Goal: Task Accomplishment & Management: Manage account settings

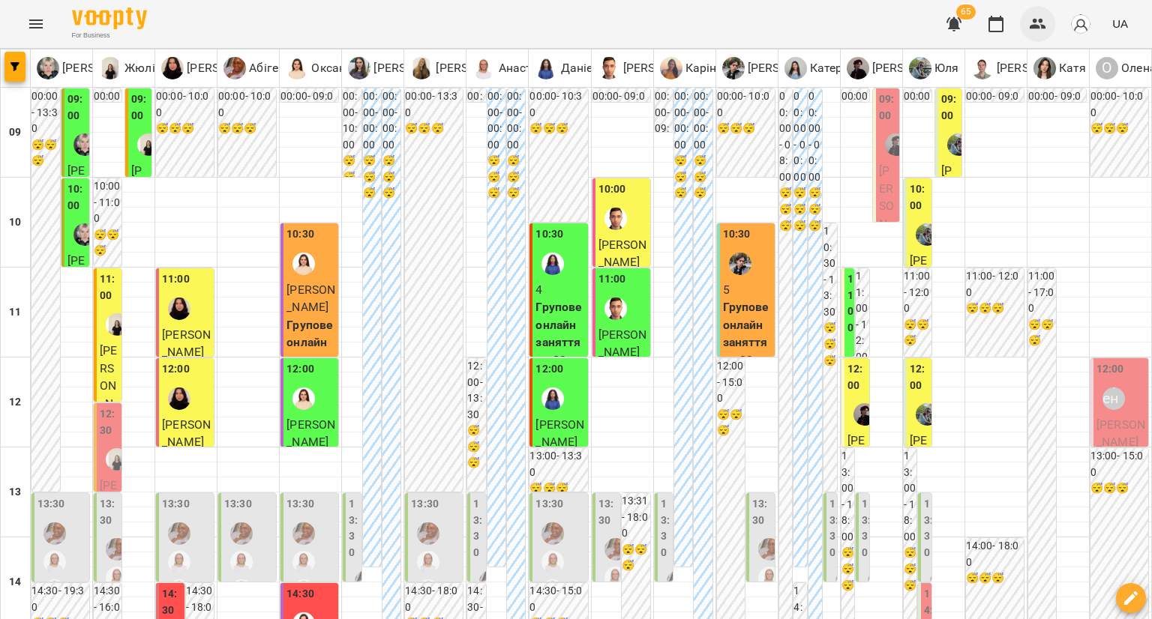
click at [1048, 23] on button "button" at bounding box center [1038, 24] width 36 height 36
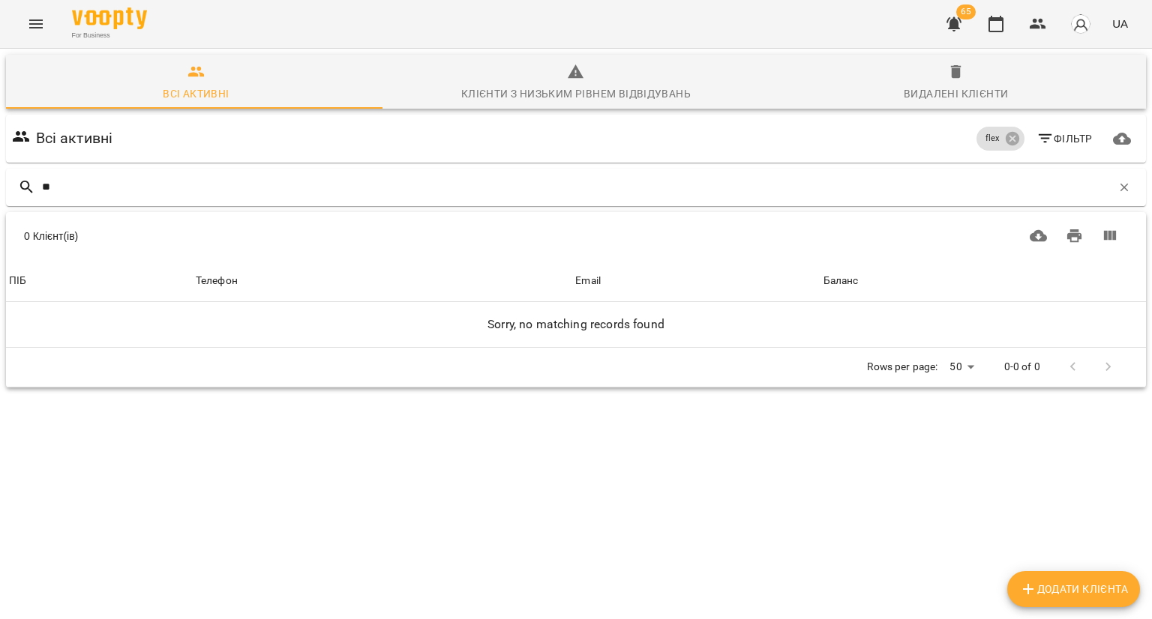
type input "*"
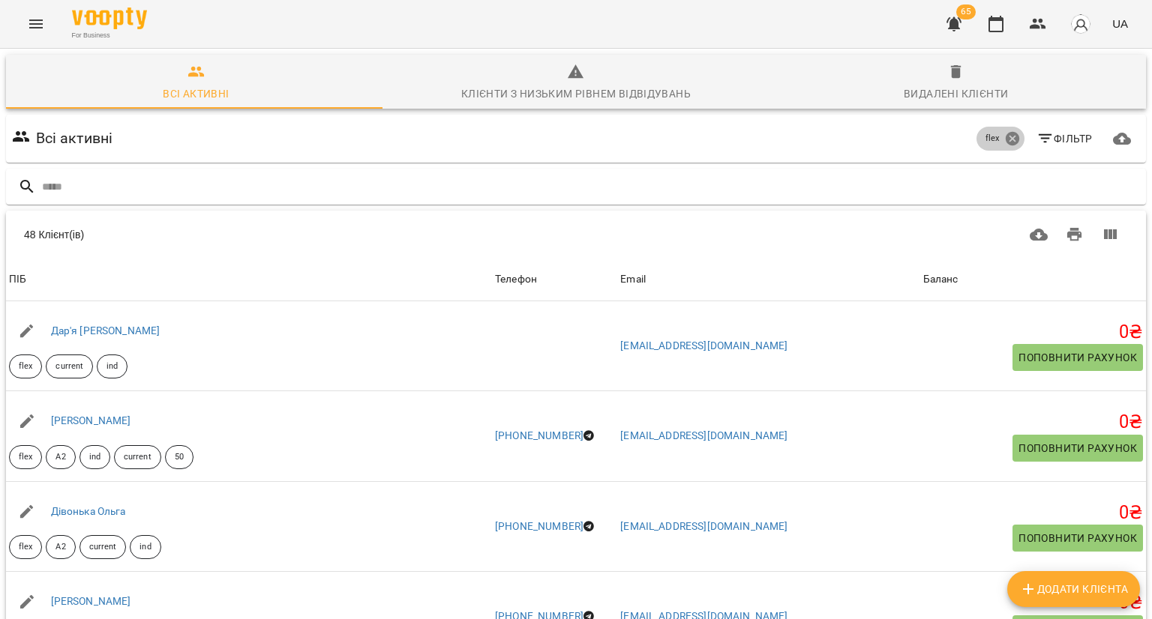
click at [1004, 143] on icon at bounding box center [1012, 138] width 16 height 16
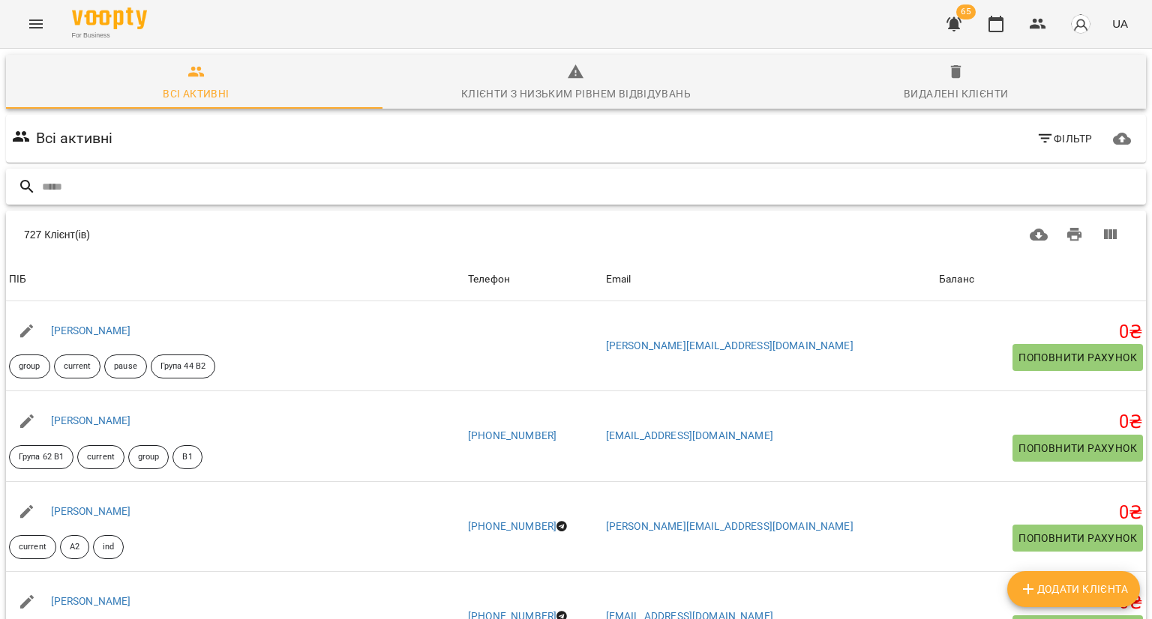
click at [558, 186] on input "text" at bounding box center [591, 187] width 1098 height 25
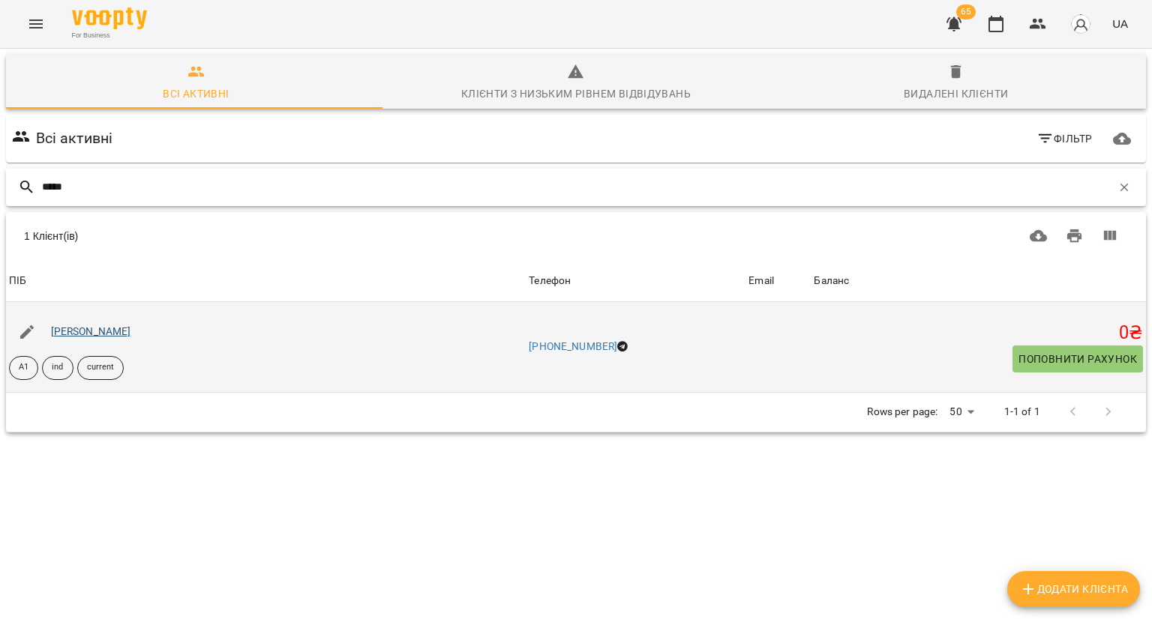
type input "*****"
click at [70, 331] on link "[PERSON_NAME]" at bounding box center [91, 331] width 80 height 12
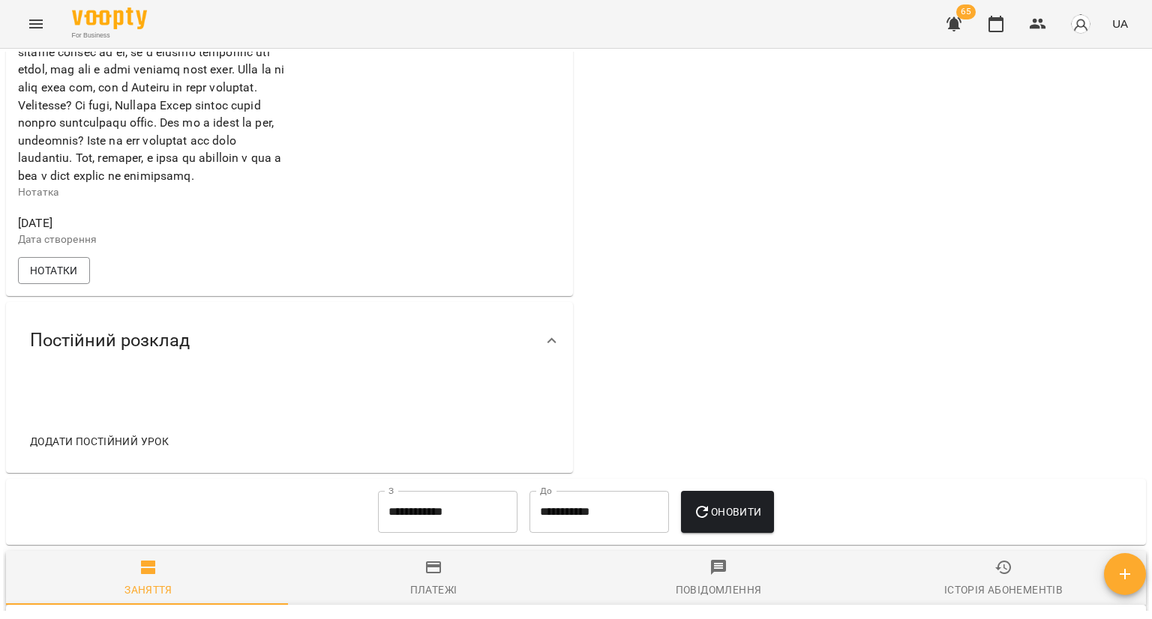
scroll to position [2475, 0]
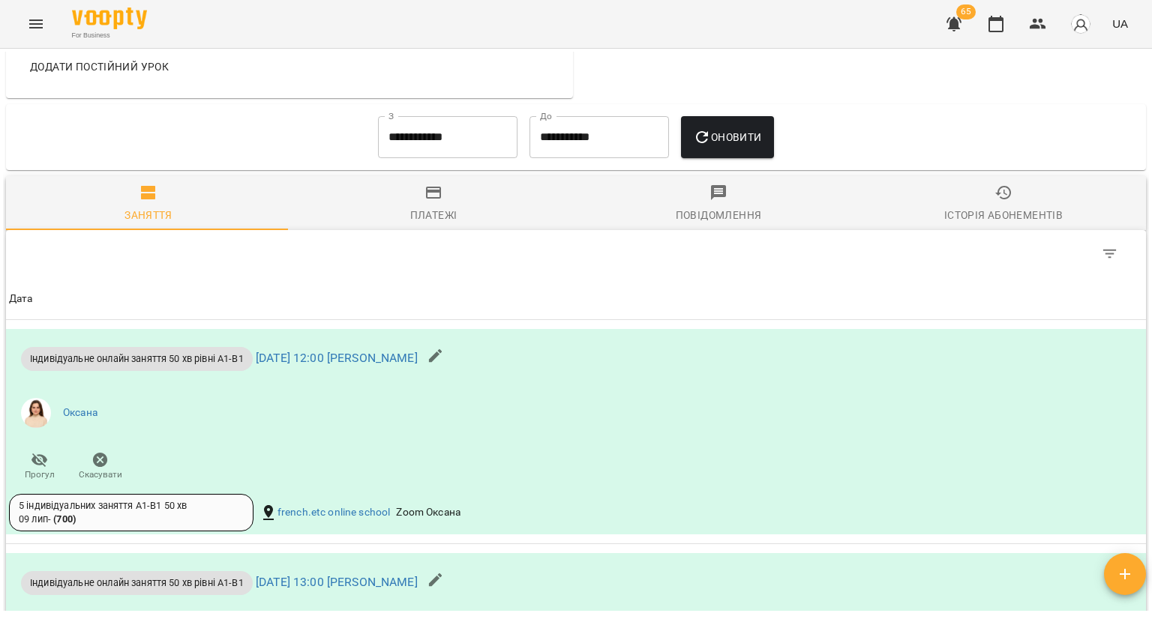
click at [151, 76] on span "Додати постійний урок" at bounding box center [99, 67] width 139 height 18
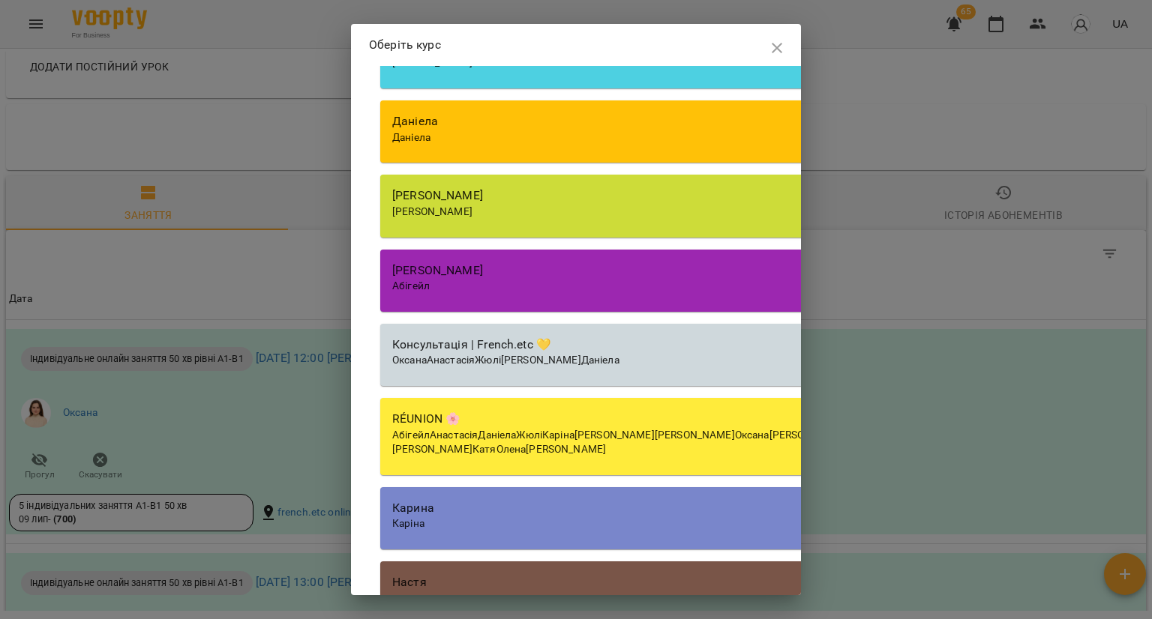
scroll to position [3382, 0]
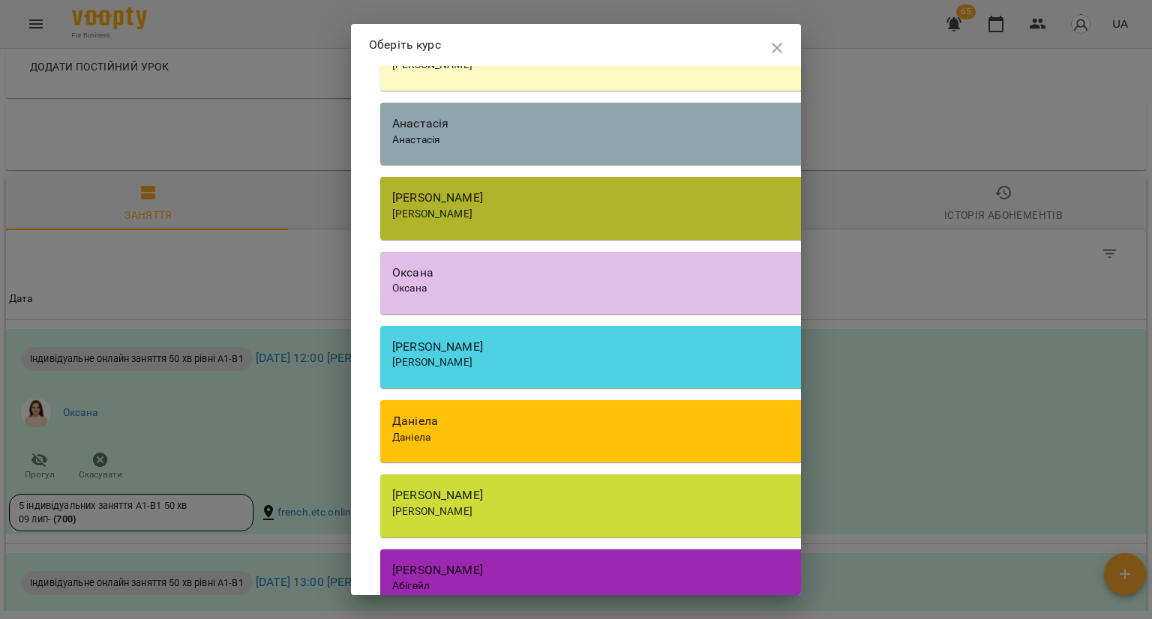
click at [562, 314] on div "Оксана Оксана" at bounding box center [807, 283] width 855 height 62
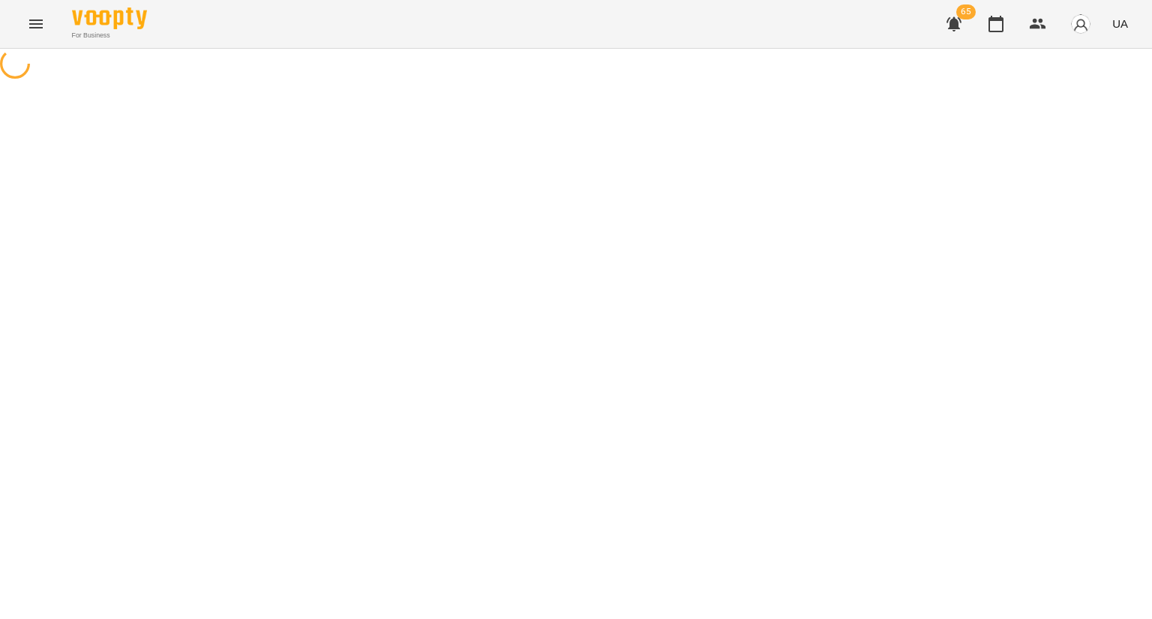
select select "********"
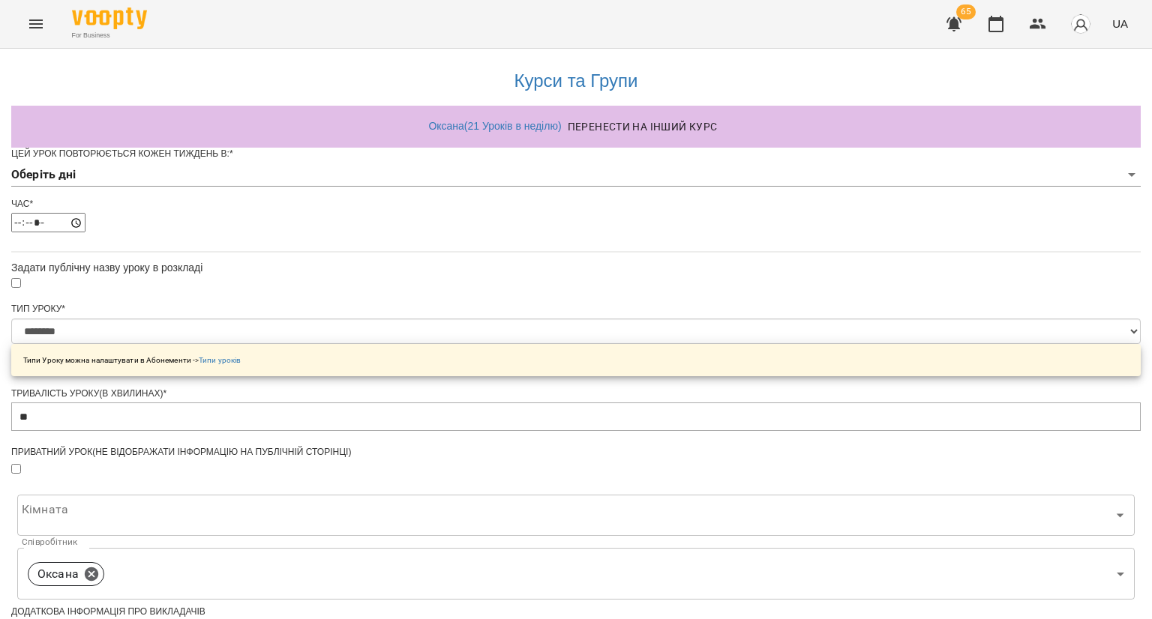
click at [444, 208] on body "**********" at bounding box center [576, 478] width 1152 height 957
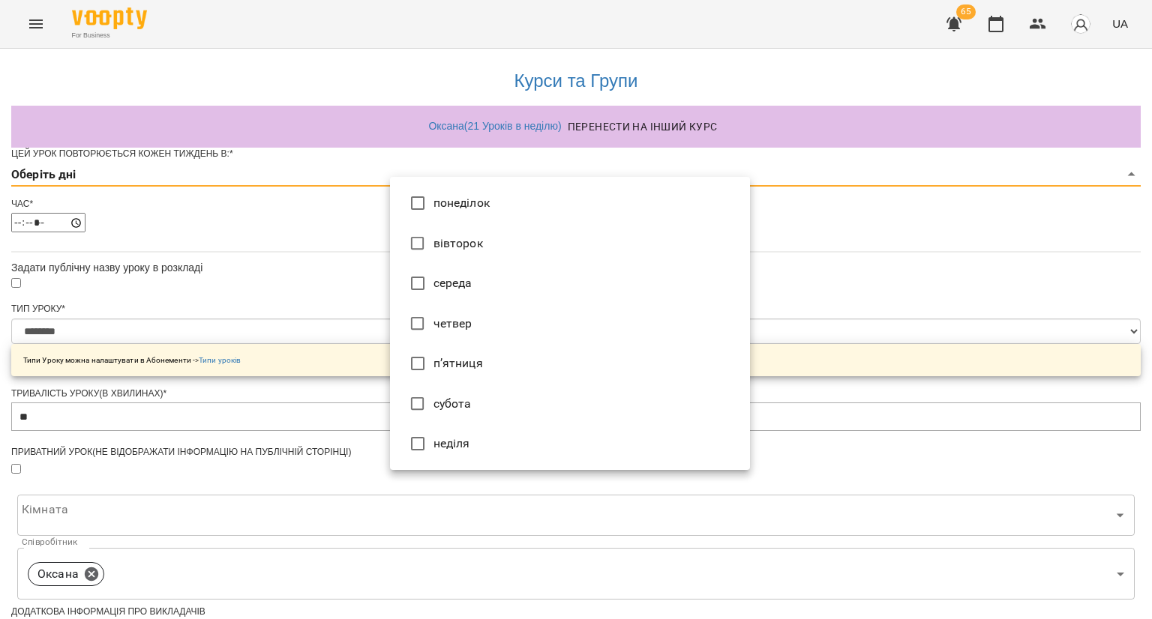
click at [442, 243] on li "вівторок" at bounding box center [570, 243] width 360 height 40
type input "*"
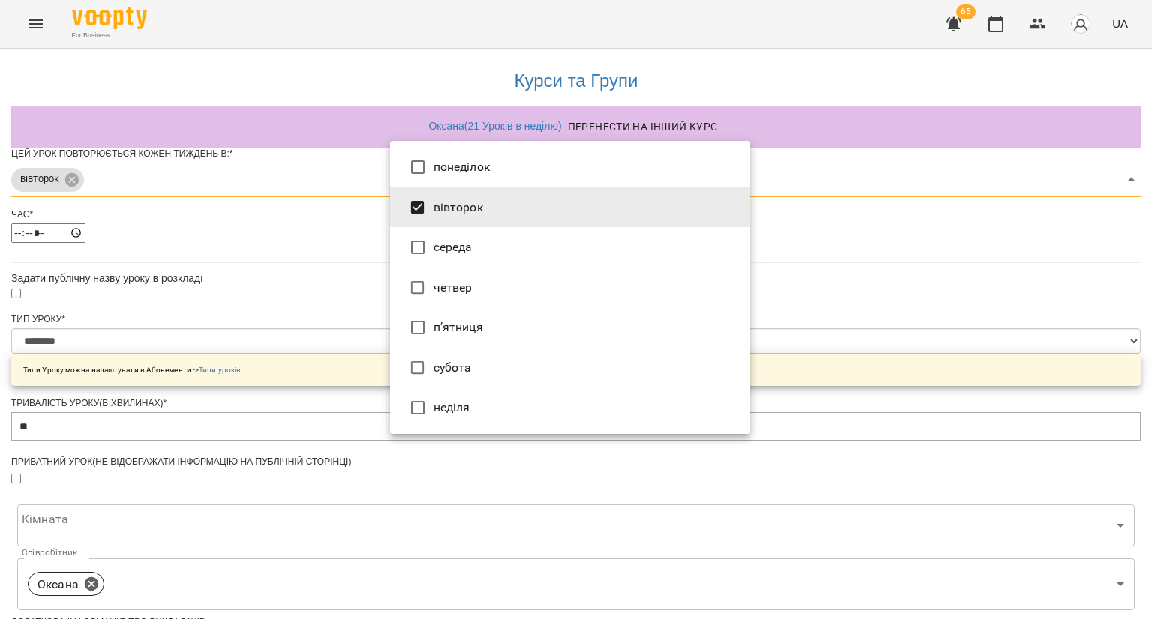
click at [274, 282] on div at bounding box center [576, 309] width 1152 height 619
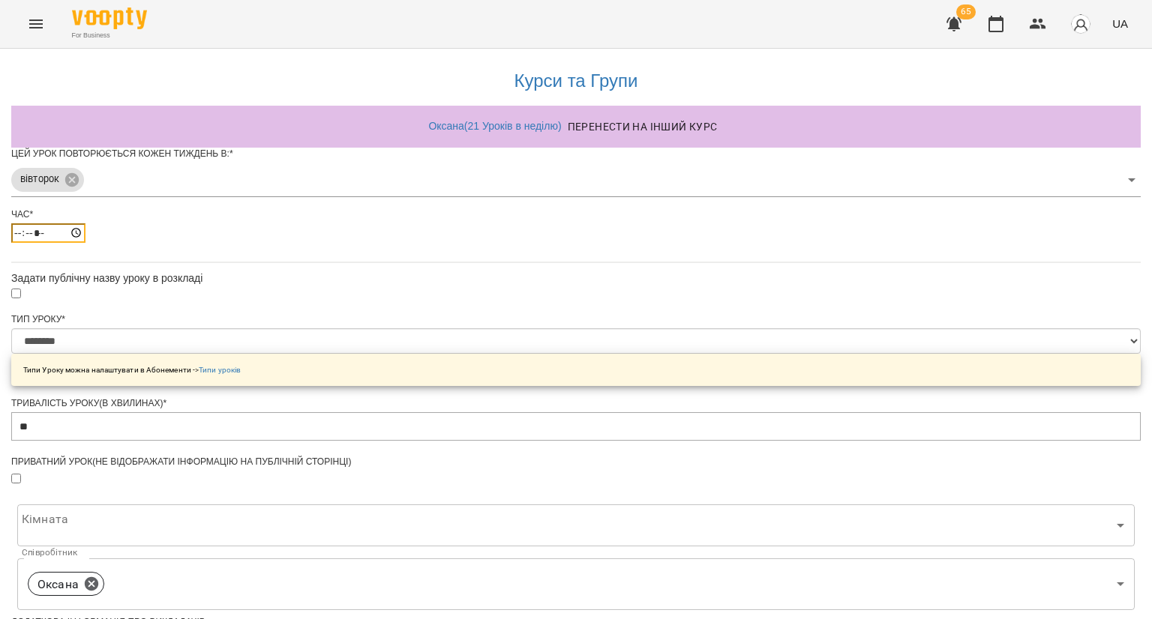
click at [85, 243] on input "*****" at bounding box center [48, 232] width 74 height 19
type input "*****"
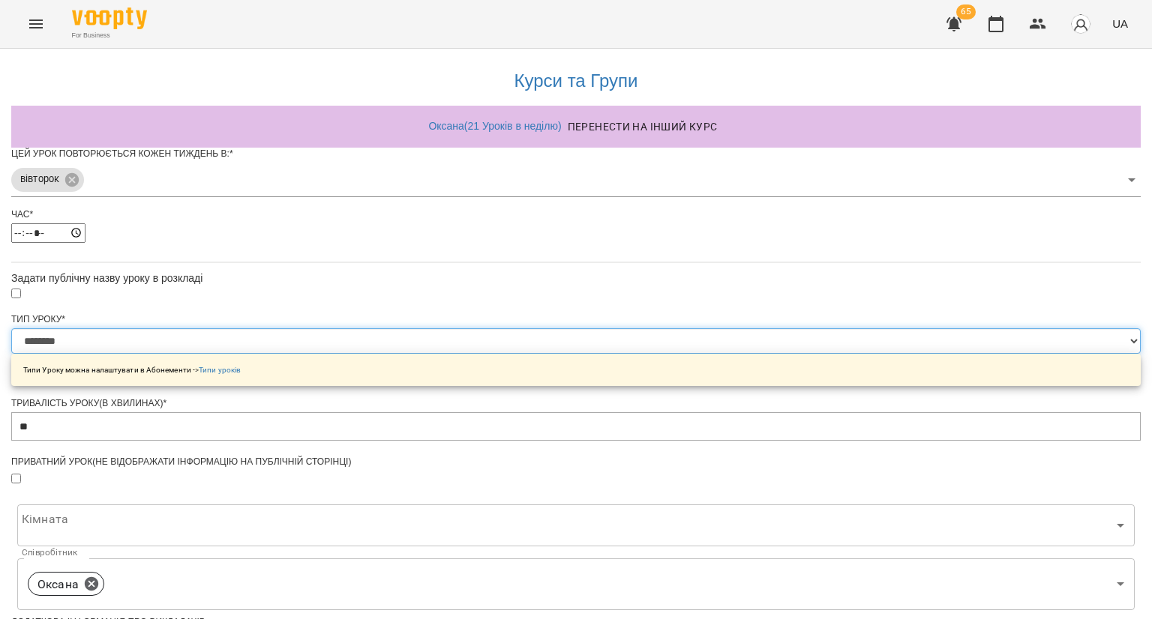
drag, startPoint x: 412, startPoint y: 370, endPoint x: 412, endPoint y: 361, distance: 9.0
click at [412, 354] on select "**********" at bounding box center [575, 340] width 1129 height 25
select select "**********"
click at [390, 354] on select "**********" at bounding box center [575, 340] width 1129 height 25
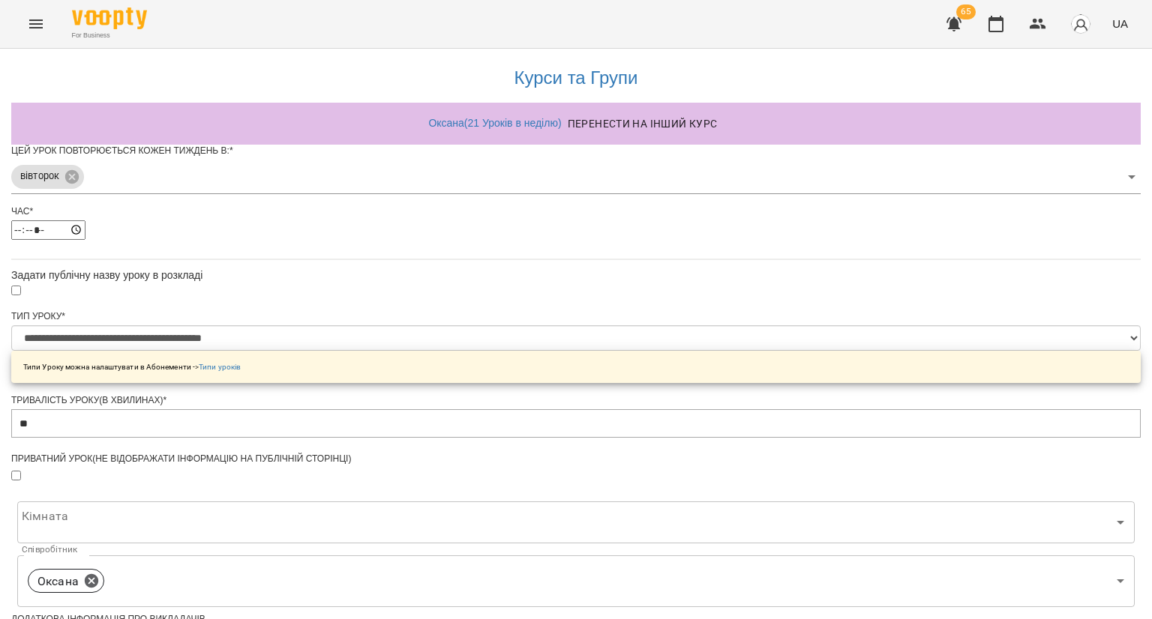
click at [453, 337] on body "**********" at bounding box center [576, 483] width 1152 height 967
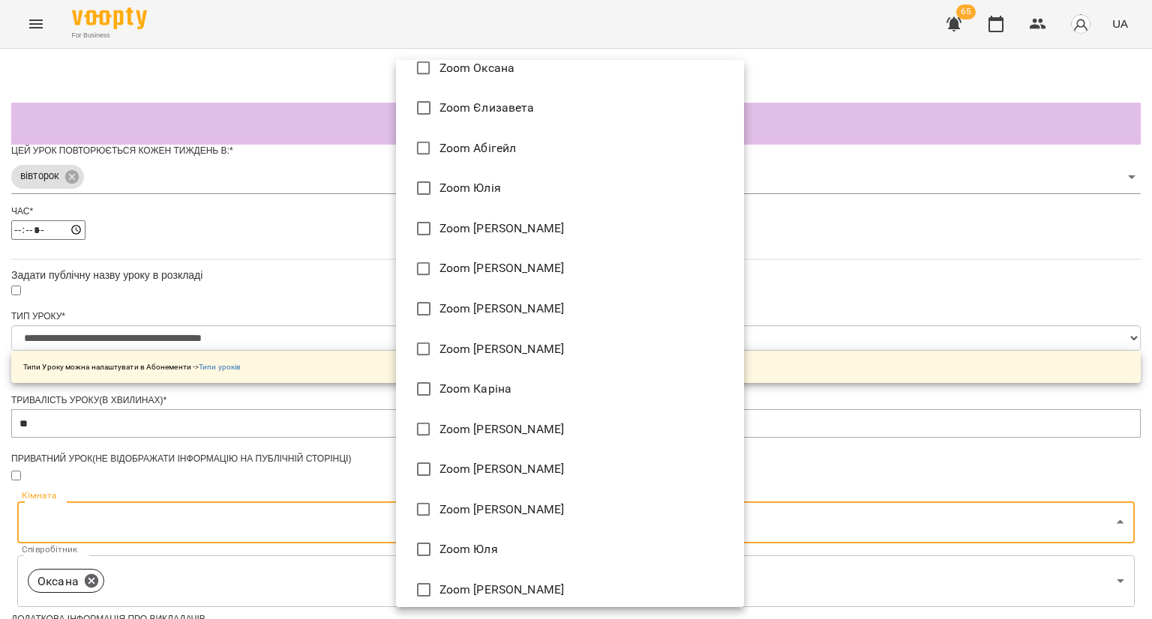
scroll to position [0, 0]
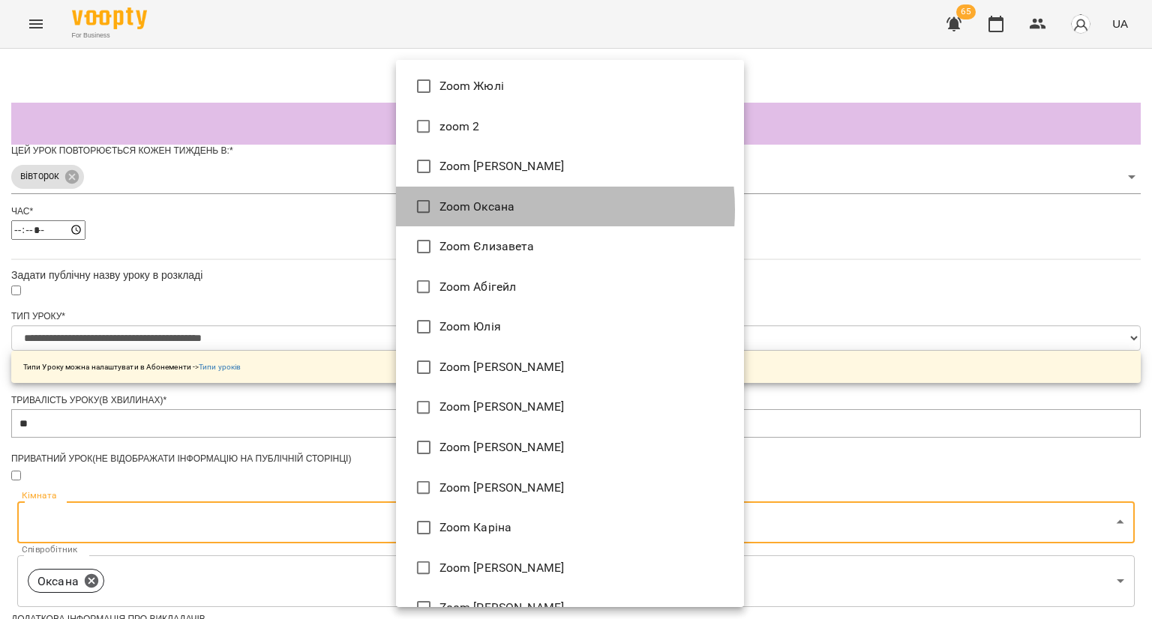
click at [500, 210] on li "Zoom Оксана" at bounding box center [570, 207] width 348 height 40
type input "**********"
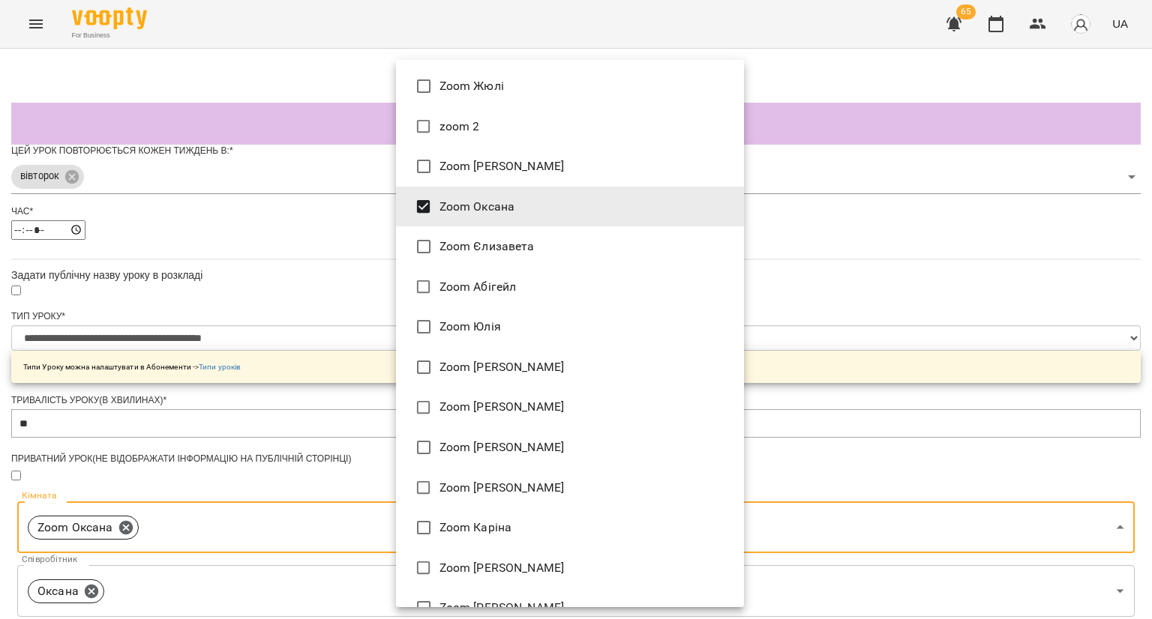
click at [212, 361] on div at bounding box center [576, 309] width 1152 height 619
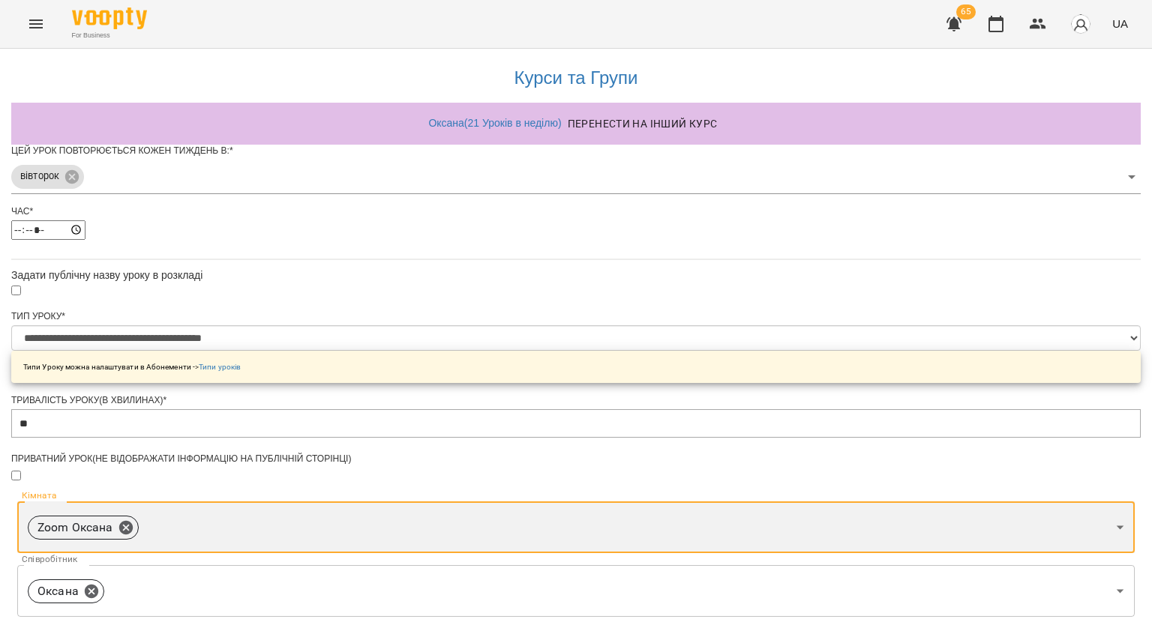
scroll to position [461, 0]
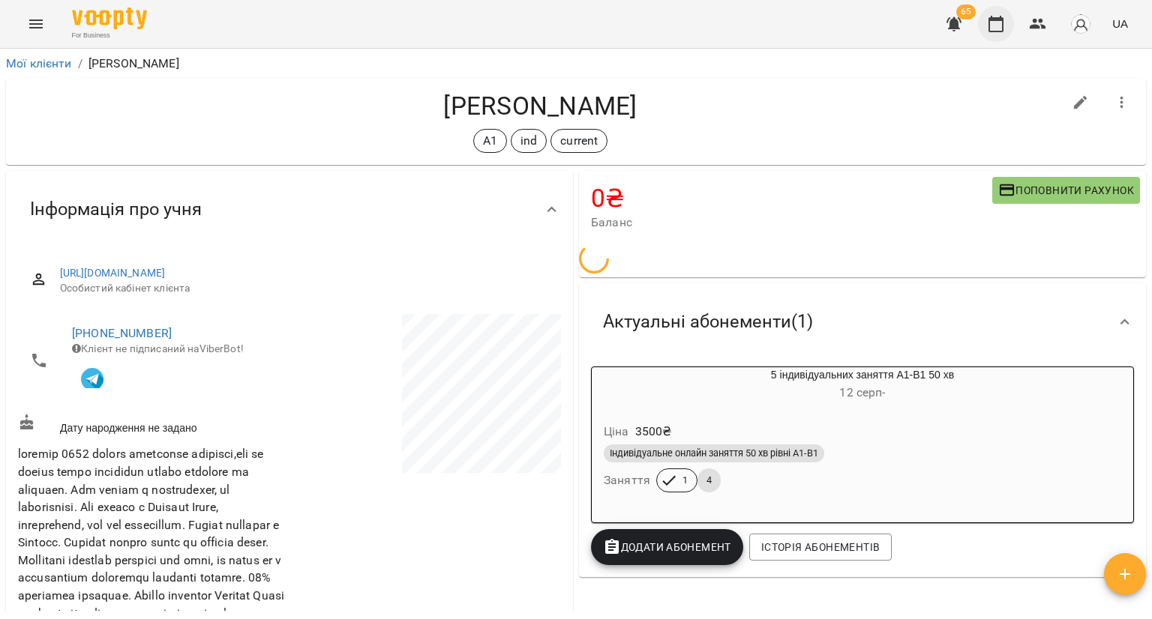
click at [992, 27] on icon "button" at bounding box center [996, 24] width 18 height 18
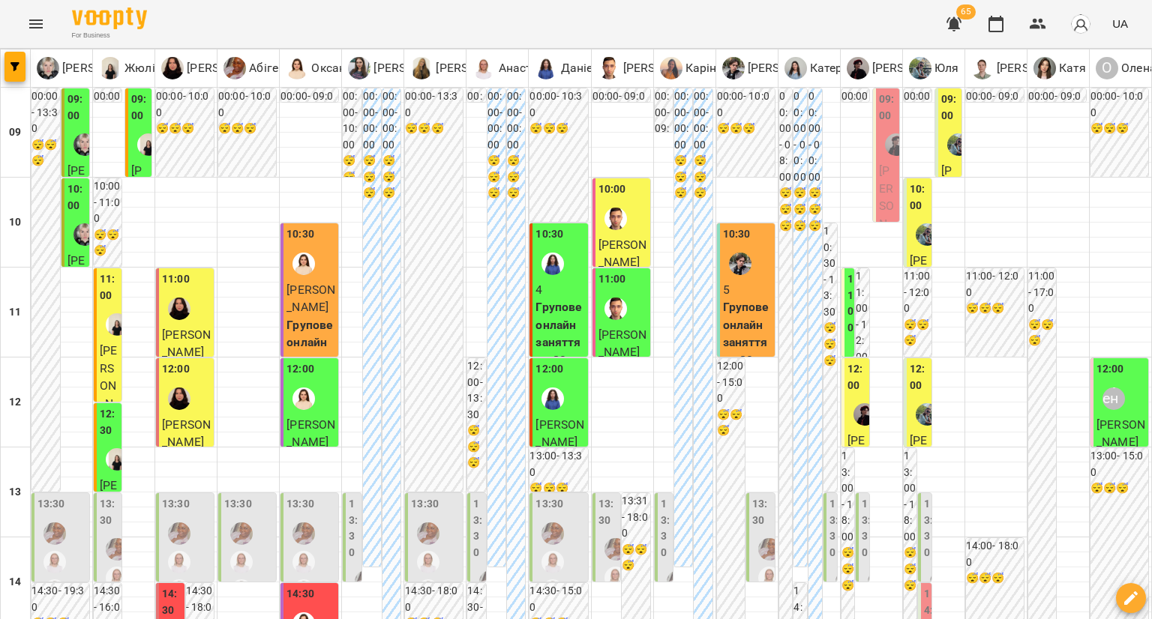
scroll to position [300, 0]
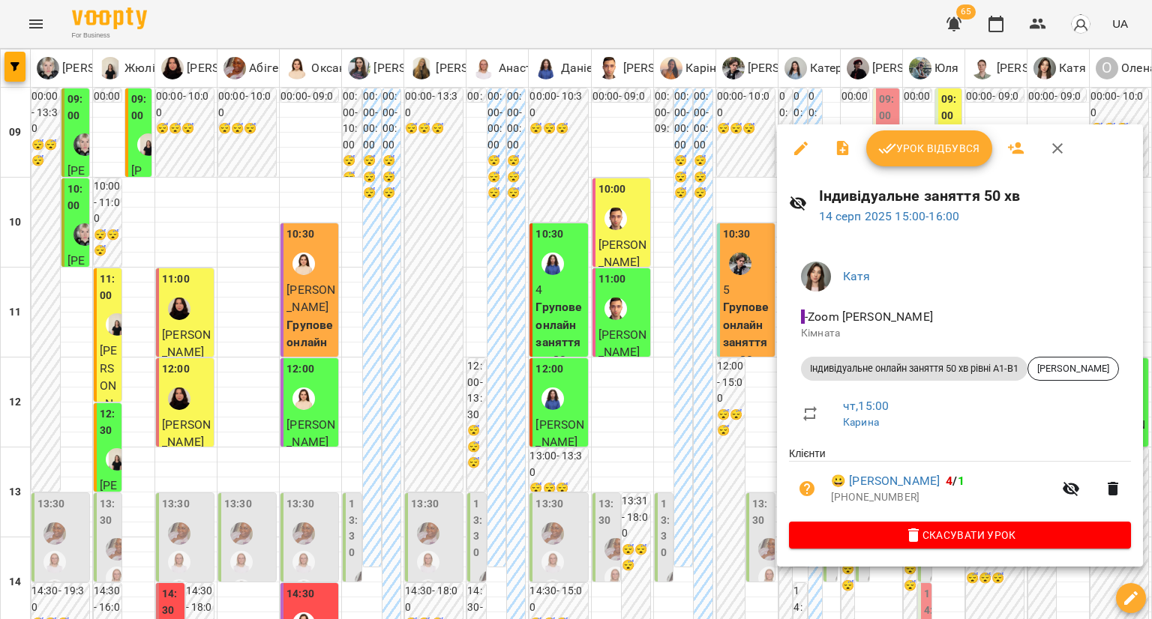
click at [695, 421] on div at bounding box center [576, 309] width 1152 height 619
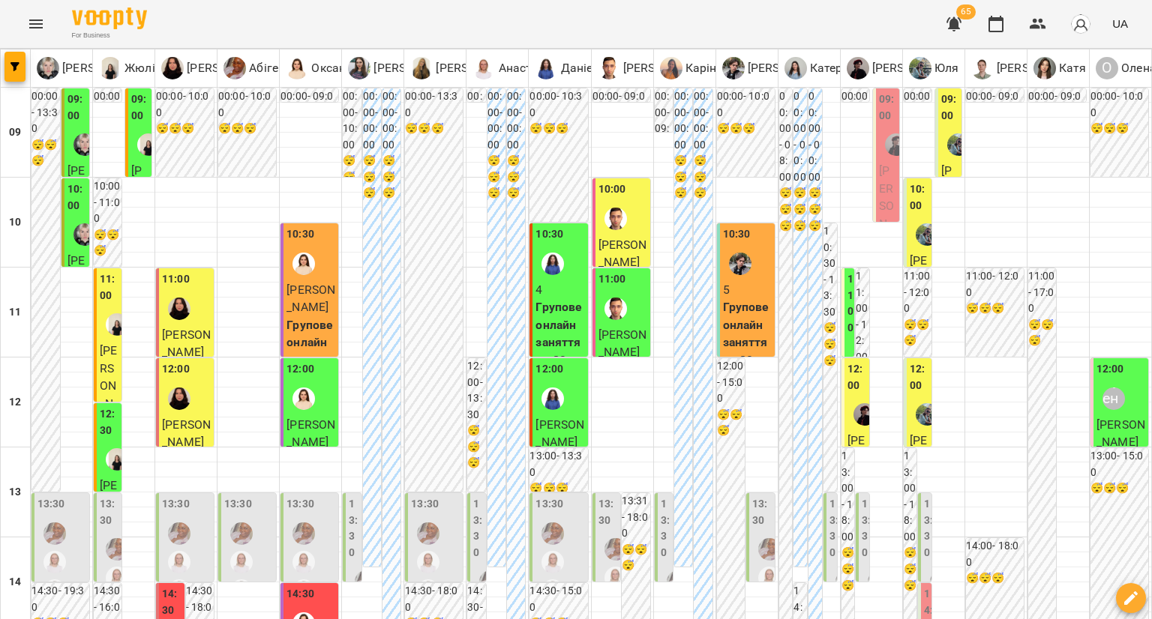
scroll to position [0, 0]
type input "**********"
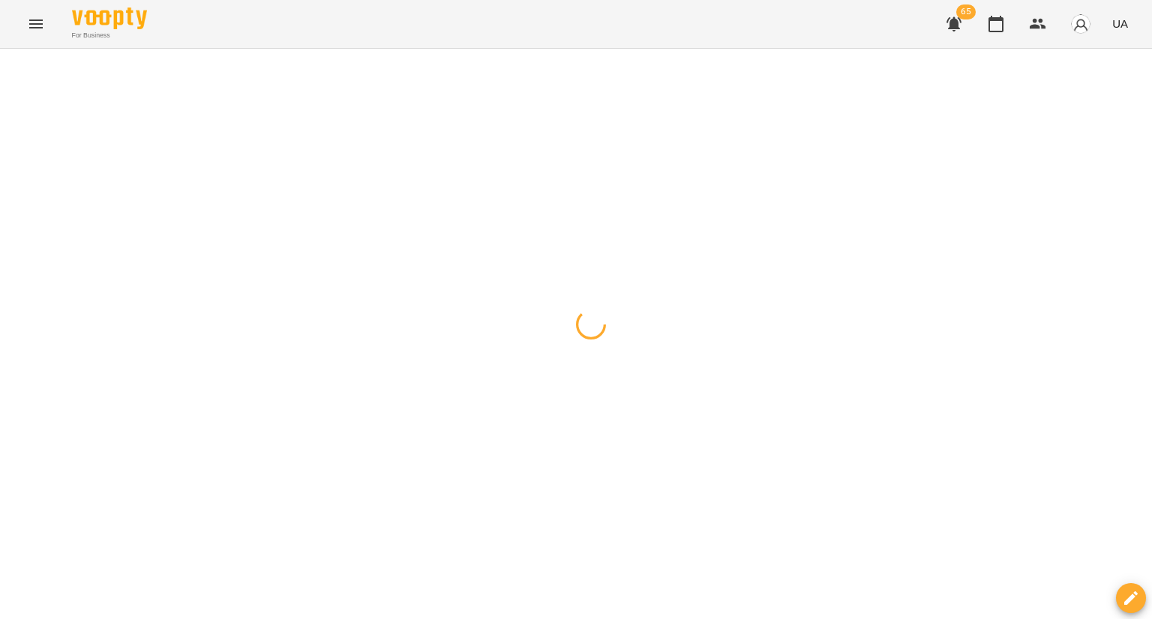
click at [326, 49] on div at bounding box center [576, 49] width 1152 height 0
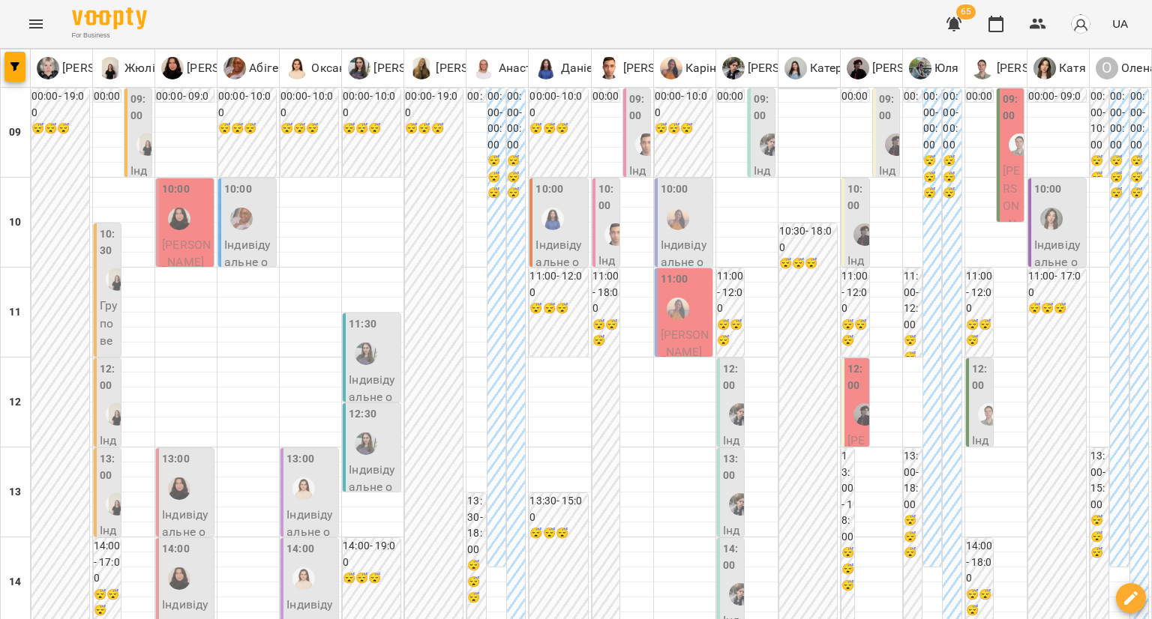
click at [289, 494] on div at bounding box center [303, 489] width 34 height 34
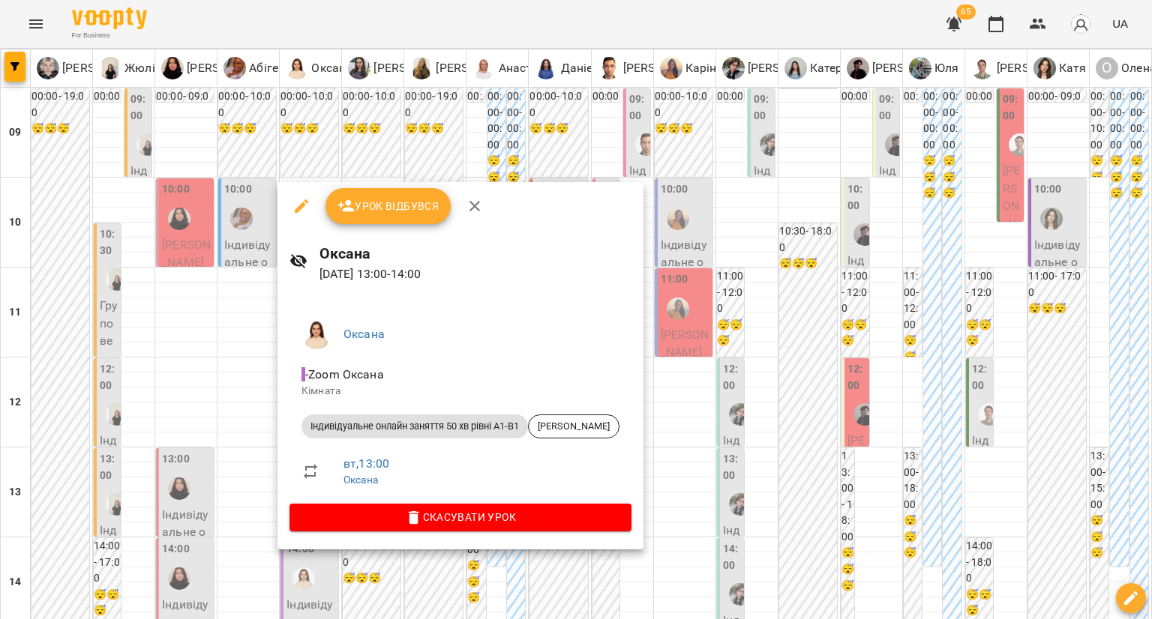
click at [368, 514] on span "Скасувати Урок" at bounding box center [460, 517] width 318 height 18
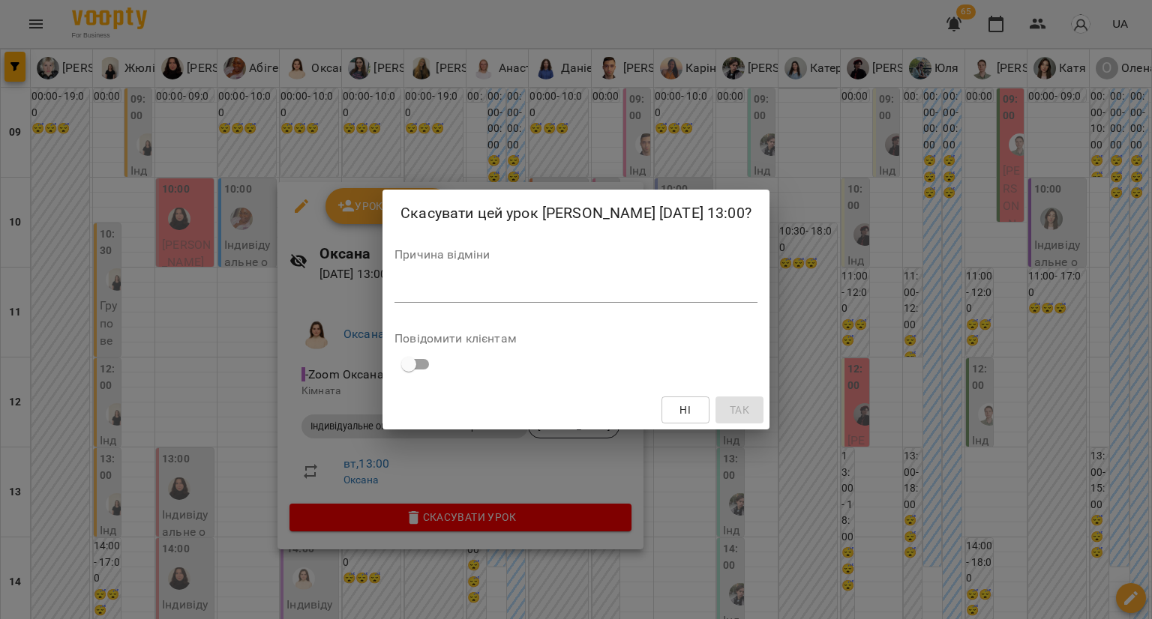
click at [491, 296] on textarea at bounding box center [575, 290] width 363 height 14
click at [731, 404] on span "Так" at bounding box center [739, 410] width 19 height 18
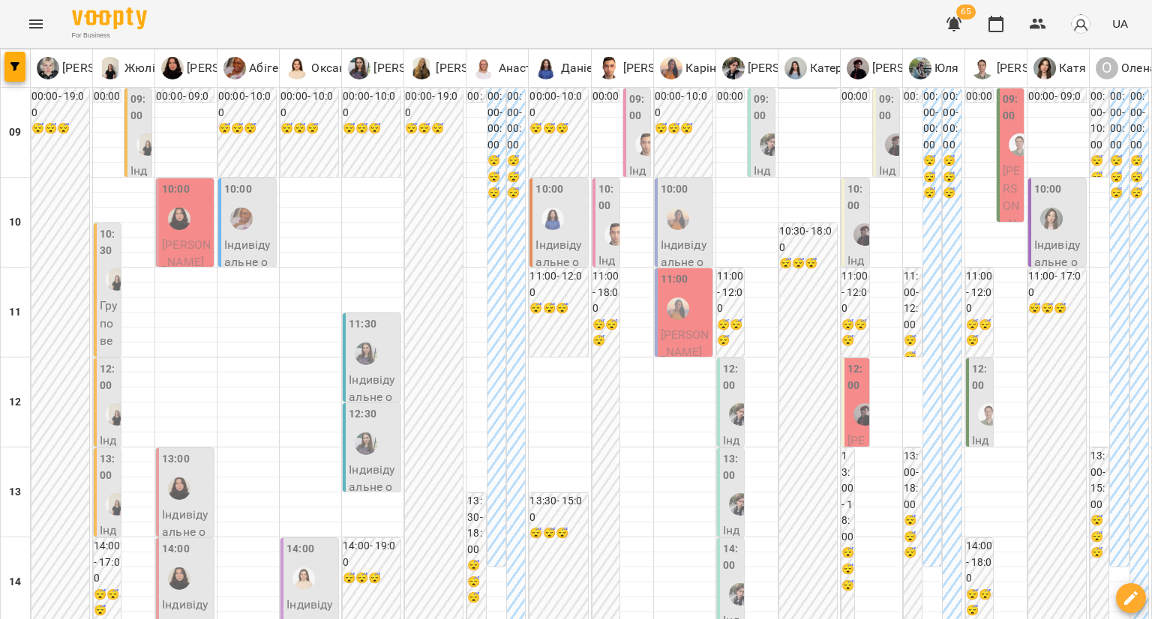
scroll to position [300, 0]
type input "**********"
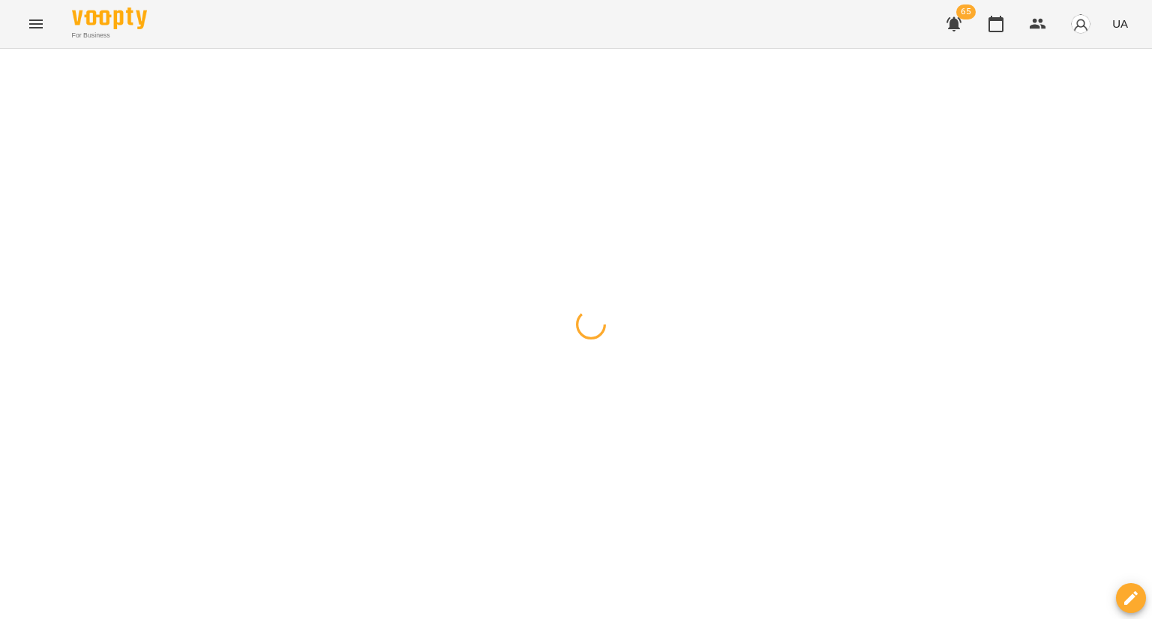
click at [308, 49] on div at bounding box center [576, 49] width 1152 height 0
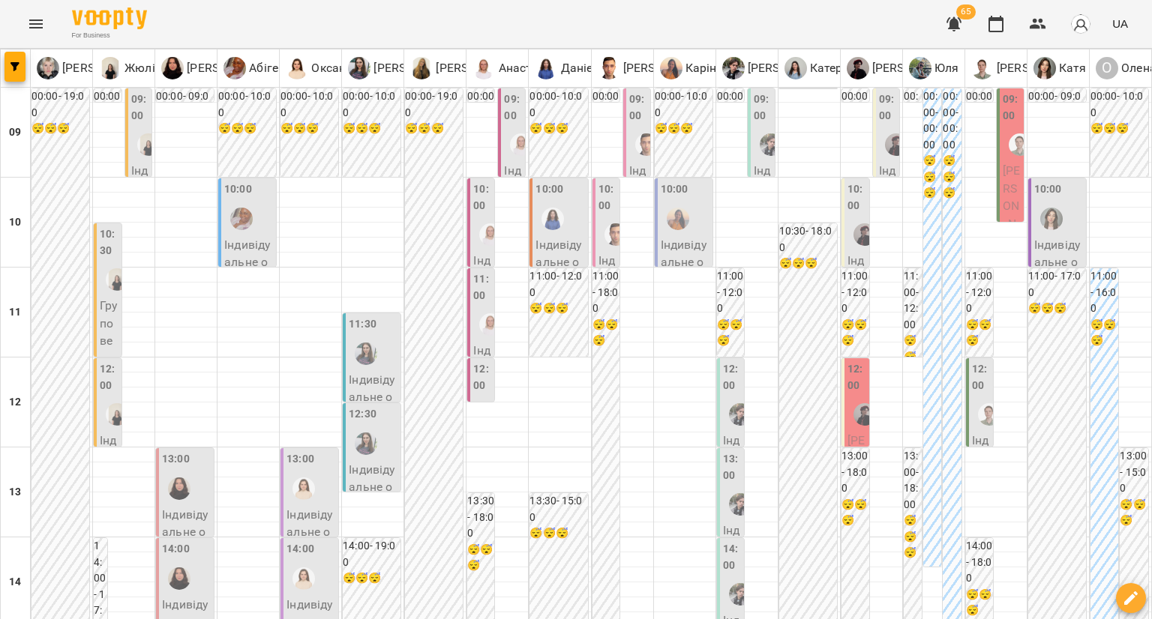
click at [292, 472] on div at bounding box center [303, 489] width 34 height 34
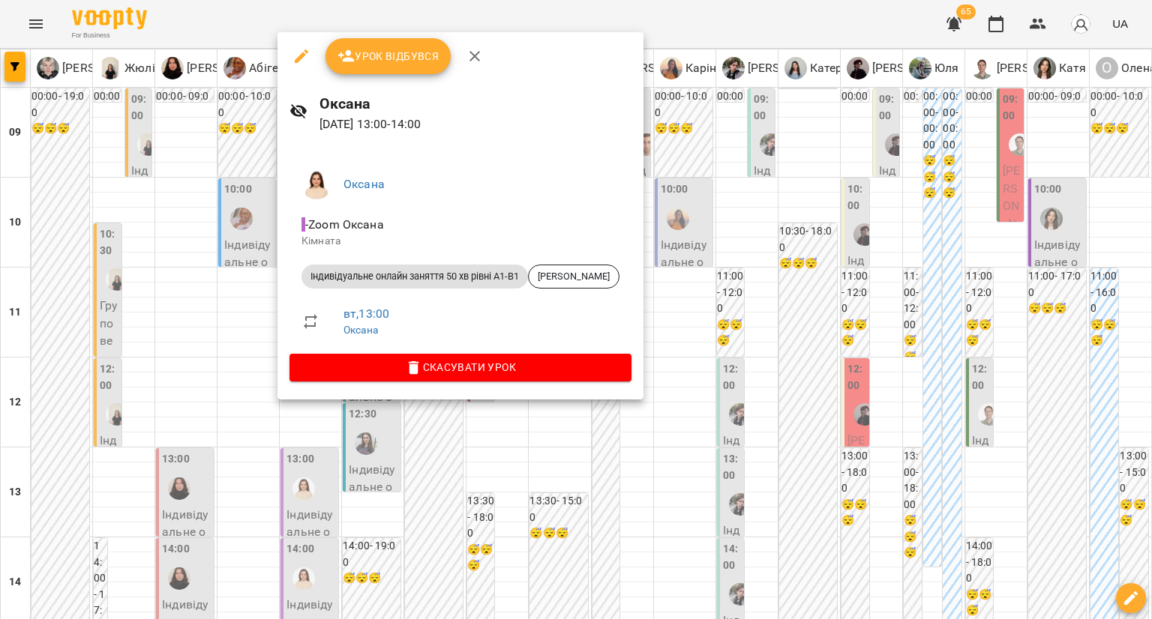
click at [357, 365] on span "Скасувати Урок" at bounding box center [460, 367] width 318 height 18
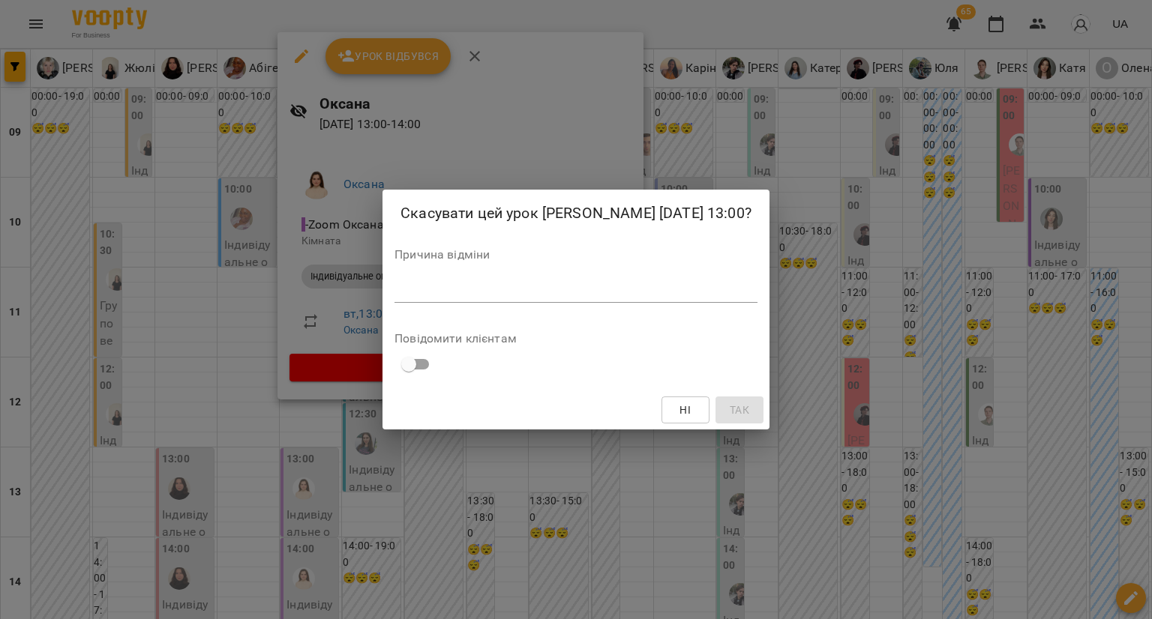
click at [425, 289] on textarea at bounding box center [575, 290] width 363 height 14
click at [730, 398] on button "Так" at bounding box center [739, 410] width 48 height 27
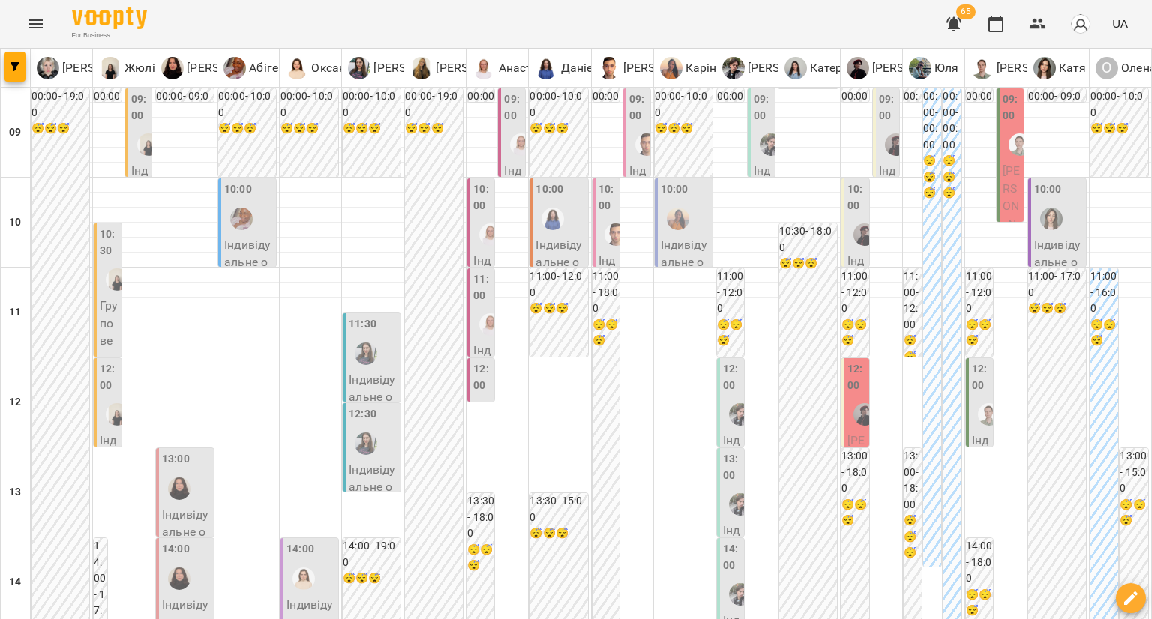
scroll to position [150, 0]
type input "**********"
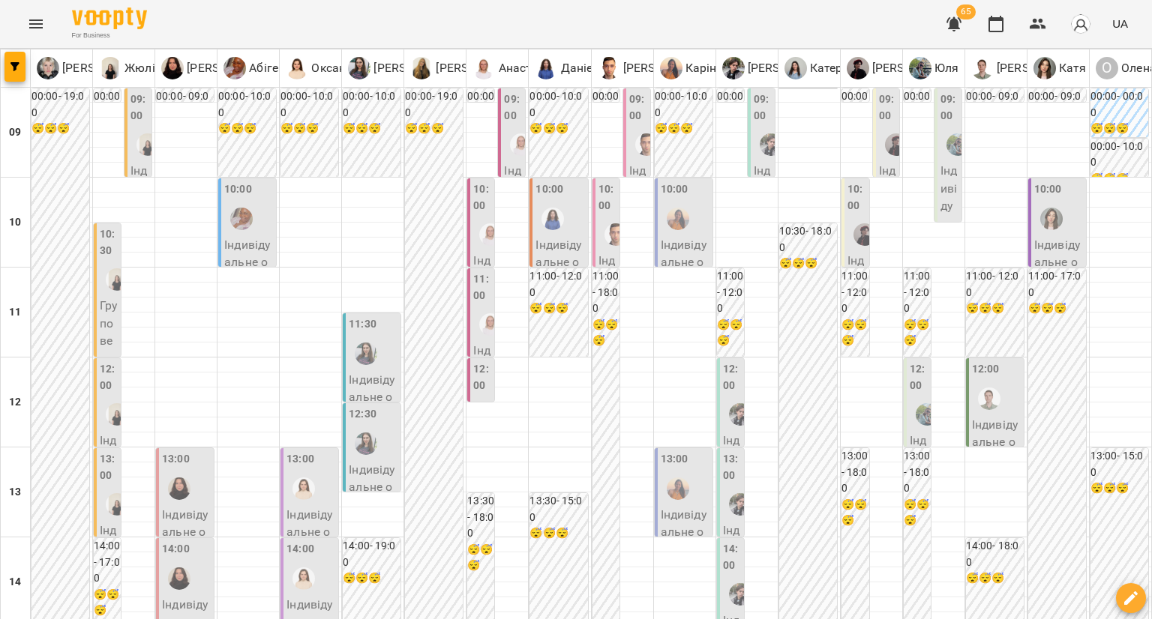
click at [311, 487] on img "Оксана" at bounding box center [303, 489] width 22 height 22
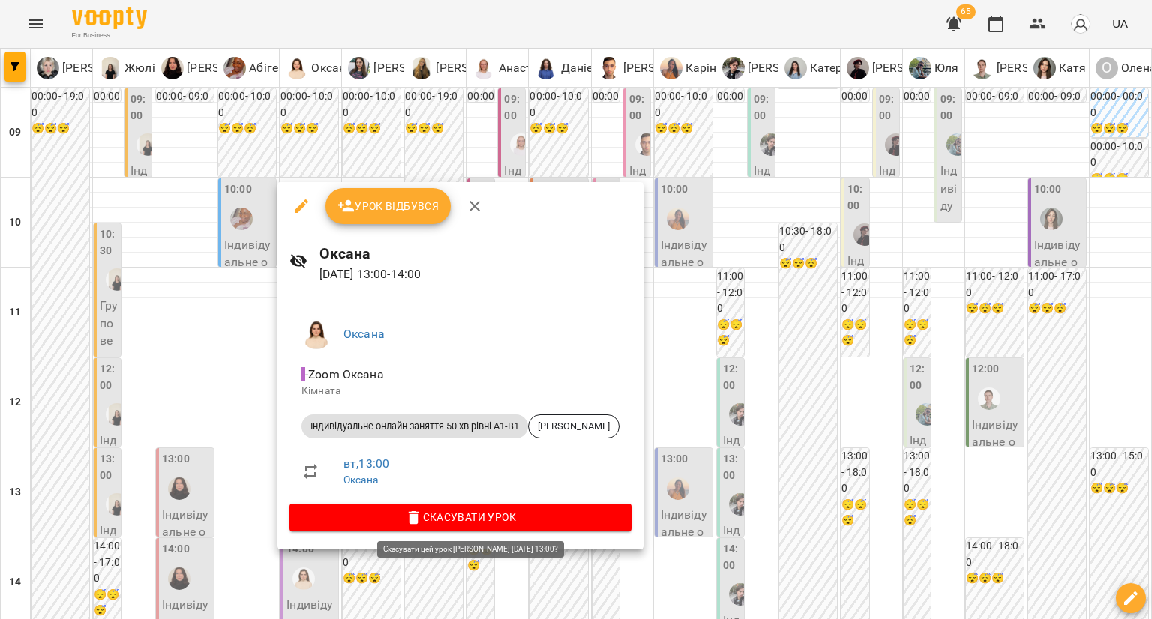
click at [361, 513] on span "Скасувати Урок" at bounding box center [460, 517] width 318 height 18
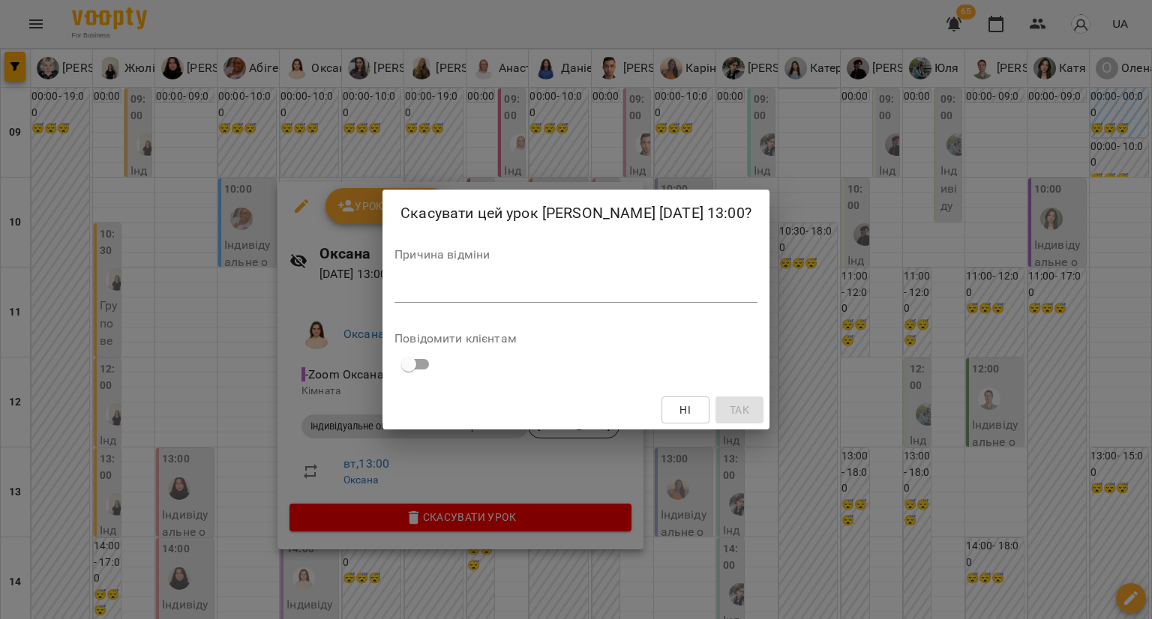
click at [454, 295] on textarea at bounding box center [575, 290] width 363 height 14
click at [731, 397] on button "Так" at bounding box center [739, 410] width 48 height 27
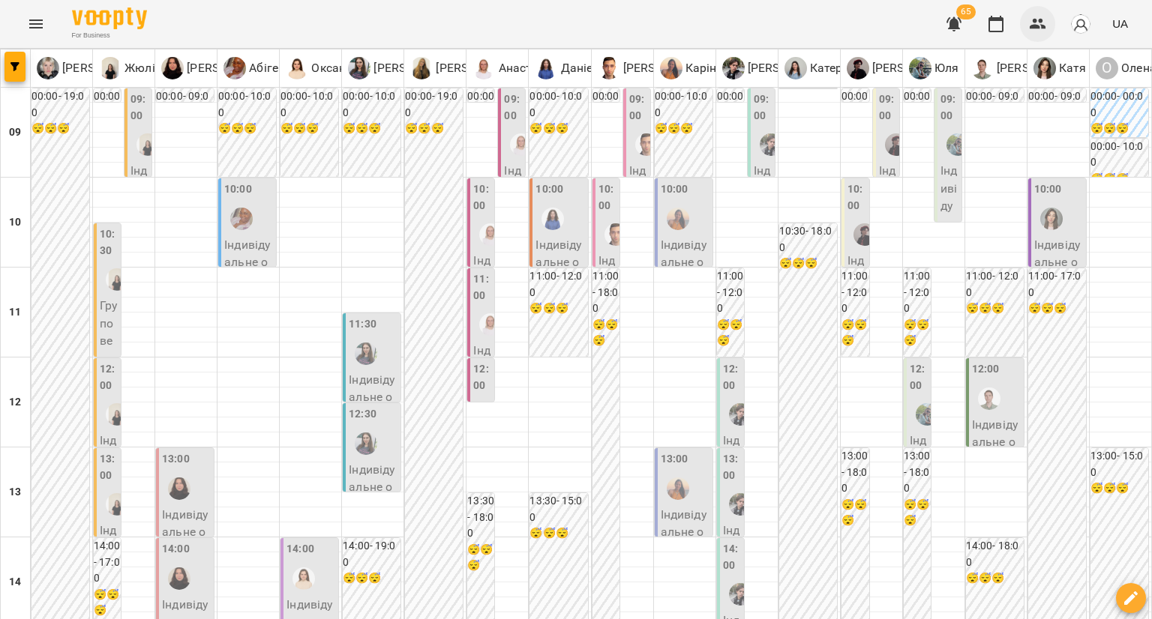
click at [1027, 21] on button "button" at bounding box center [1038, 24] width 36 height 36
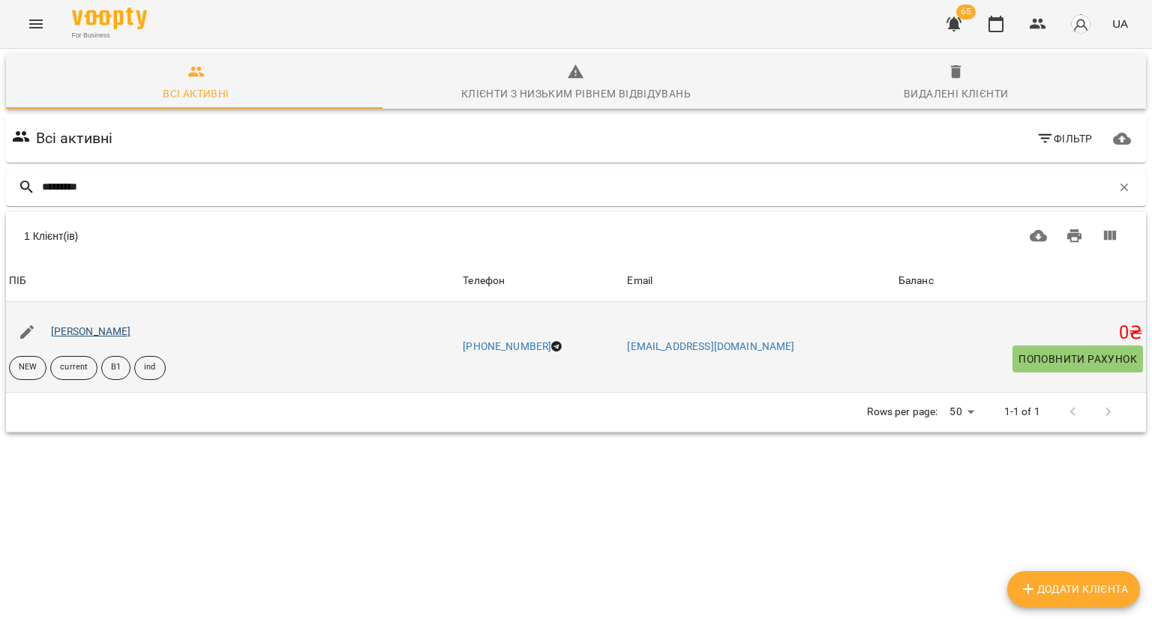
type input "*********"
click at [127, 337] on link "[PERSON_NAME]" at bounding box center [91, 331] width 80 height 12
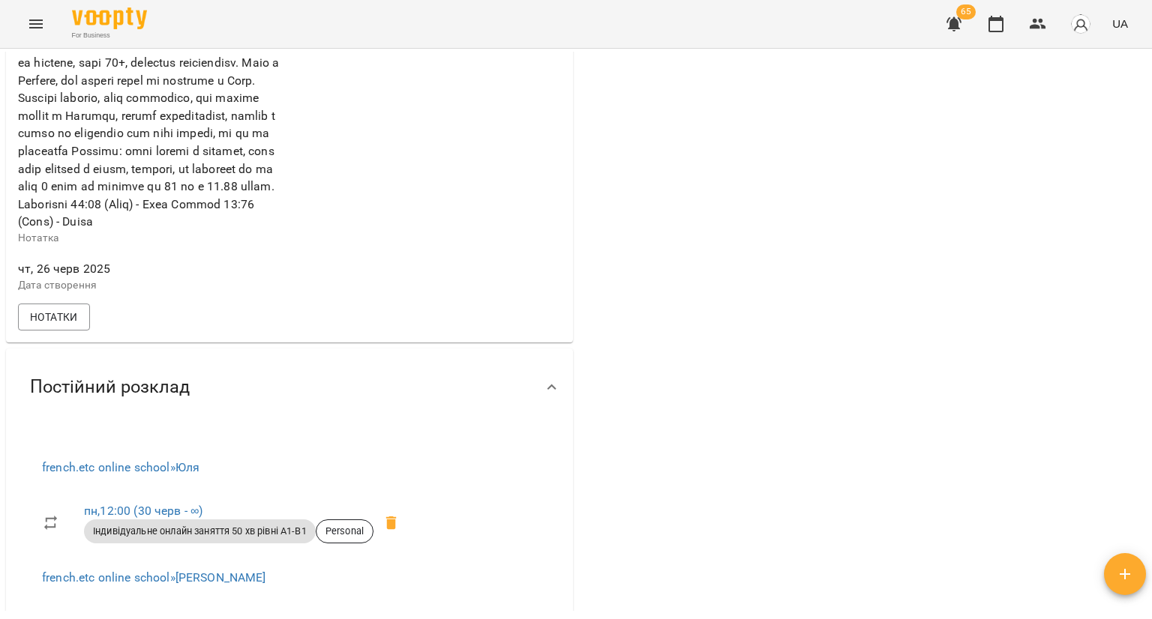
scroll to position [750, 0]
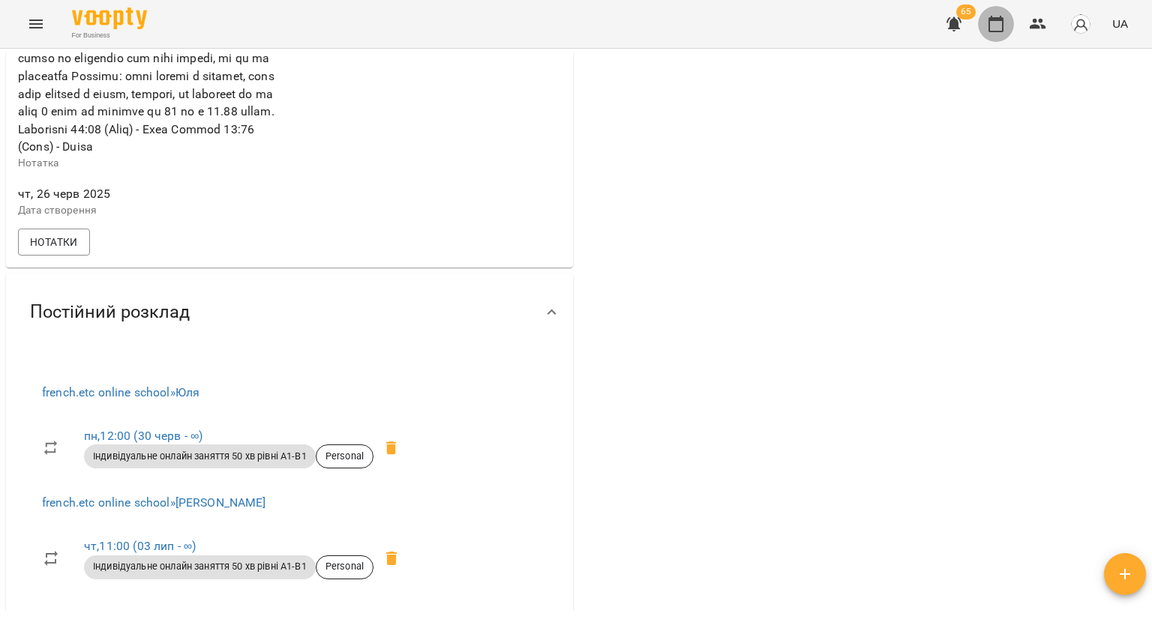
click at [992, 18] on icon "button" at bounding box center [995, 24] width 15 height 16
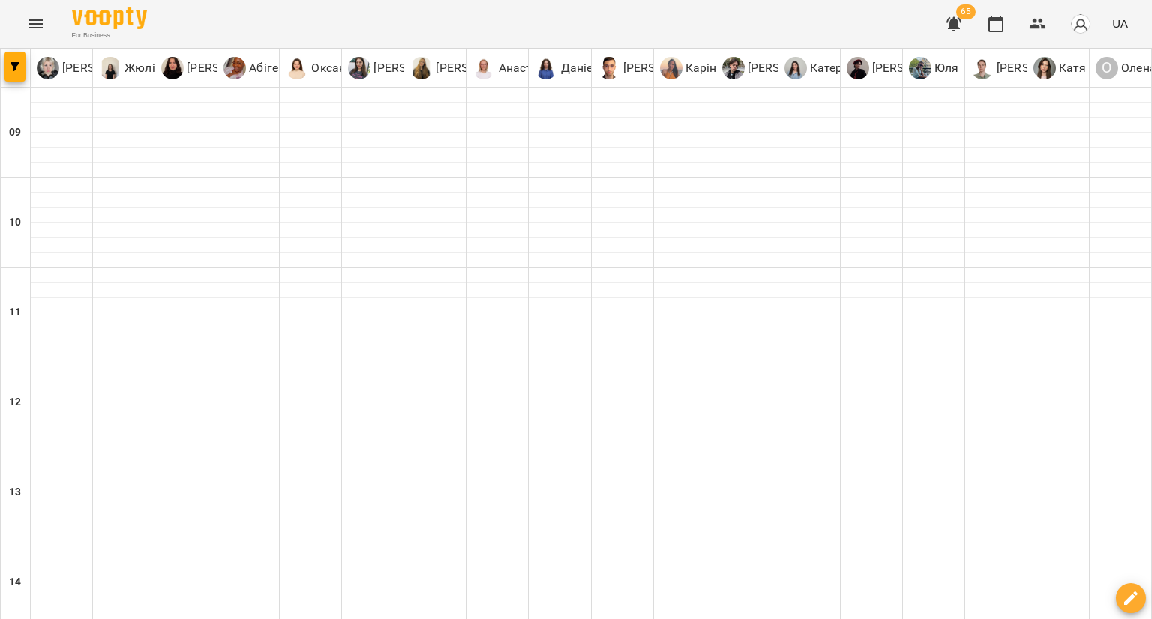
type input "**********"
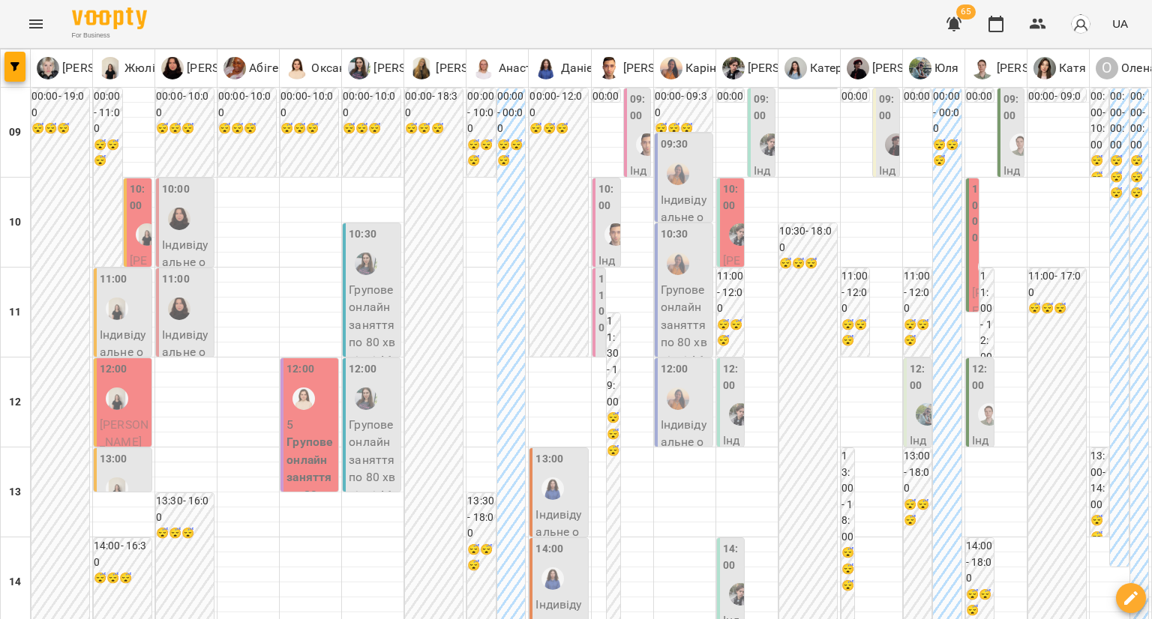
click at [910, 404] on div at bounding box center [927, 414] width 34 height 34
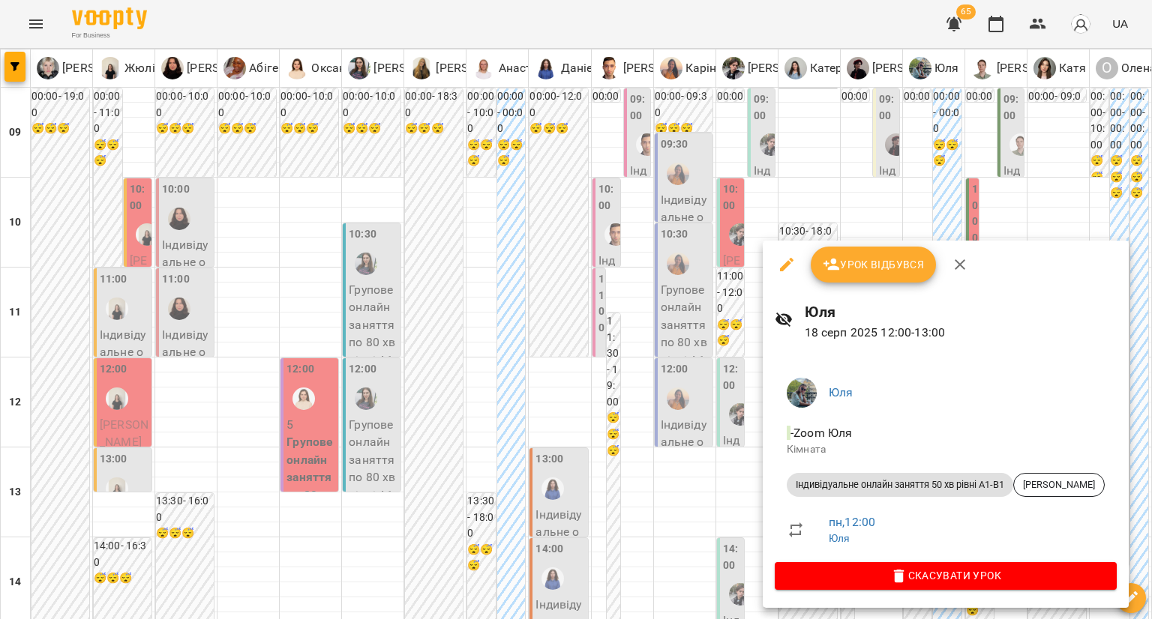
click at [711, 412] on div at bounding box center [576, 309] width 1152 height 619
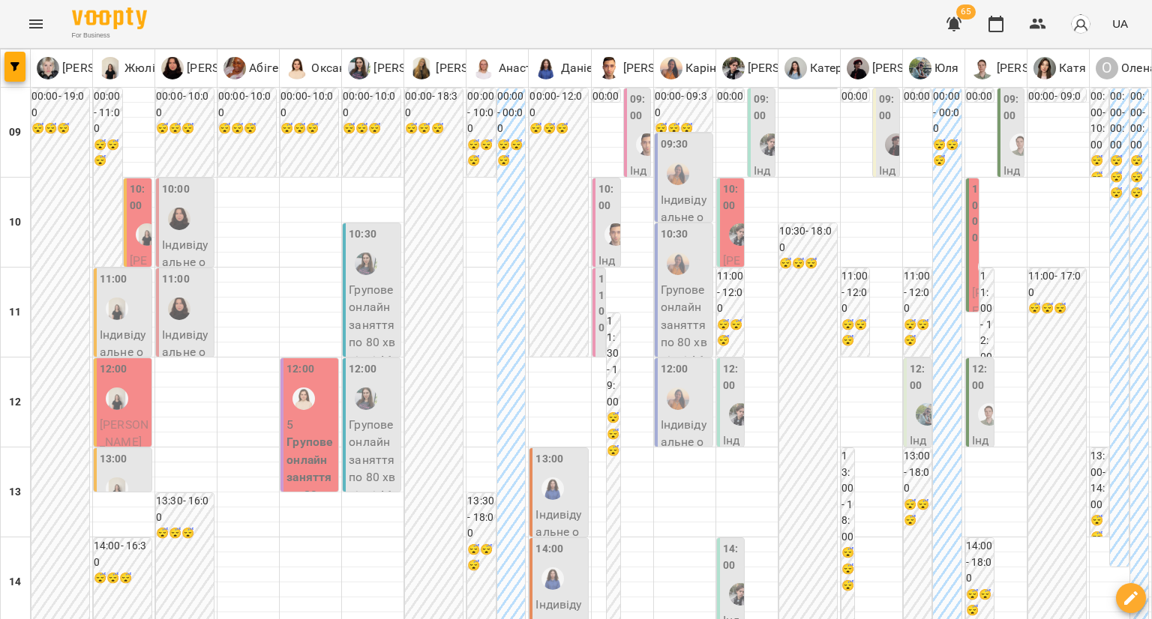
click at [911, 377] on label "12:00" at bounding box center [919, 377] width 19 height 32
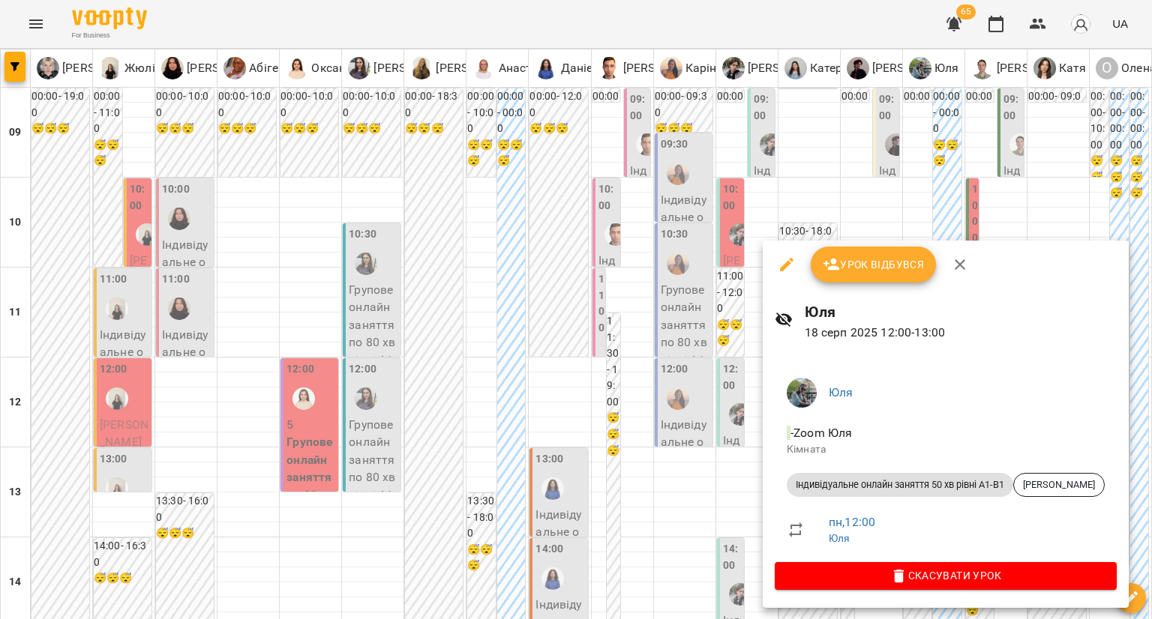
click at [790, 270] on icon "button" at bounding box center [787, 265] width 18 height 18
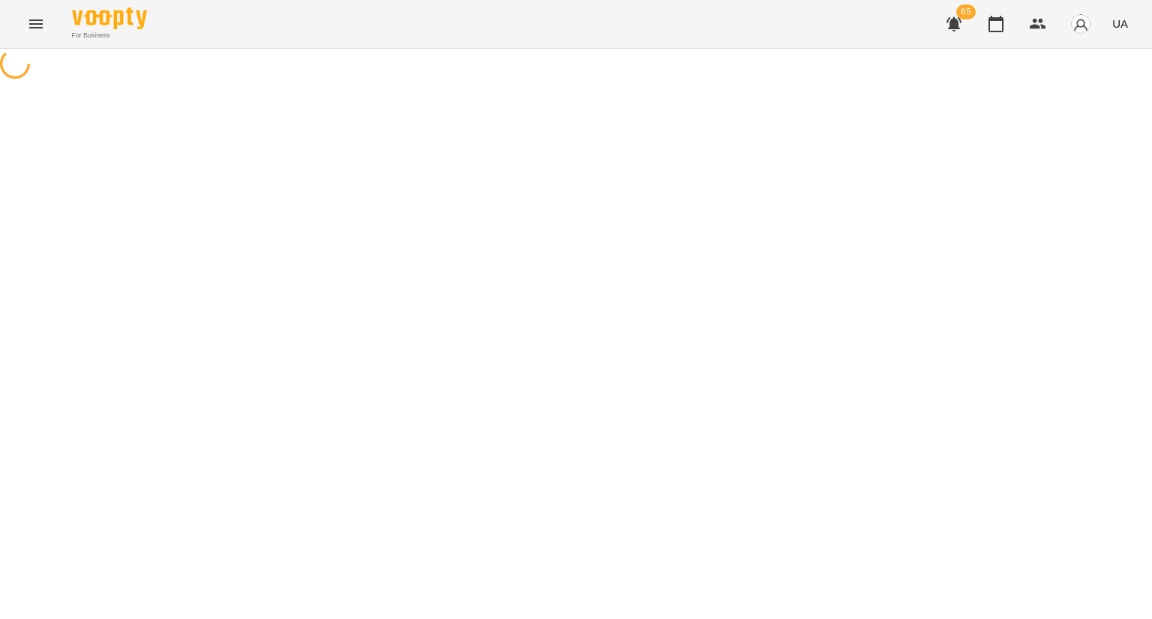
select select "**********"
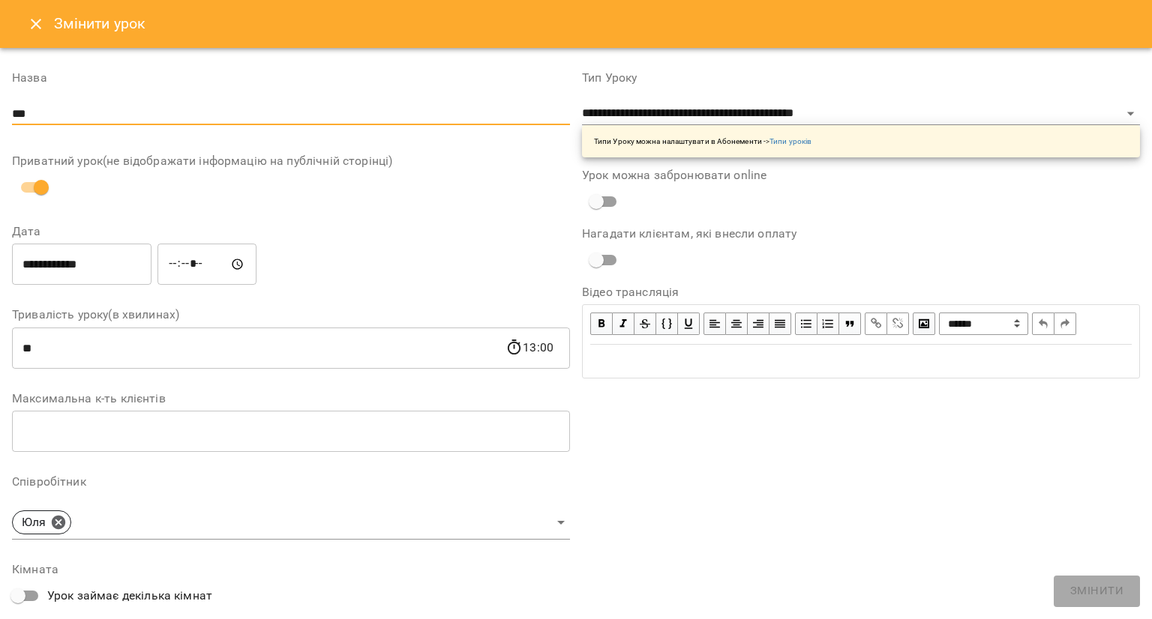
drag, startPoint x: 78, startPoint y: 117, endPoint x: 0, endPoint y: 140, distance: 81.4
click at [0, 140] on div "**********" at bounding box center [576, 476] width 1152 height 856
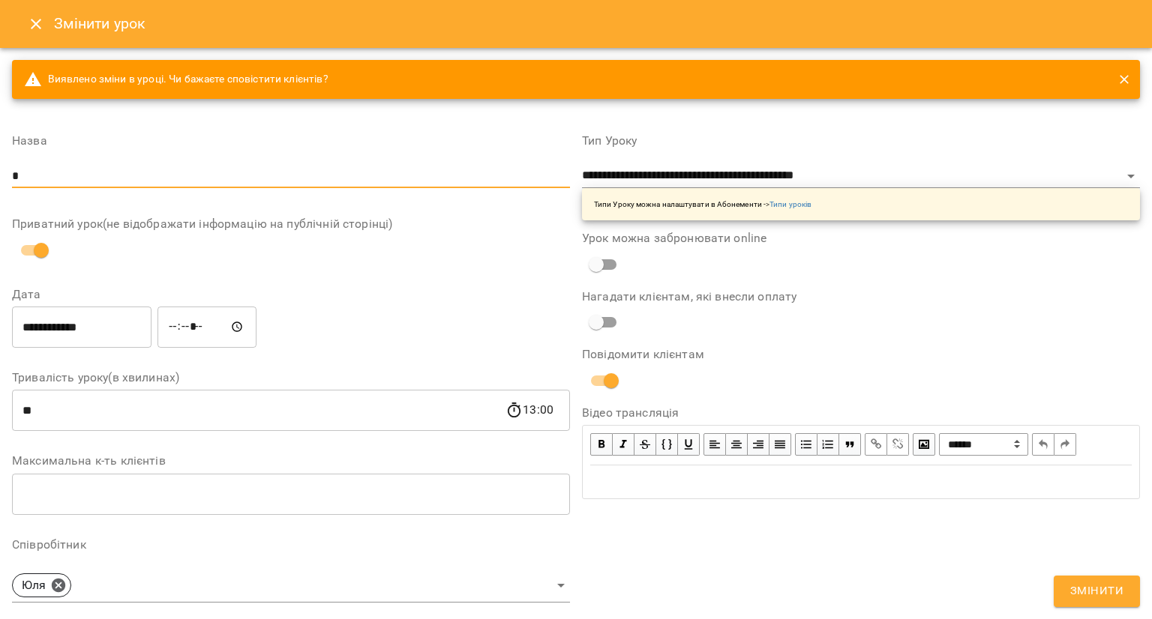
type input "**********"
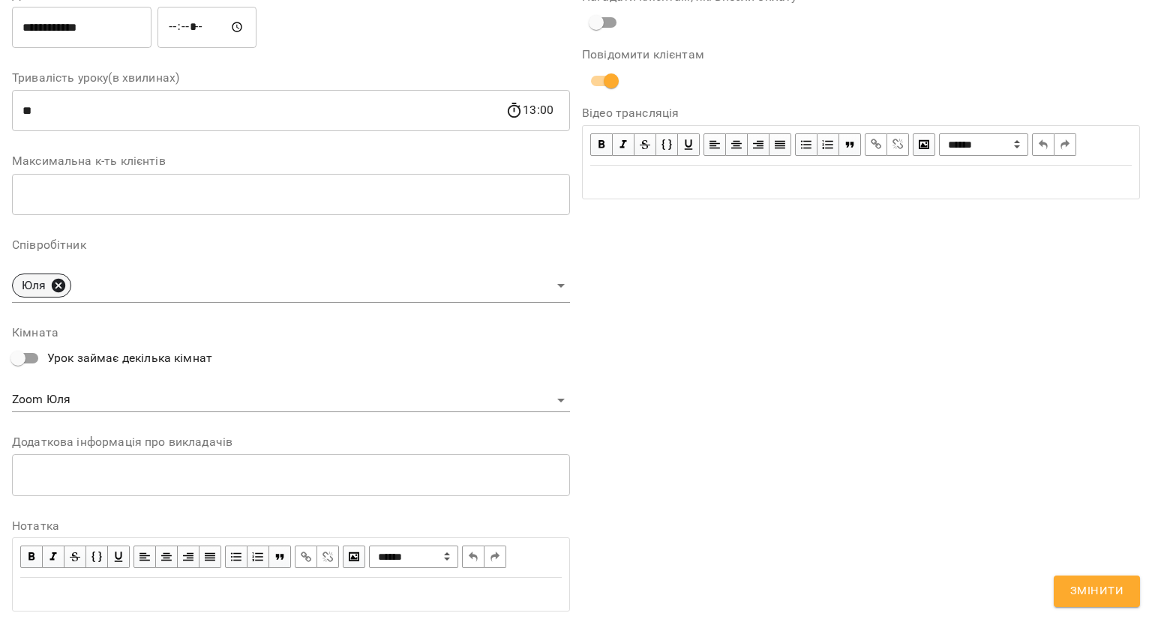
click at [61, 291] on icon at bounding box center [58, 284] width 13 height 13
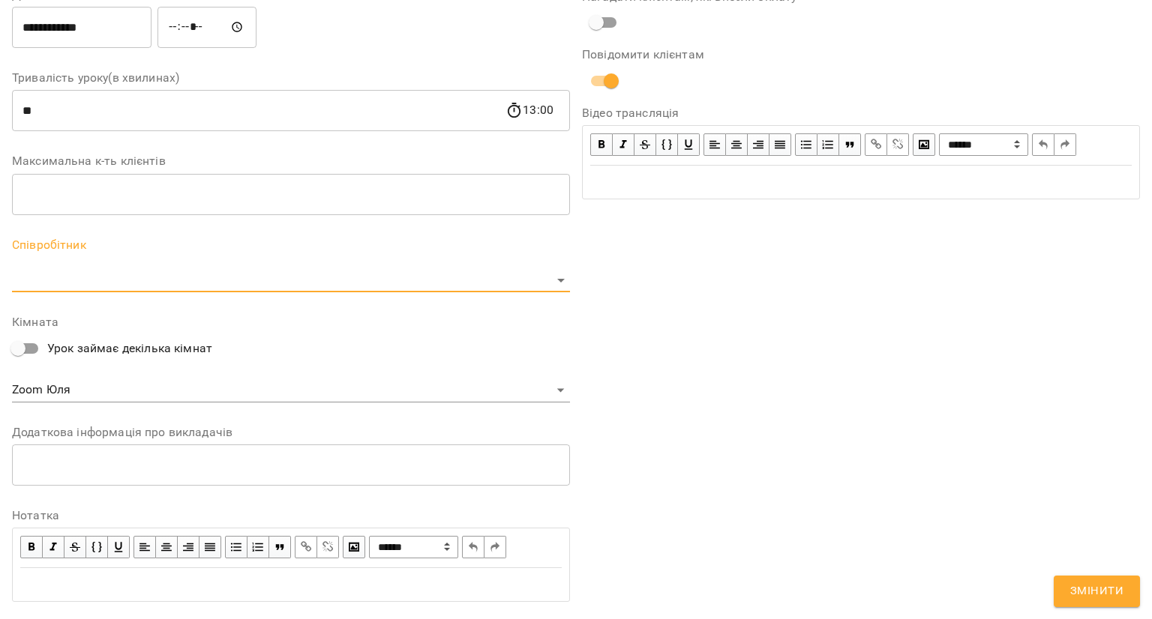
click at [61, 291] on body "**********" at bounding box center [576, 361] width 1152 height 723
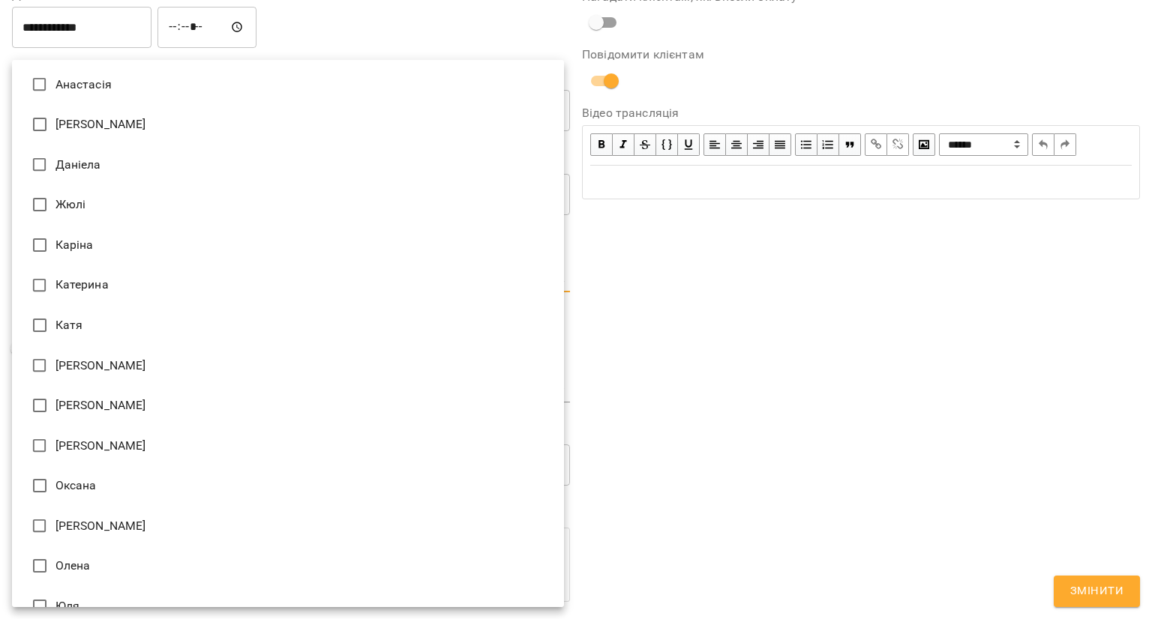
scroll to position [37, 0]
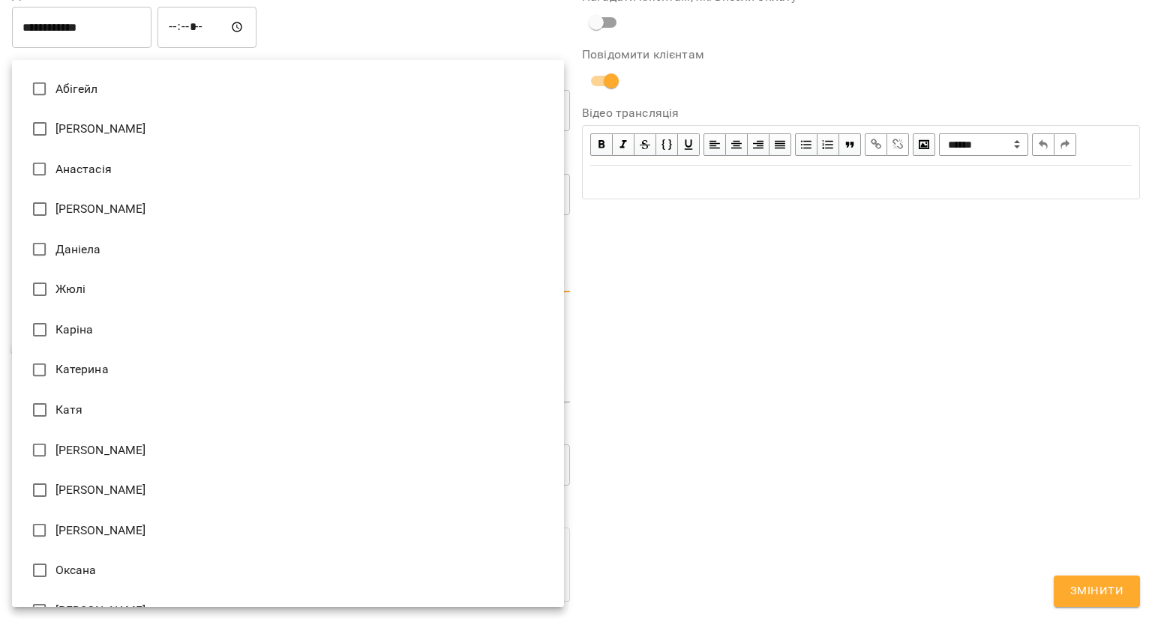
click at [94, 130] on li "[PERSON_NAME]" at bounding box center [288, 129] width 552 height 40
type input "**********"
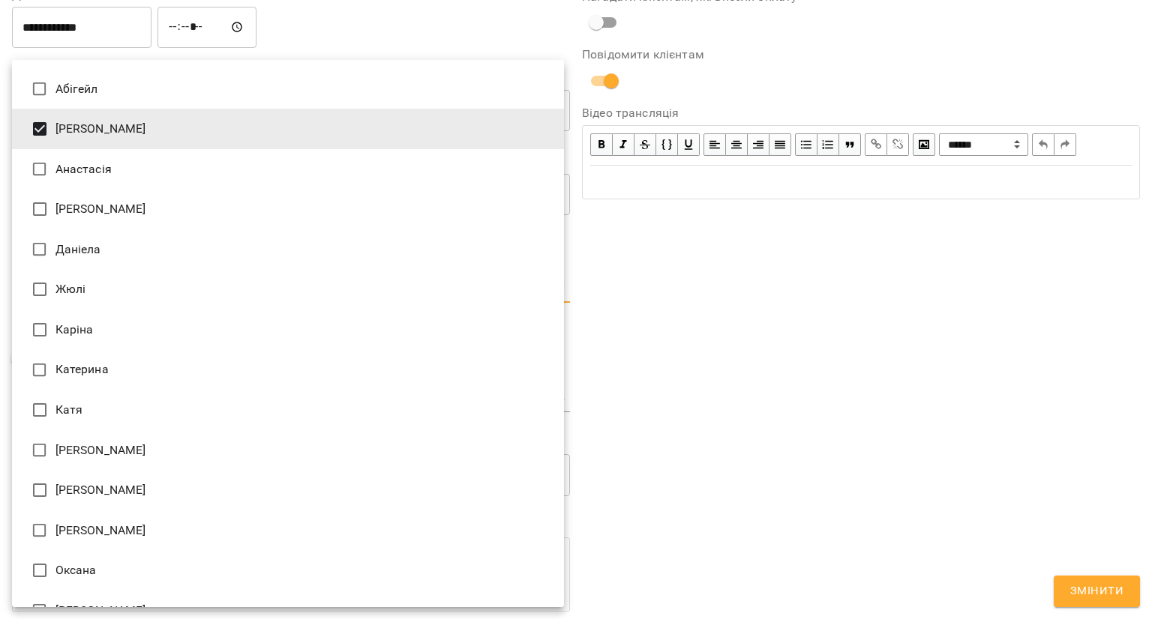
click at [652, 334] on div at bounding box center [576, 309] width 1152 height 619
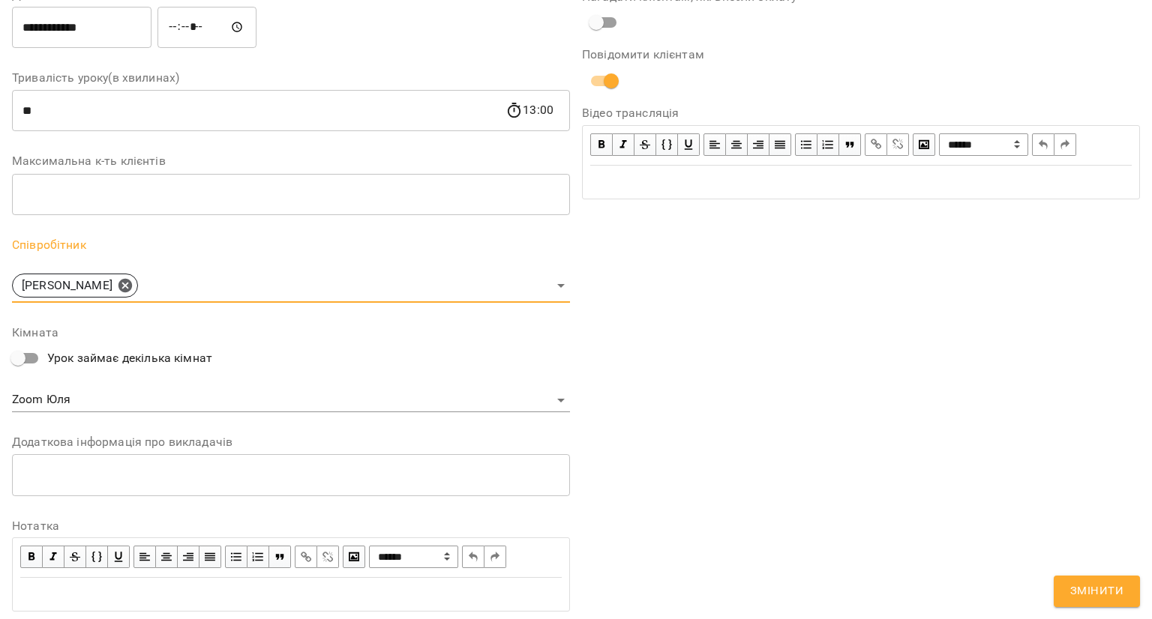
click at [54, 400] on body "**********" at bounding box center [576, 361] width 1152 height 723
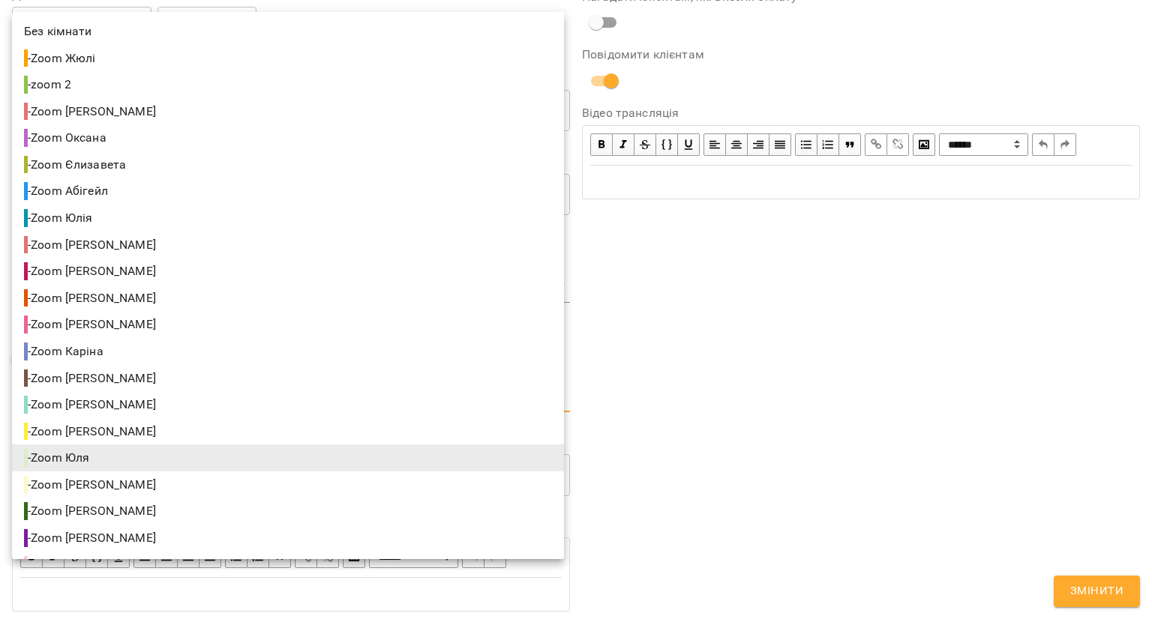
click at [117, 487] on li "- Zoom Аліса" at bounding box center [288, 485] width 552 height 27
type input "**********"
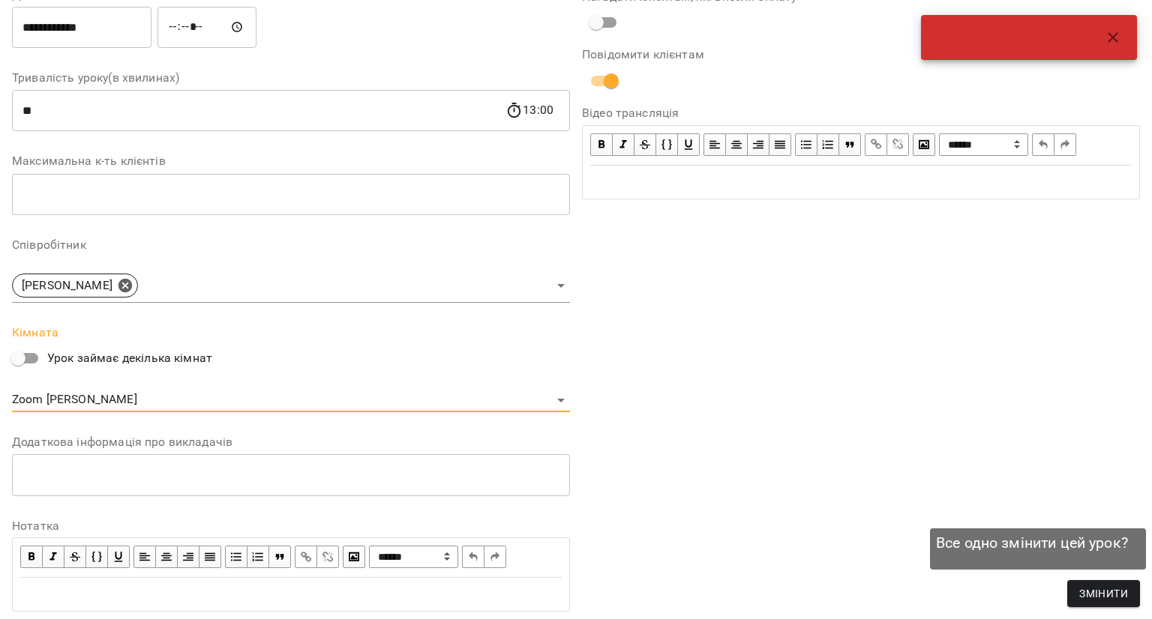
click at [1122, 602] on span "Змінити" at bounding box center [1103, 594] width 49 height 18
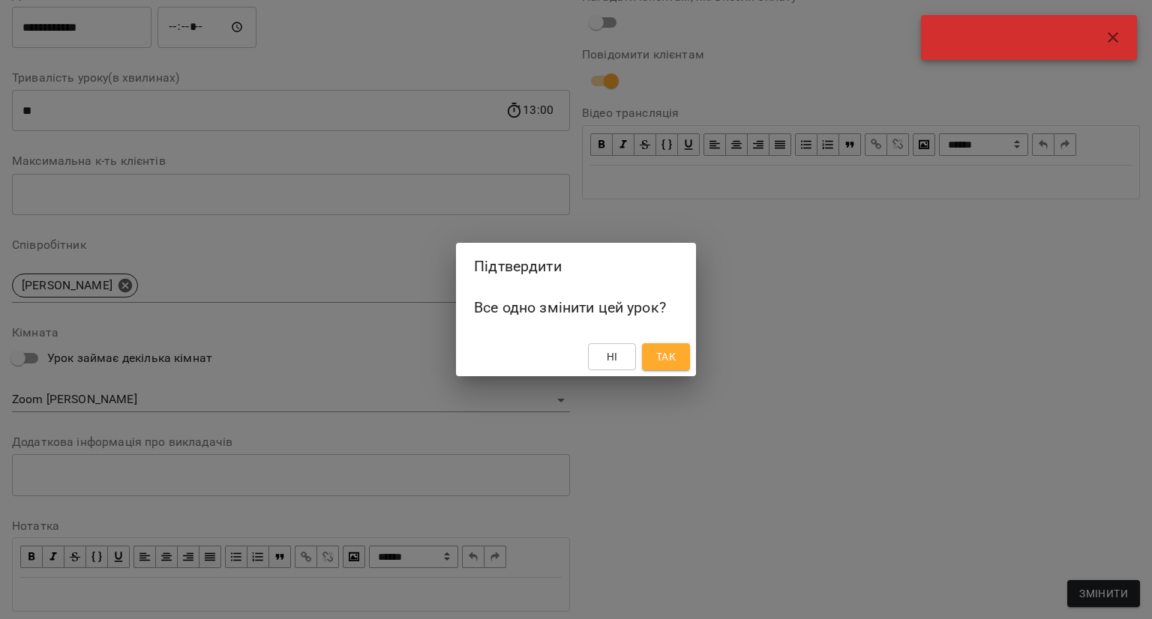
click at [682, 347] on button "Так" at bounding box center [666, 356] width 48 height 27
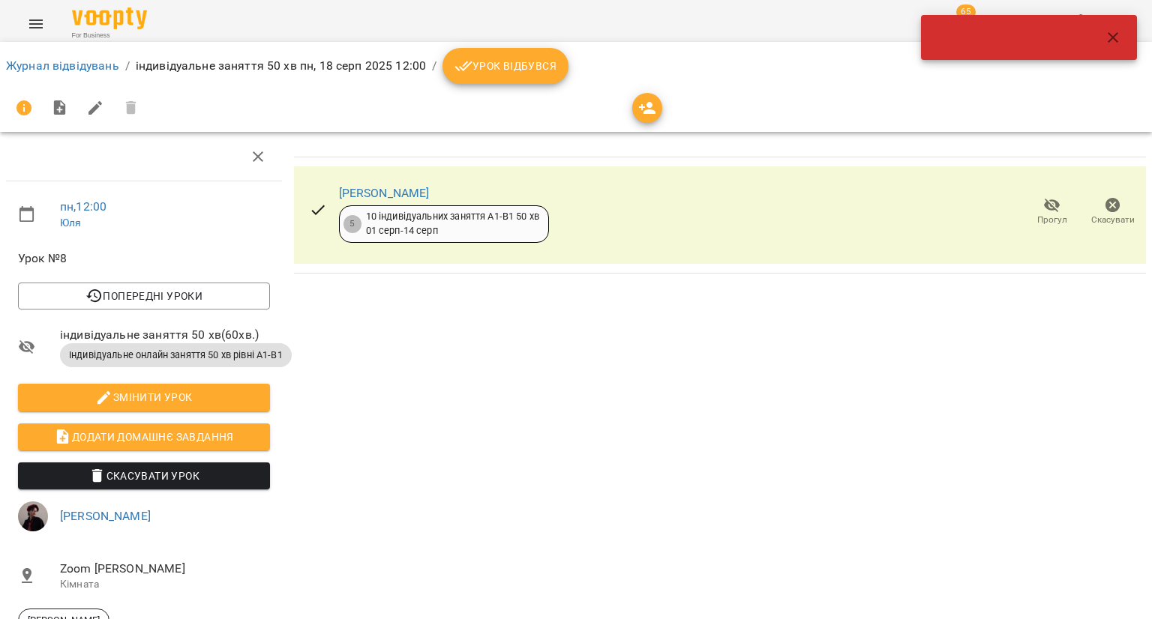
click at [1111, 33] on icon "button" at bounding box center [1113, 37] width 18 height 18
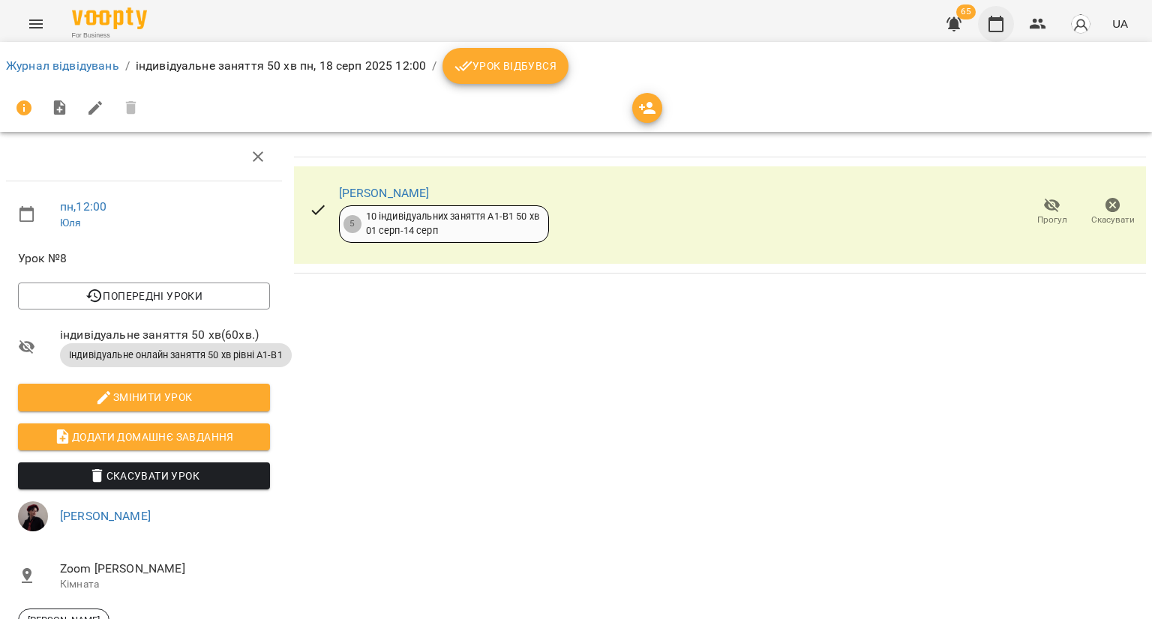
click at [1005, 27] on icon "button" at bounding box center [996, 24] width 18 height 18
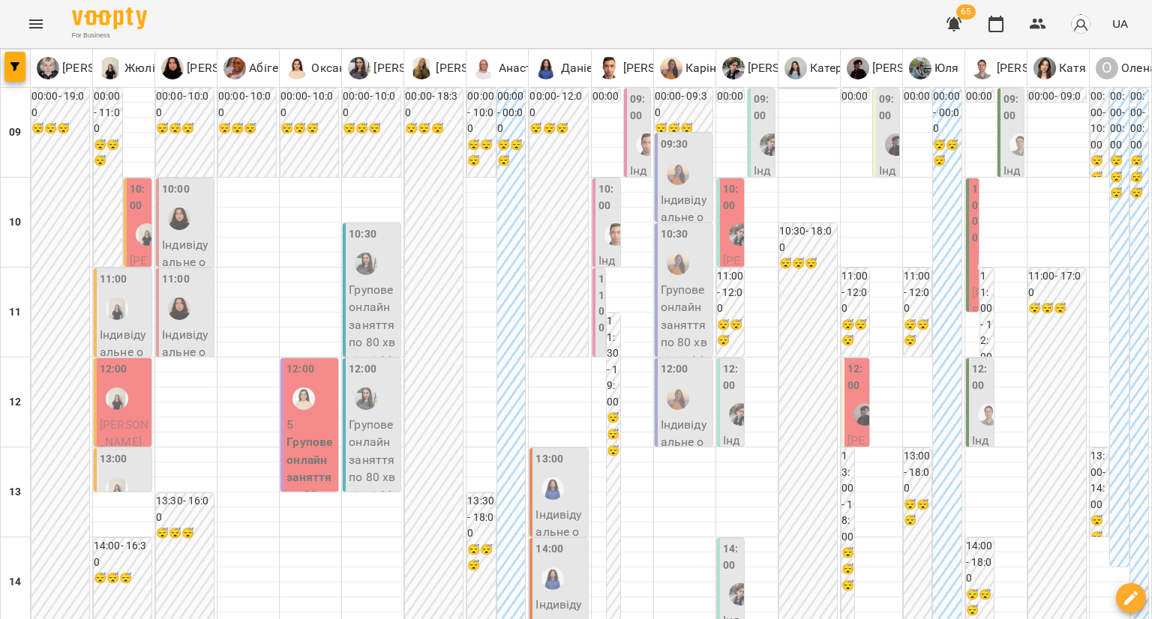
click at [848, 391] on label "12:00" at bounding box center [856, 377] width 19 height 32
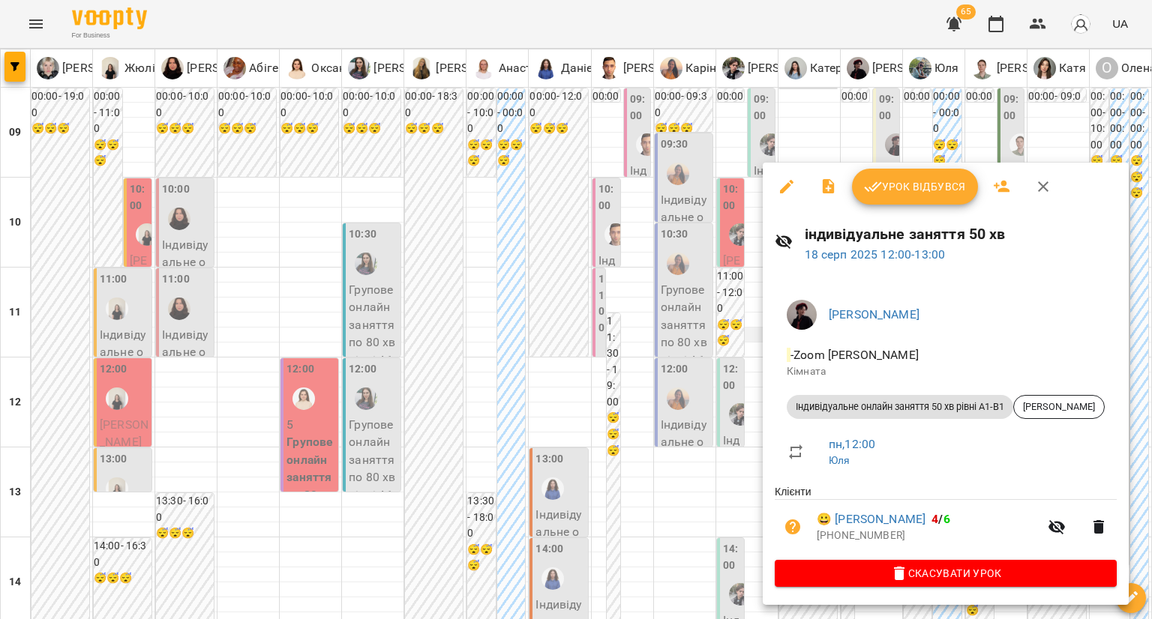
click at [744, 340] on div at bounding box center [576, 309] width 1152 height 619
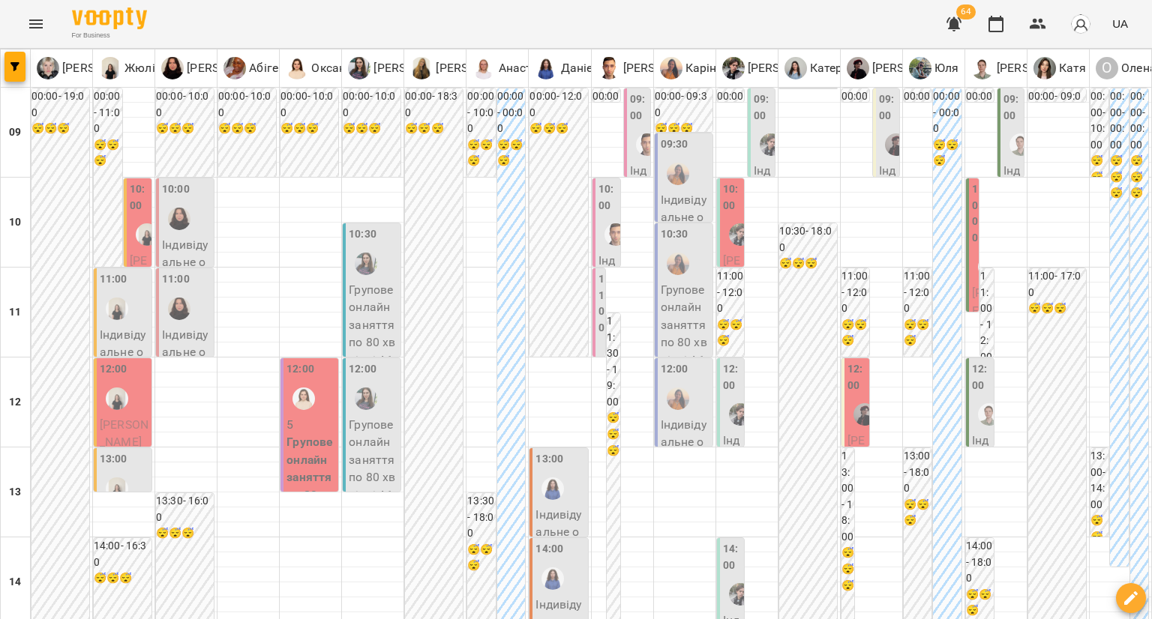
type input "**********"
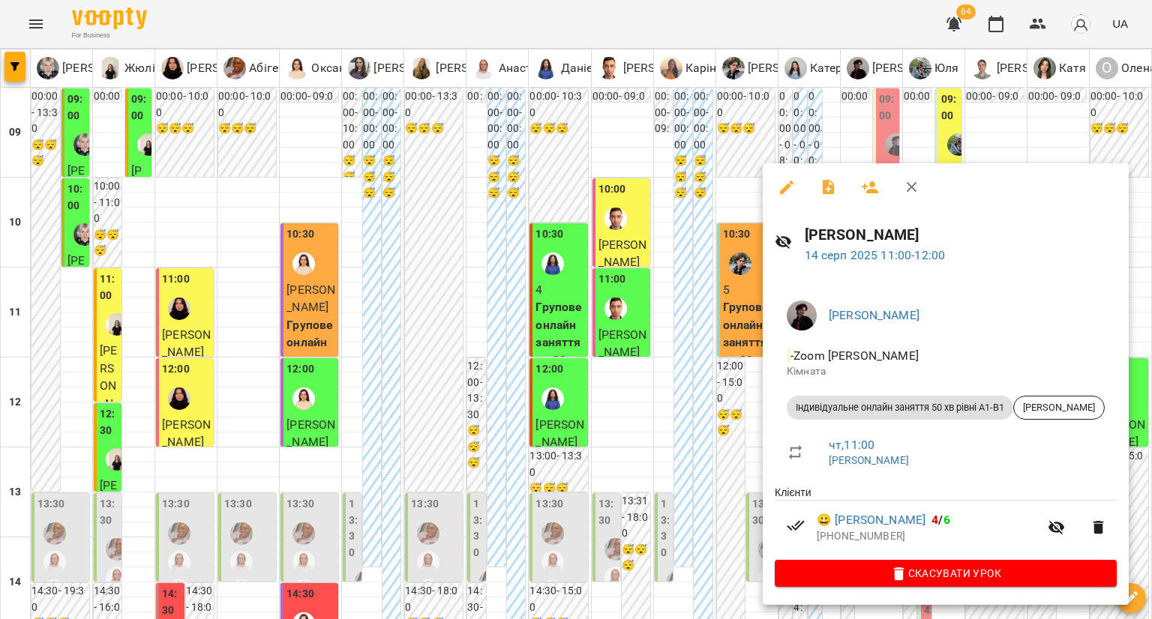
click at [708, 401] on div at bounding box center [576, 309] width 1152 height 619
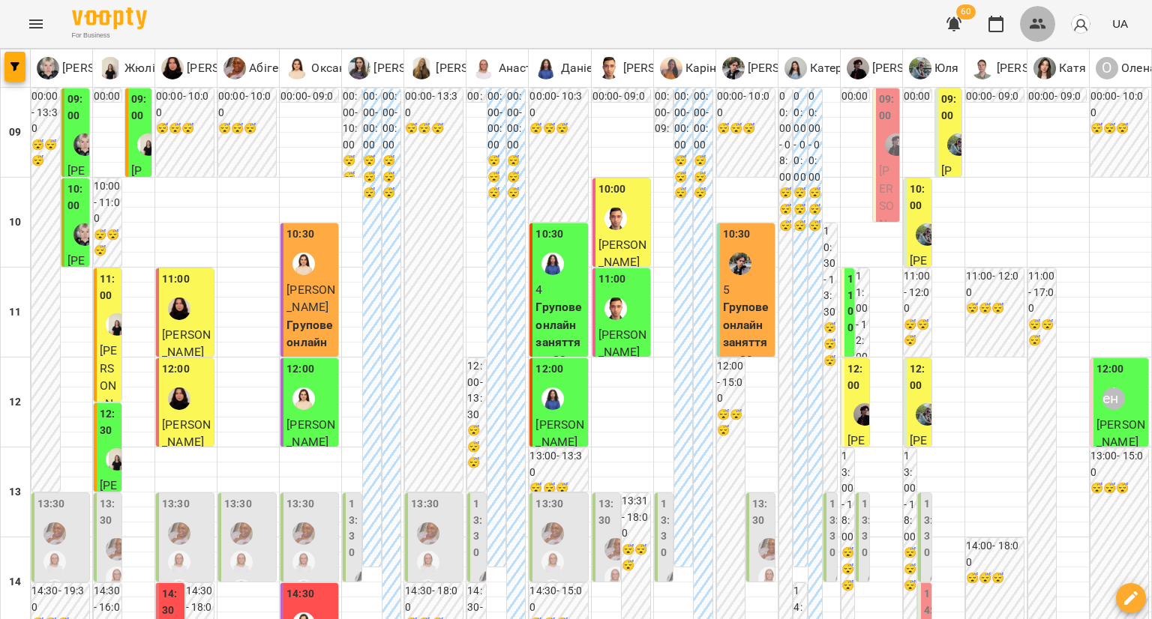
click at [1036, 21] on icon "button" at bounding box center [1038, 24] width 16 height 10
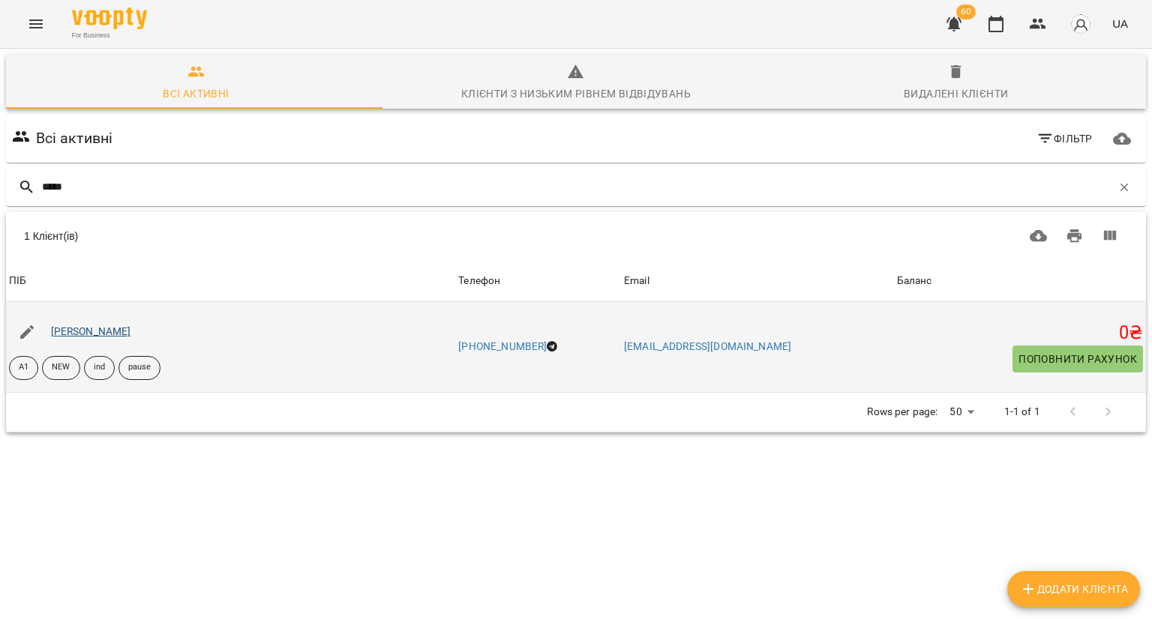
type input "*****"
click at [71, 334] on link "Ліна Нетребяк" at bounding box center [91, 331] width 80 height 12
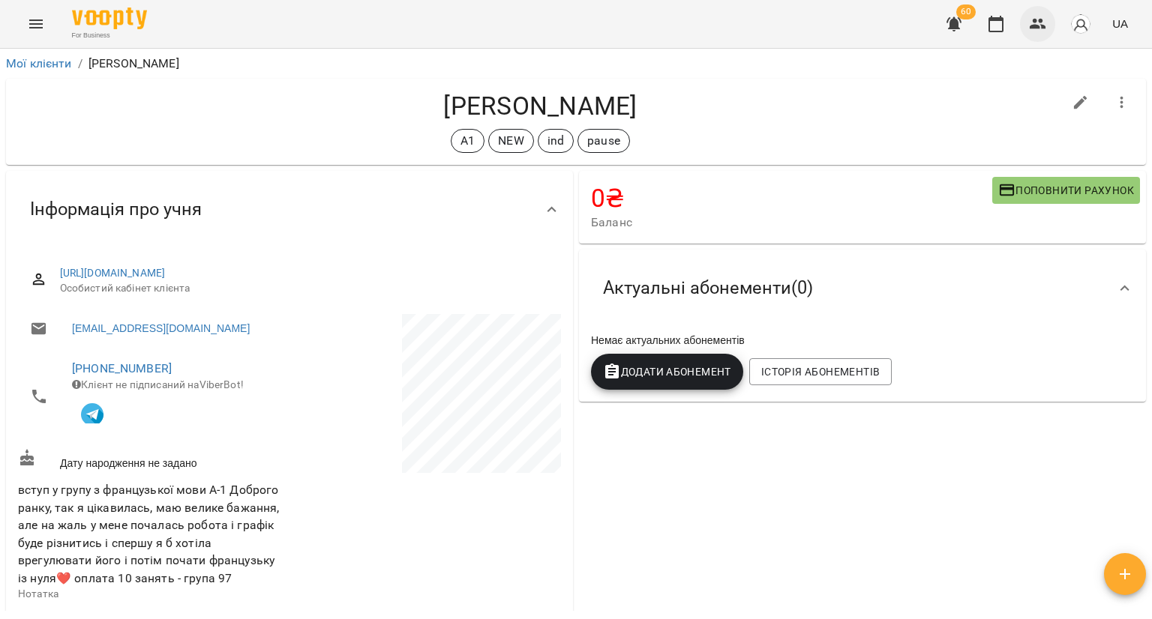
click at [1025, 25] on button "button" at bounding box center [1038, 24] width 36 height 36
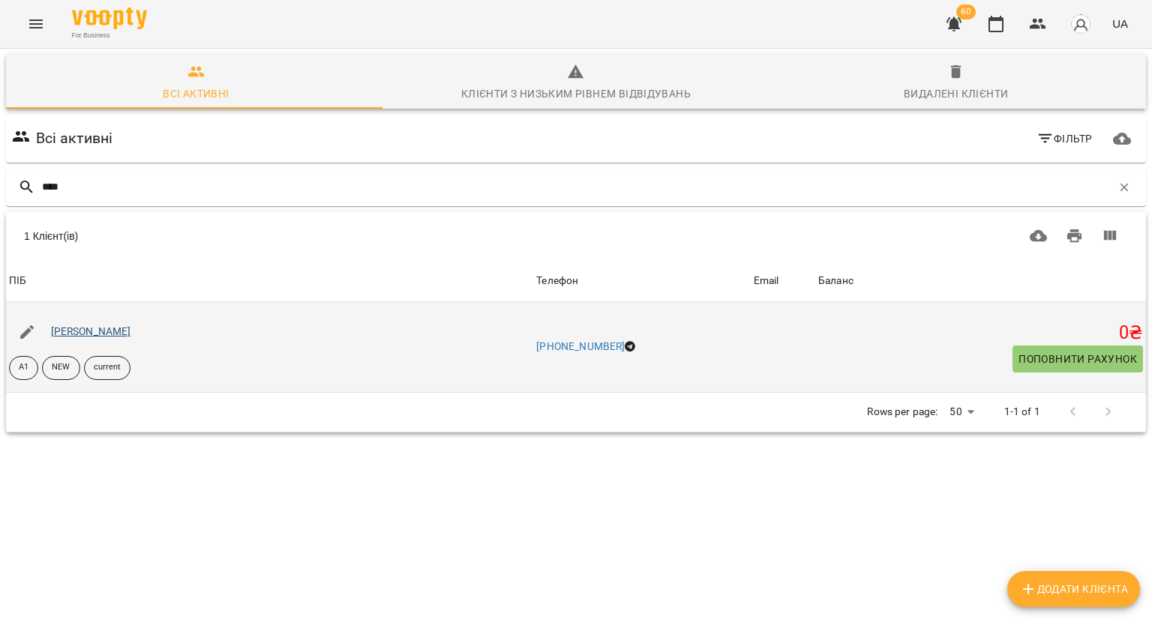
type input "****"
click at [79, 334] on link "Кіра Чухраєва" at bounding box center [91, 331] width 80 height 12
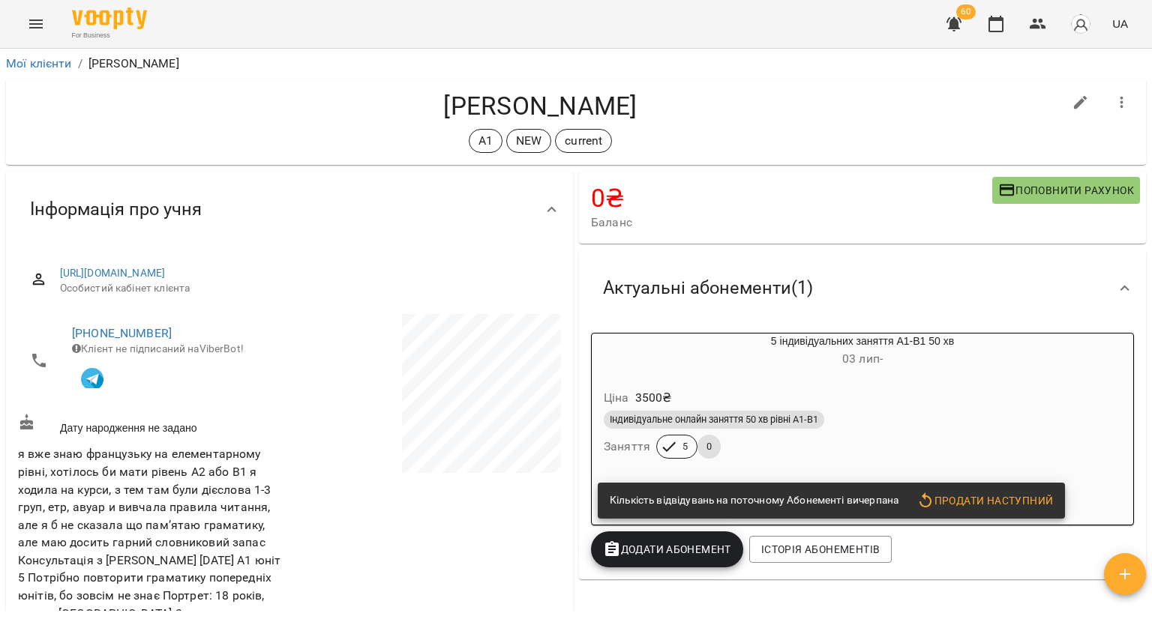
click at [1060, 97] on div at bounding box center [1081, 103] width 42 height 42
click at [1074, 103] on icon "button" at bounding box center [1080, 102] width 13 height 13
select select "**"
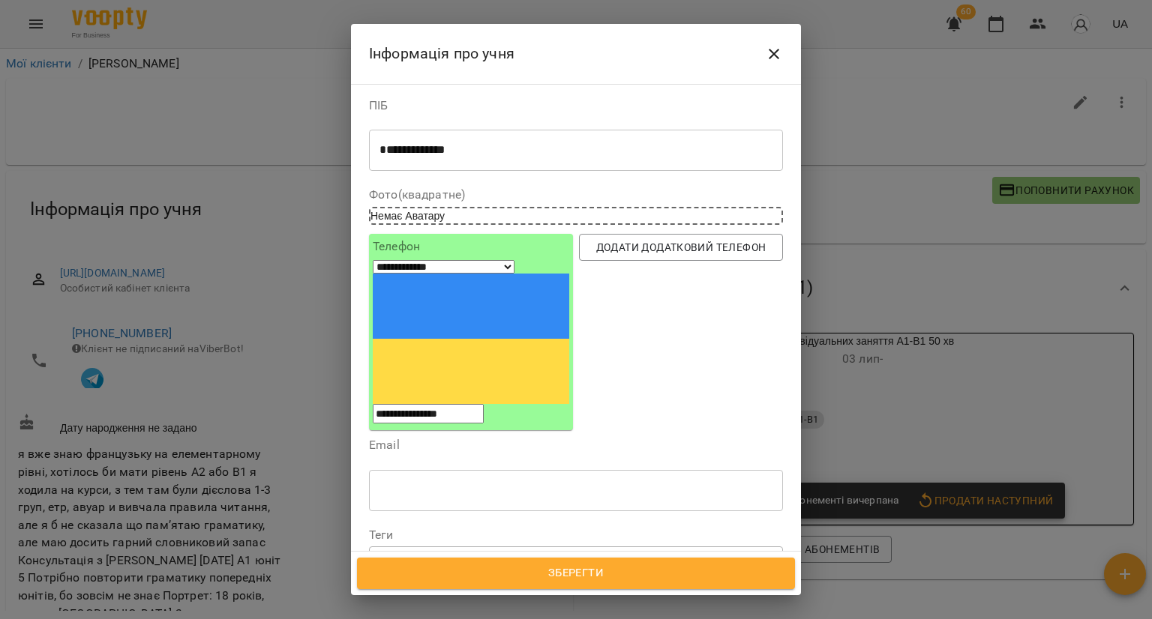
click at [508, 556] on icon at bounding box center [504, 561] width 10 height 10
click at [514, 549] on div "A1 NEW" at bounding box center [549, 561] width 358 height 25
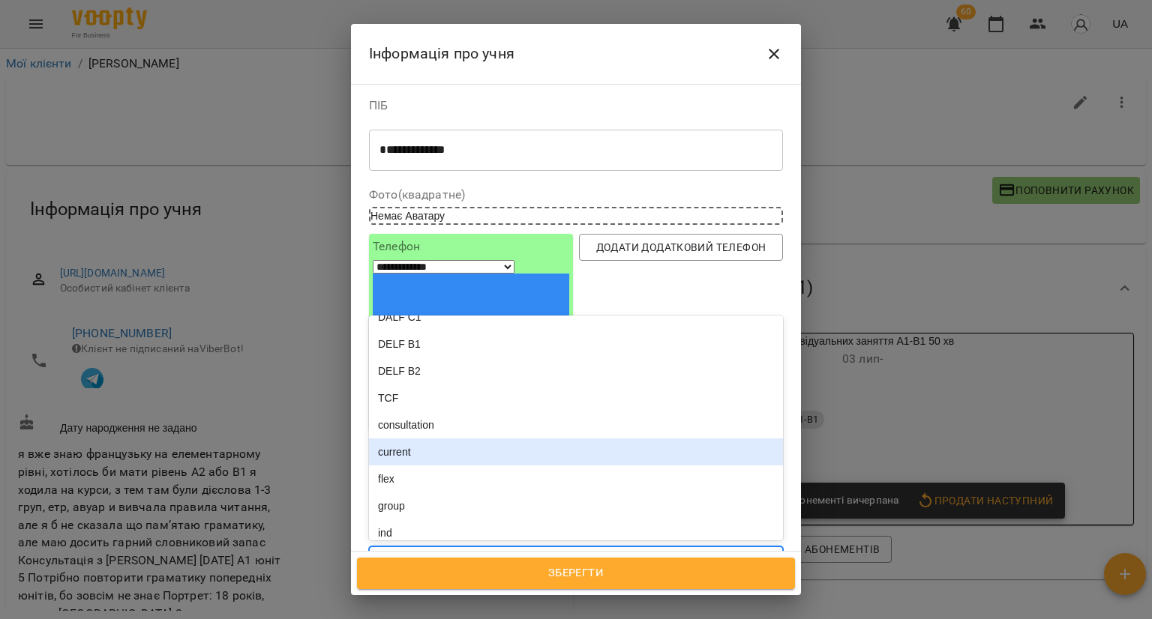
scroll to position [225, 0]
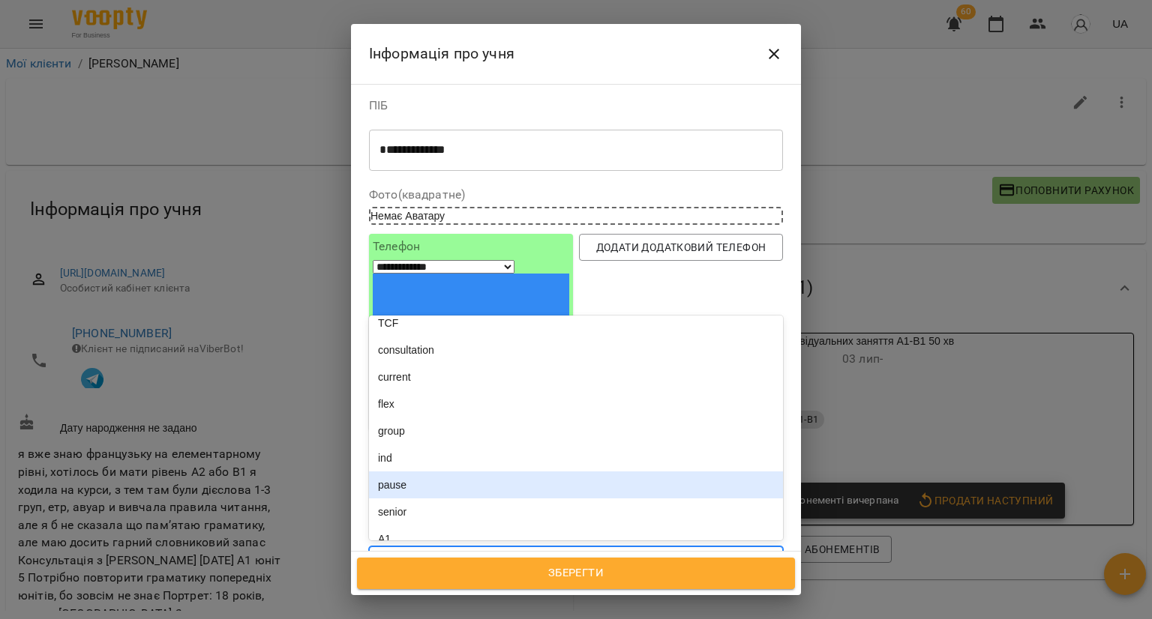
click at [471, 472] on div "pause" at bounding box center [576, 485] width 414 height 27
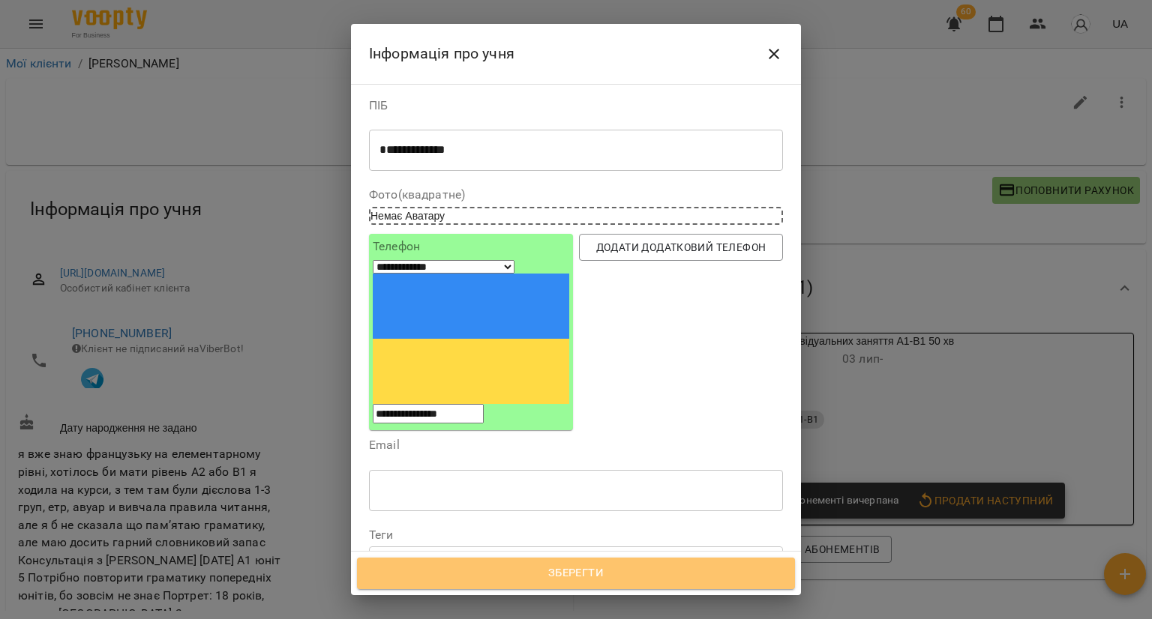
click at [442, 575] on span "Зберегти" at bounding box center [575, 573] width 405 height 19
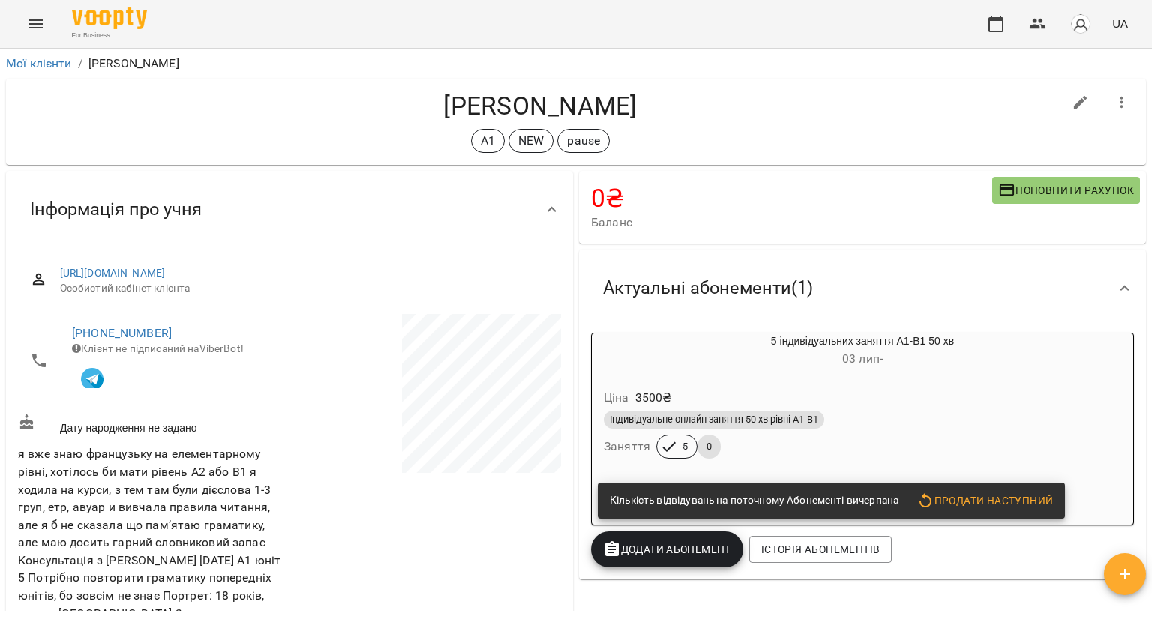
click at [871, 366] on span "[DATE] -" at bounding box center [862, 359] width 40 height 14
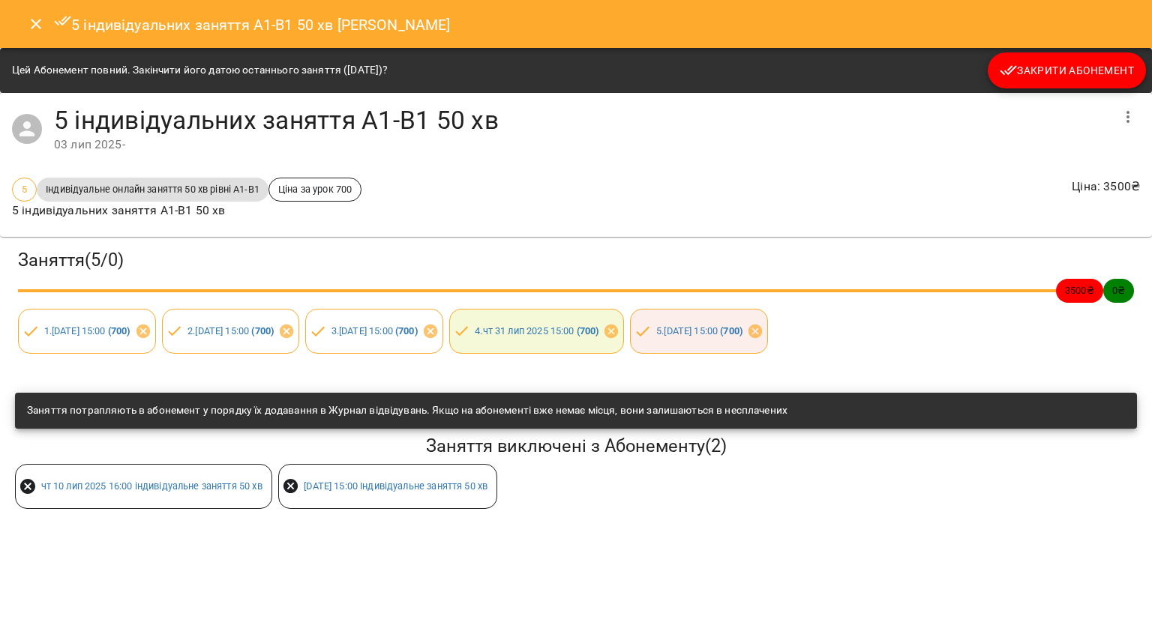
click at [1012, 64] on icon "button" at bounding box center [1009, 70] width 18 height 18
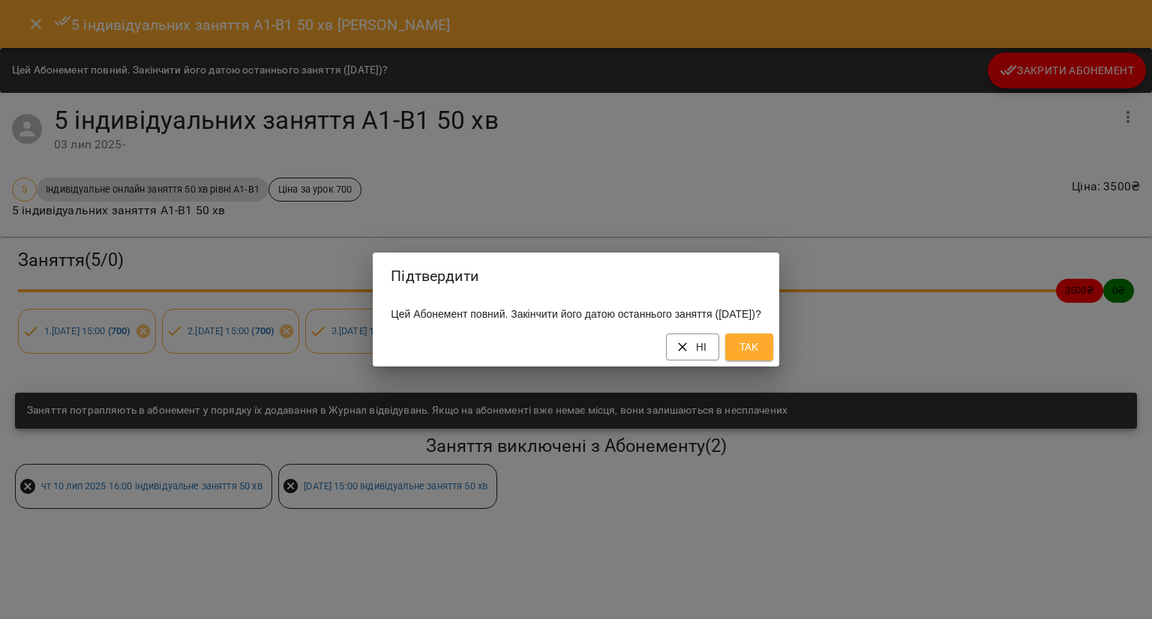
click at [773, 346] on button "Так" at bounding box center [749, 347] width 48 height 27
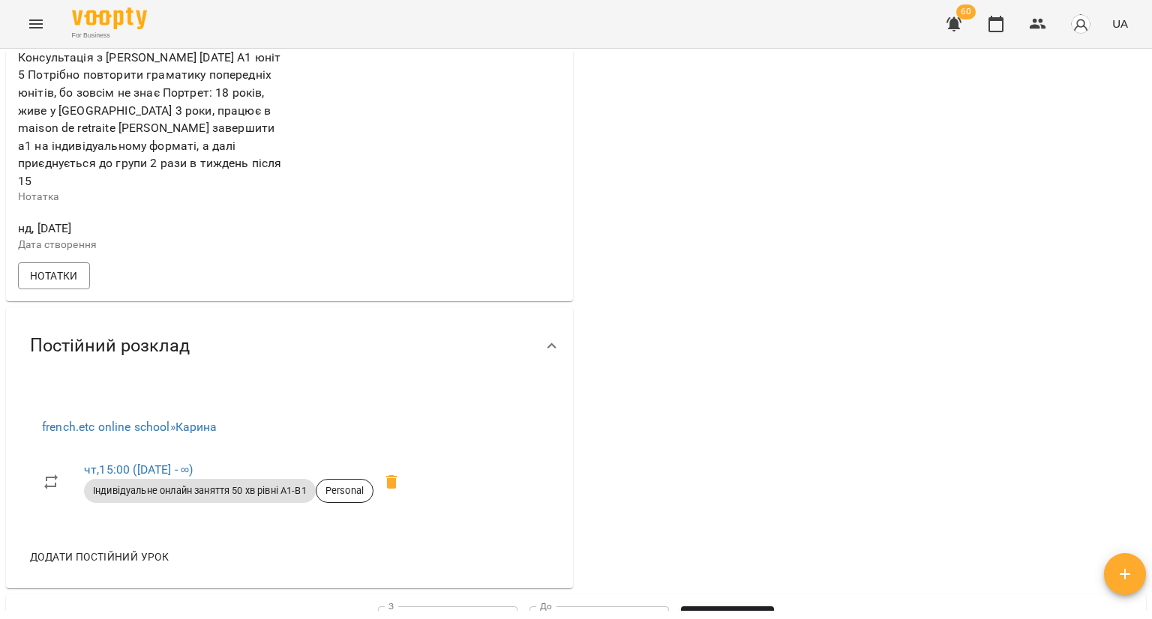
scroll to position [675, 0]
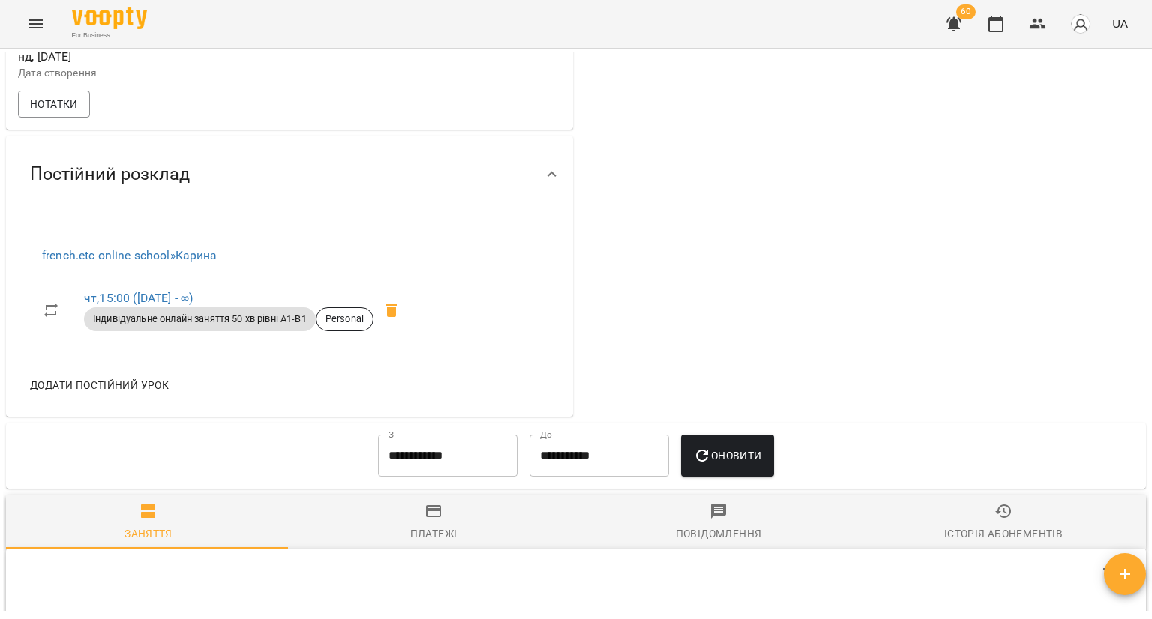
click at [412, 307] on li "чт , 15:00 ([DATE] - ∞) Індивідуальне онлайн заняття 50 хв рівні А1-В1 Personal" at bounding box center [225, 310] width 391 height 63
click at [400, 301] on icon at bounding box center [391, 310] width 18 height 18
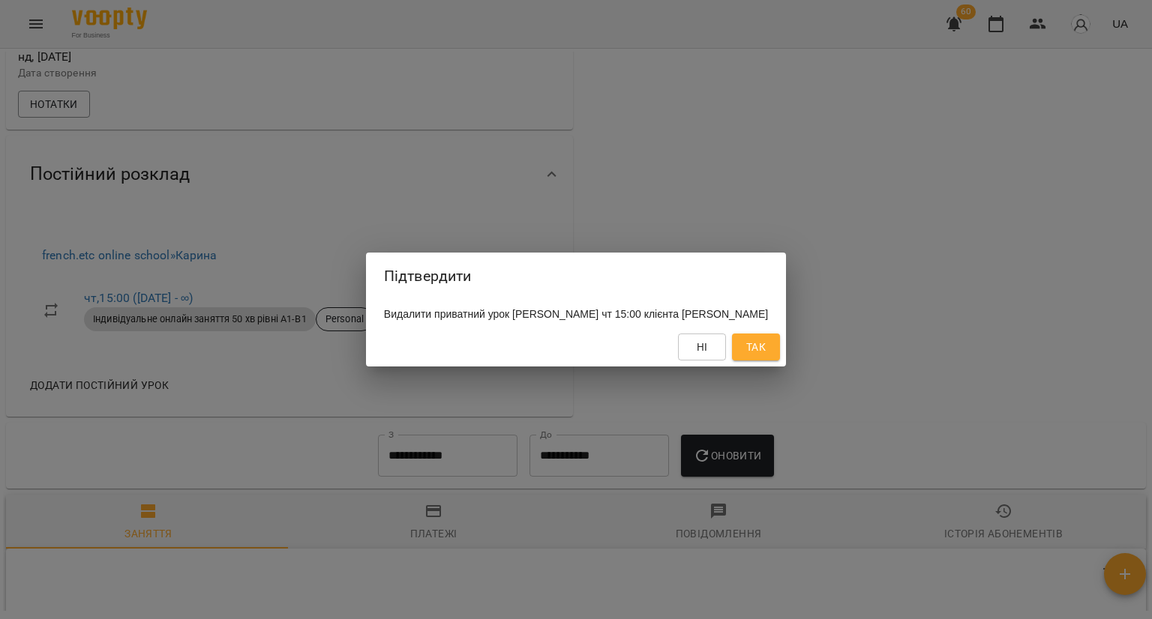
click at [752, 349] on span "Так" at bounding box center [755, 347] width 19 height 18
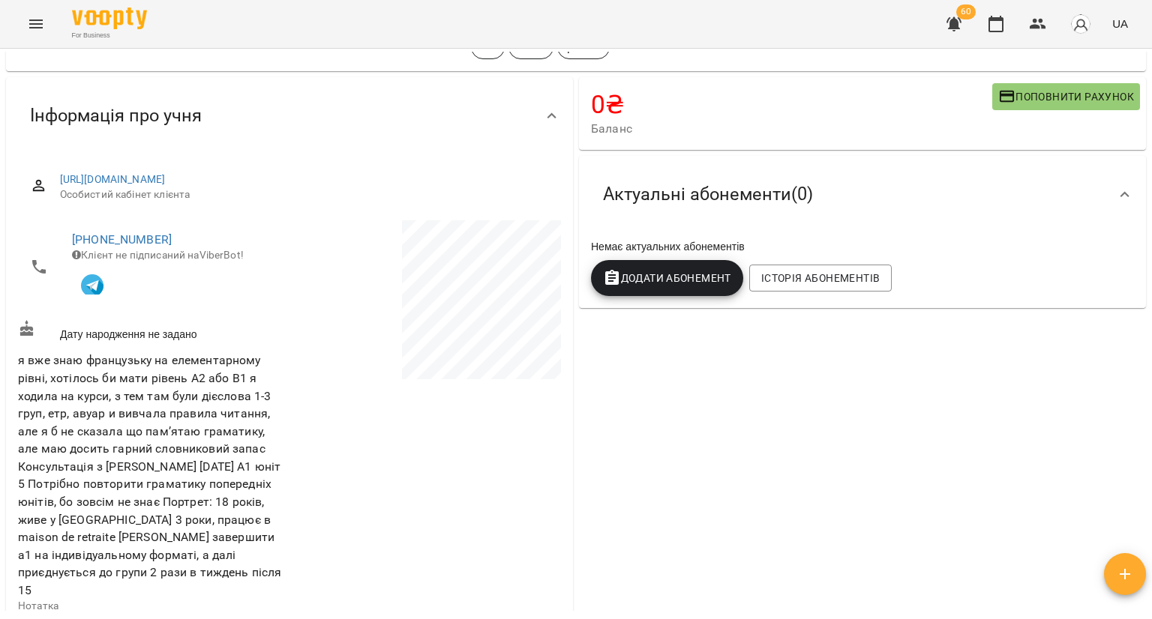
scroll to position [0, 0]
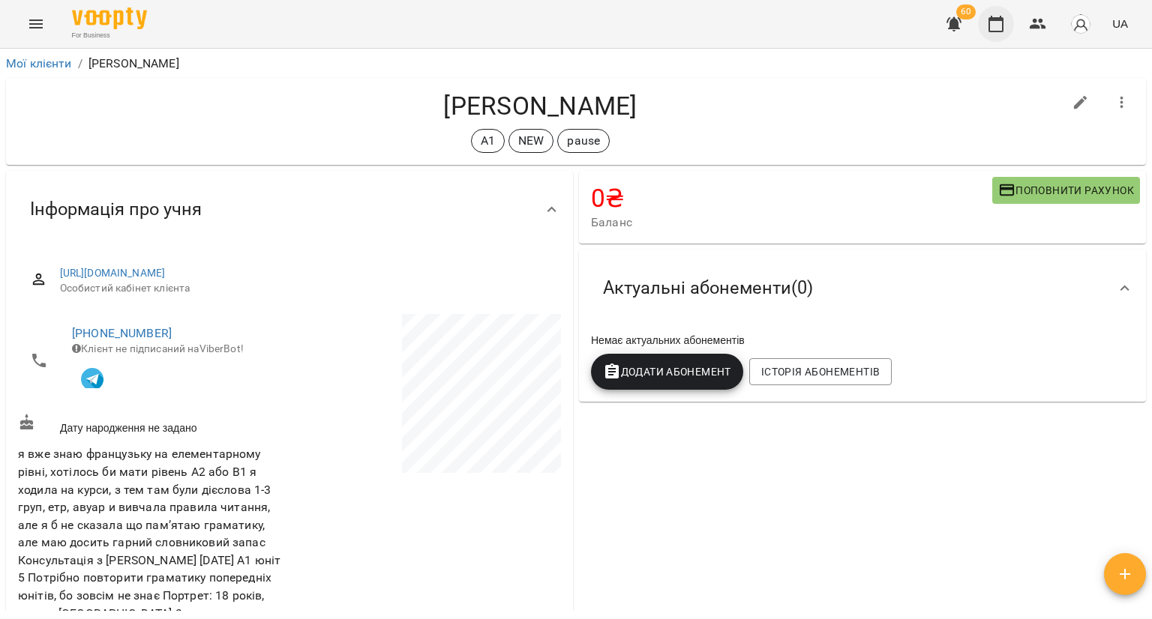
click at [984, 31] on button "button" at bounding box center [996, 24] width 36 height 36
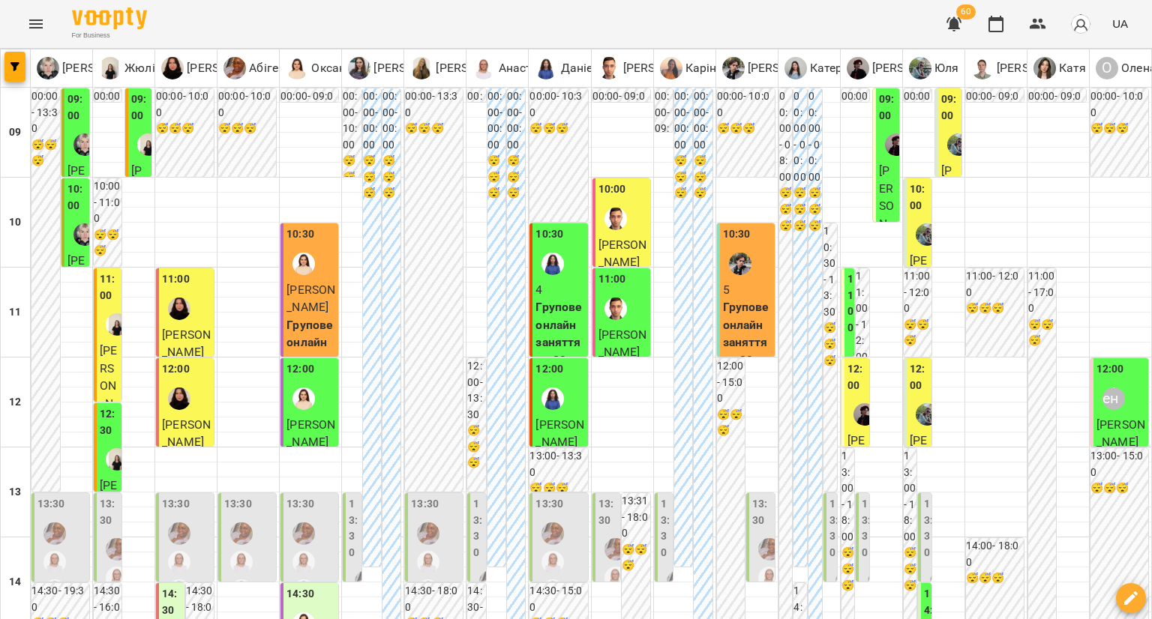
scroll to position [525, 0]
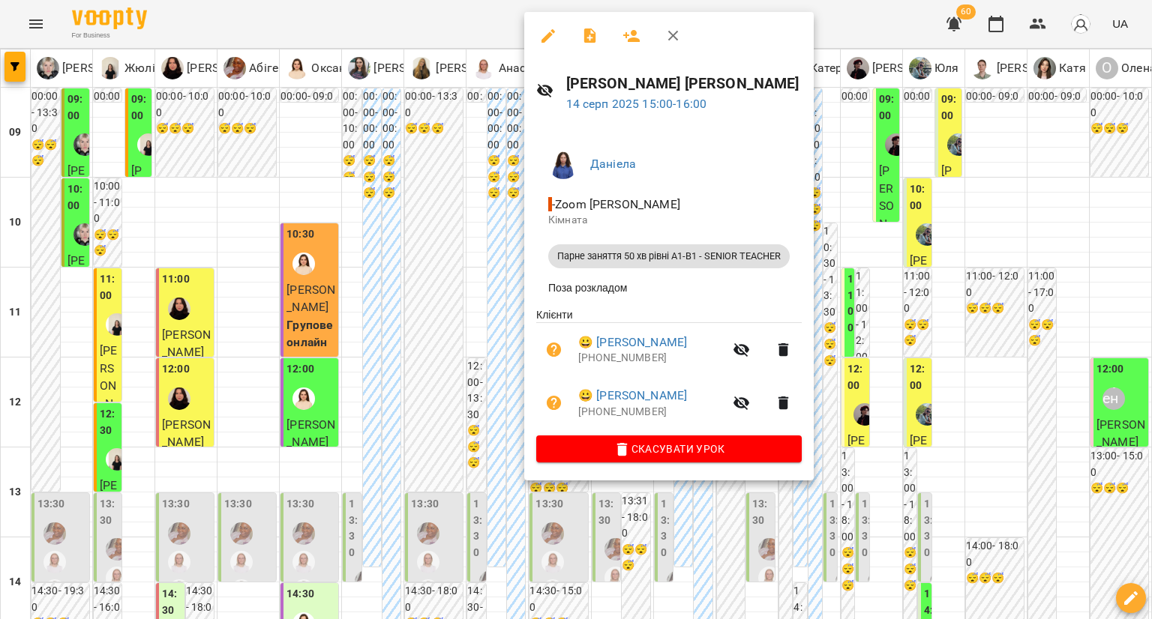
click at [452, 293] on div at bounding box center [576, 309] width 1152 height 619
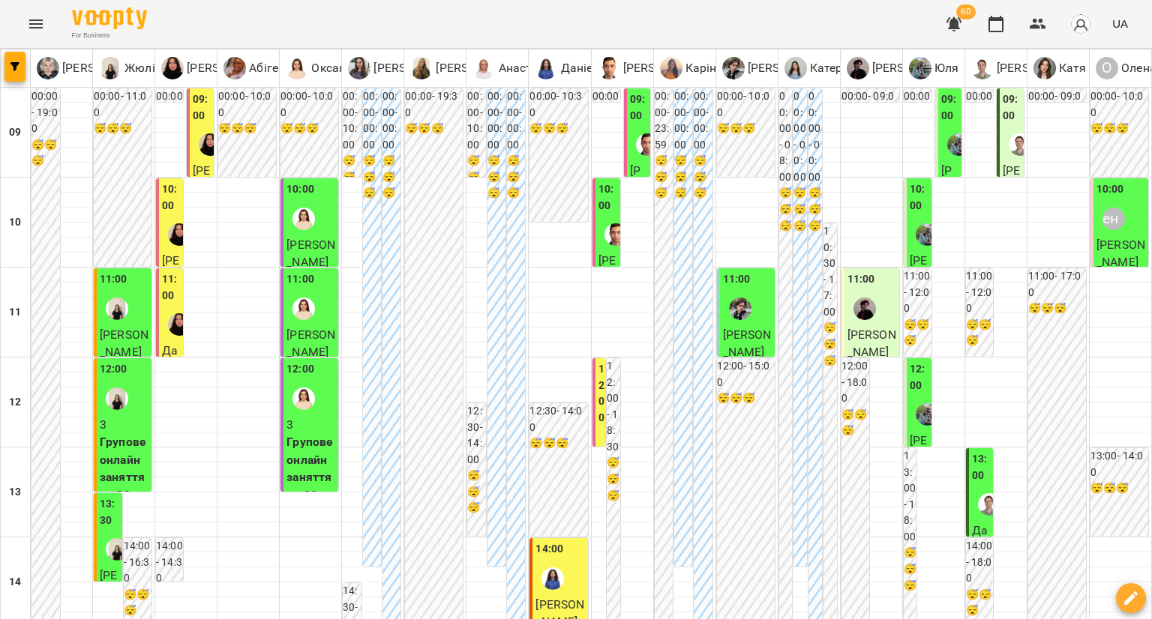
scroll to position [150, 0]
click at [544, 568] on img "Даніела" at bounding box center [552, 579] width 22 height 22
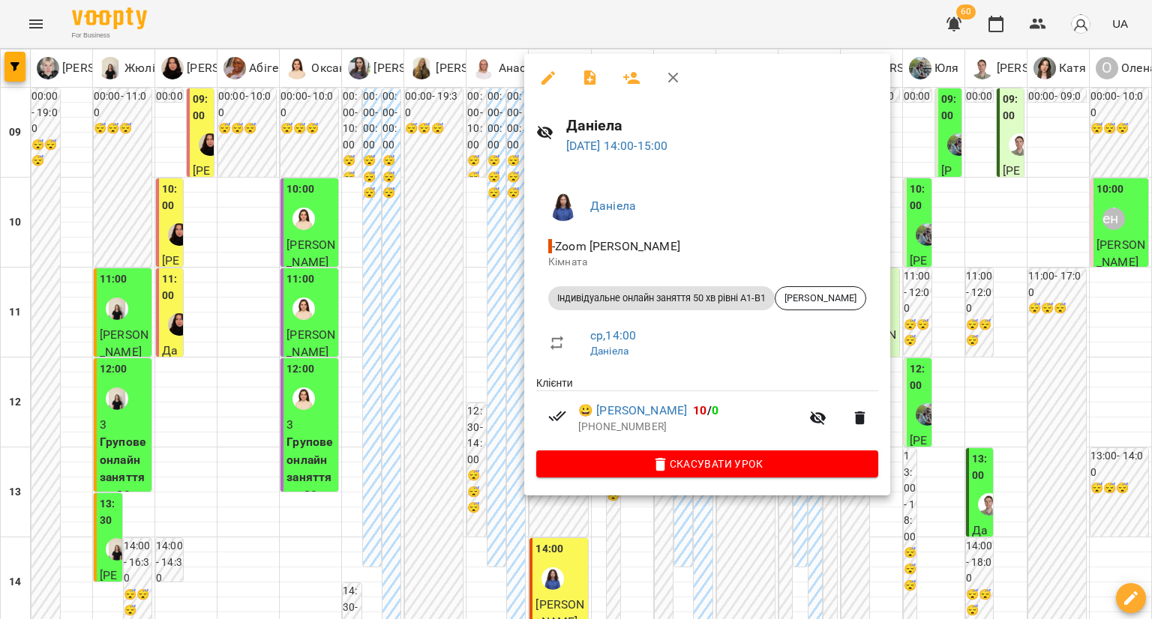
click at [474, 445] on div at bounding box center [576, 309] width 1152 height 619
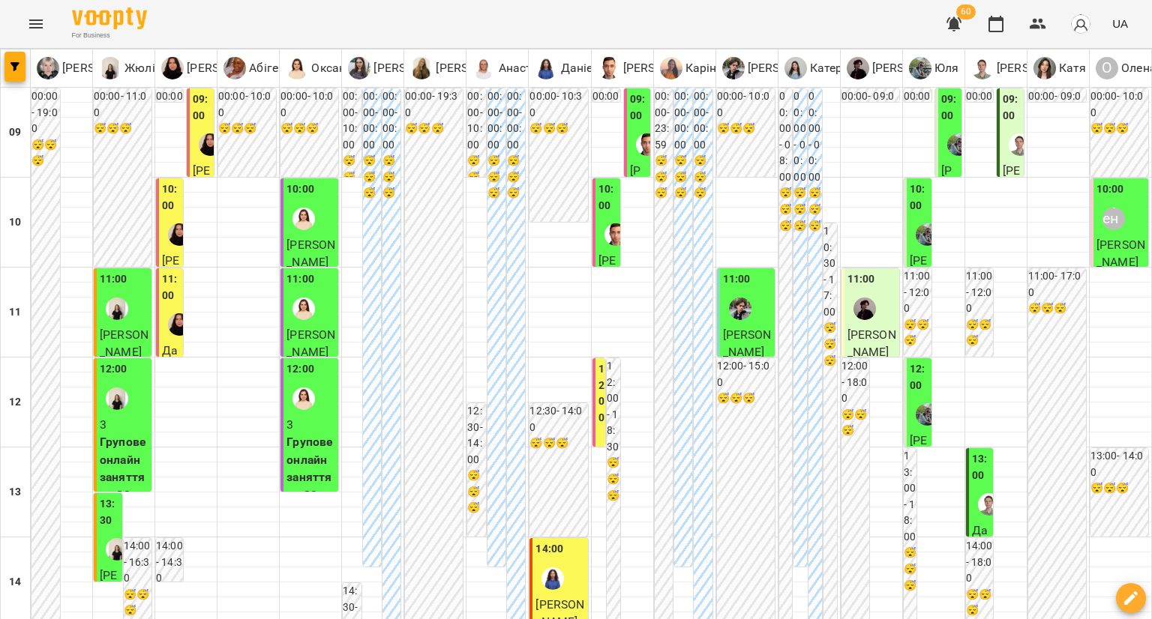
scroll to position [300, 0]
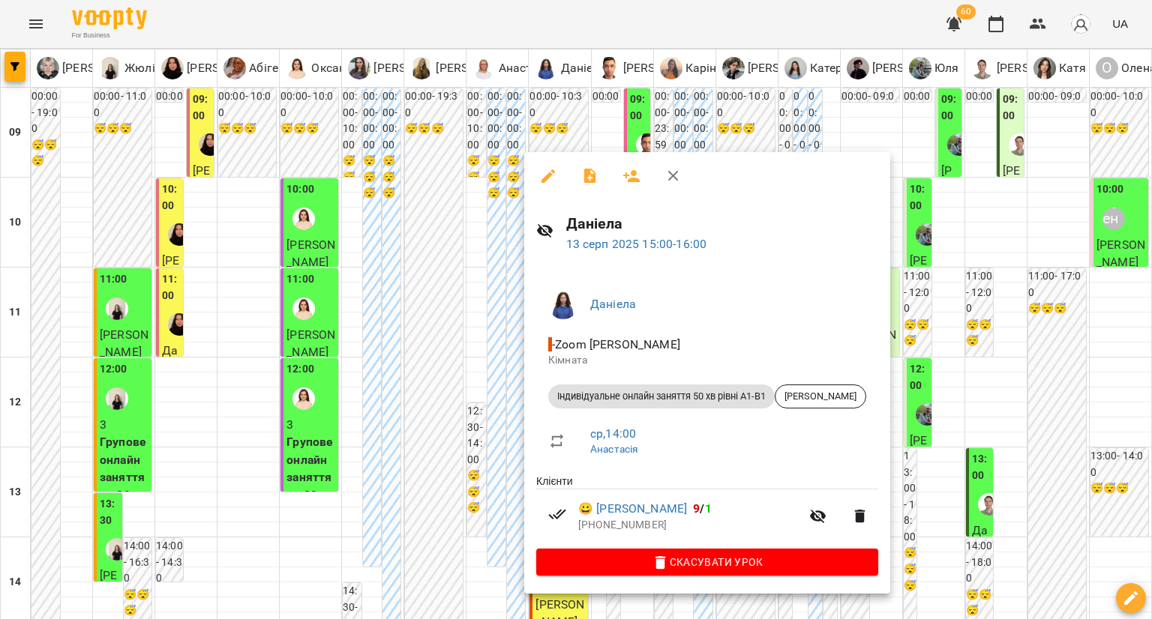
click at [493, 392] on div at bounding box center [576, 309] width 1152 height 619
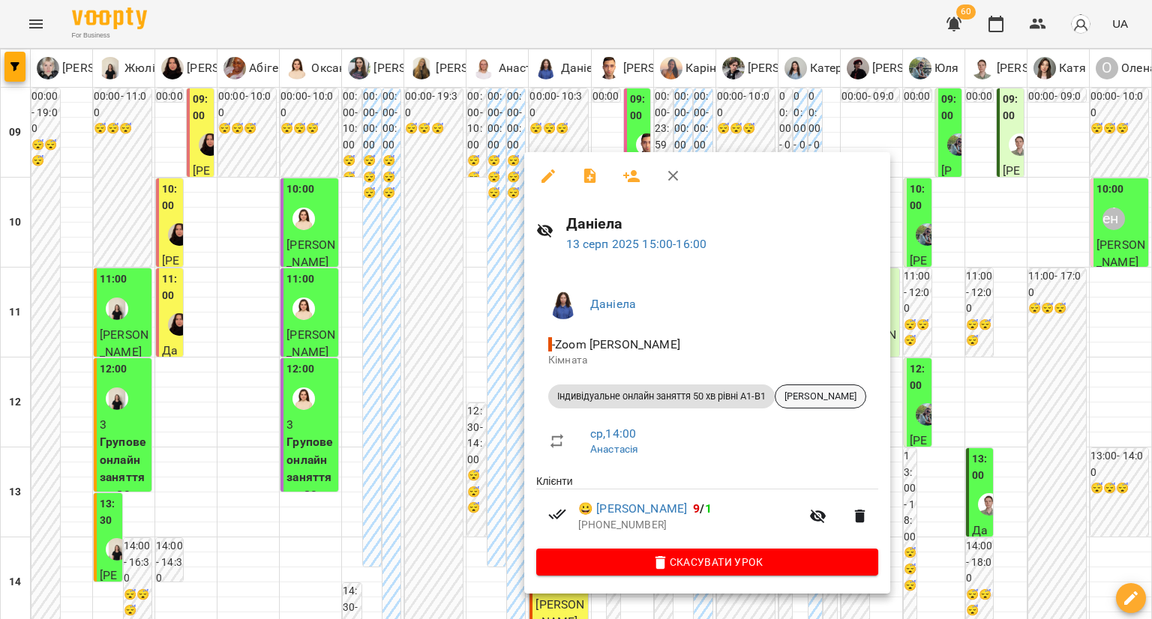
click at [813, 398] on span "[PERSON_NAME]" at bounding box center [820, 396] width 90 height 13
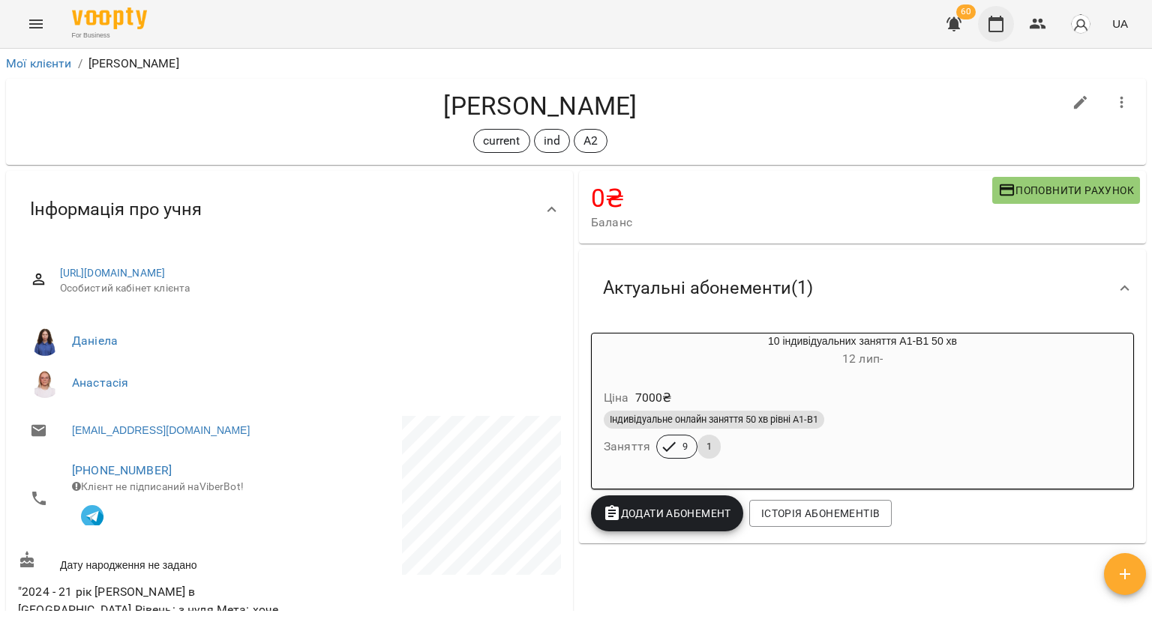
click at [988, 20] on icon "button" at bounding box center [996, 24] width 18 height 18
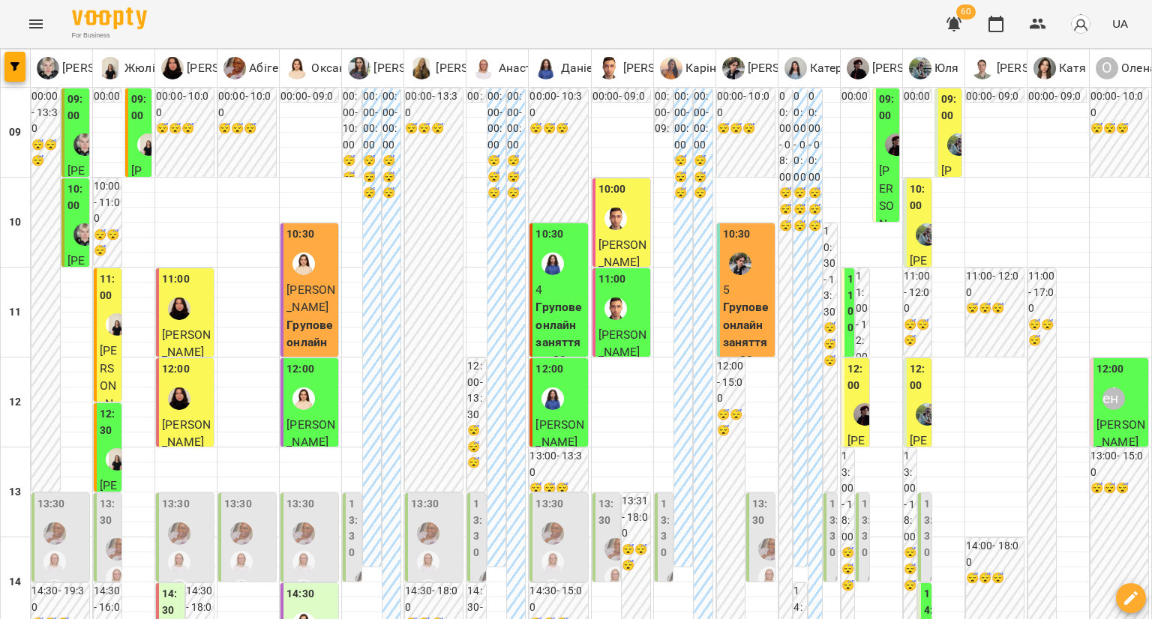
click at [910, 394] on div "12:00" at bounding box center [919, 379] width 19 height 36
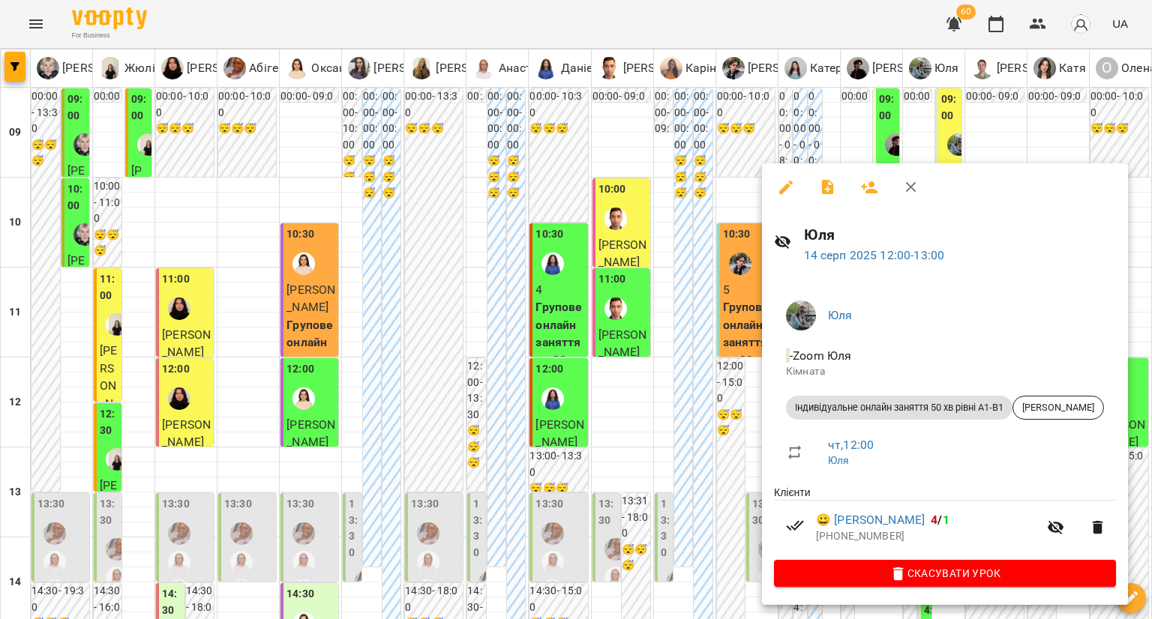
click at [678, 385] on div at bounding box center [576, 309] width 1152 height 619
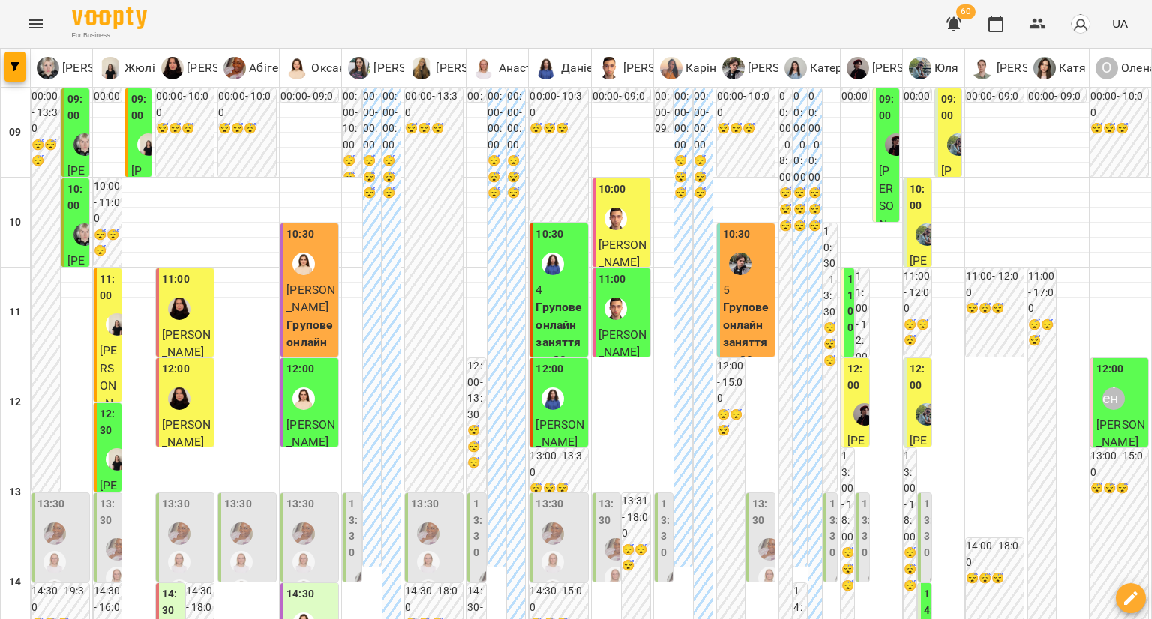
click at [910, 232] on div at bounding box center [927, 234] width 34 height 34
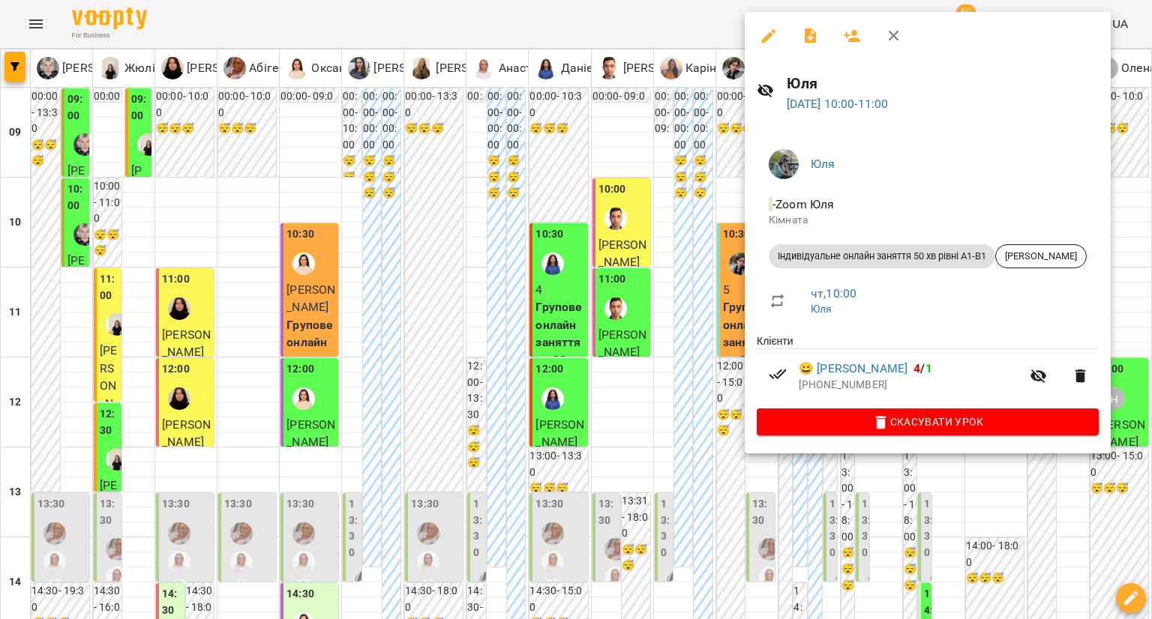
click at [678, 328] on div at bounding box center [576, 309] width 1152 height 619
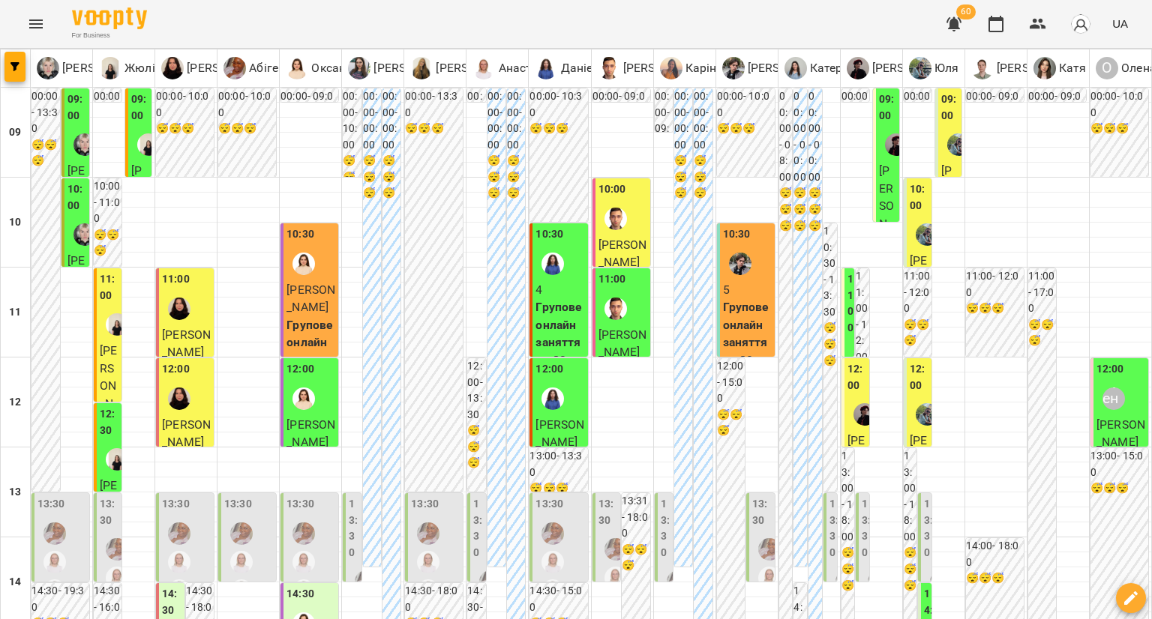
click at [942, 154] on div at bounding box center [958, 144] width 34 height 34
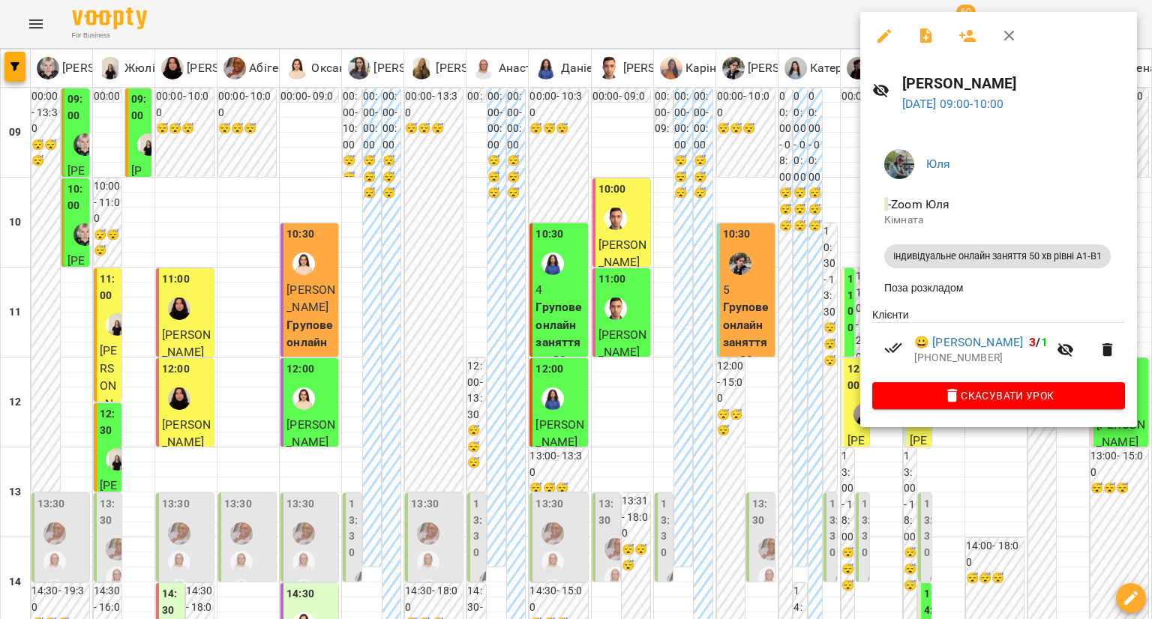
click at [736, 301] on div at bounding box center [576, 309] width 1152 height 619
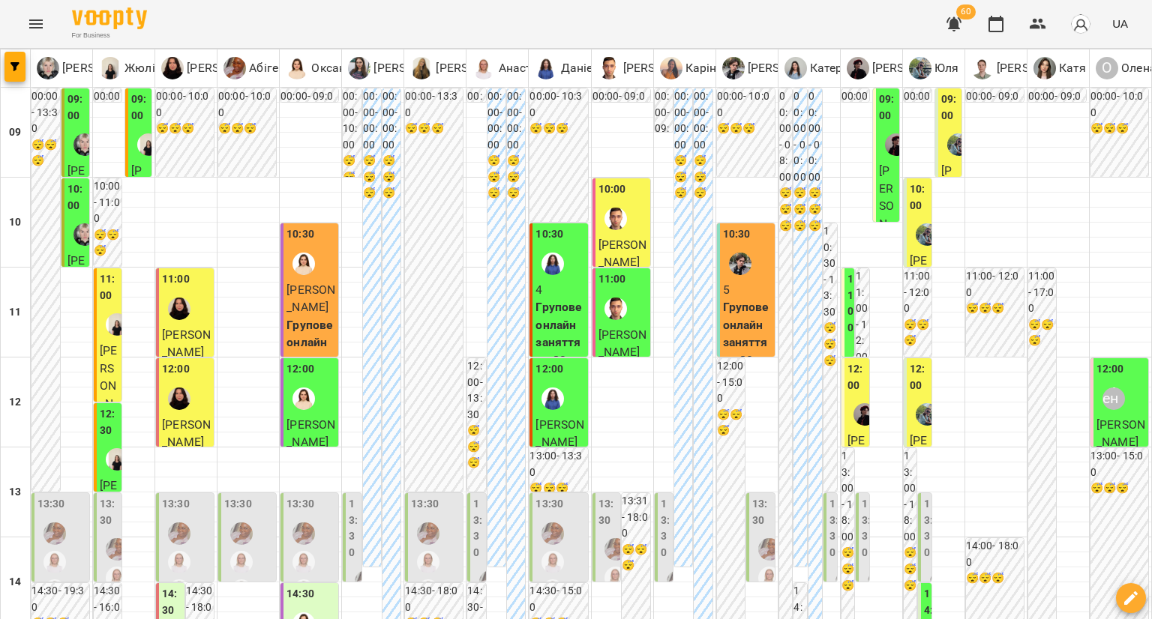
click at [847, 389] on label "12:00" at bounding box center [856, 377] width 19 height 32
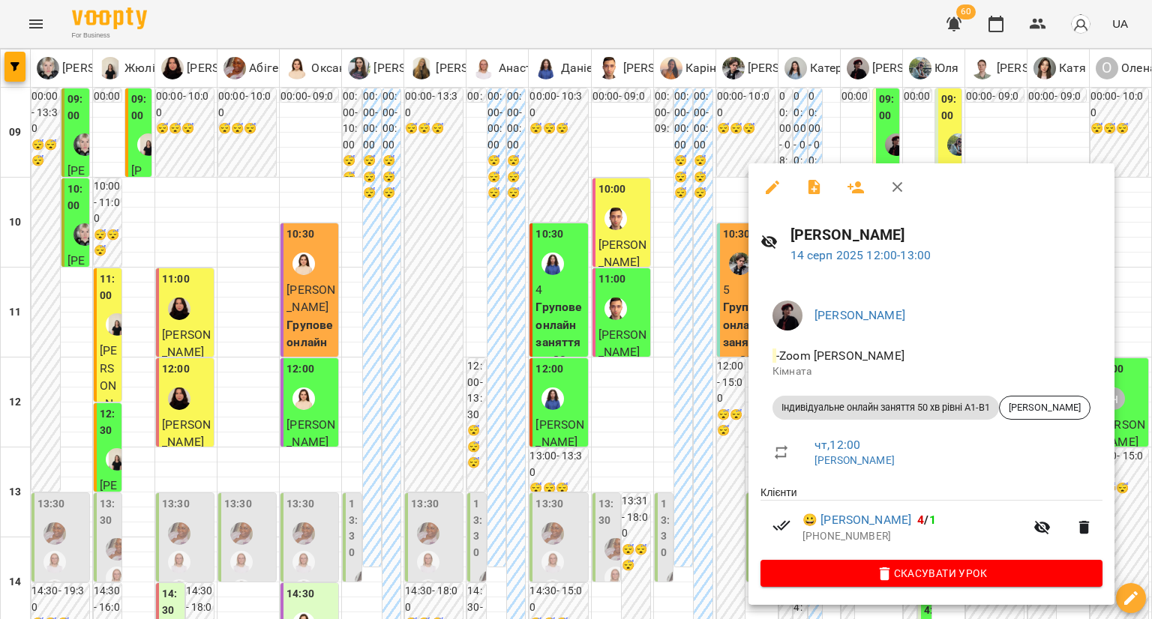
click at [672, 408] on div at bounding box center [576, 309] width 1152 height 619
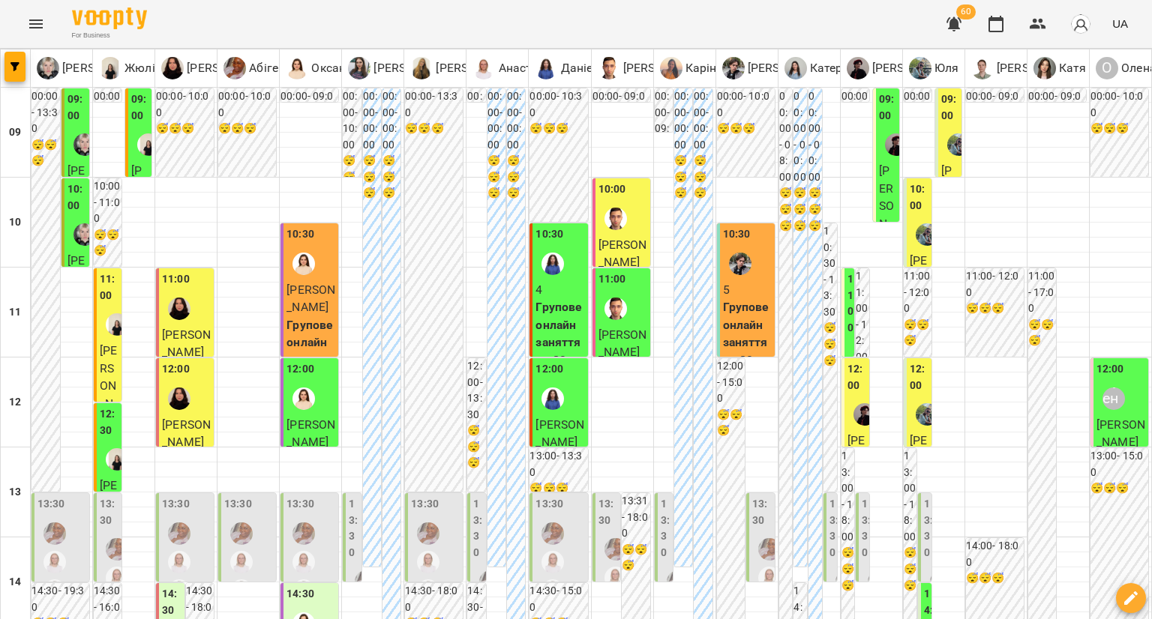
scroll to position [300, 0]
click at [1030, 22] on icon "button" at bounding box center [1038, 24] width 18 height 18
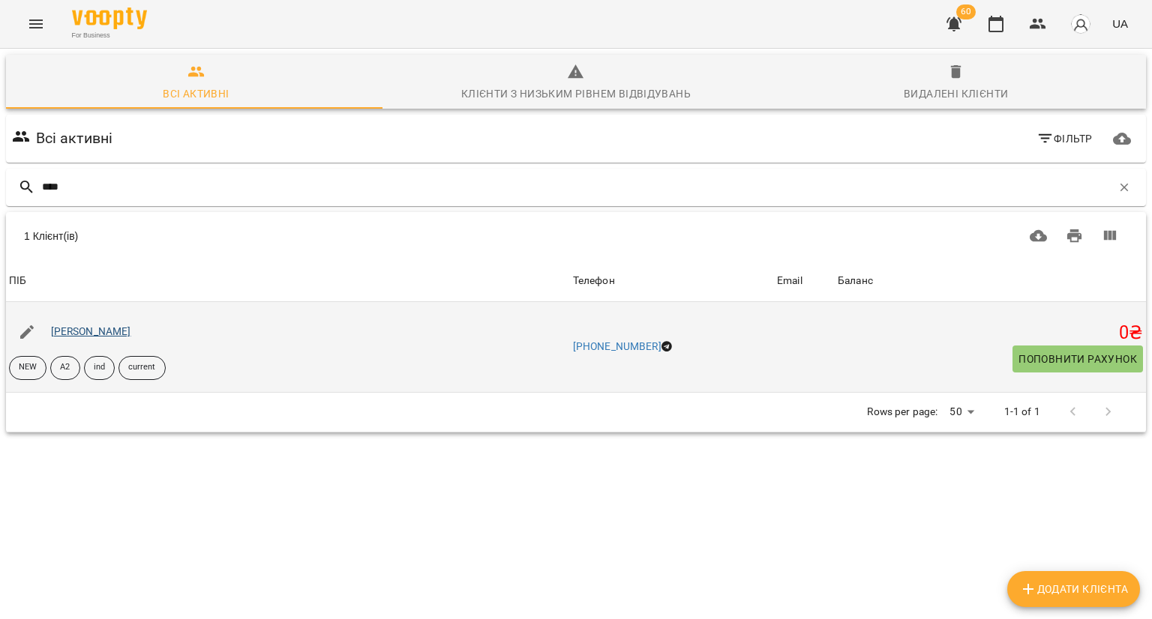
type input "****"
click at [117, 331] on link "[PERSON_NAME]" at bounding box center [91, 331] width 80 height 12
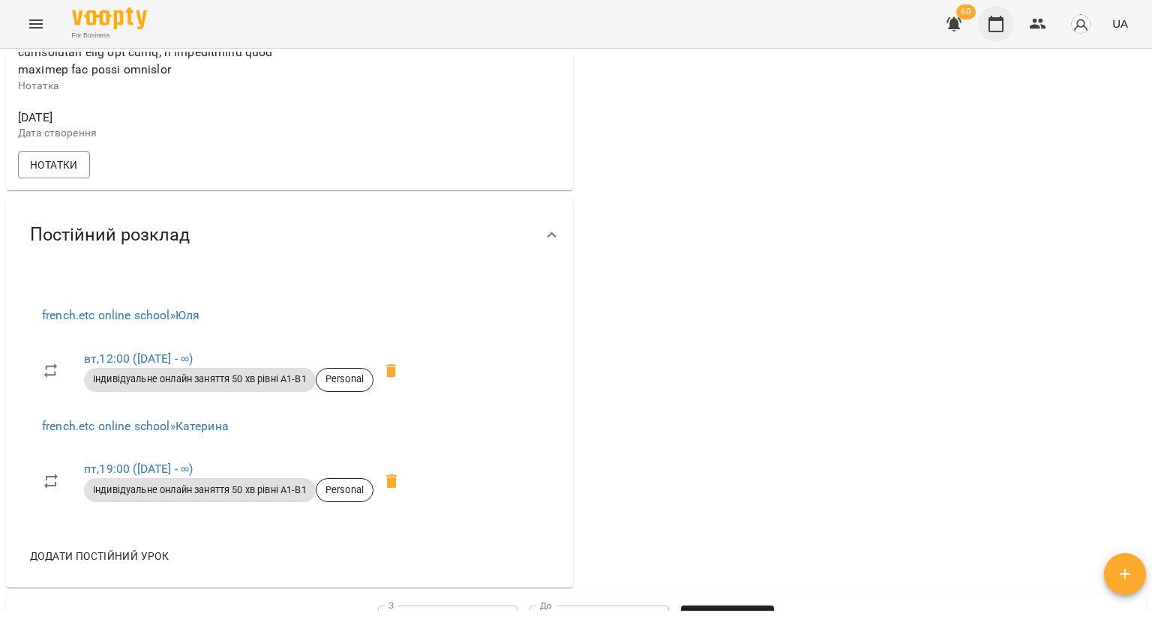
scroll to position [597, 0]
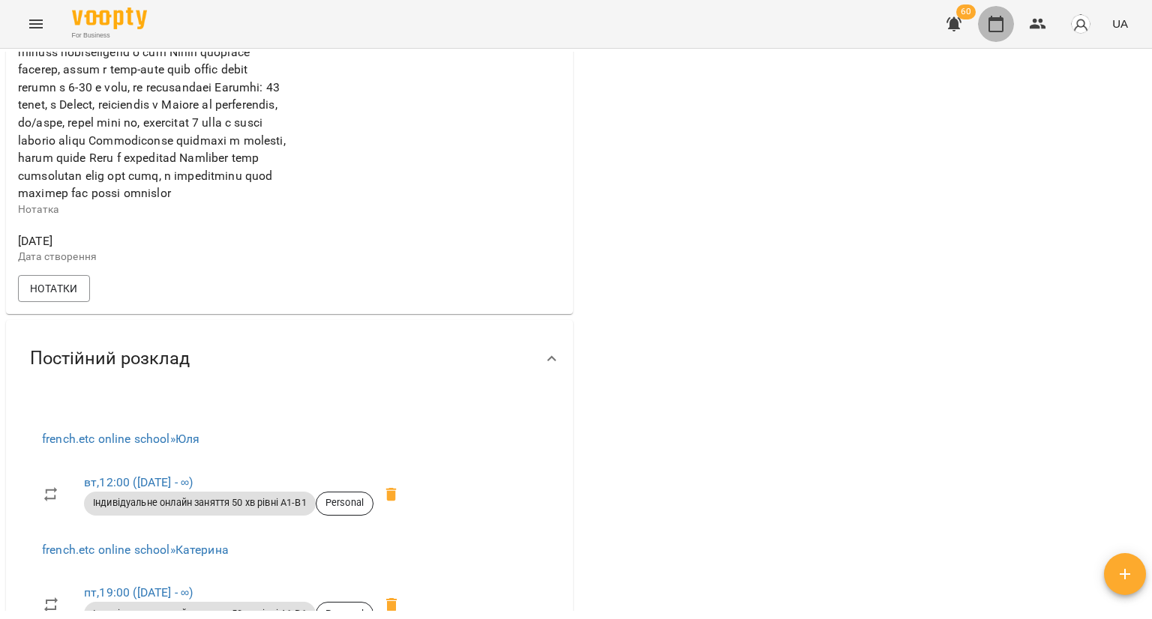
click at [997, 24] on icon "button" at bounding box center [996, 24] width 18 height 18
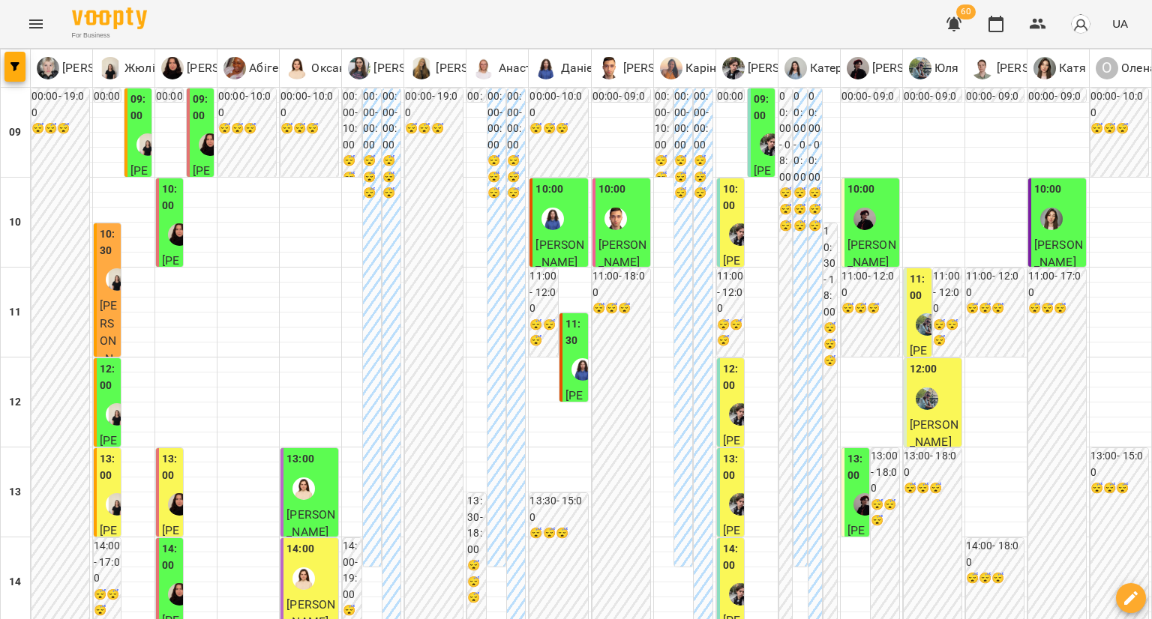
click at [723, 235] on div at bounding box center [740, 234] width 34 height 34
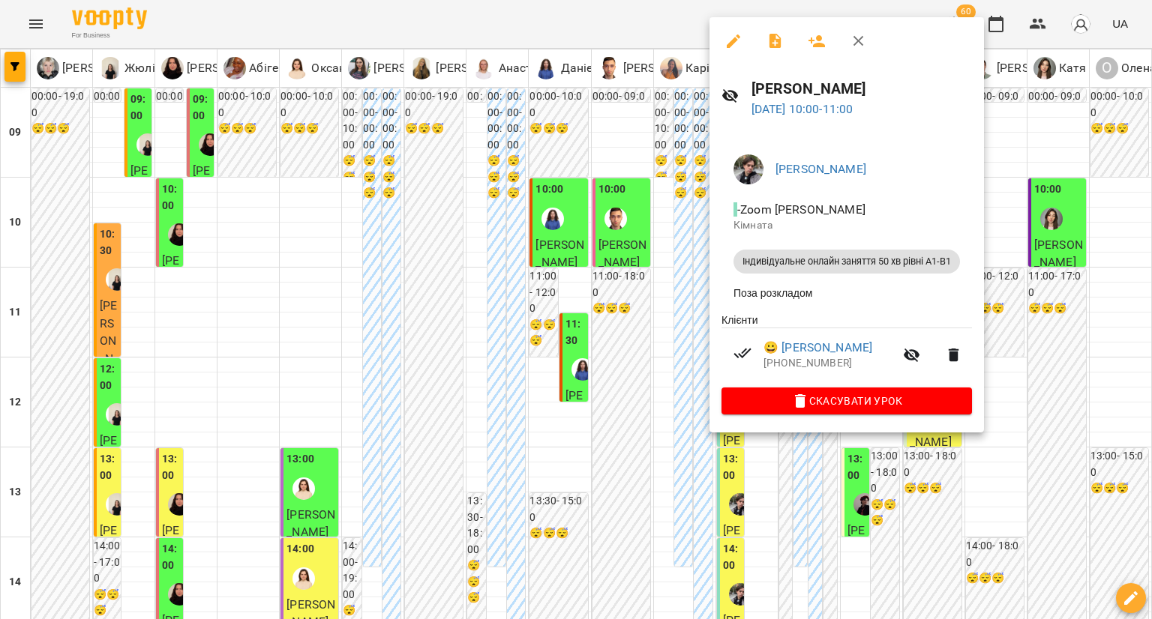
click at [633, 364] on div at bounding box center [576, 309] width 1152 height 619
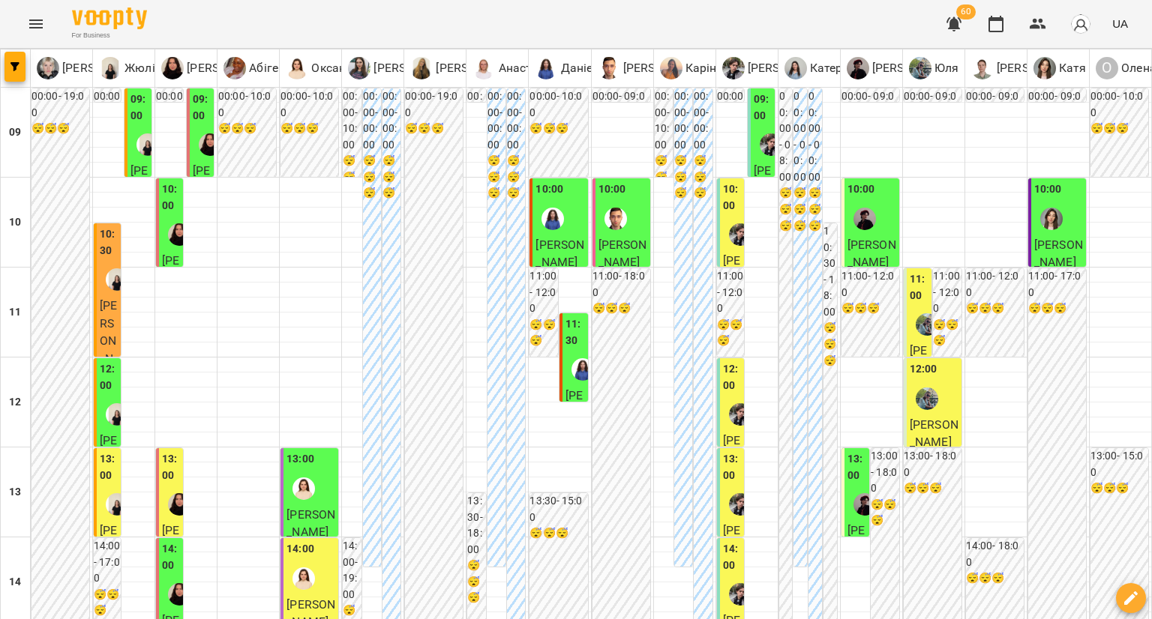
click at [723, 423] on div at bounding box center [740, 414] width 34 height 34
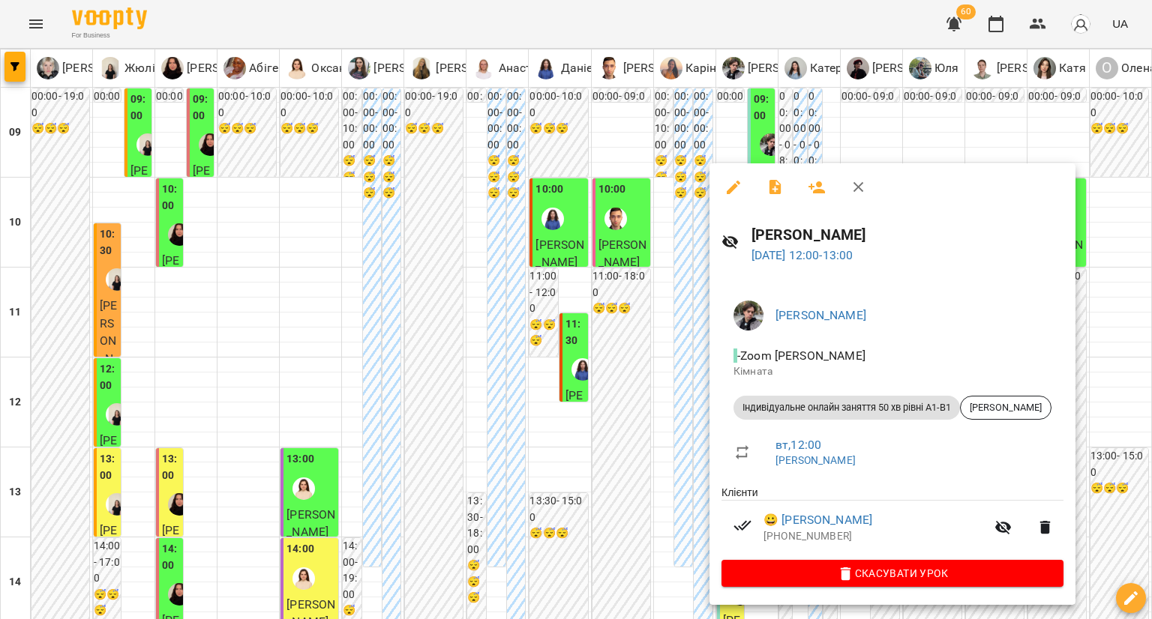
click at [610, 417] on div at bounding box center [576, 309] width 1152 height 619
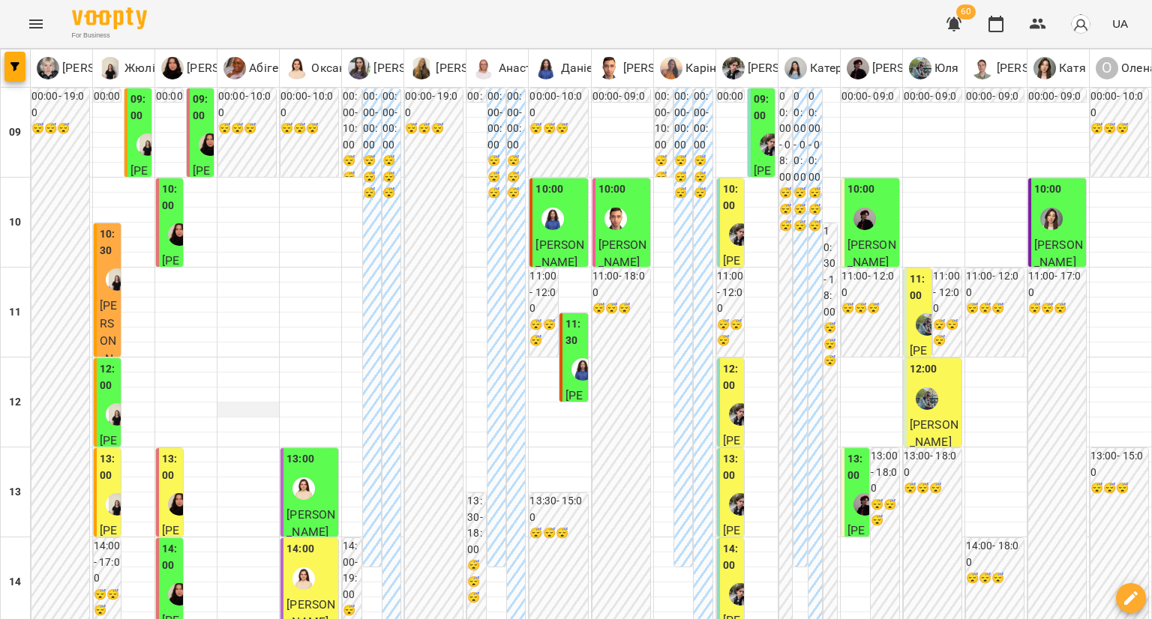
scroll to position [150, 0]
click at [84, 344] on div "00:00 - 19:00 😴😴😴" at bounding box center [60, 537] width 58 height 898
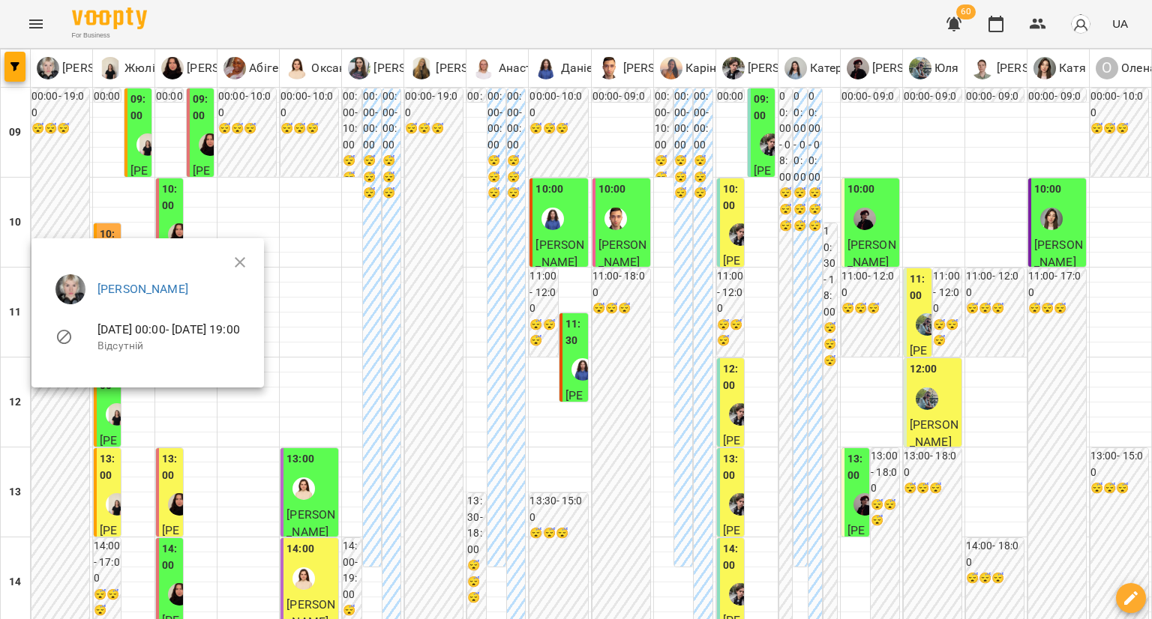
click at [52, 439] on div at bounding box center [576, 309] width 1152 height 619
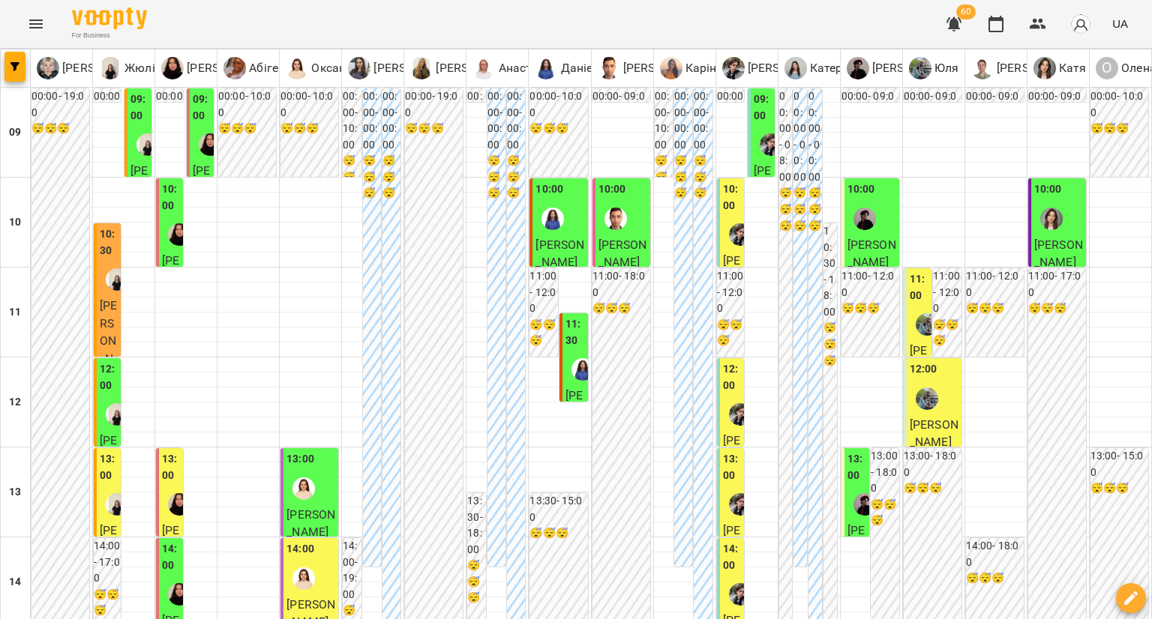
click at [100, 487] on div at bounding box center [117, 504] width 34 height 34
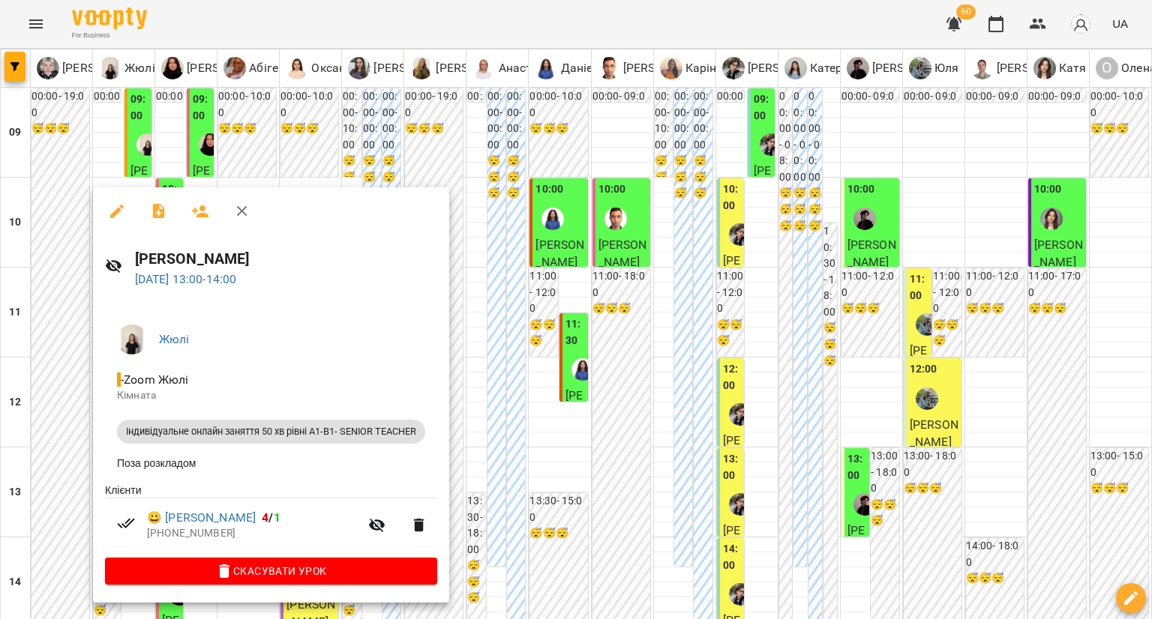
click at [54, 385] on div at bounding box center [576, 309] width 1152 height 619
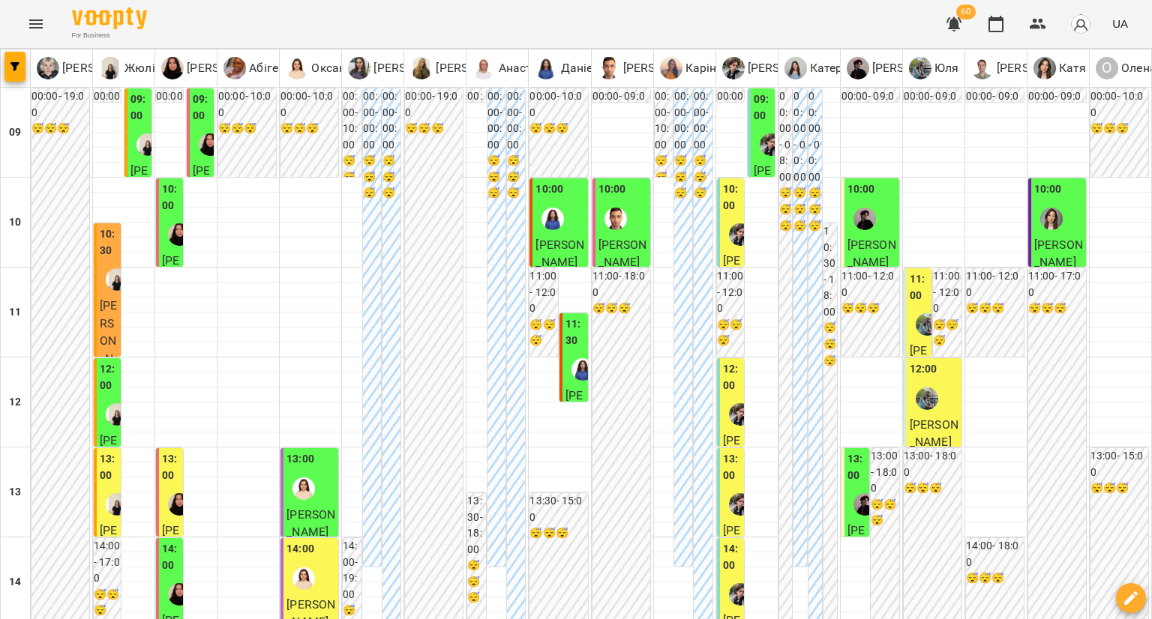
click at [910, 307] on div at bounding box center [927, 324] width 34 height 34
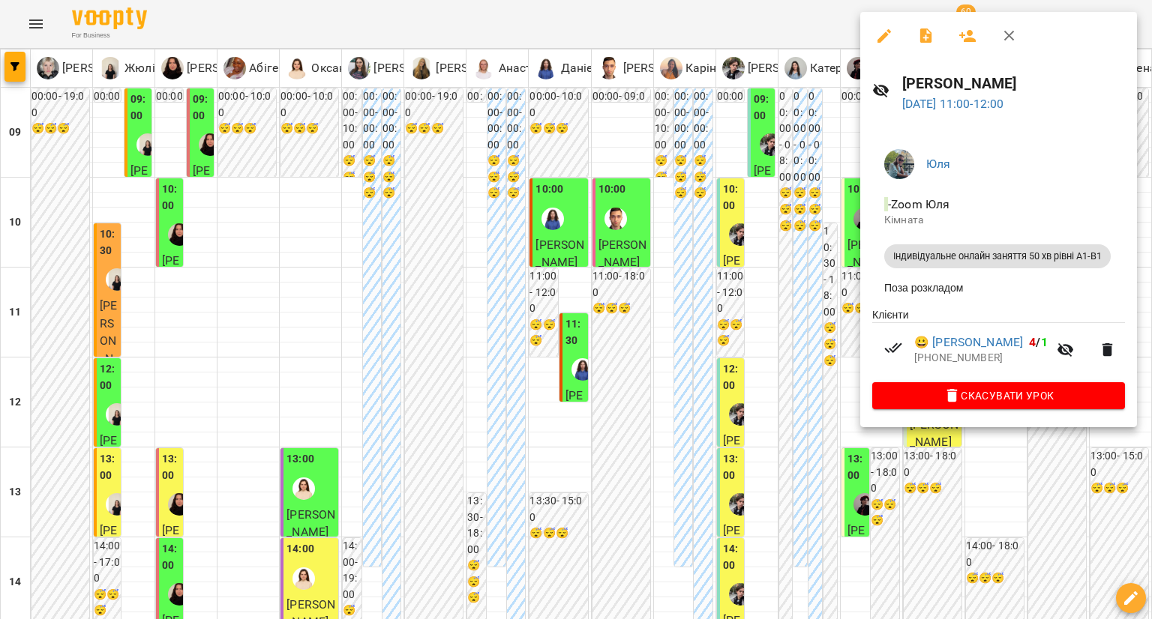
click at [727, 119] on div at bounding box center [576, 309] width 1152 height 619
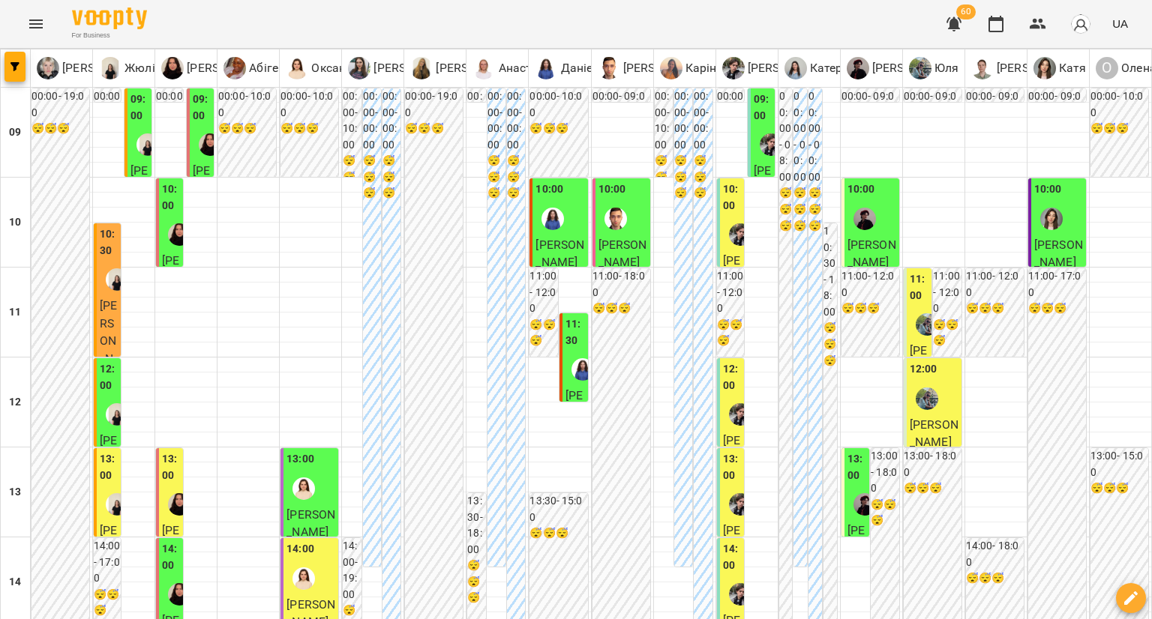
click at [727, 252] on p "Ліна Нетребяк" at bounding box center [732, 314] width 18 height 124
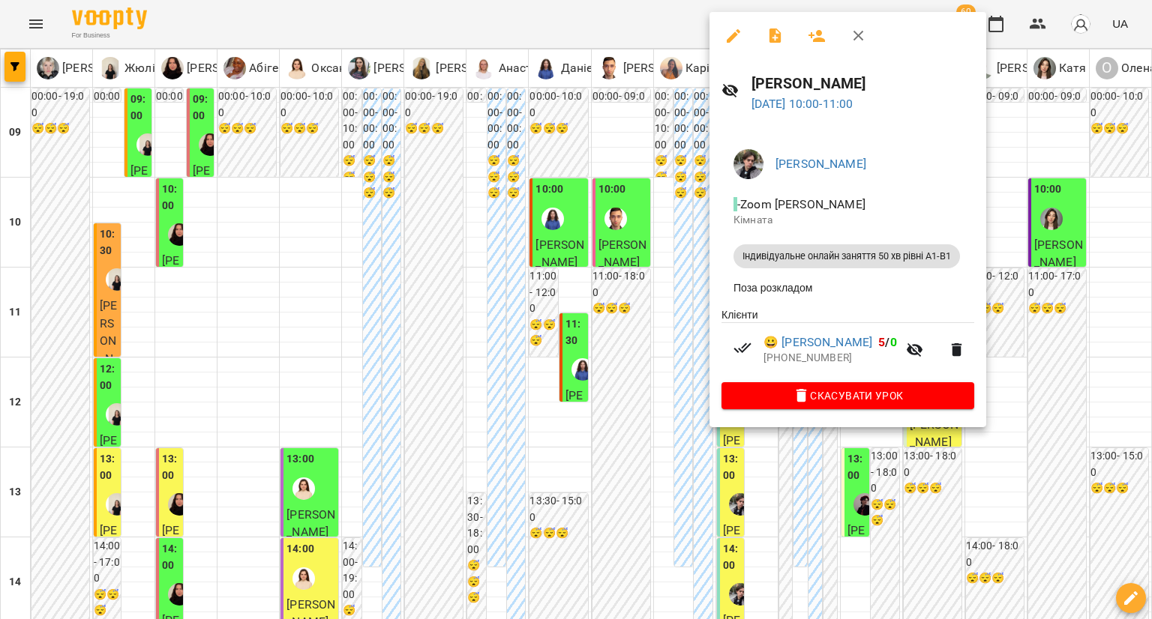
click at [702, 184] on div at bounding box center [576, 309] width 1152 height 619
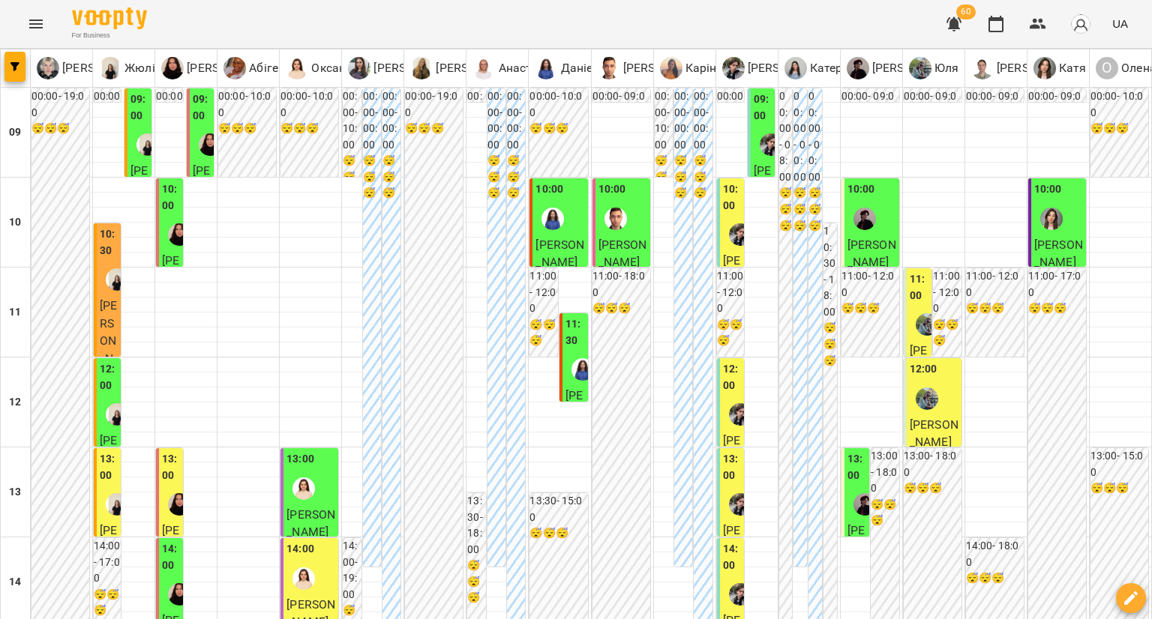
click at [725, 361] on label "12:00" at bounding box center [732, 377] width 18 height 32
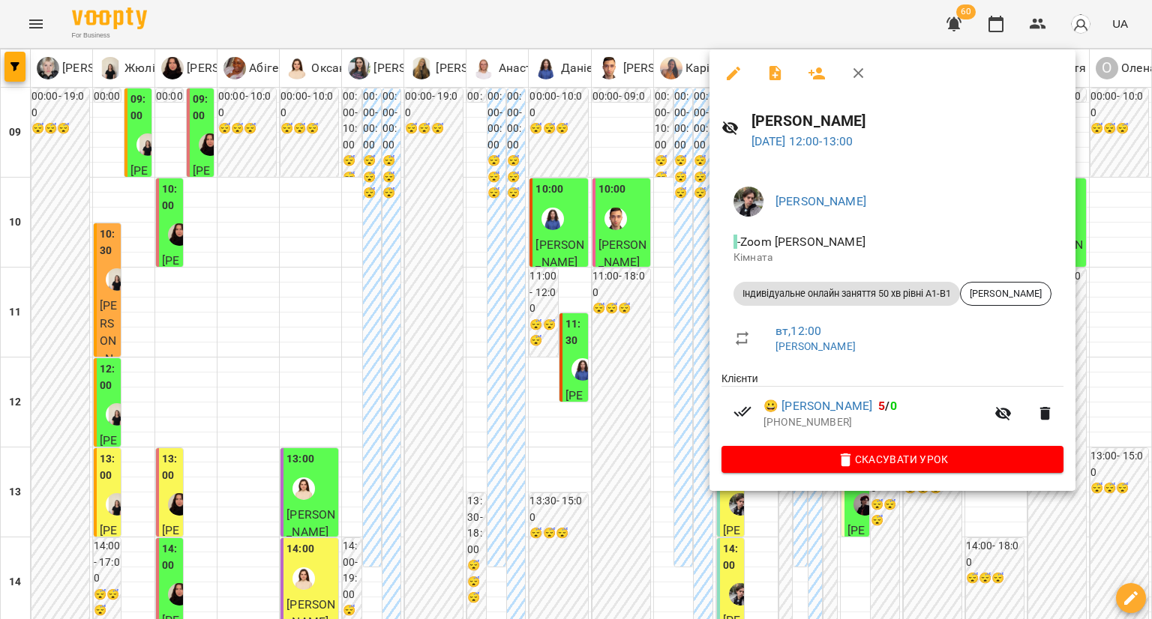
click at [679, 259] on div at bounding box center [576, 309] width 1152 height 619
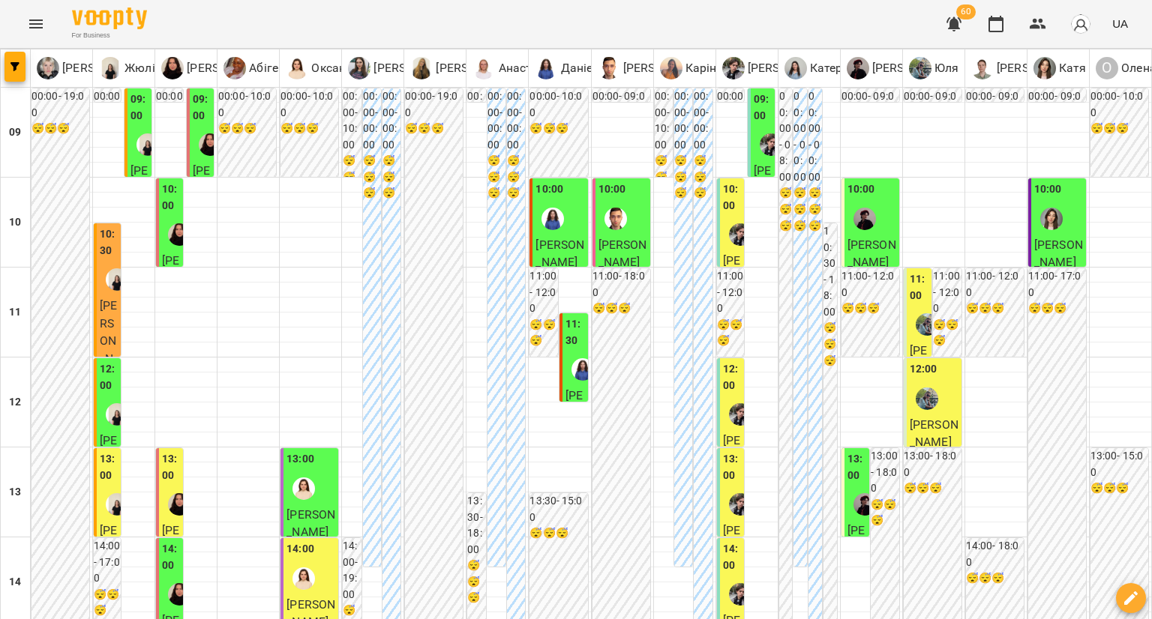
click at [723, 397] on div at bounding box center [740, 414] width 34 height 34
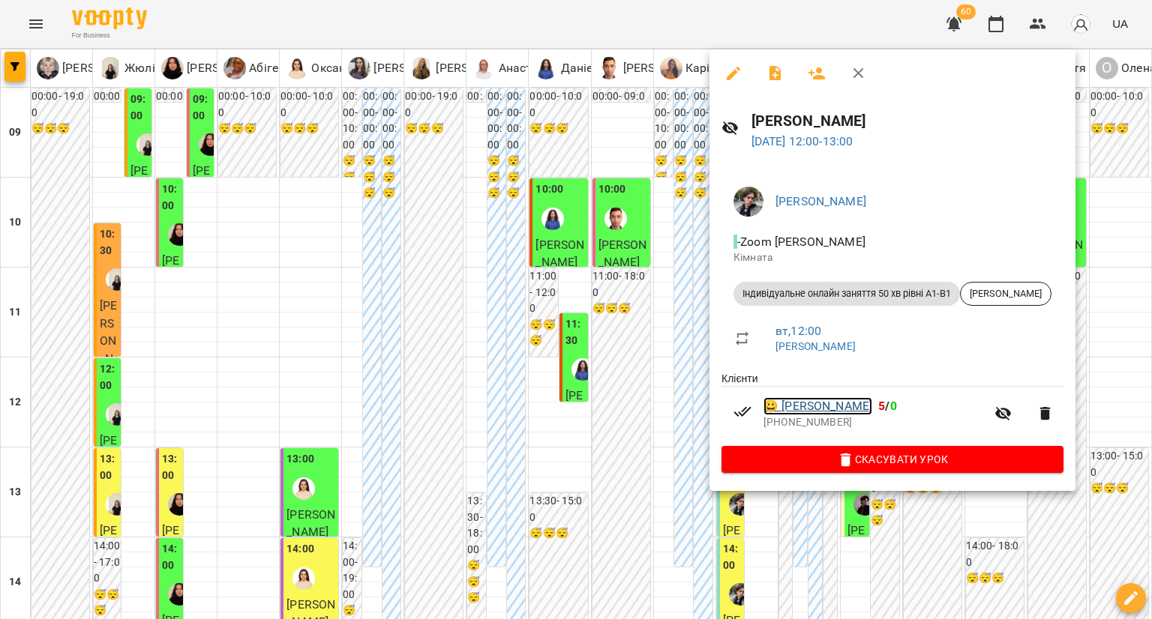
click at [834, 405] on link "😀 Катерина Супруненко" at bounding box center [817, 406] width 109 height 18
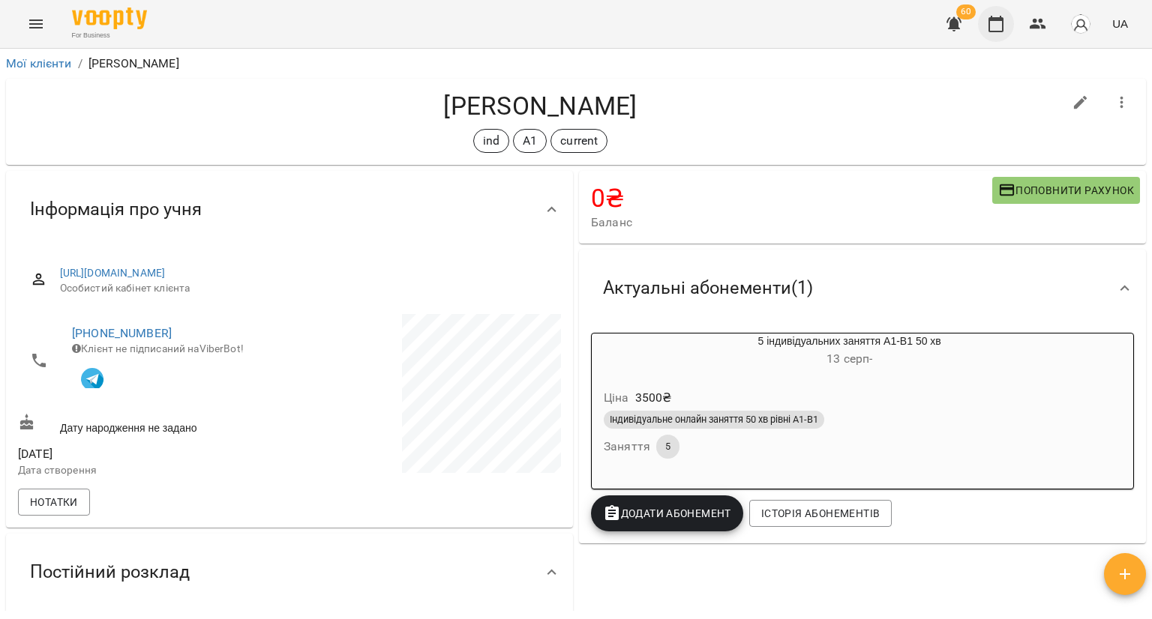
click at [999, 22] on icon "button" at bounding box center [996, 24] width 18 height 18
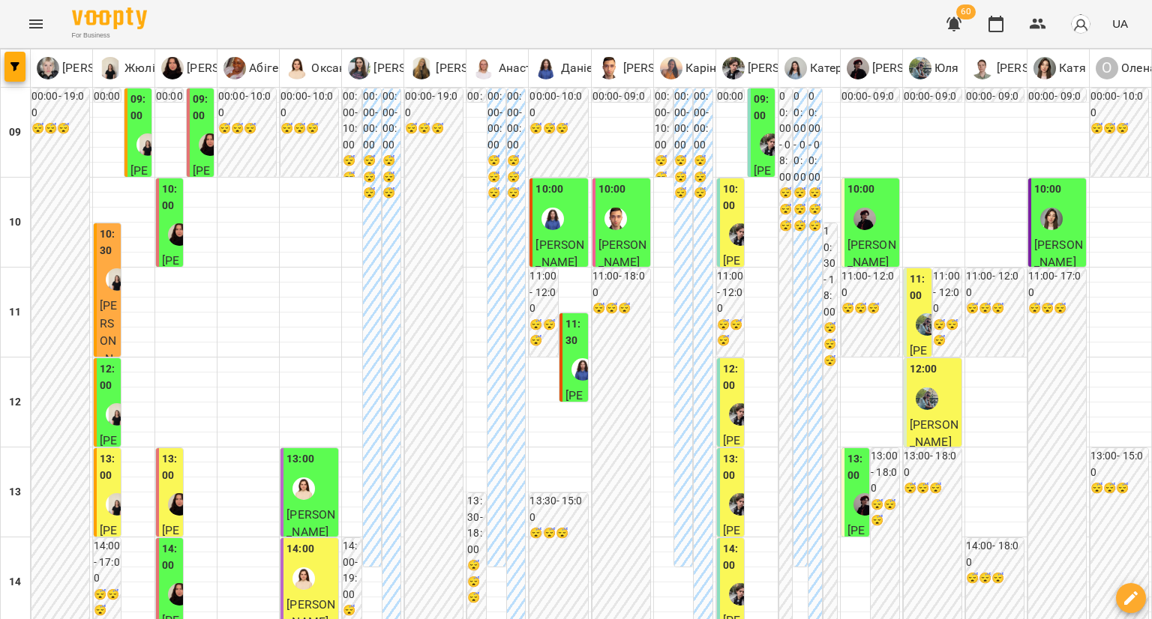
scroll to position [150, 0]
click at [729, 493] on img "Микита" at bounding box center [740, 504] width 22 height 22
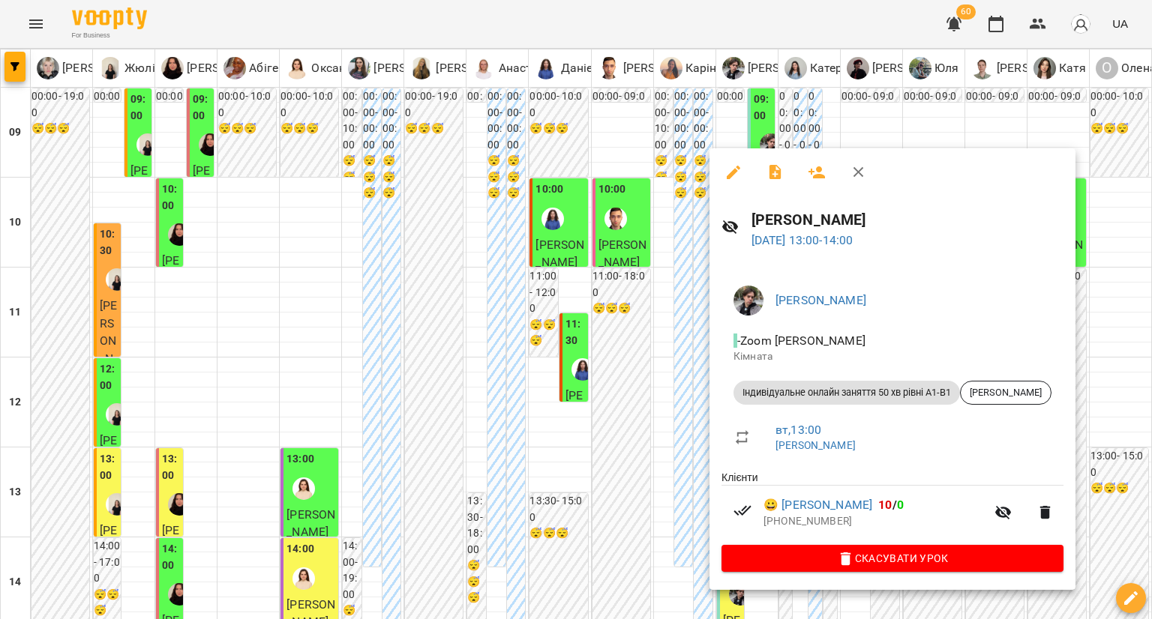
click at [672, 370] on div at bounding box center [576, 309] width 1152 height 619
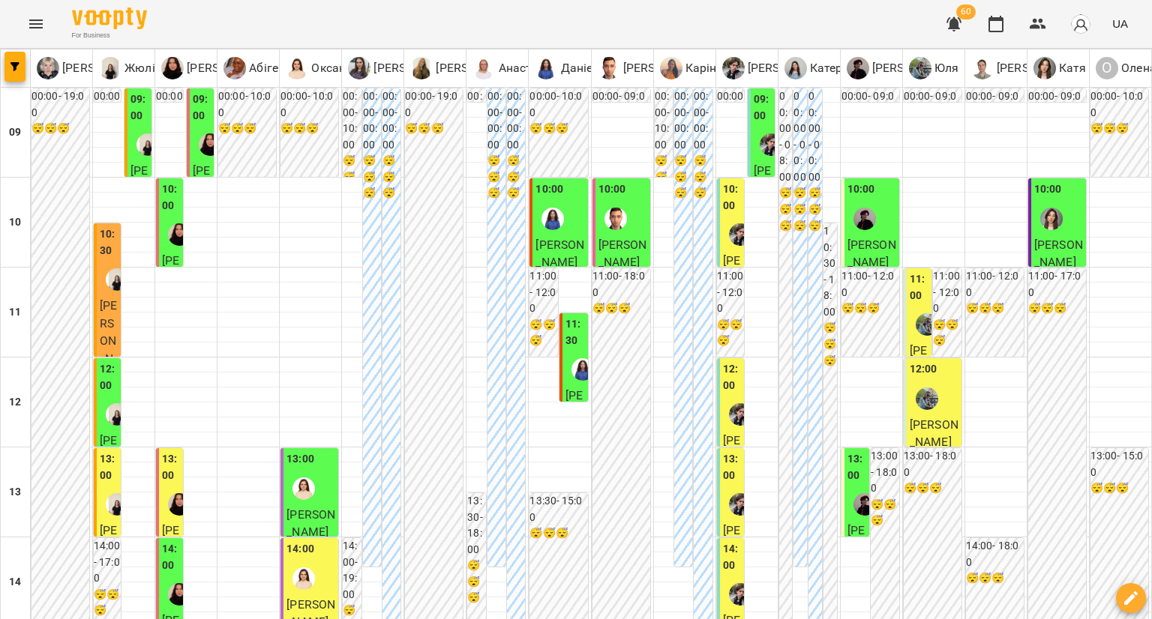
click at [724, 541] on div "14:00" at bounding box center [732, 559] width 18 height 36
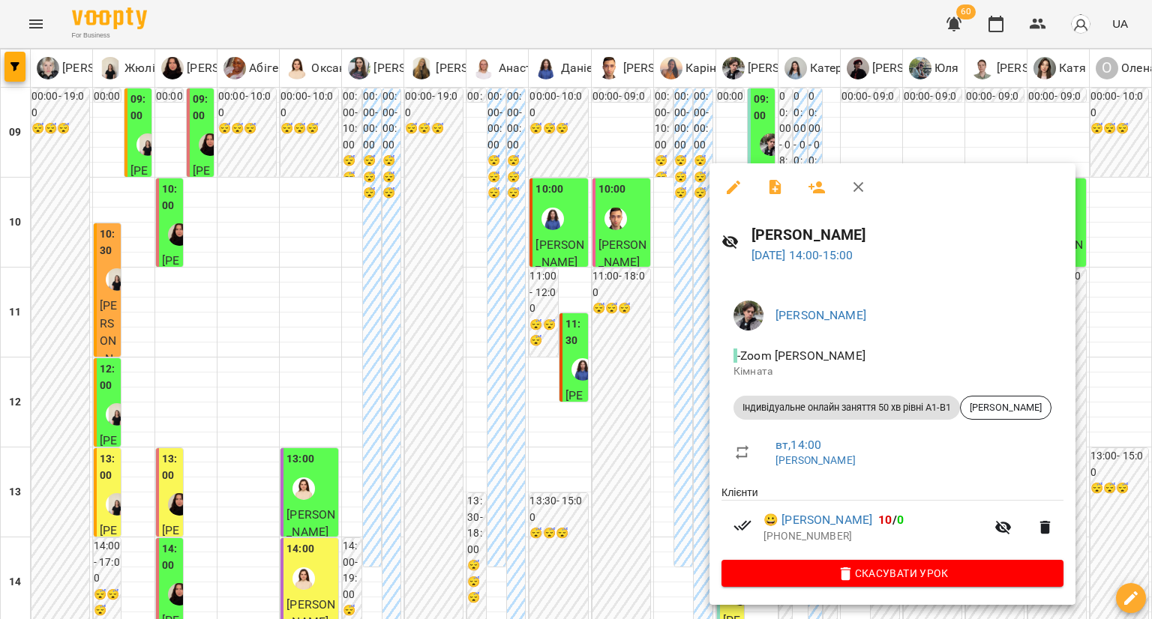
click at [663, 385] on div at bounding box center [576, 309] width 1152 height 619
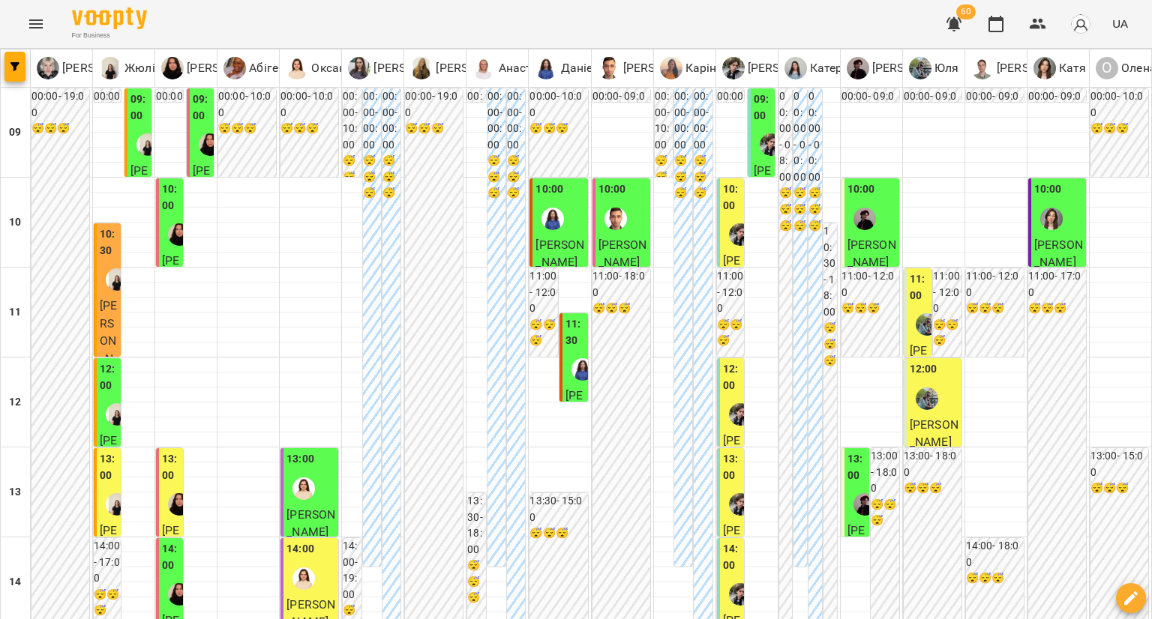
scroll to position [525, 0]
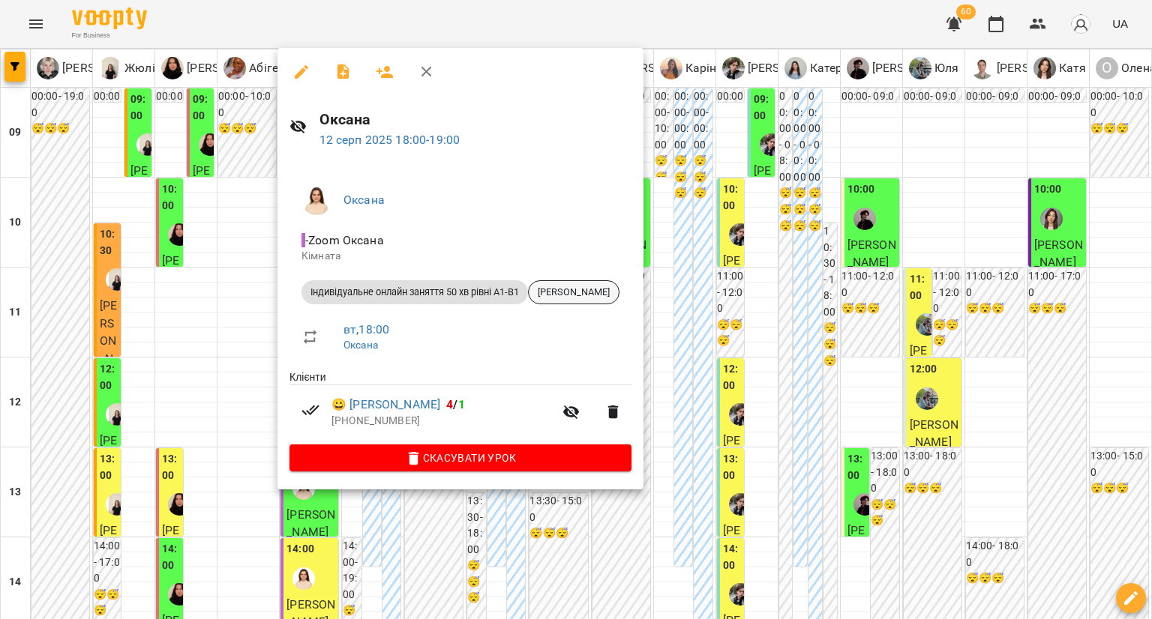
click at [607, 291] on span "[PERSON_NAME]" at bounding box center [574, 292] width 90 height 13
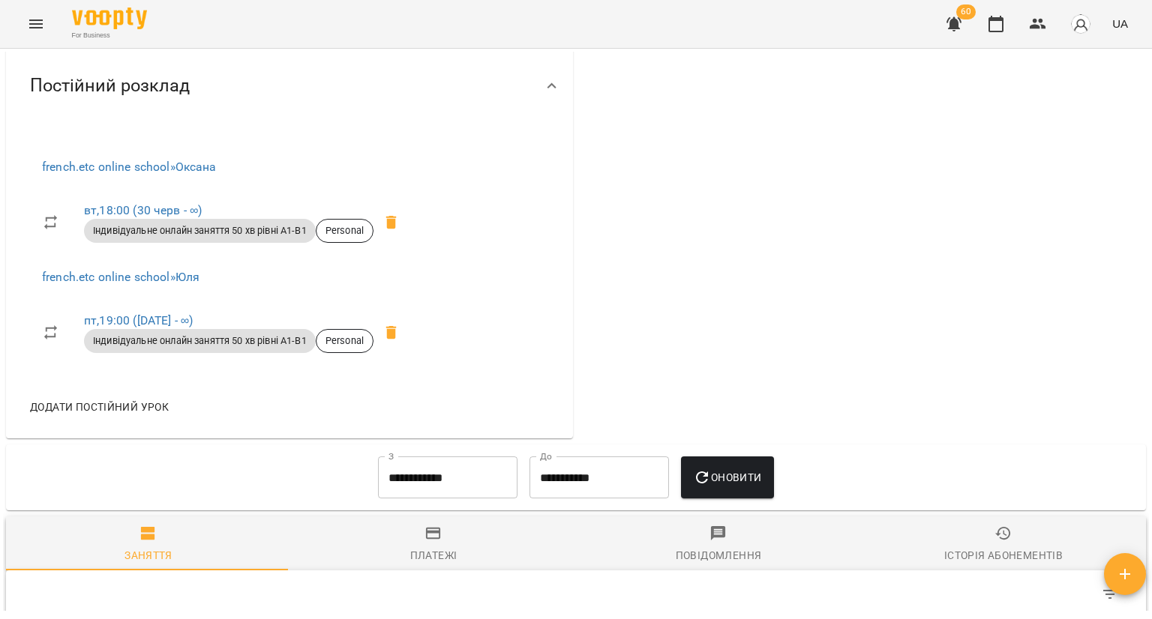
scroll to position [525, 0]
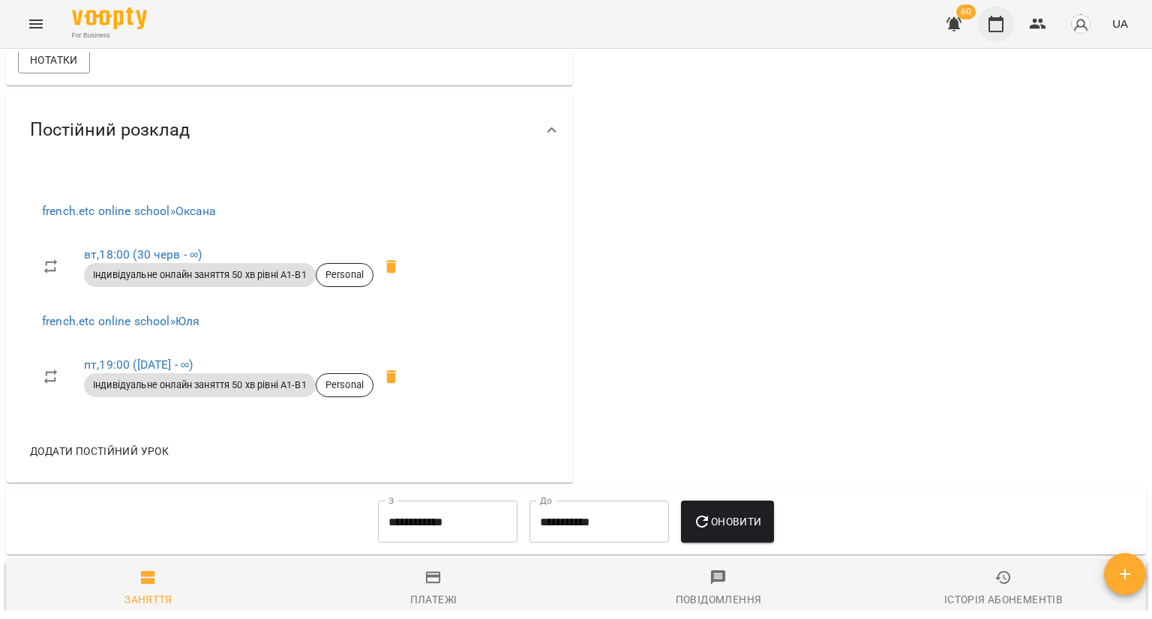
click at [989, 28] on icon "button" at bounding box center [996, 24] width 18 height 18
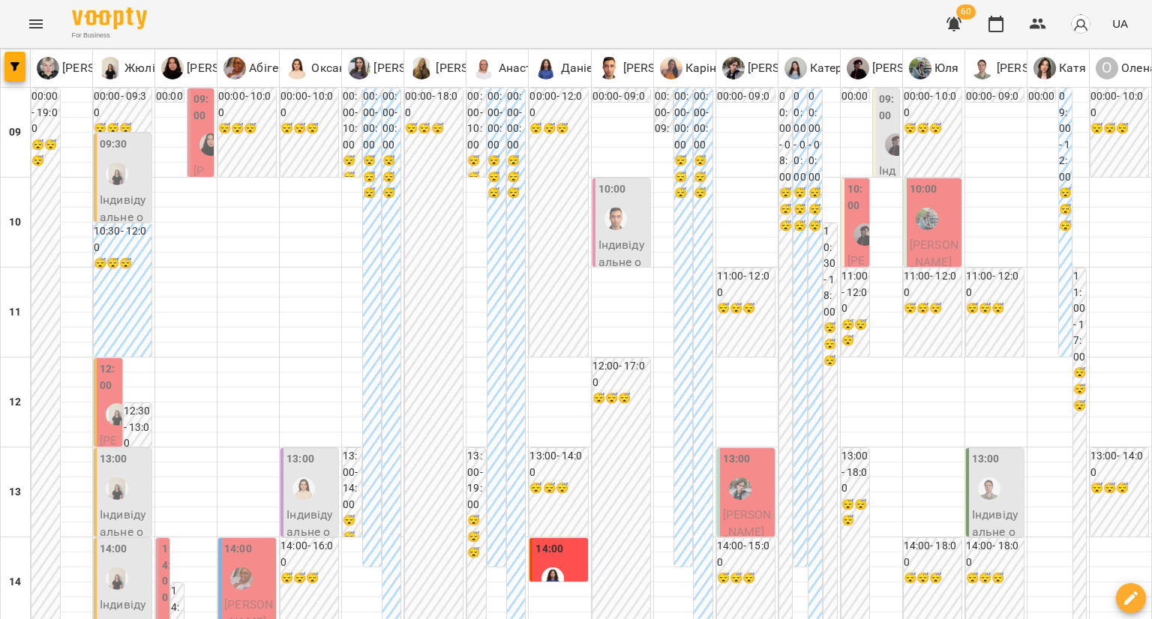
scroll to position [750, 0]
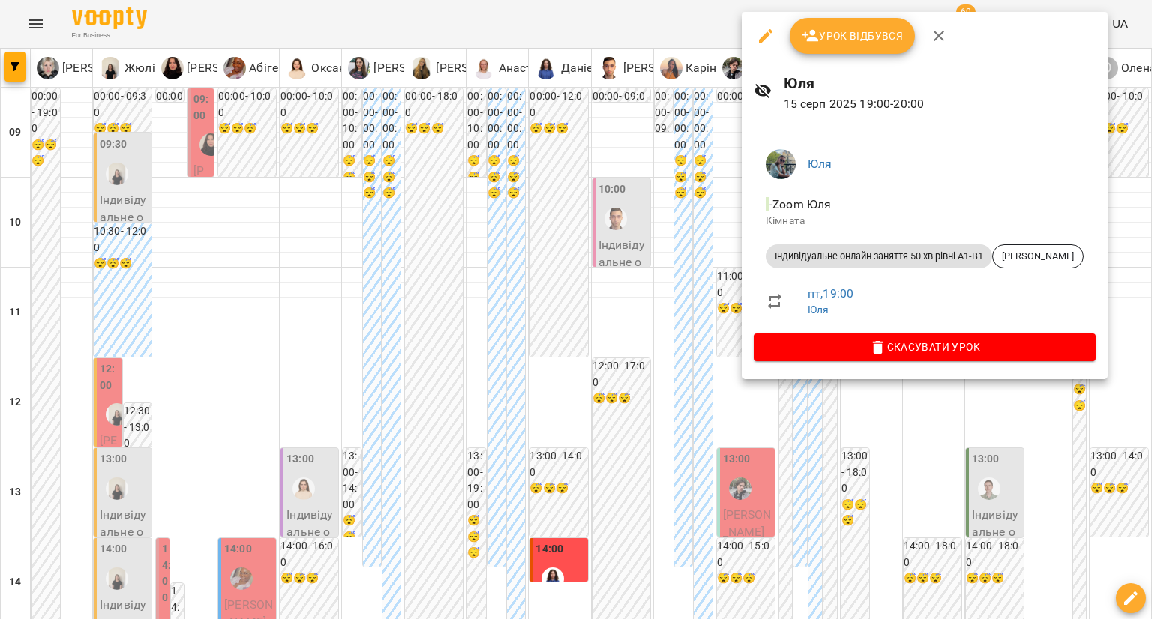
click at [763, 471] on div at bounding box center [576, 309] width 1152 height 619
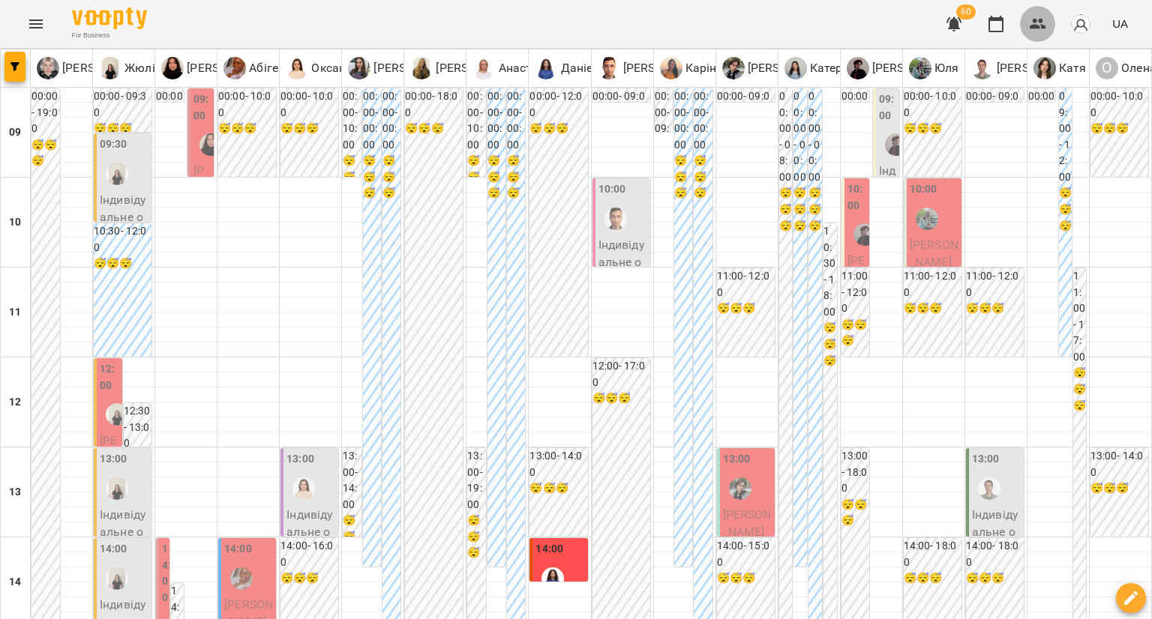
click at [1024, 34] on button "button" at bounding box center [1038, 24] width 36 height 36
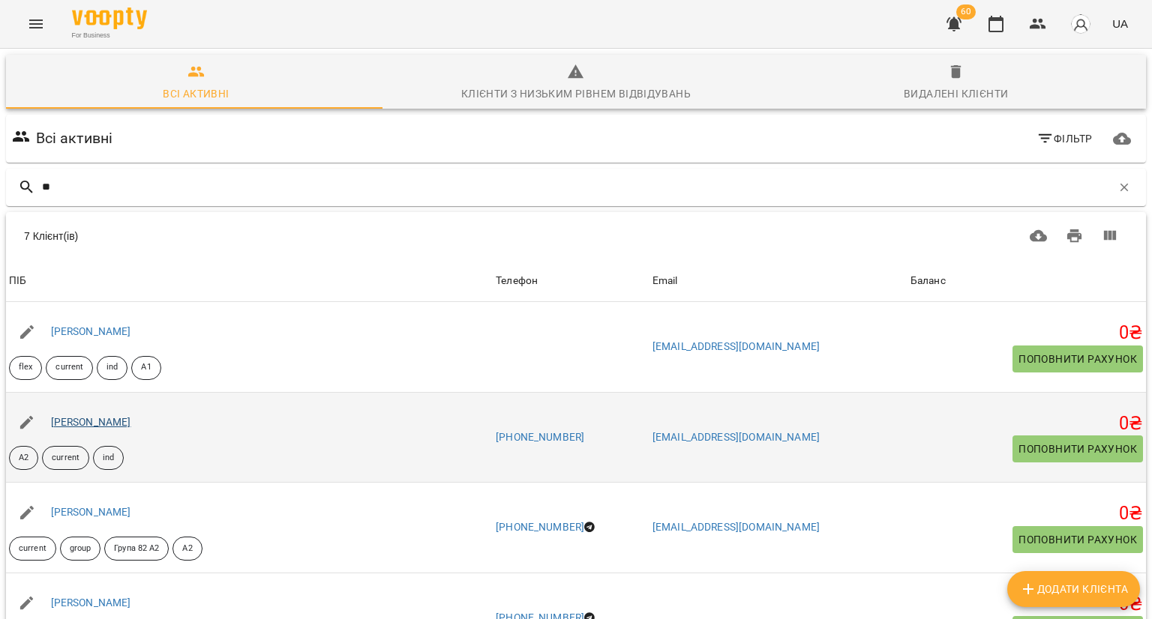
type input "**"
click at [103, 419] on link "[PERSON_NAME]" at bounding box center [91, 422] width 80 height 12
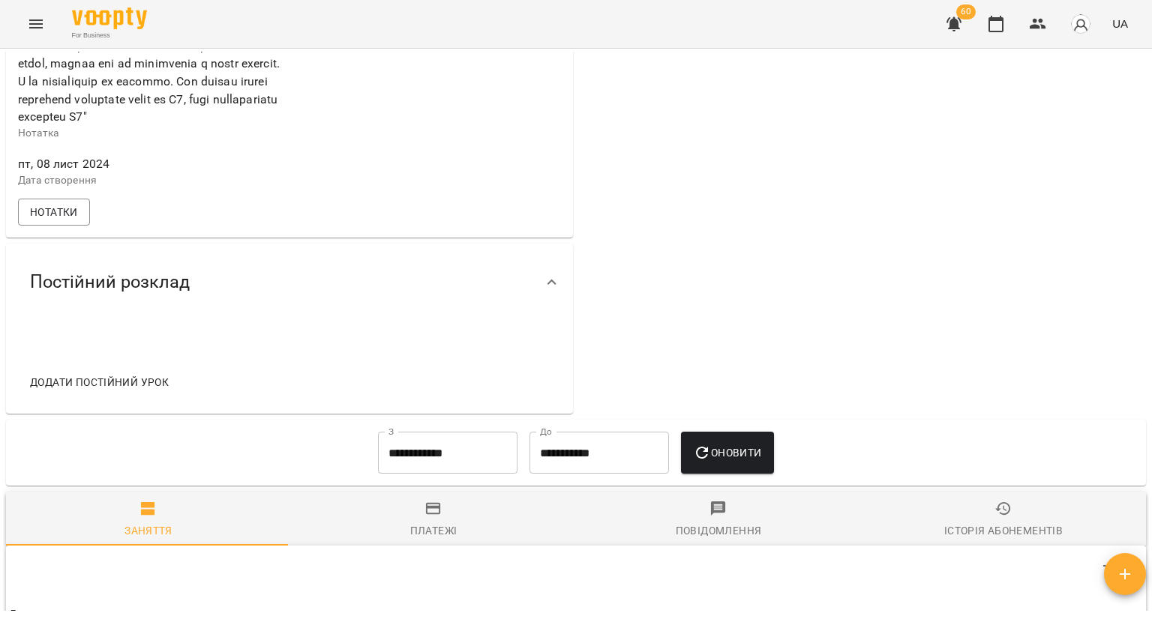
scroll to position [900, 0]
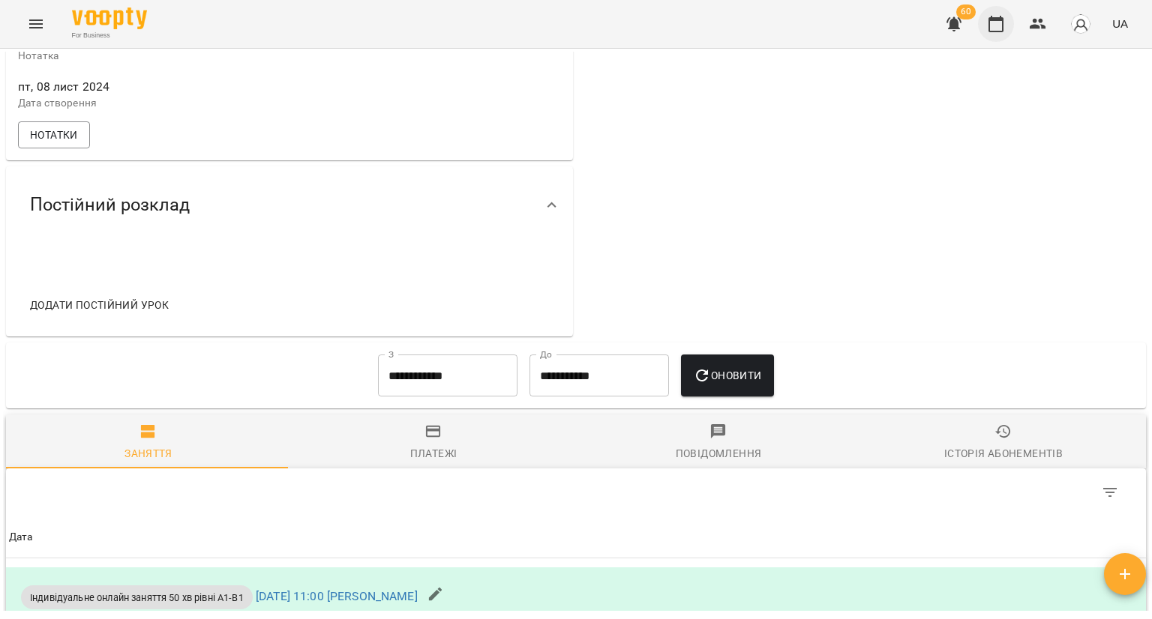
click at [997, 25] on icon "button" at bounding box center [996, 24] width 18 height 18
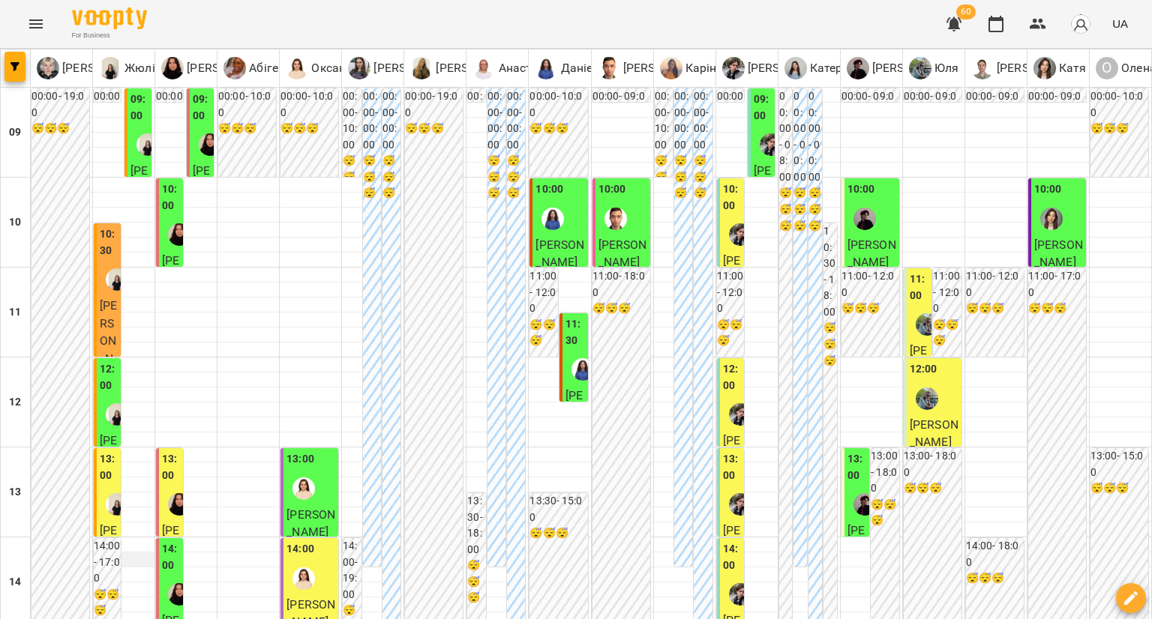
scroll to position [150, 0]
click at [114, 487] on div at bounding box center [117, 504] width 34 height 34
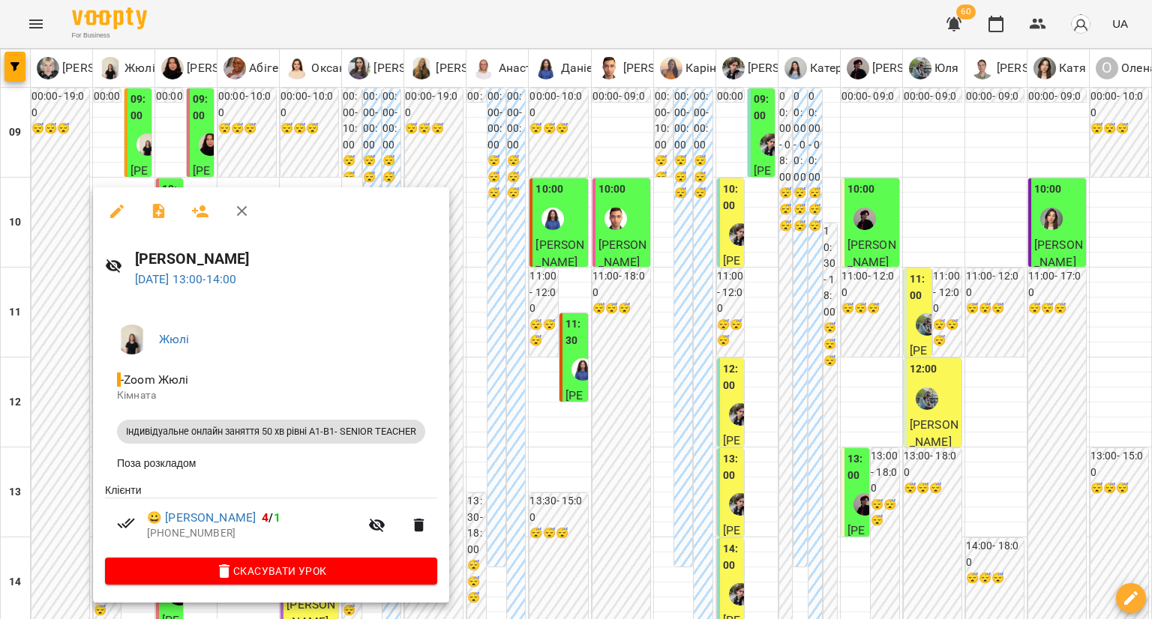
click at [65, 394] on div at bounding box center [576, 309] width 1152 height 619
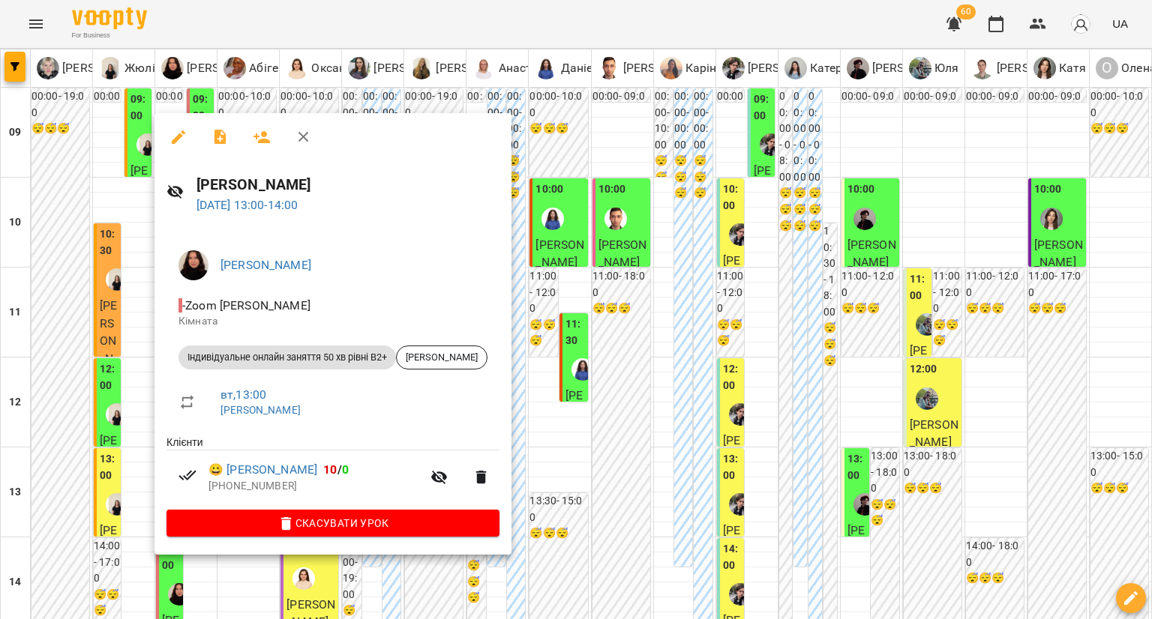
click at [77, 403] on div at bounding box center [576, 309] width 1152 height 619
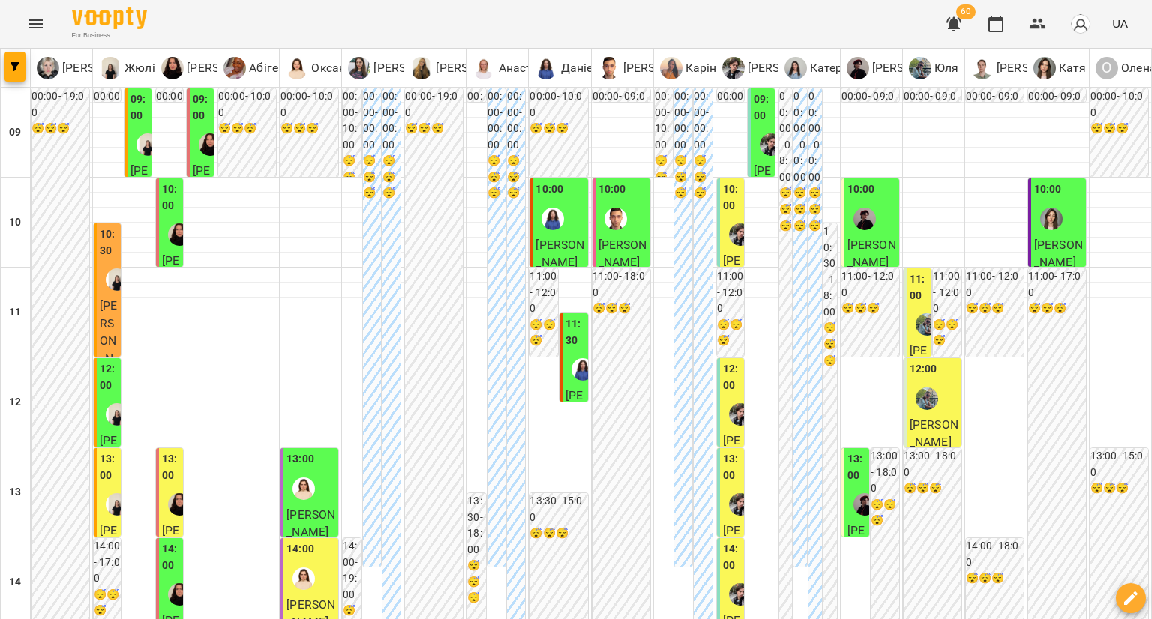
scroll to position [600, 0]
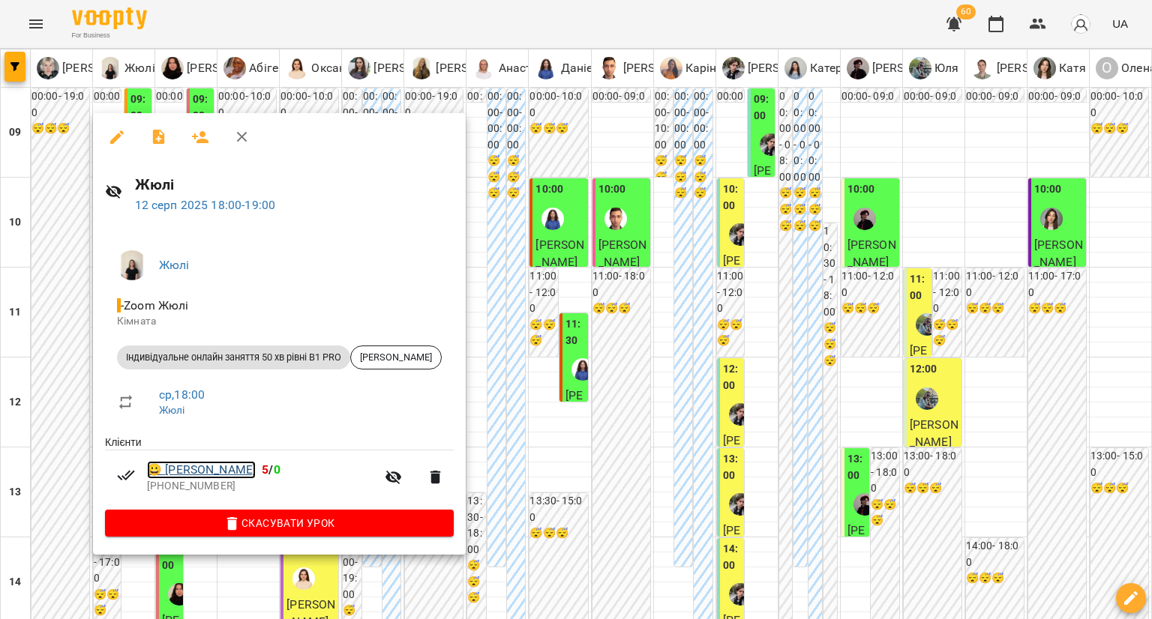
click at [179, 465] on link "😀 Тетяна Стрига" at bounding box center [201, 470] width 109 height 18
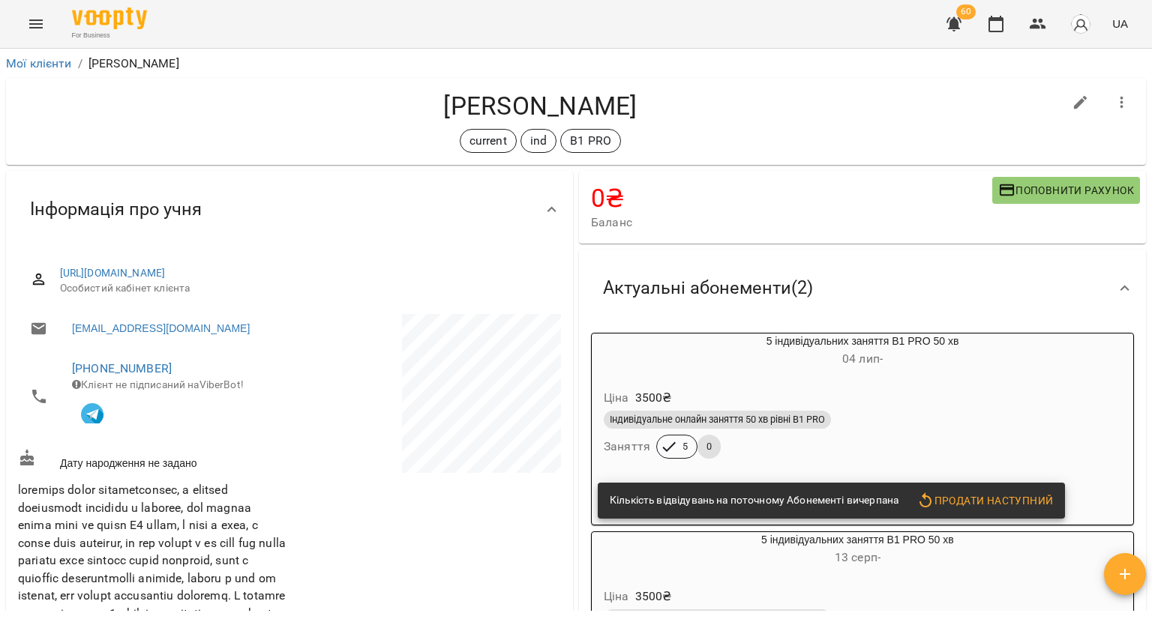
click at [792, 361] on h6 "04 лип -" at bounding box center [862, 359] width 541 height 21
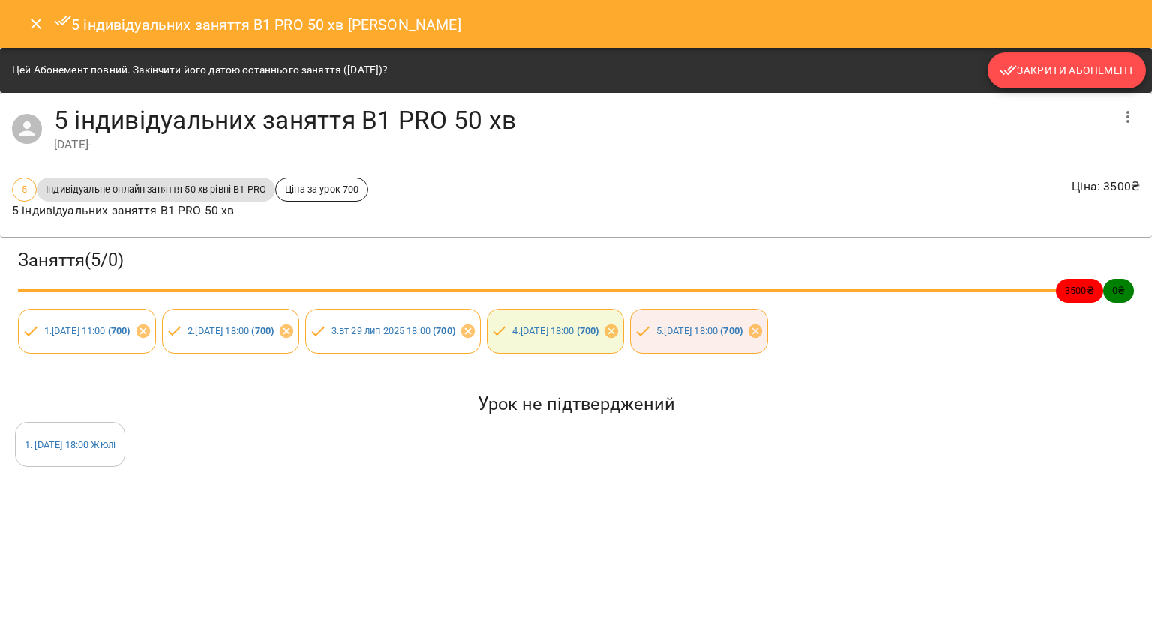
click at [1014, 64] on icon "button" at bounding box center [1009, 70] width 18 height 18
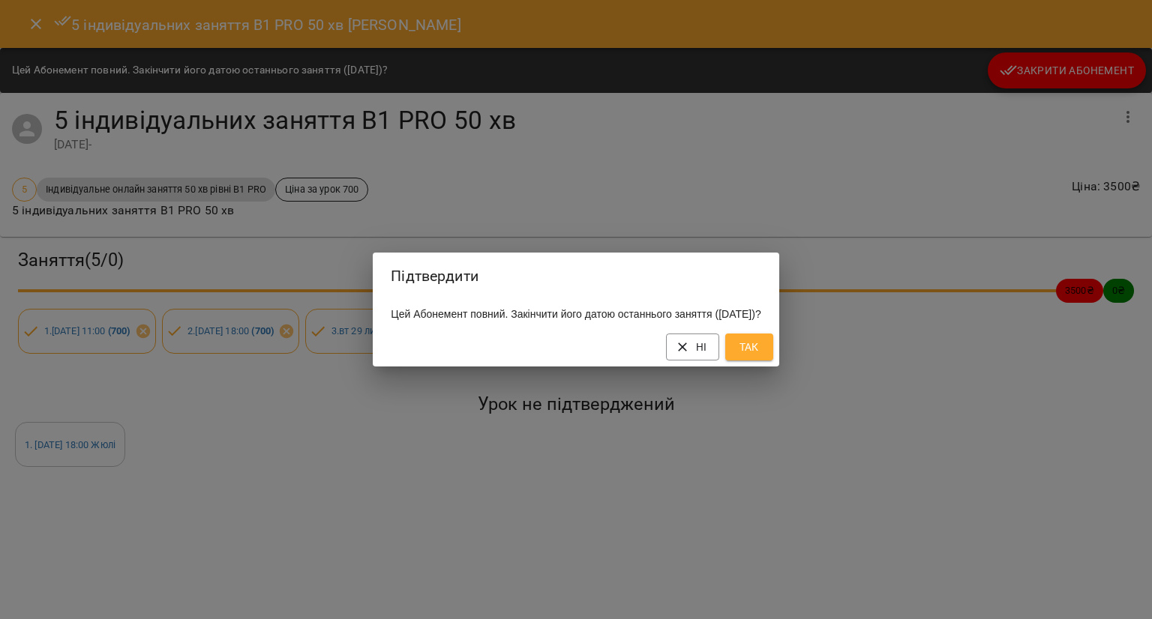
click at [761, 347] on span "Так" at bounding box center [749, 347] width 24 height 18
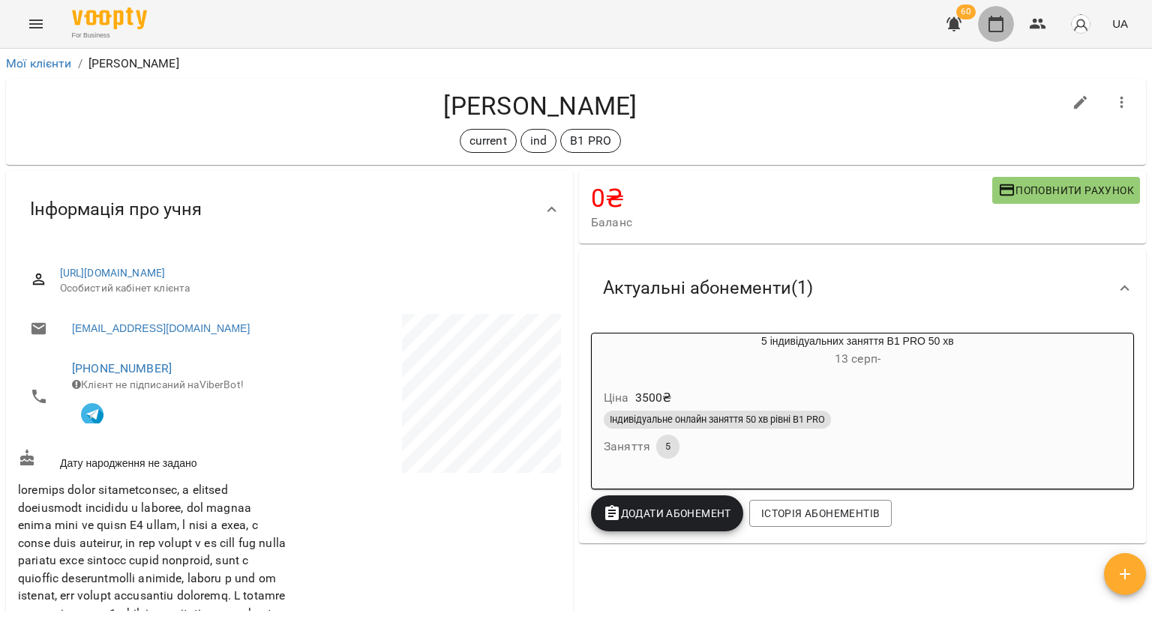
click at [993, 21] on icon "button" at bounding box center [996, 24] width 18 height 18
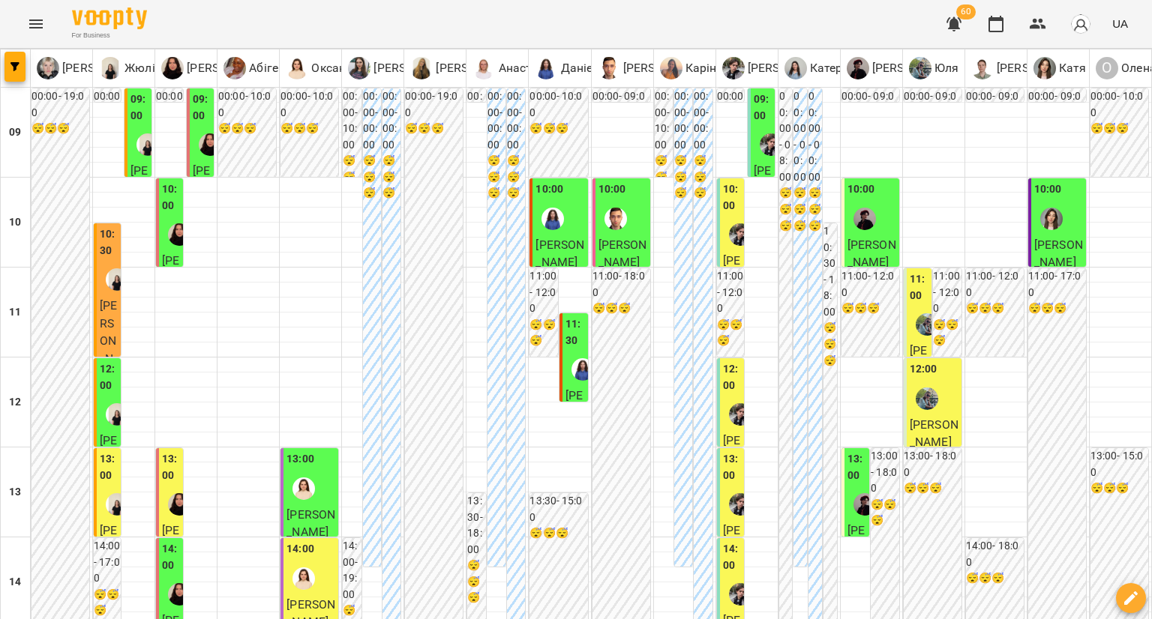
scroll to position [825, 0]
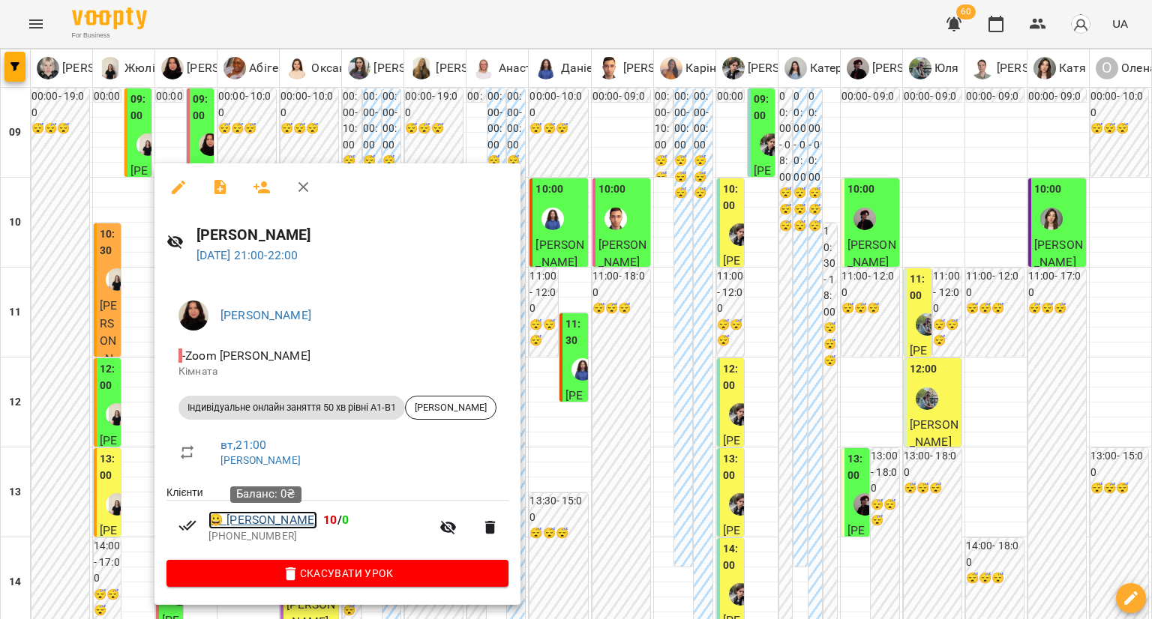
click at [256, 517] on link "😀 Ксенія Таранець" at bounding box center [262, 520] width 109 height 18
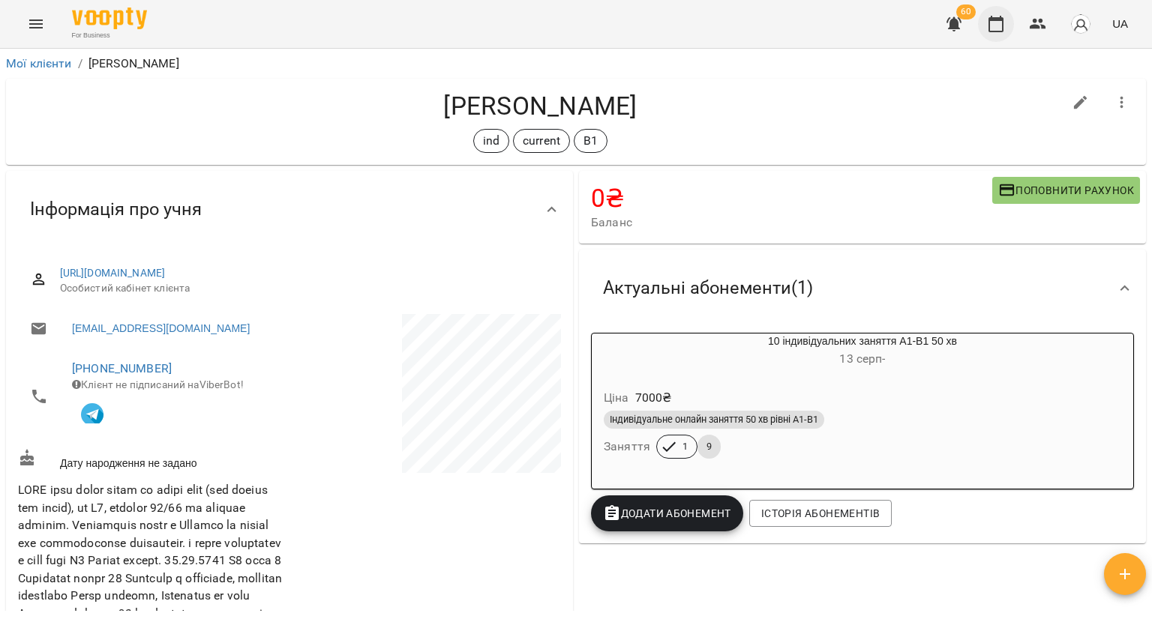
click at [1000, 25] on icon "button" at bounding box center [996, 24] width 18 height 18
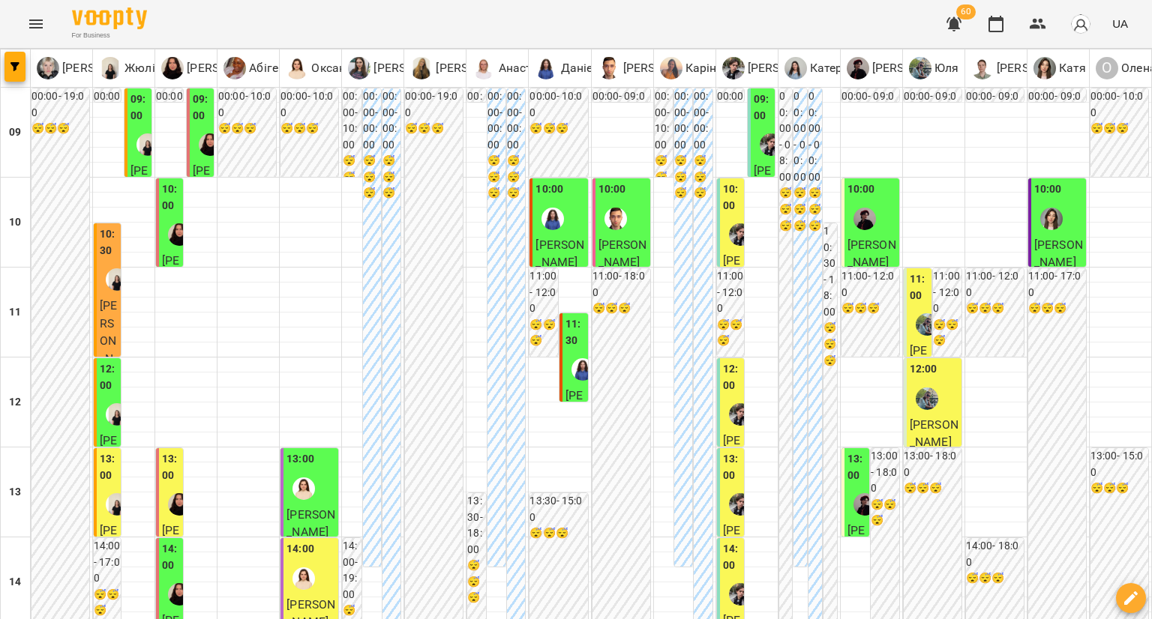
scroll to position [600, 0]
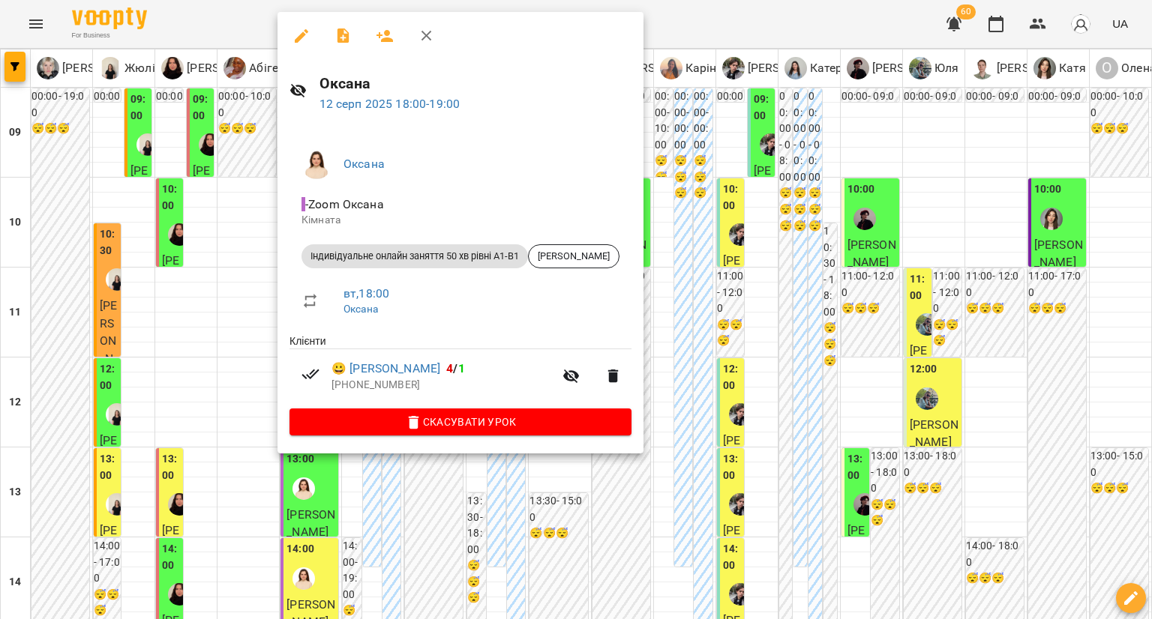
click at [213, 361] on div at bounding box center [576, 309] width 1152 height 619
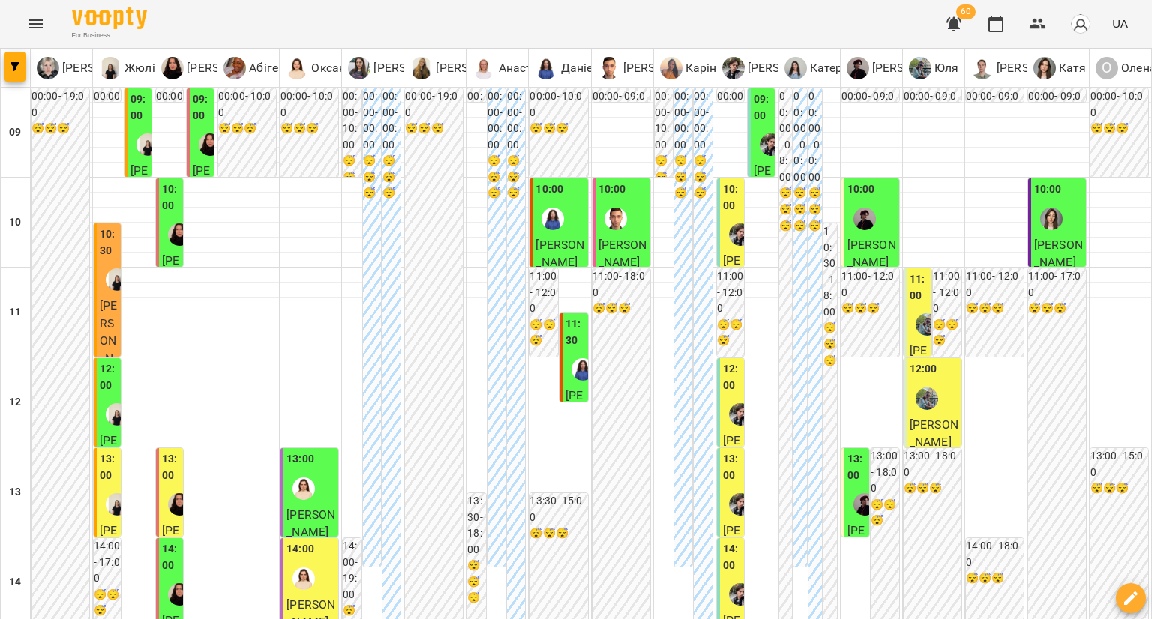
scroll to position [0, 0]
click at [723, 248] on div at bounding box center [740, 234] width 34 height 34
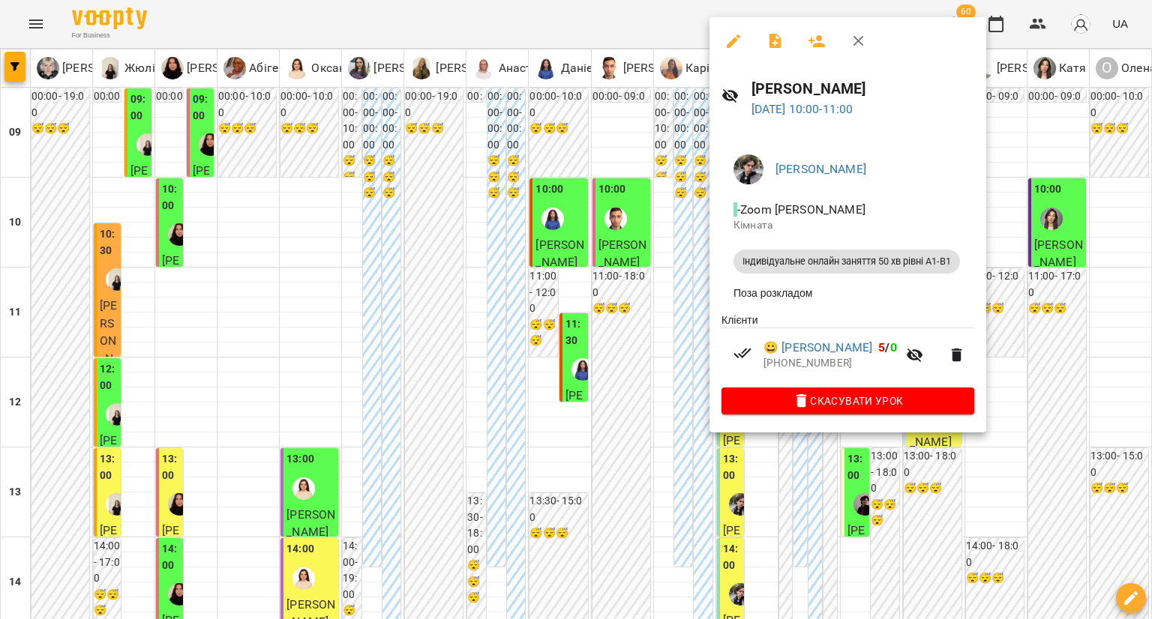
click at [602, 342] on div at bounding box center [576, 309] width 1152 height 619
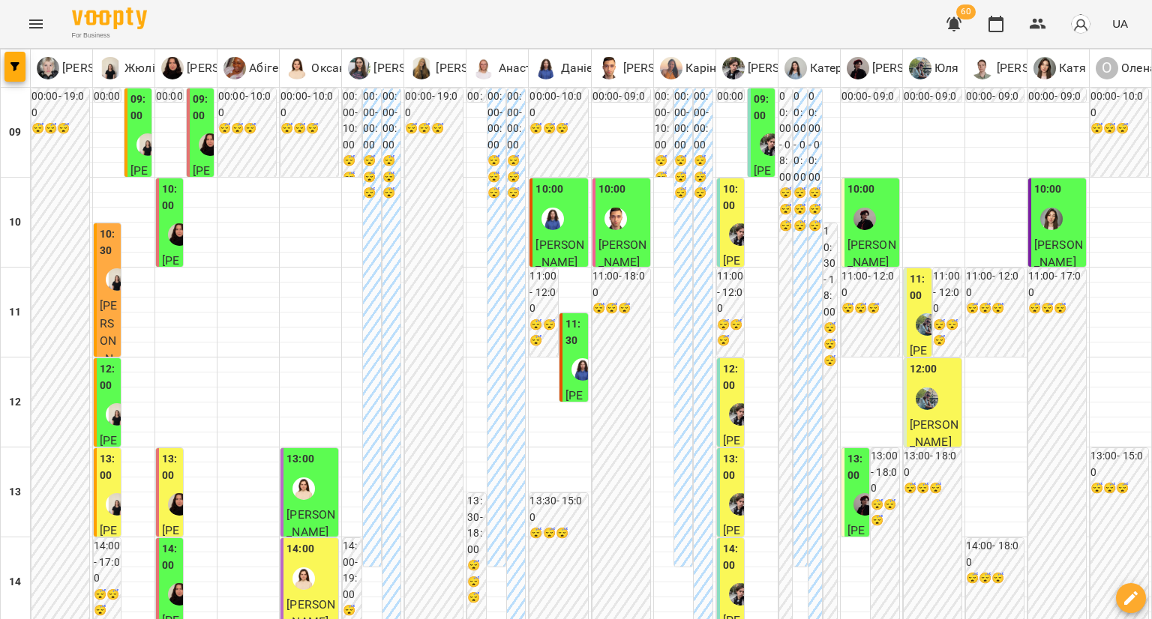
click at [723, 412] on div at bounding box center [740, 414] width 34 height 34
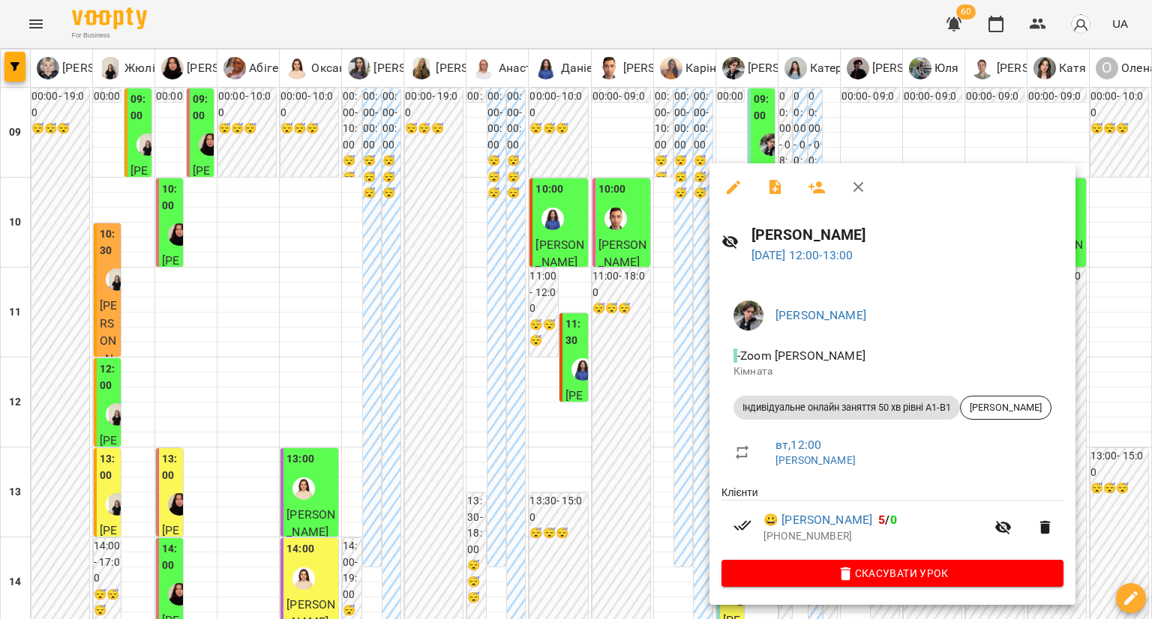
click at [650, 426] on div at bounding box center [576, 309] width 1152 height 619
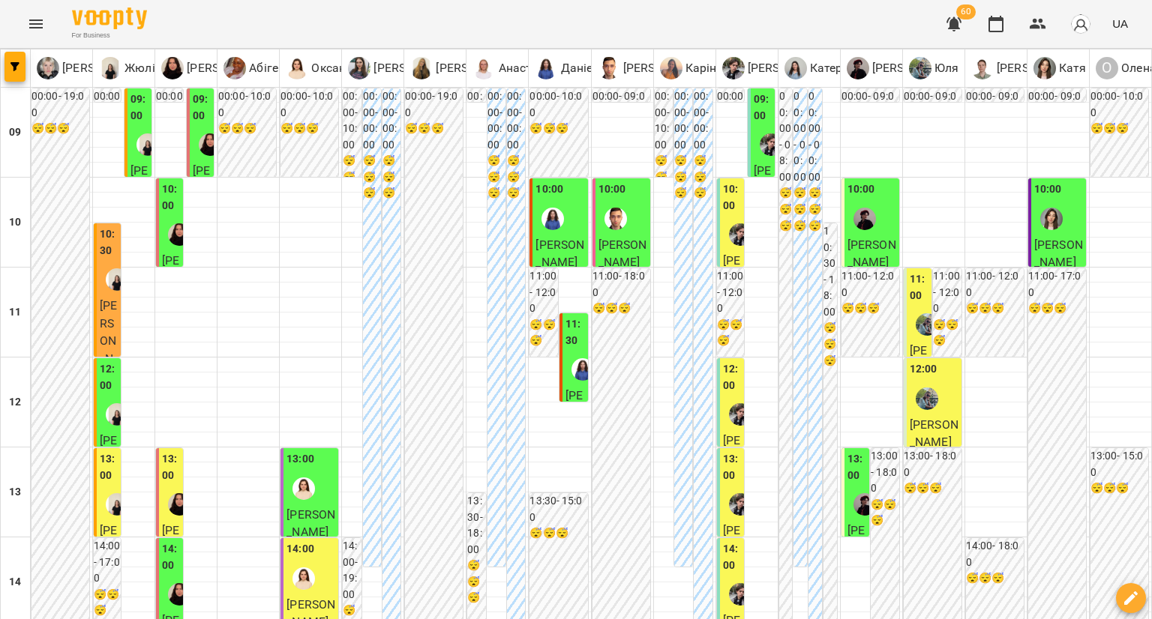
scroll to position [150, 0]
click at [723, 451] on label "13:00" at bounding box center [732, 467] width 18 height 32
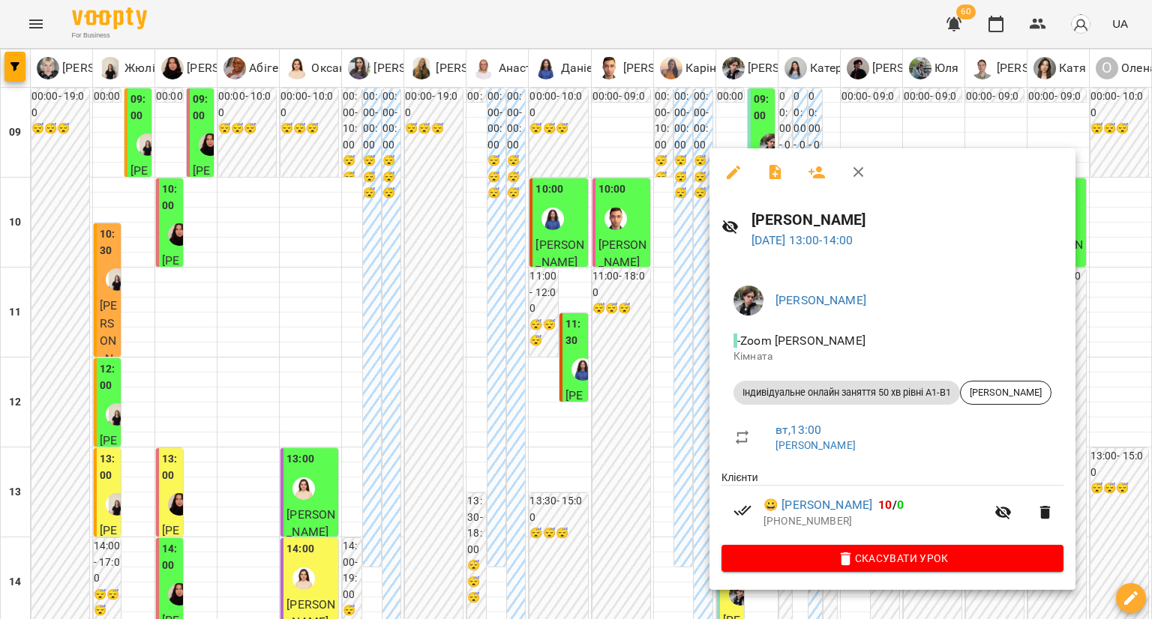
click at [649, 376] on div at bounding box center [576, 309] width 1152 height 619
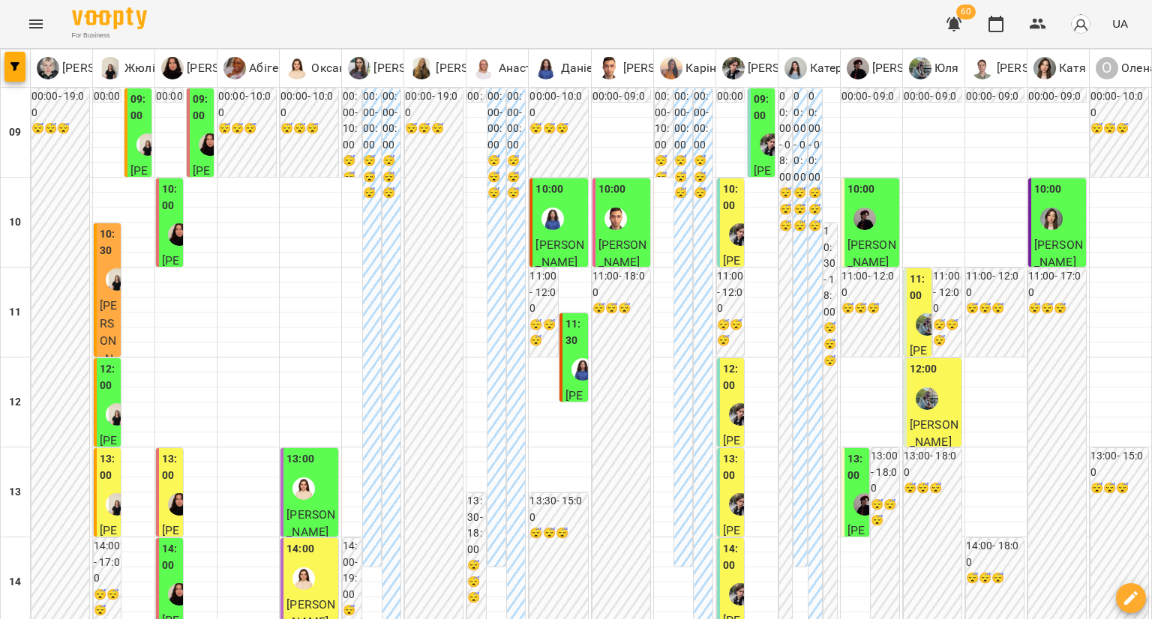
click at [729, 583] on img "Микита" at bounding box center [740, 594] width 22 height 22
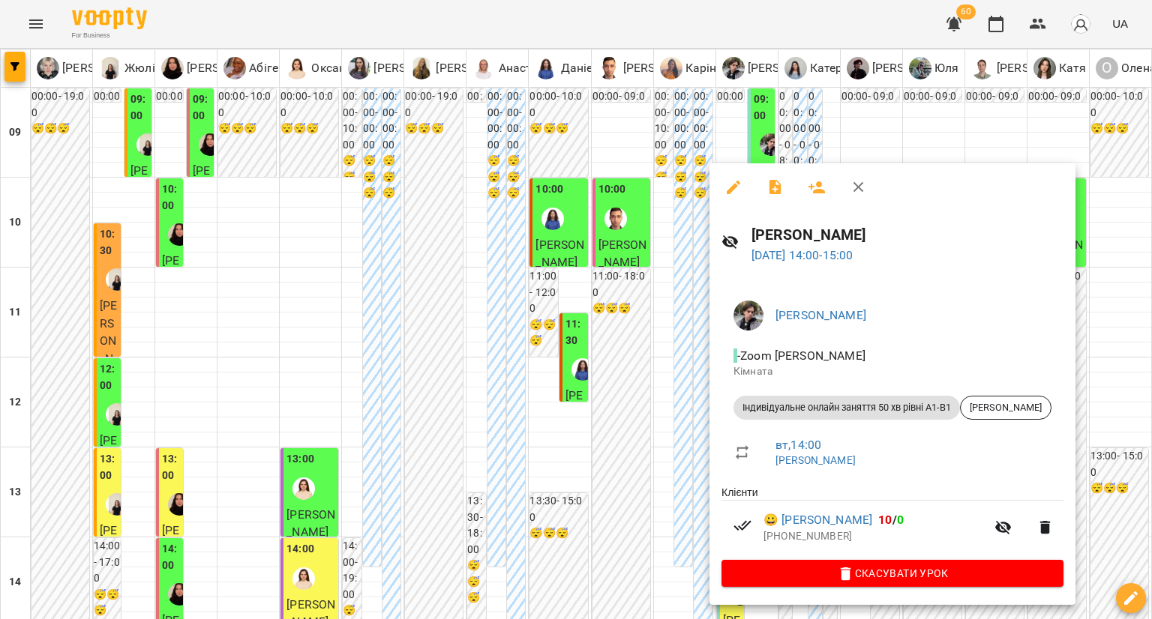
click at [664, 421] on div at bounding box center [576, 309] width 1152 height 619
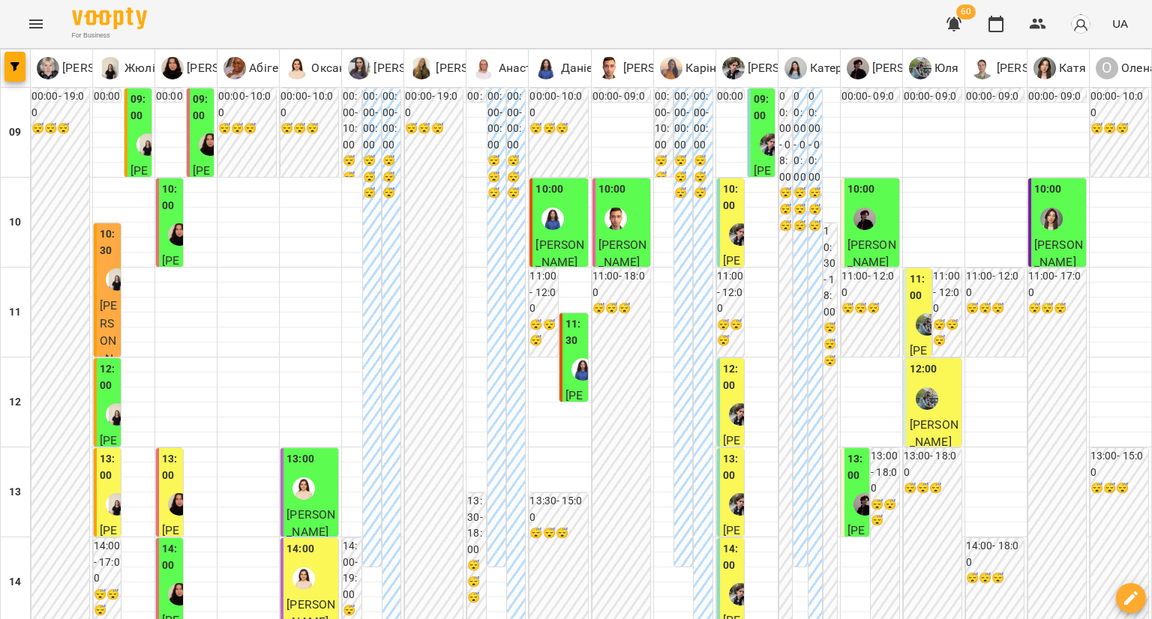
scroll to position [78, 0]
click at [910, 418] on span "[PERSON_NAME]" at bounding box center [934, 434] width 49 height 32
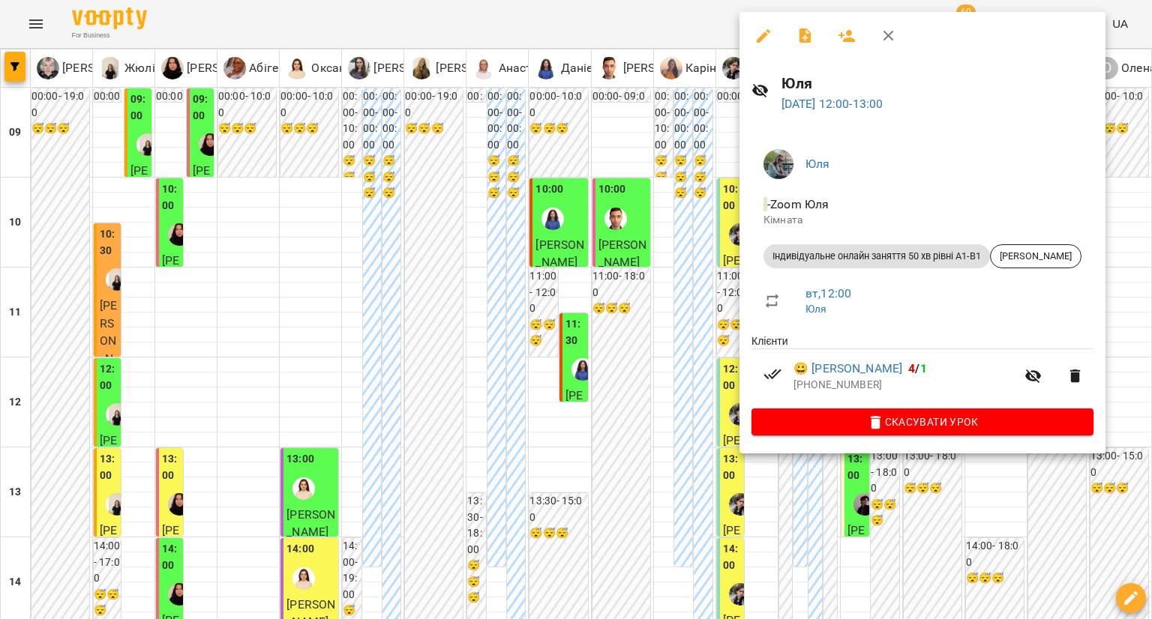
click at [676, 364] on div at bounding box center [576, 309] width 1152 height 619
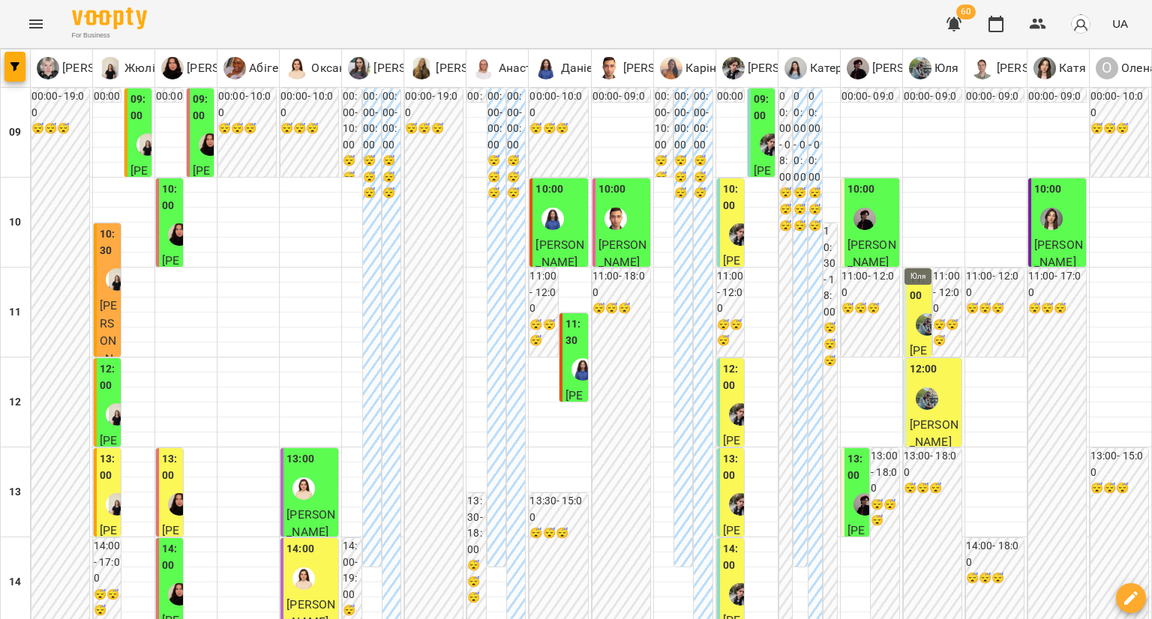
click at [916, 313] on img "Юля" at bounding box center [927, 324] width 22 height 22
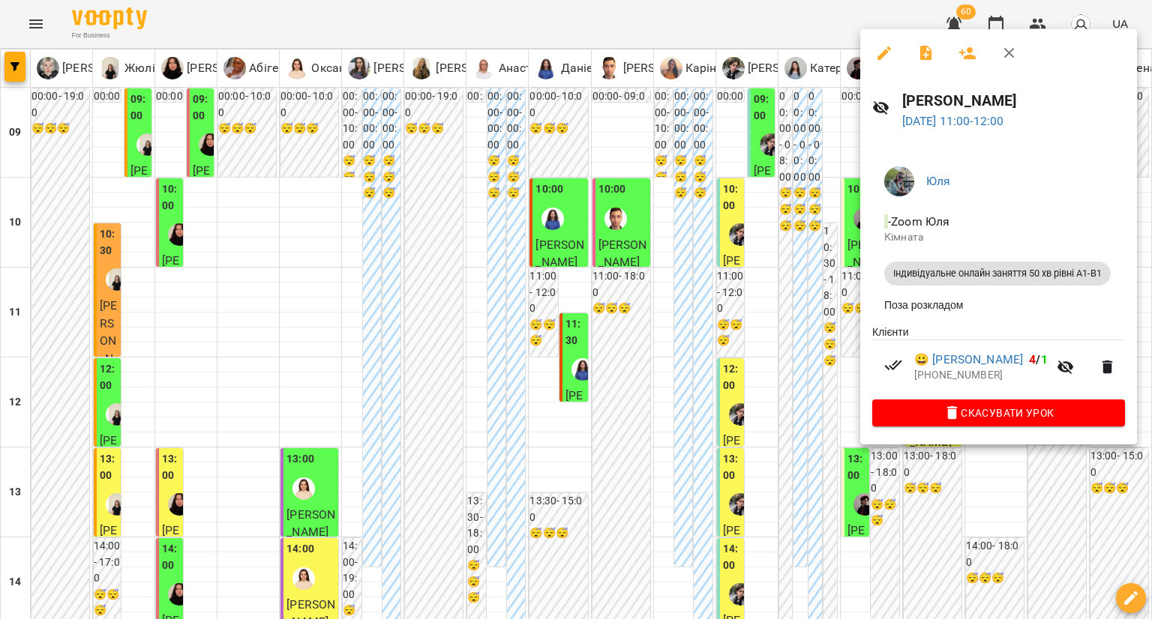
click at [723, 347] on div at bounding box center [576, 309] width 1152 height 619
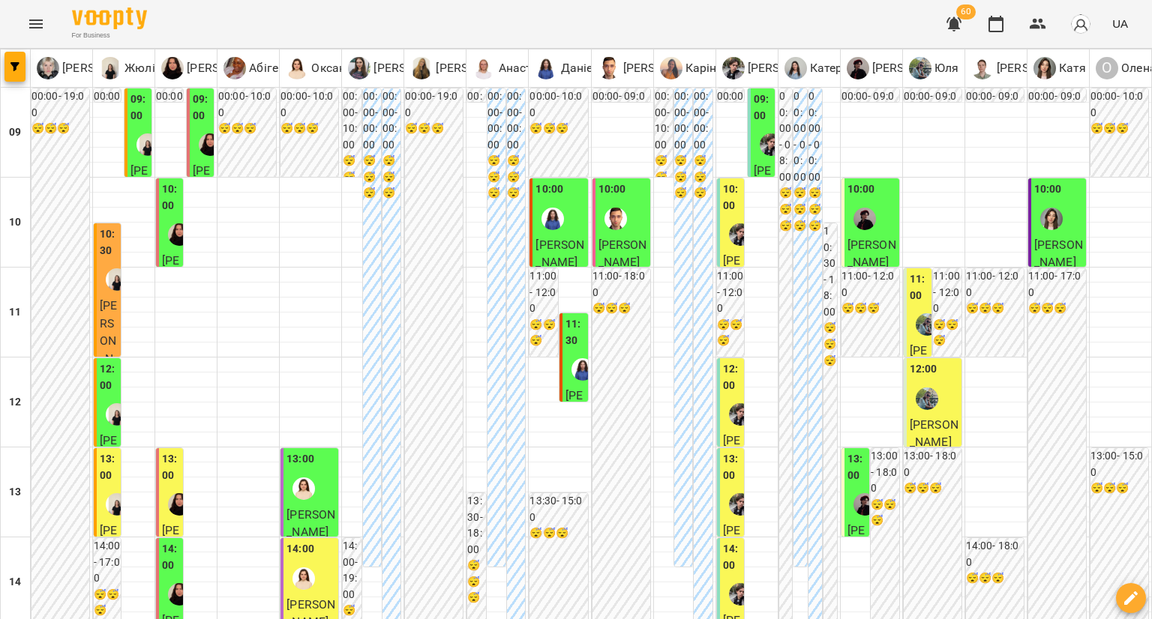
type input "**********"
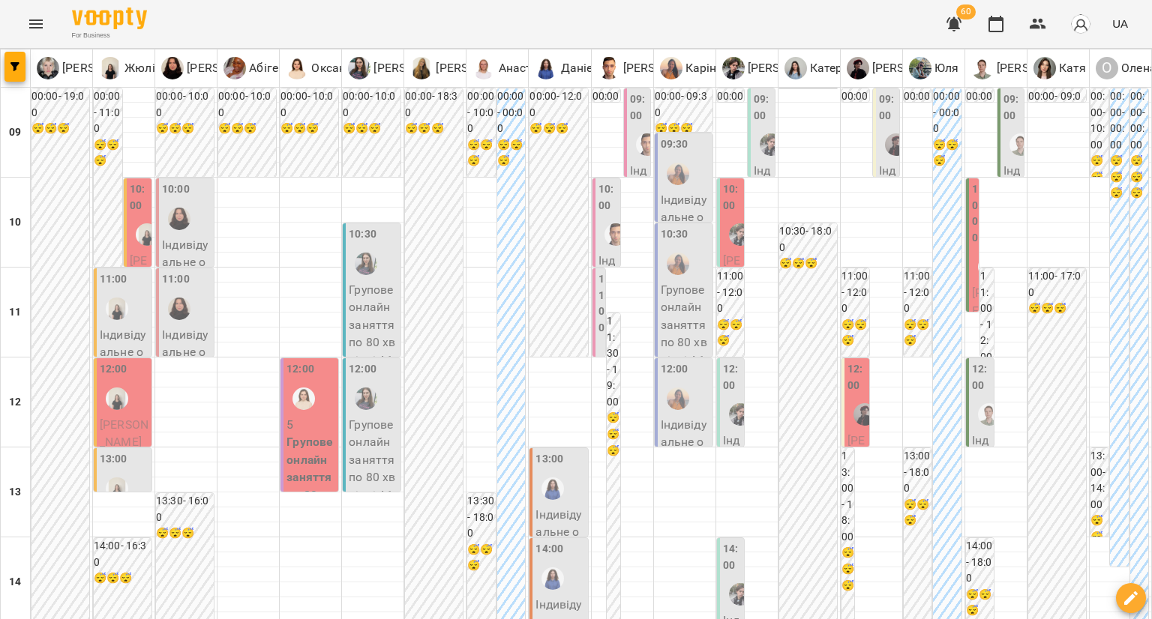
scroll to position [828, 0]
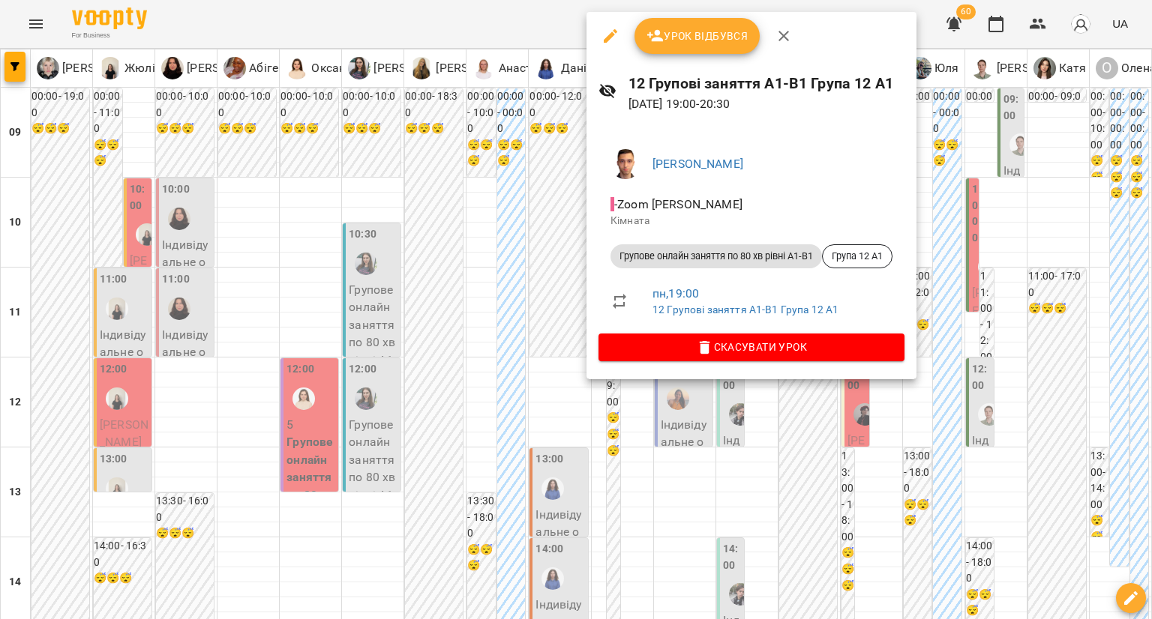
click at [477, 400] on div at bounding box center [576, 309] width 1152 height 619
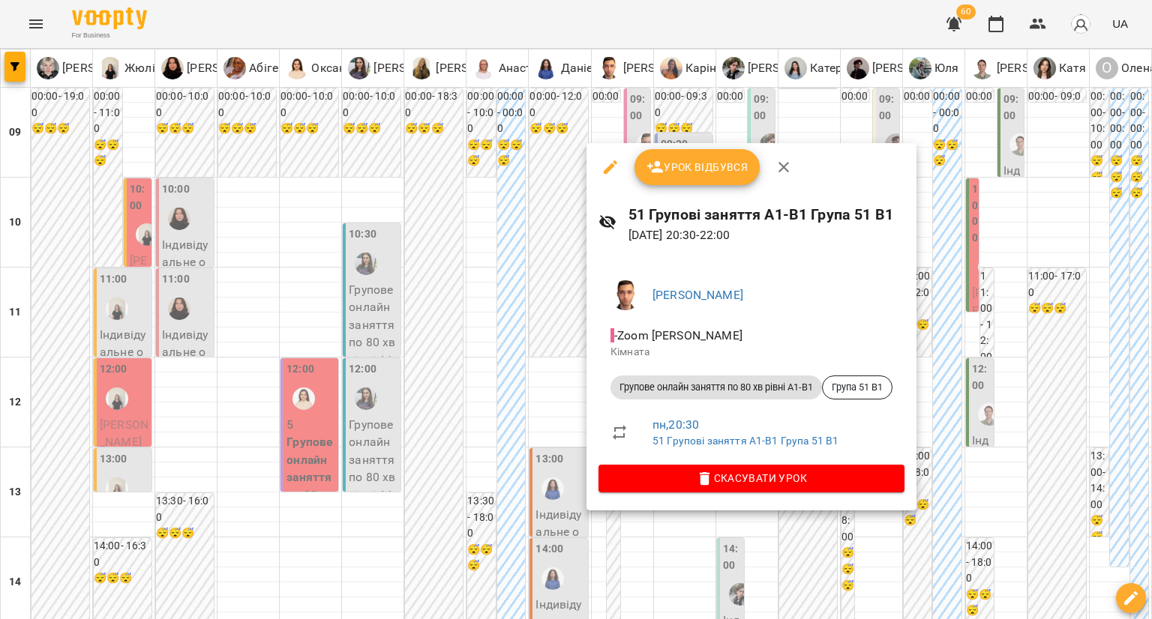
click at [603, 167] on icon "button" at bounding box center [610, 167] width 18 height 18
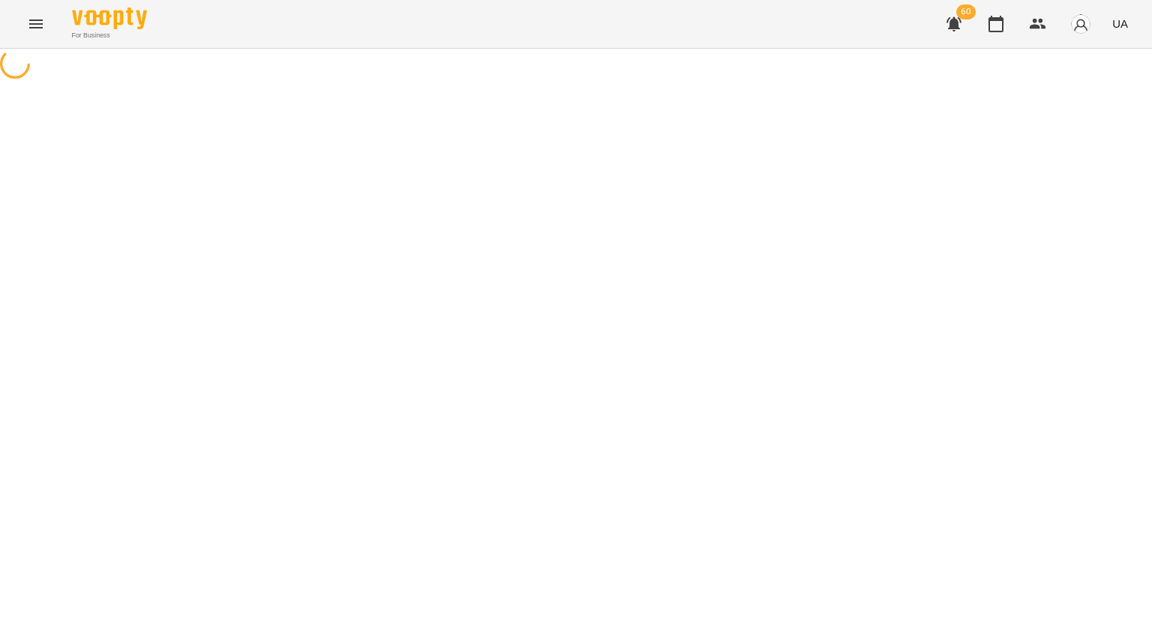
select select "**********"
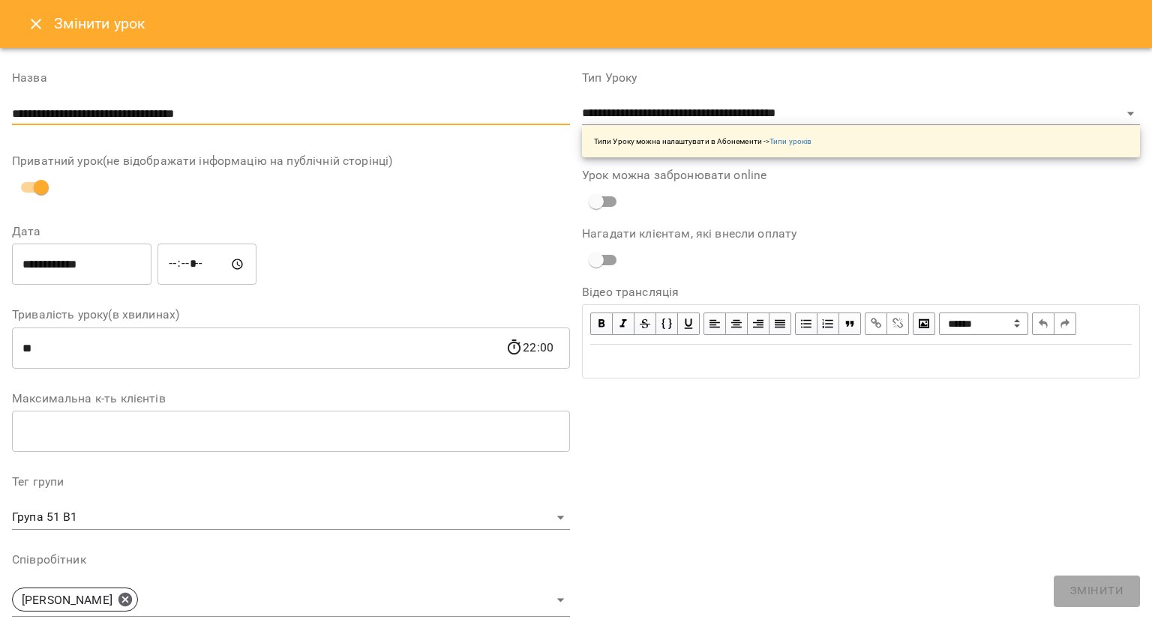
drag, startPoint x: 228, startPoint y: 110, endPoint x: 0, endPoint y: 97, distance: 228.4
click at [0, 97] on div "**********" at bounding box center [576, 514] width 1152 height 933
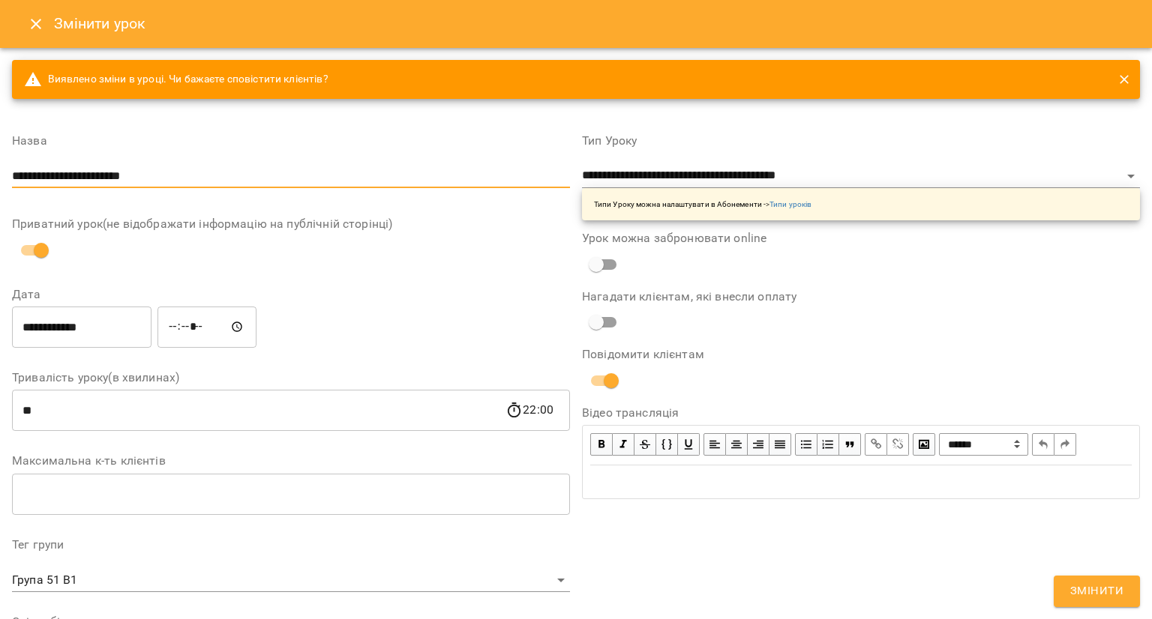
paste input "**********"
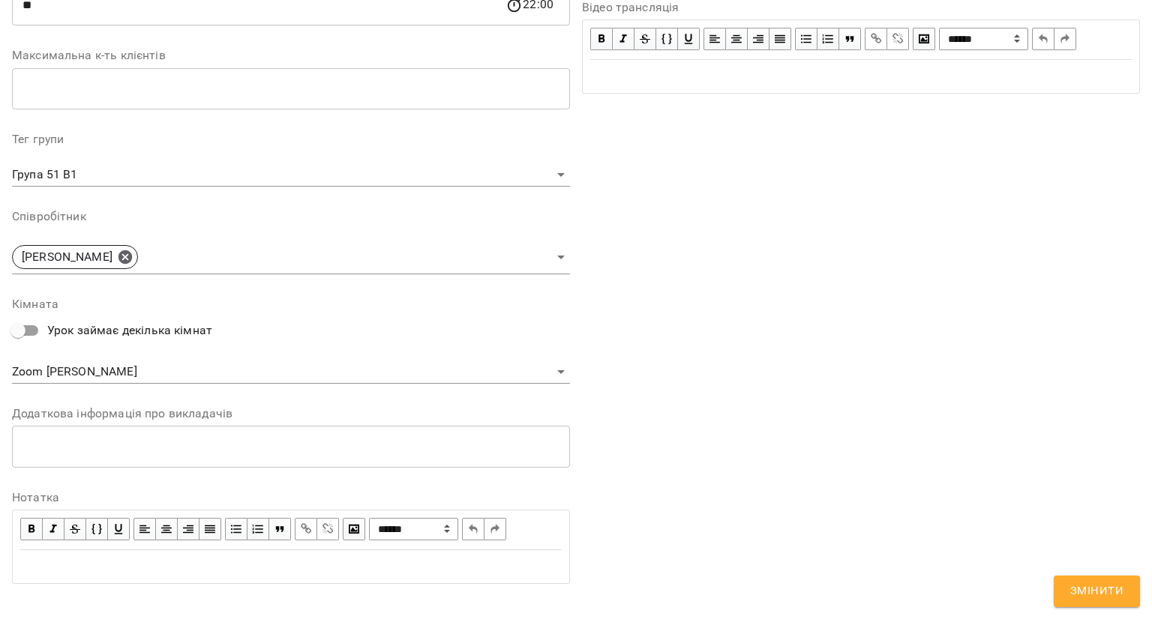
scroll to position [423, 0]
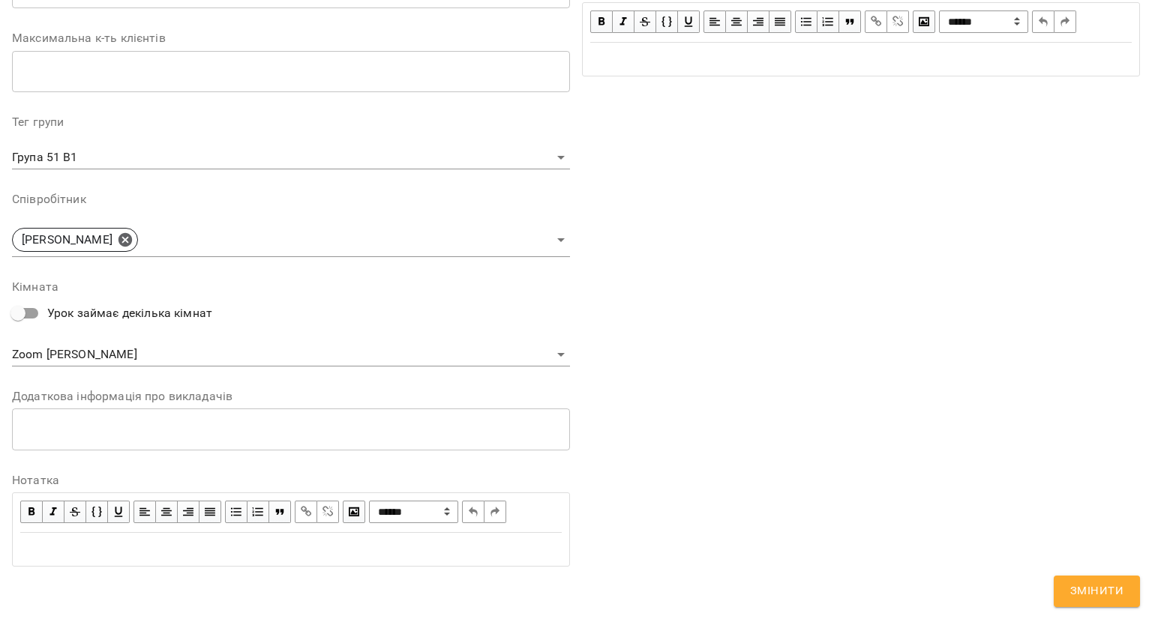
type input "**********"
click at [1128, 598] on button "Змінити" at bounding box center [1097, 591] width 86 height 31
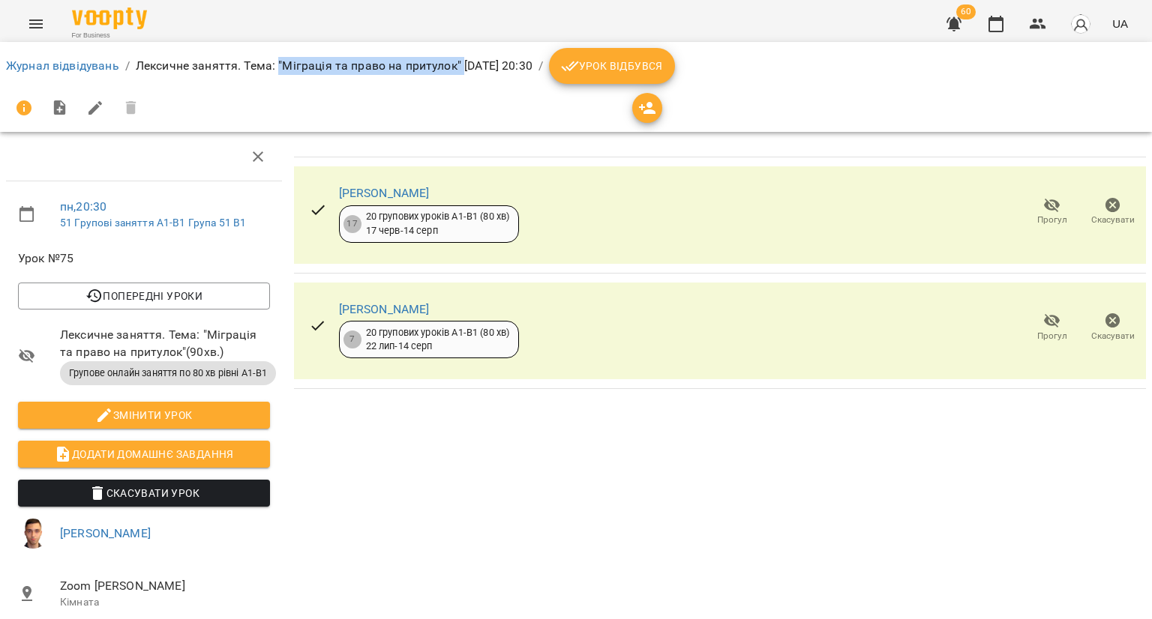
drag, startPoint x: 277, startPoint y: 61, endPoint x: 459, endPoint y: 56, distance: 181.5
click at [459, 56] on ol "Журнал відвідувань / Лексичне заняття. Тема: "Міграція та право на притулок" пн…" at bounding box center [576, 66] width 1140 height 36
copy p ""Міграція та право на притулок""
click at [1002, 35] on button "button" at bounding box center [996, 24] width 36 height 36
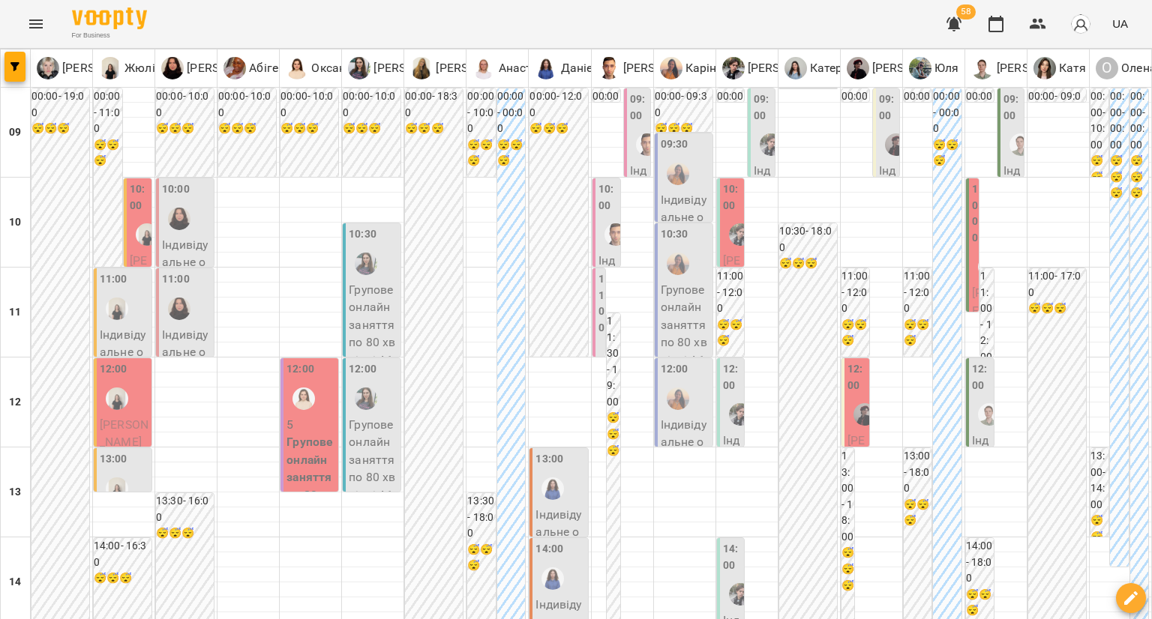
type input "**********"
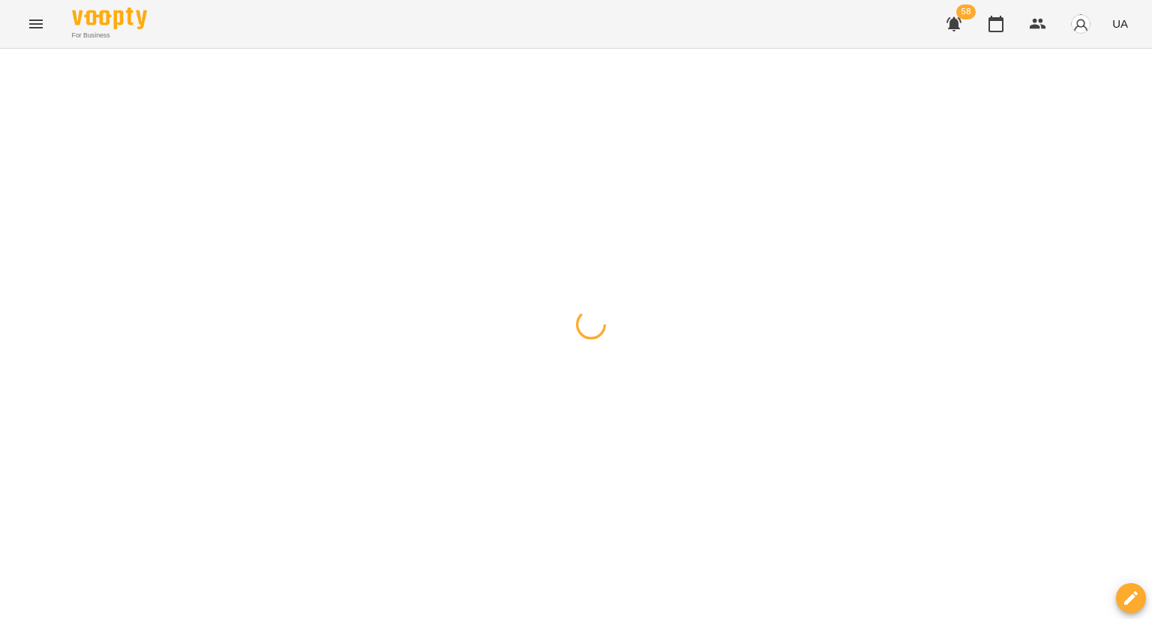
click at [837, 49] on div at bounding box center [576, 49] width 1152 height 0
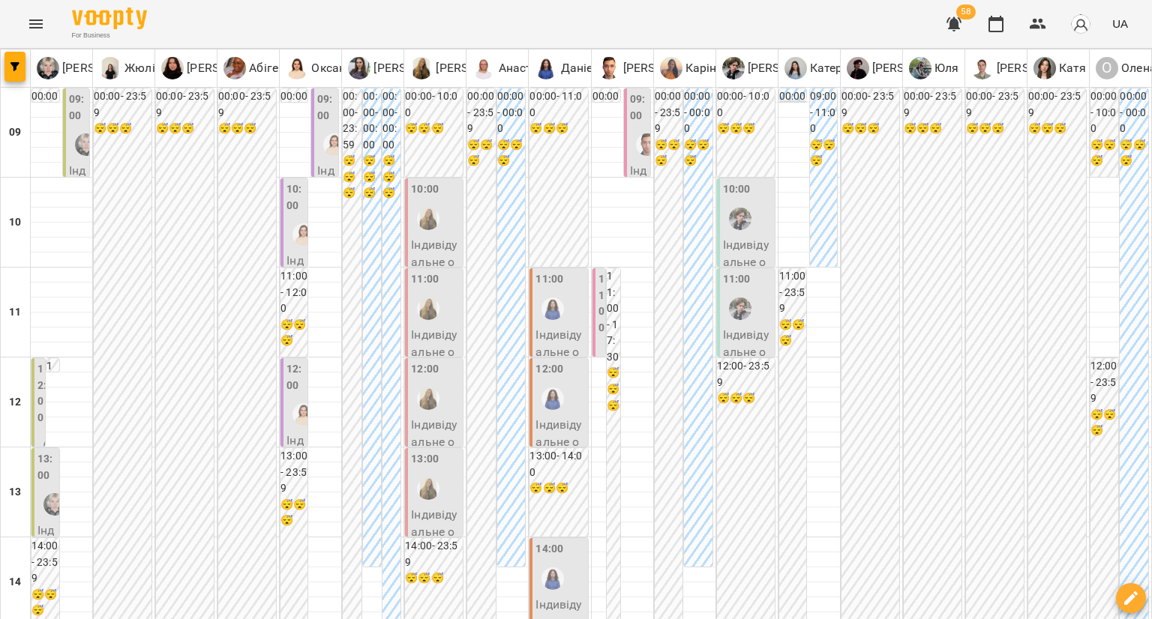
click at [318, 129] on div at bounding box center [334, 144] width 34 height 34
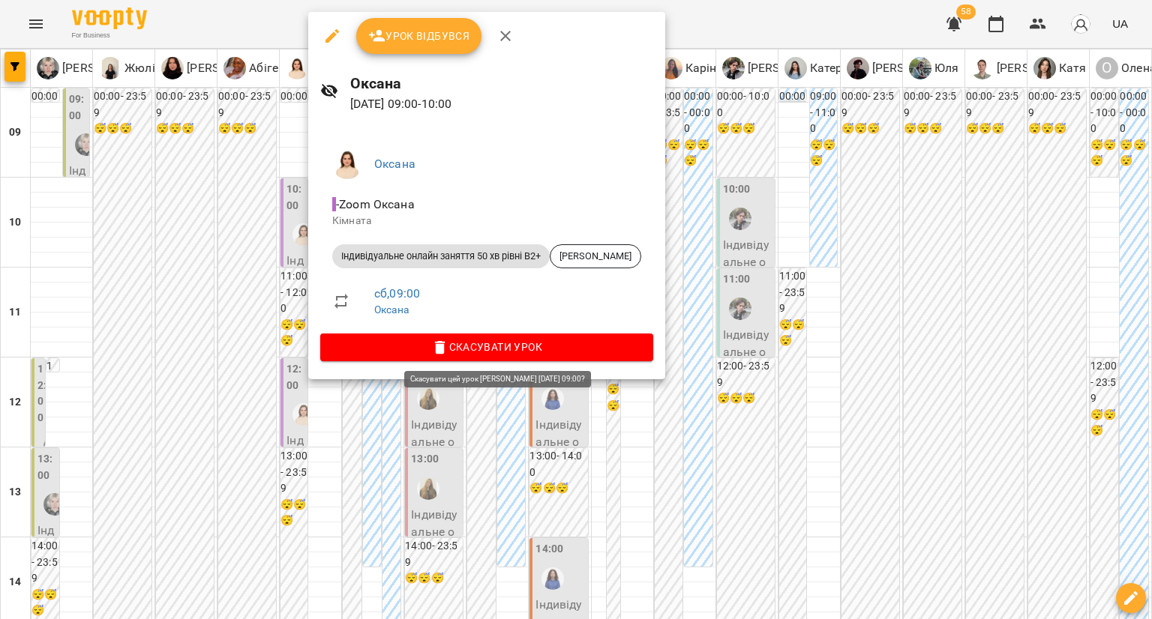
click at [420, 346] on span "Скасувати Урок" at bounding box center [486, 347] width 309 height 18
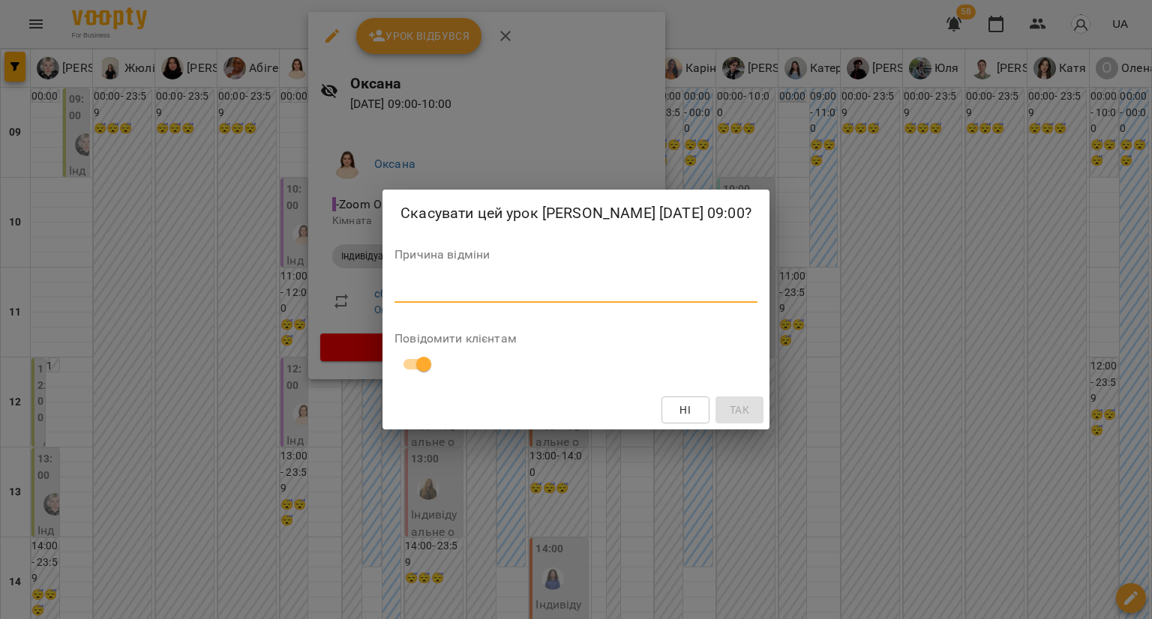
click at [456, 288] on textarea at bounding box center [575, 290] width 363 height 14
type textarea "**********"
click at [738, 405] on span "Так" at bounding box center [739, 410] width 19 height 18
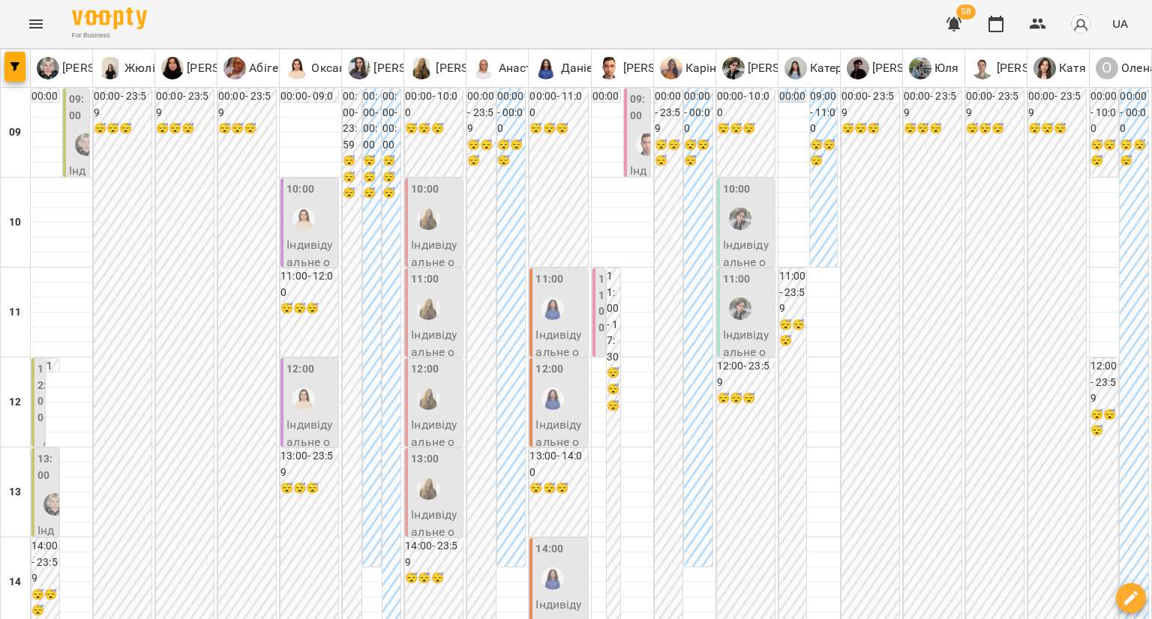
click at [304, 379] on div "12:00" at bounding box center [300, 371] width 28 height 20
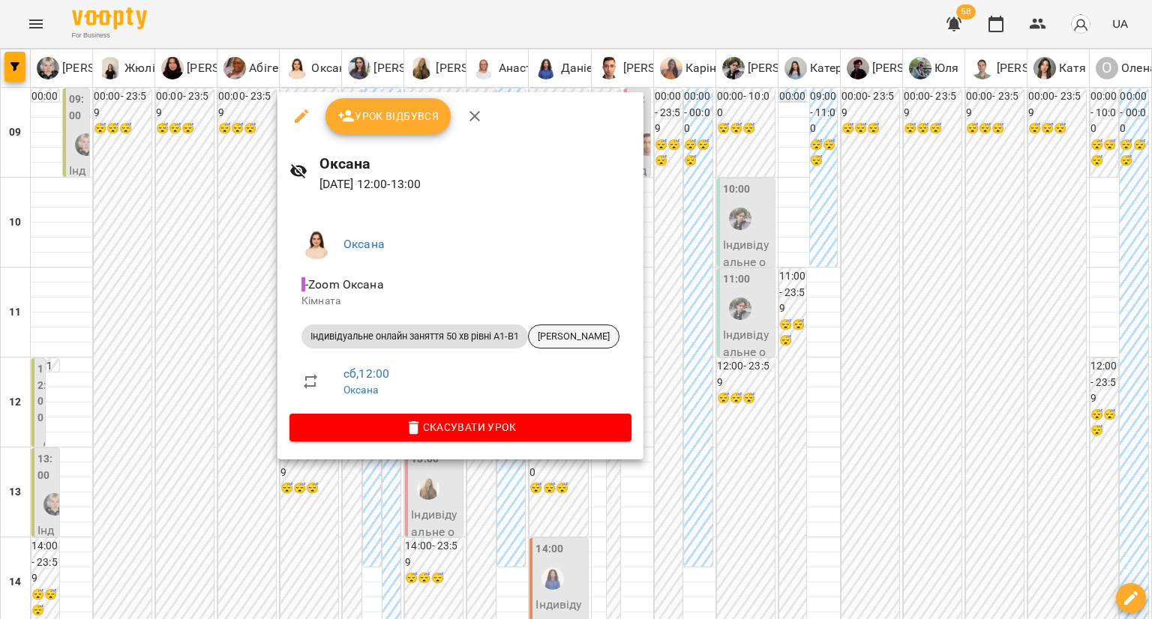
click at [556, 338] on span "[PERSON_NAME]" at bounding box center [574, 336] width 90 height 13
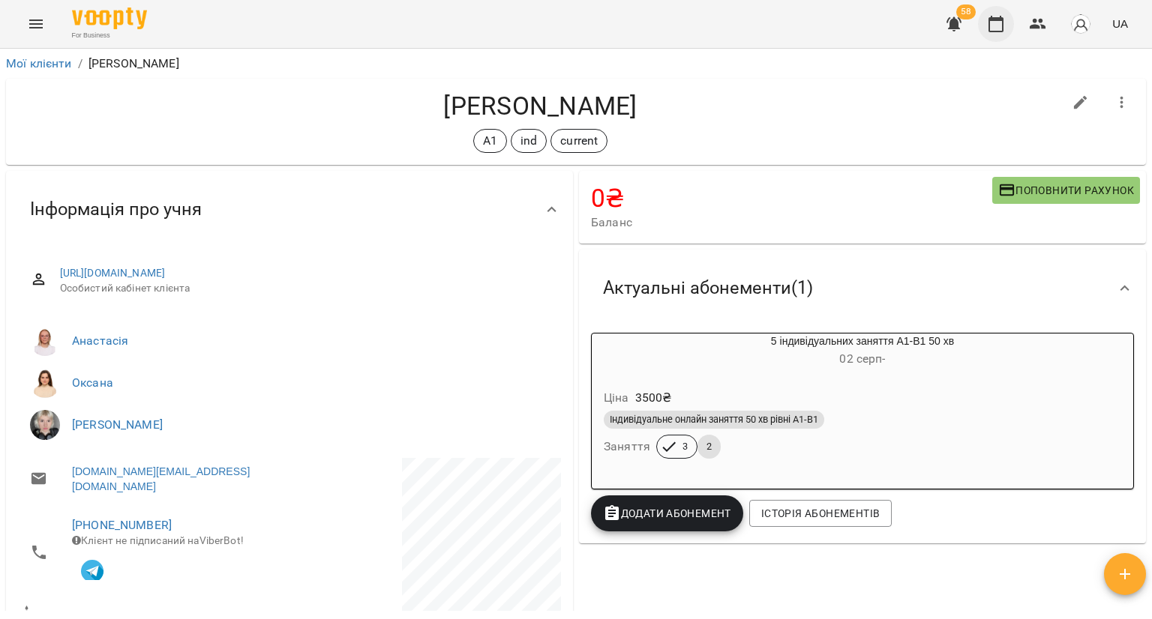
click at [1001, 17] on icon "button" at bounding box center [995, 24] width 15 height 16
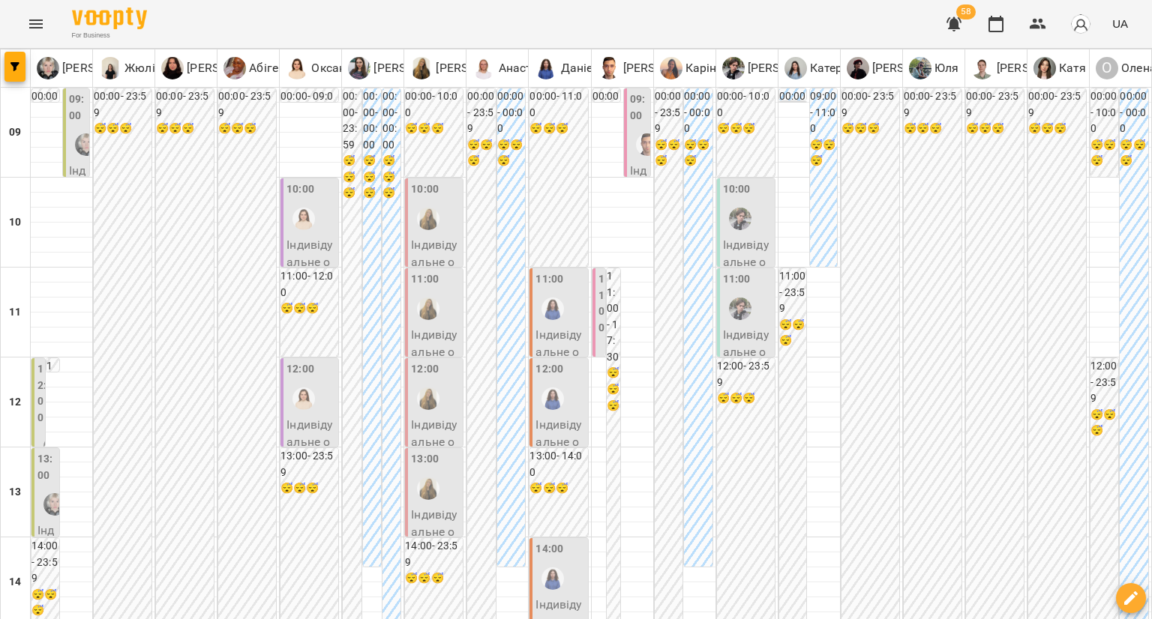
scroll to position [300, 0]
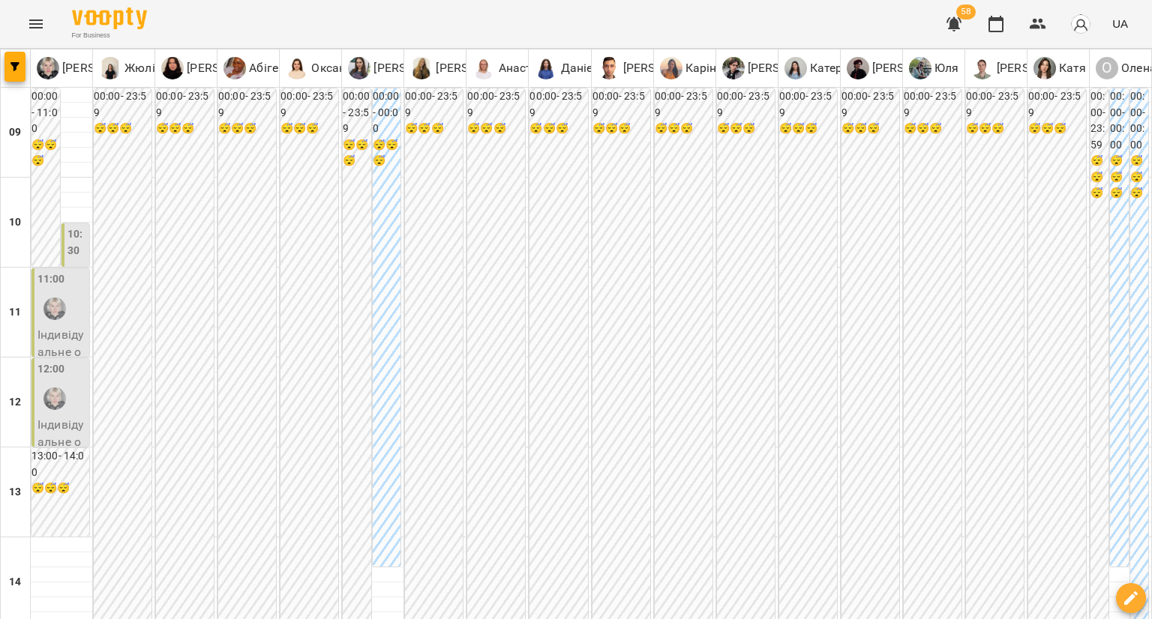
scroll to position [375, 0]
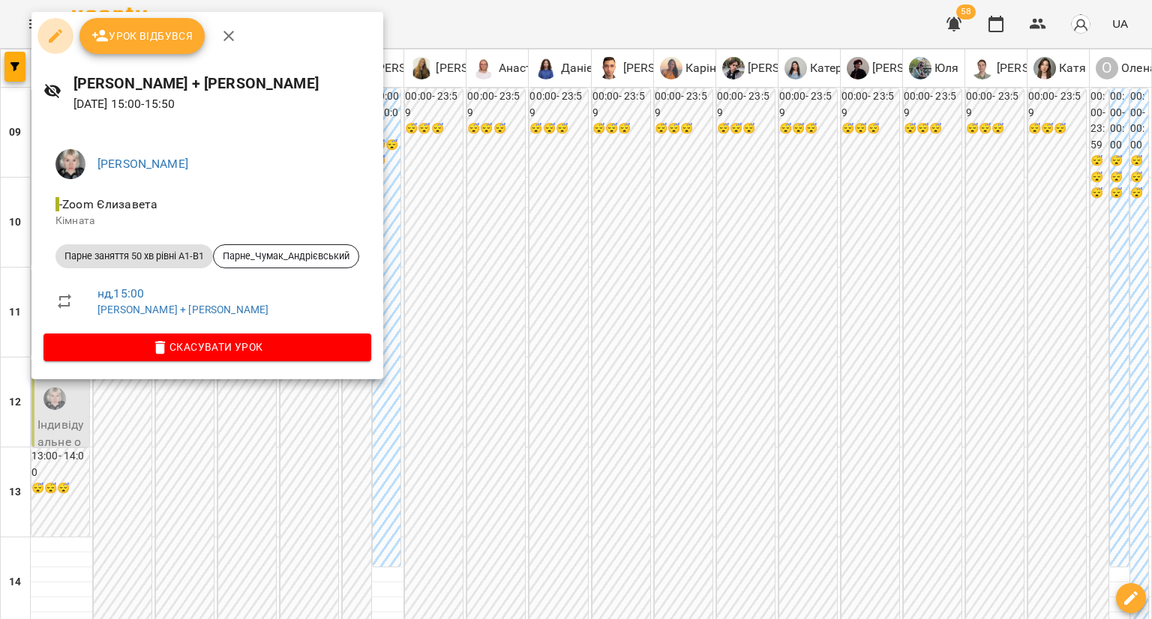
click at [58, 52] on button "button" at bounding box center [55, 36] width 36 height 36
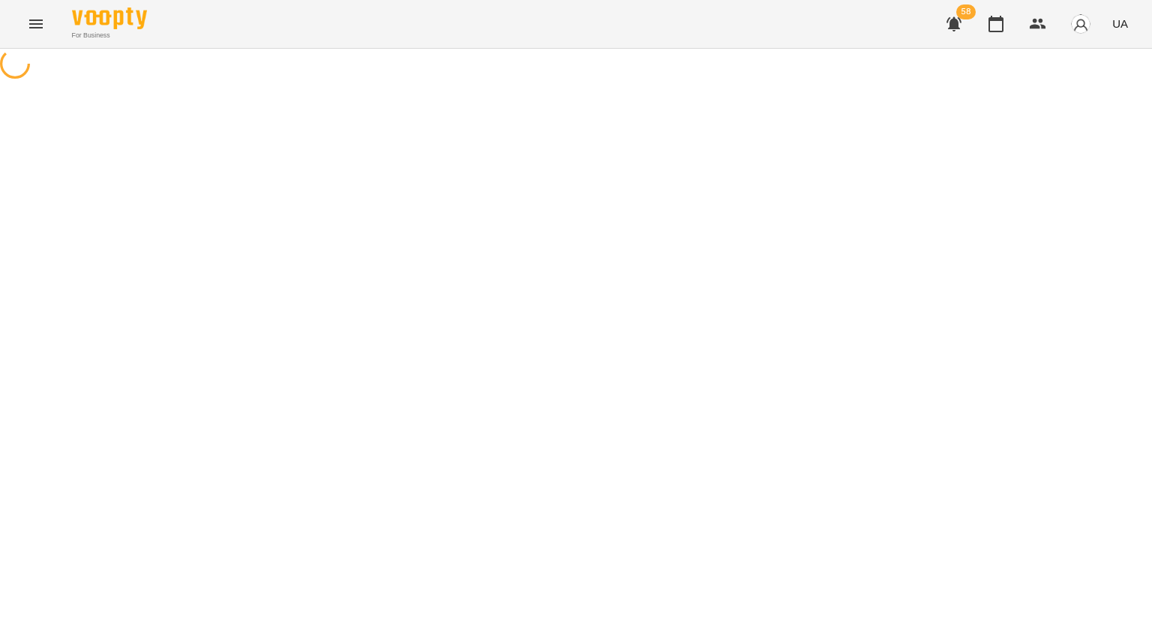
select select "**********"
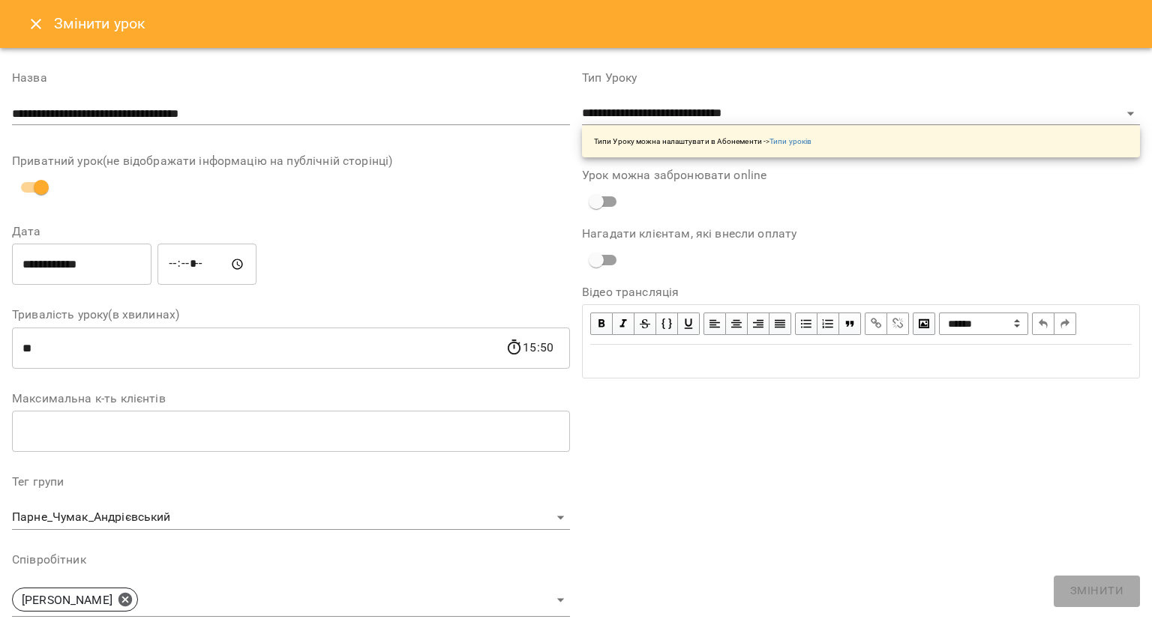
click at [33, 17] on icon "Close" at bounding box center [36, 24] width 18 height 18
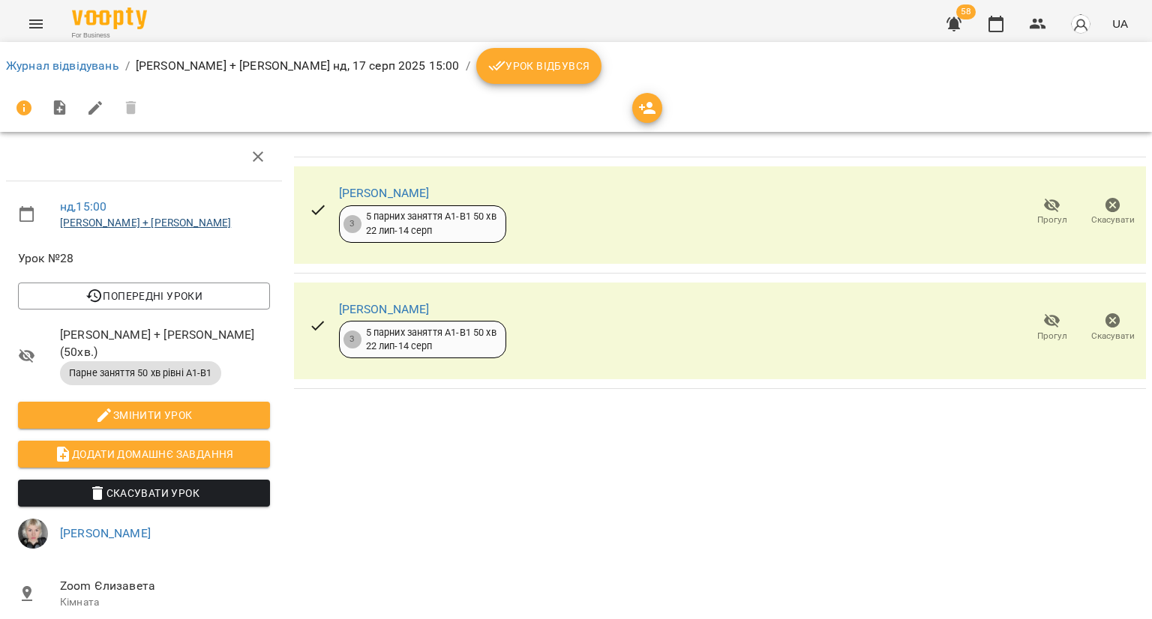
click at [189, 223] on link "[PERSON_NAME] + [PERSON_NAME]" at bounding box center [145, 223] width 171 height 12
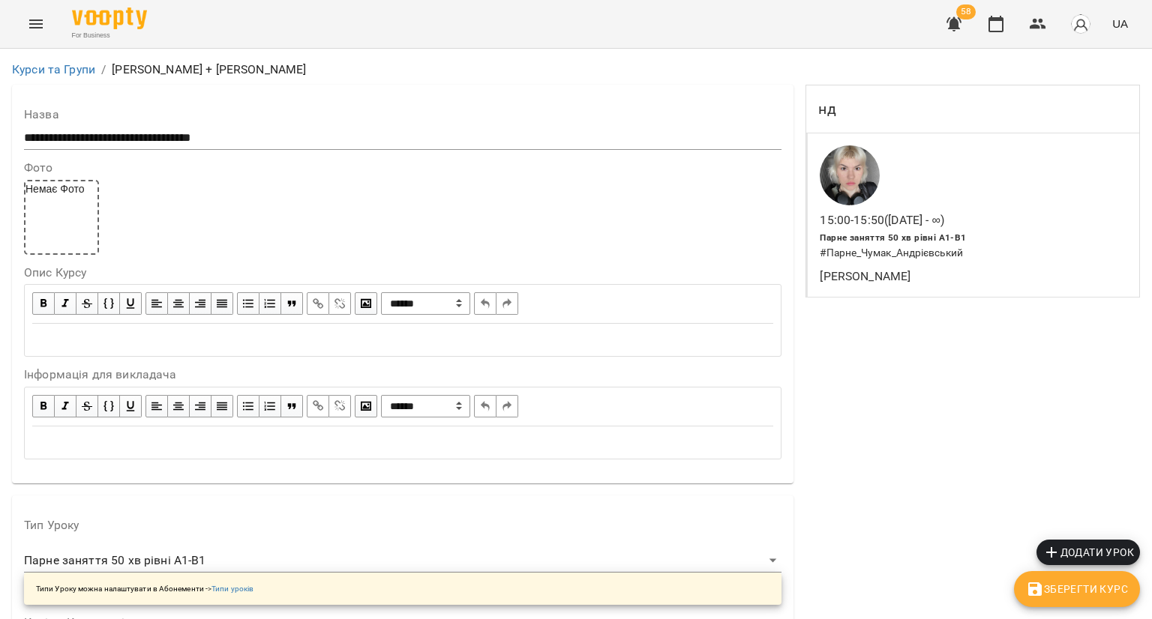
scroll to position [75, 0]
click at [944, 232] on span "Парне заняття 50 хв рівні А1-В1" at bounding box center [893, 237] width 146 height 10
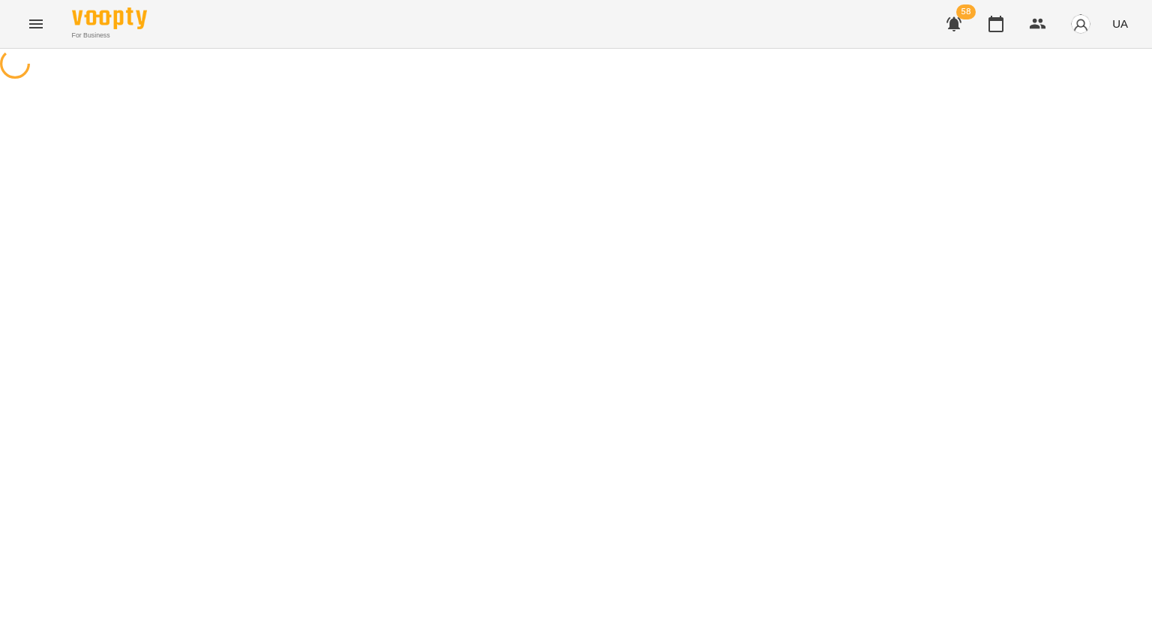
select select "*"
select select "**********"
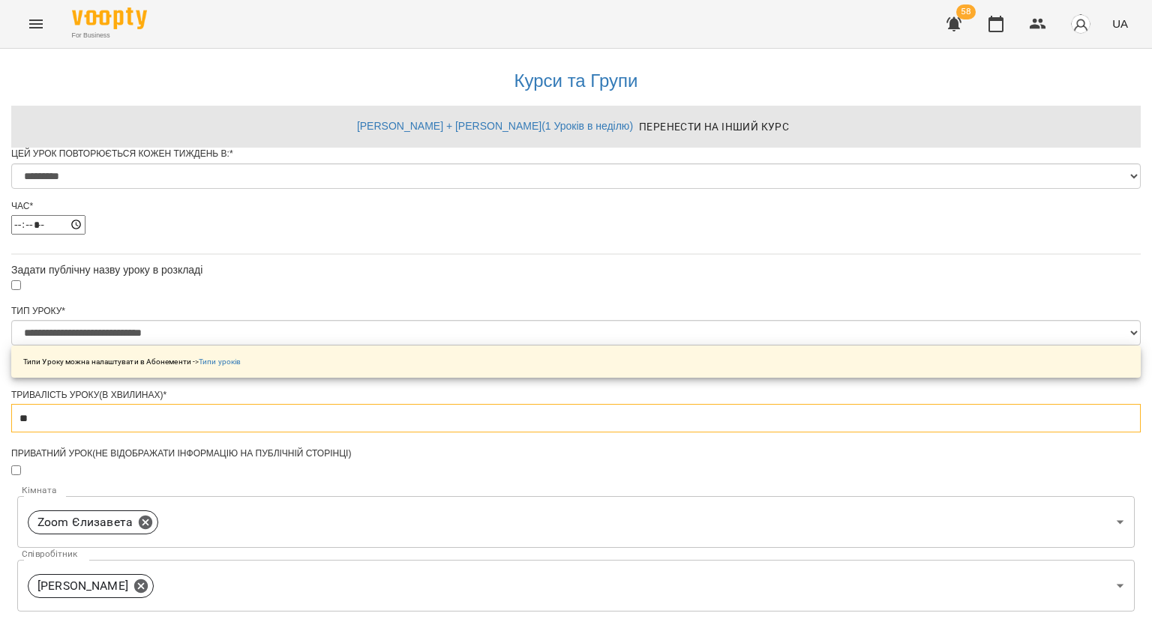
drag, startPoint x: 437, startPoint y: 457, endPoint x: 366, endPoint y: 463, distance: 71.5
click at [366, 463] on div "**********" at bounding box center [575, 585] width 1129 height 1073
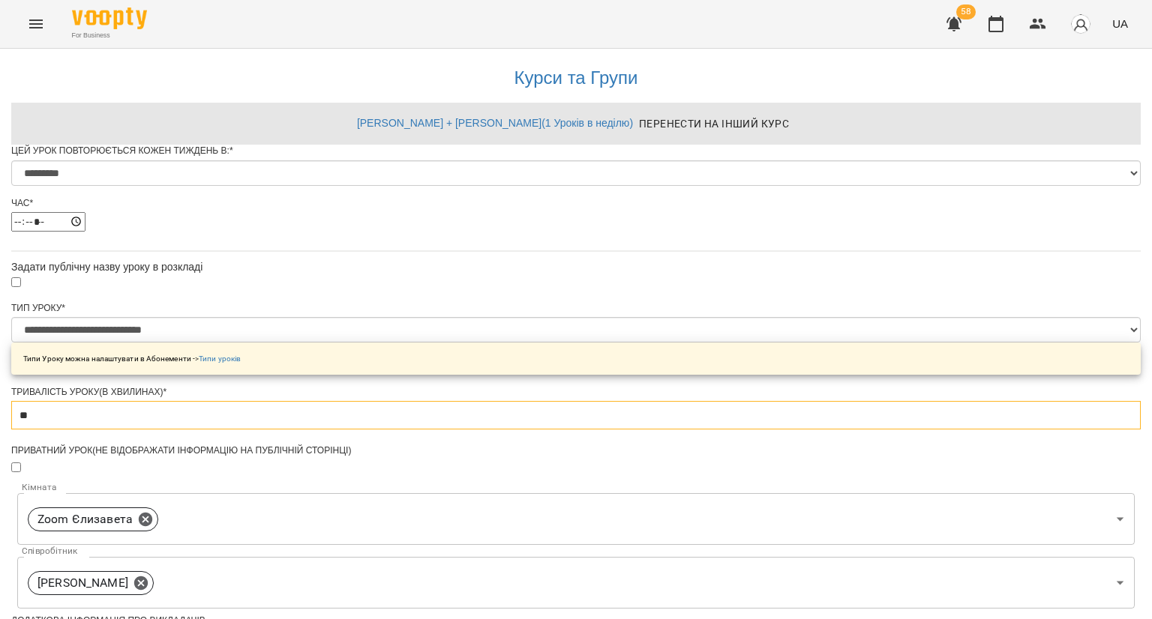
scroll to position [592, 0]
type input "**"
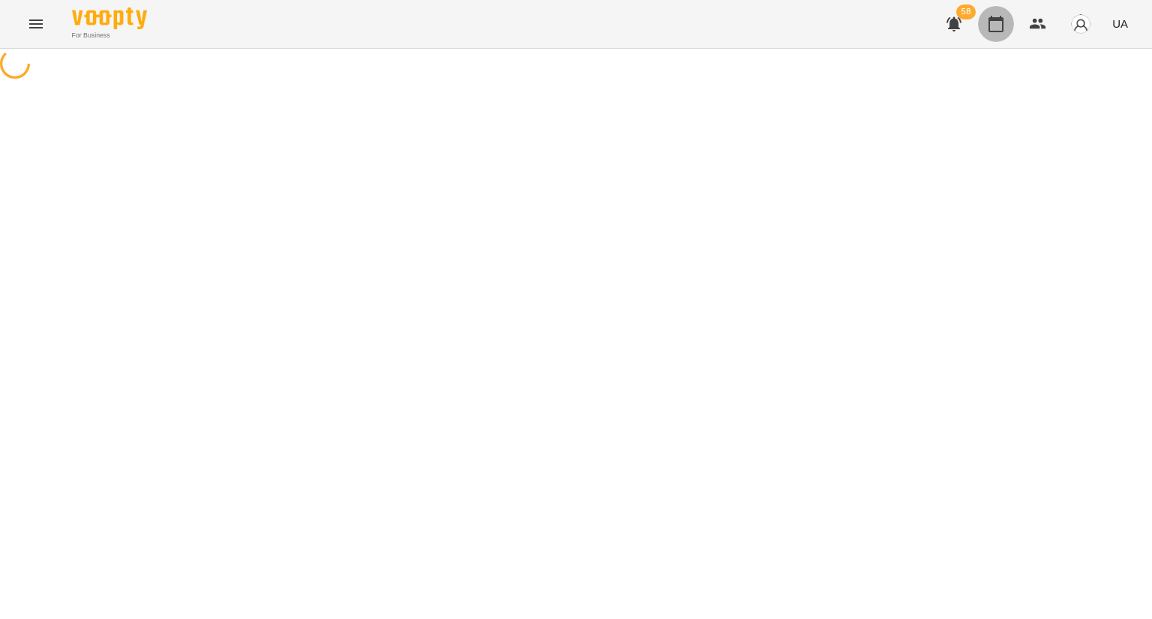
click at [995, 28] on icon "button" at bounding box center [996, 24] width 18 height 18
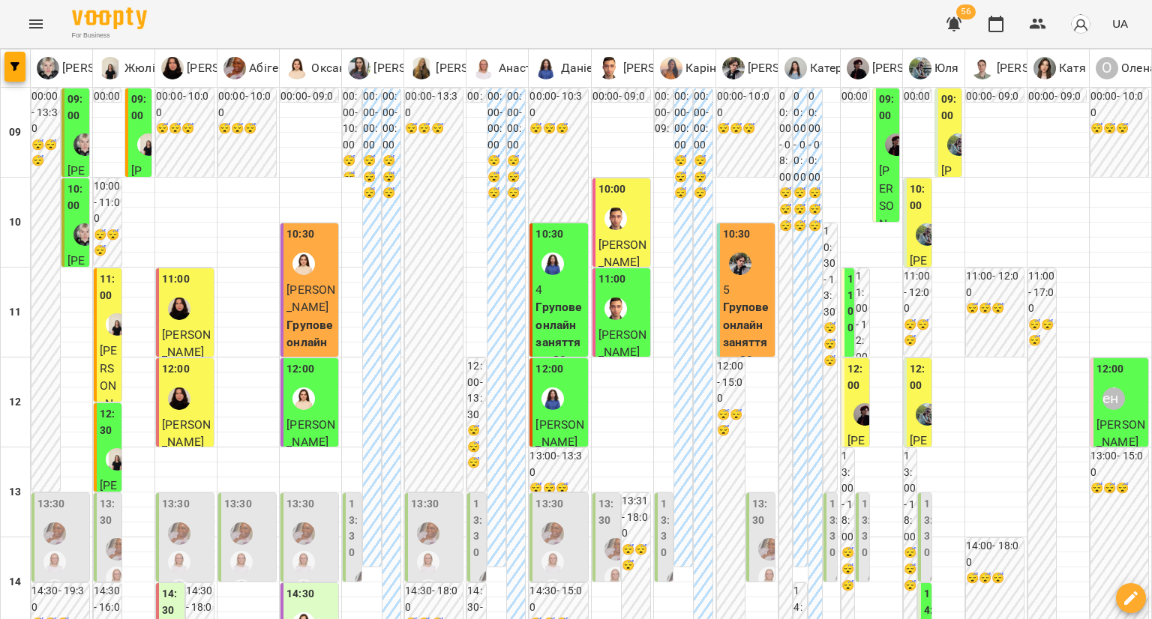
scroll to position [450, 0]
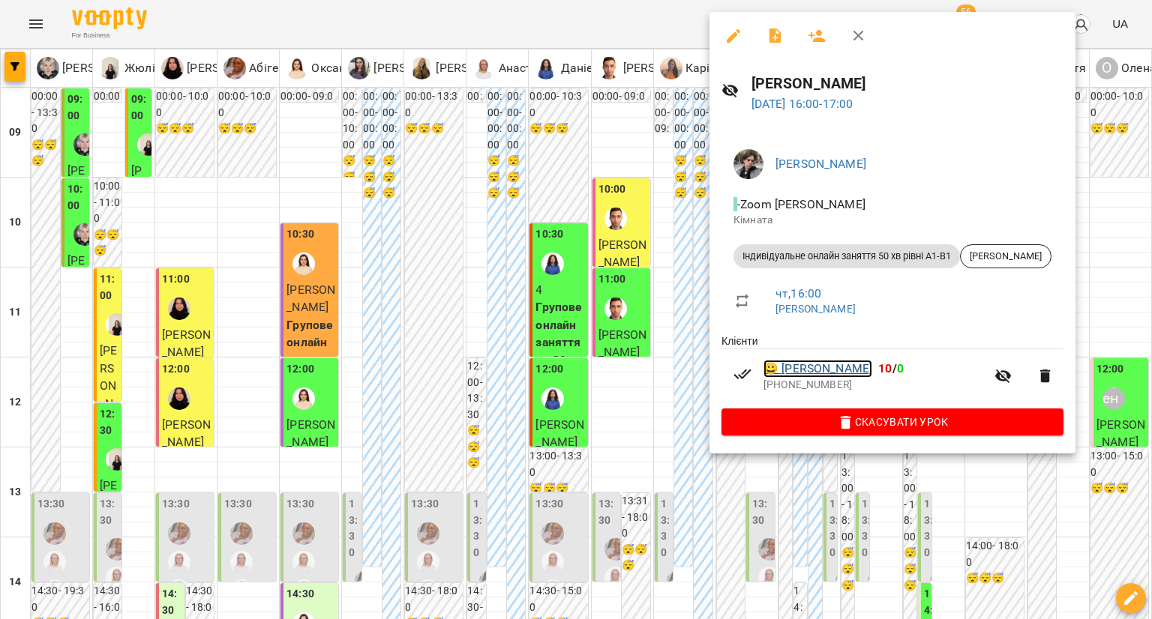
click at [872, 373] on link "😀 [PERSON_NAME]" at bounding box center [817, 369] width 109 height 18
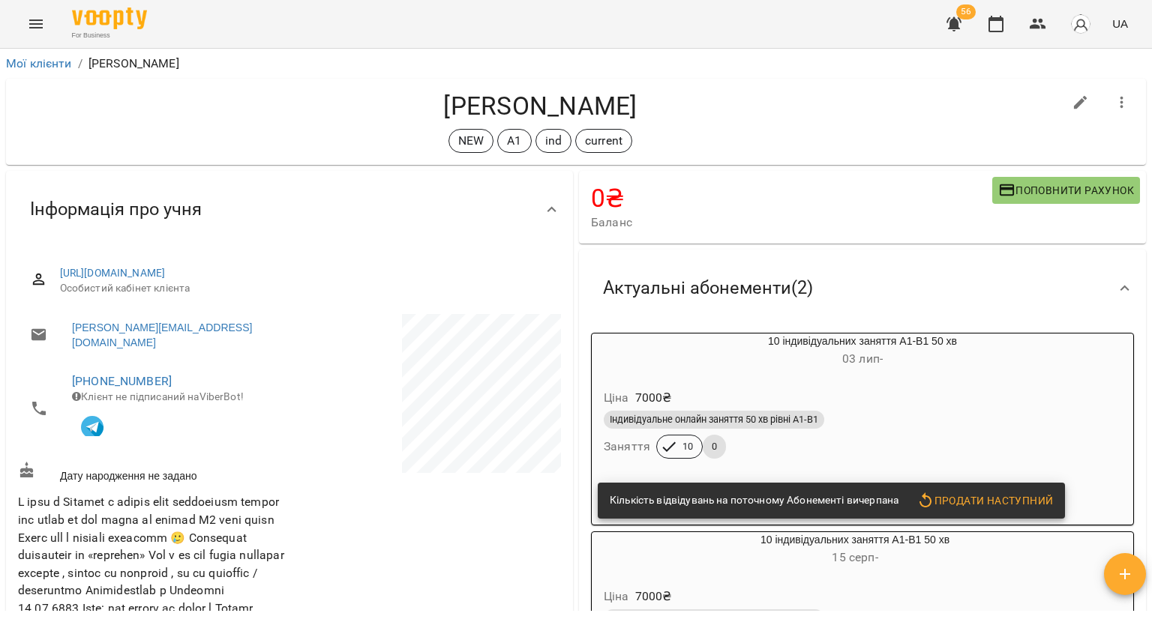
click at [887, 368] on h6 "[DATE] -" at bounding box center [862, 359] width 541 height 21
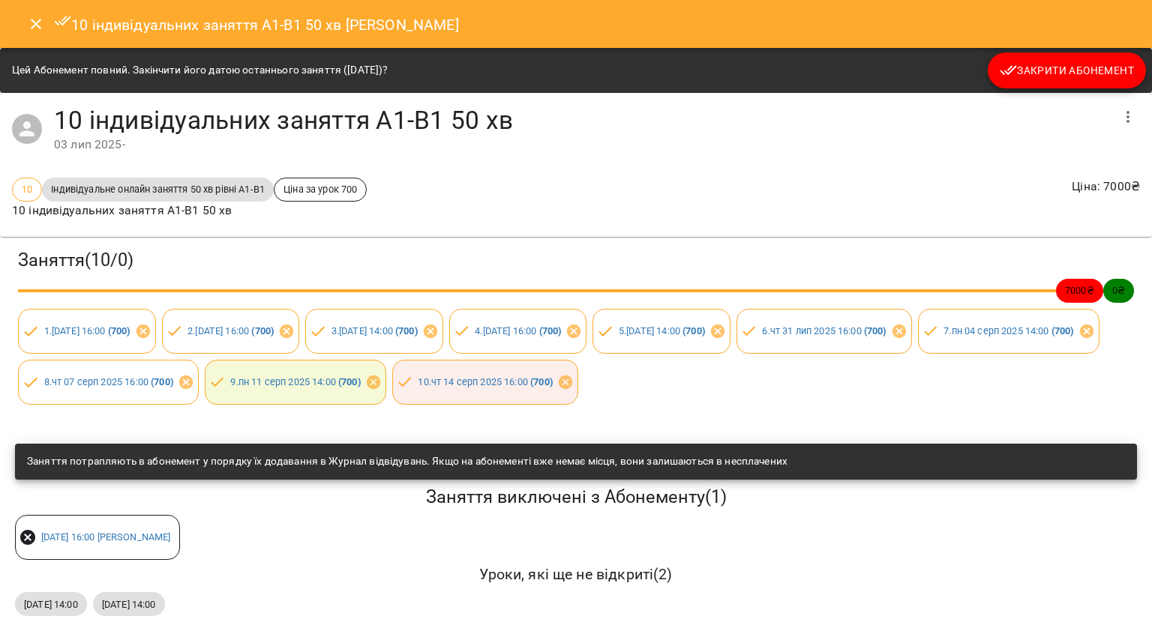
click at [1075, 65] on span "Закрити Абонемент" at bounding box center [1067, 70] width 134 height 18
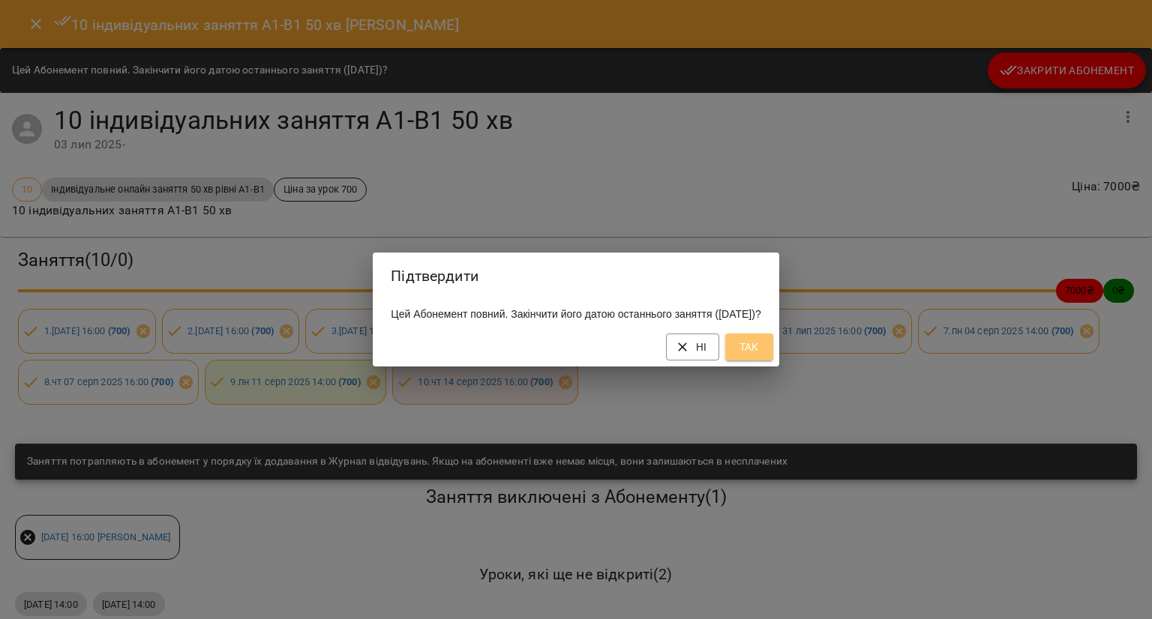
click at [761, 349] on span "Так" at bounding box center [749, 347] width 24 height 18
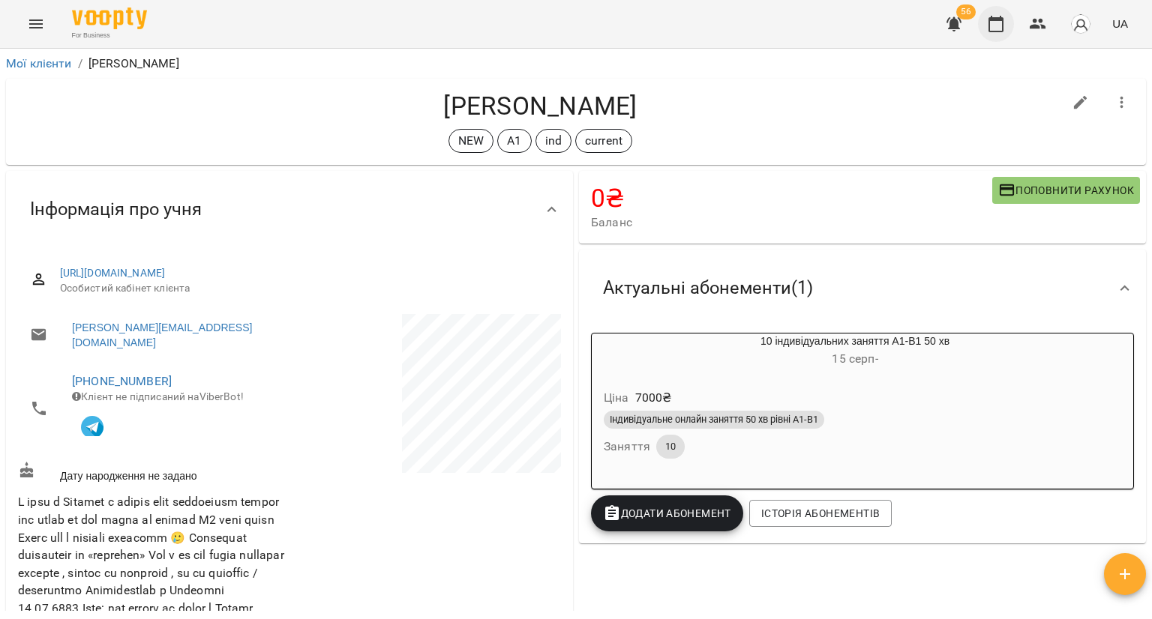
click at [1000, 26] on icon "button" at bounding box center [996, 24] width 18 height 18
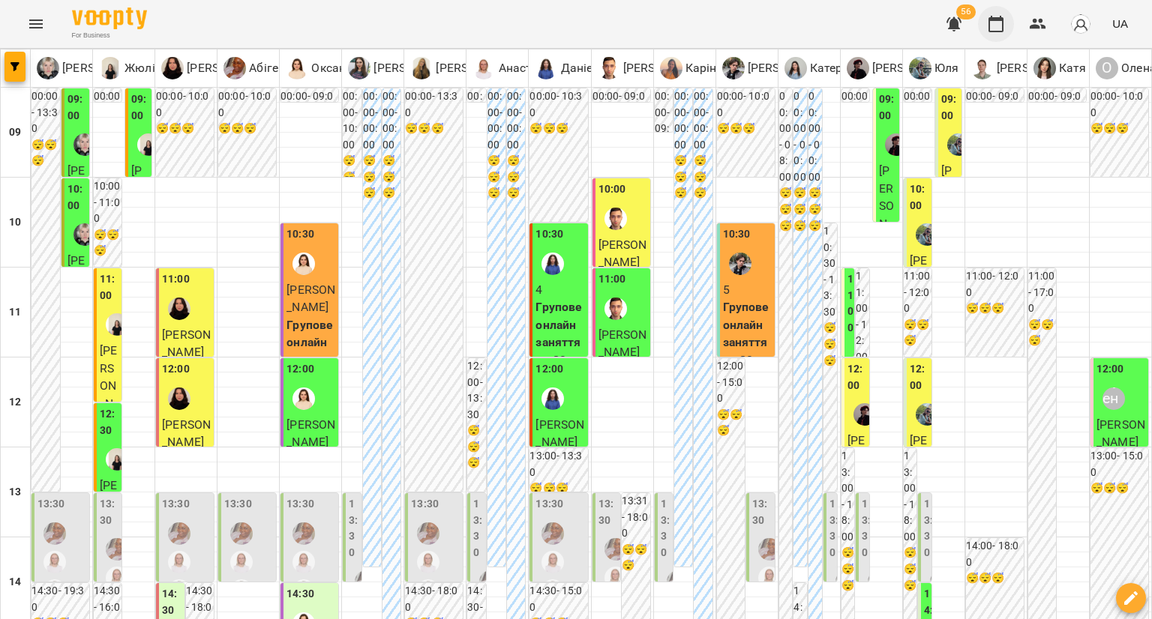
scroll to position [525, 0]
drag, startPoint x: 1042, startPoint y: 24, endPoint x: 1011, endPoint y: 45, distance: 37.2
click at [1042, 24] on icon "button" at bounding box center [1038, 24] width 18 height 18
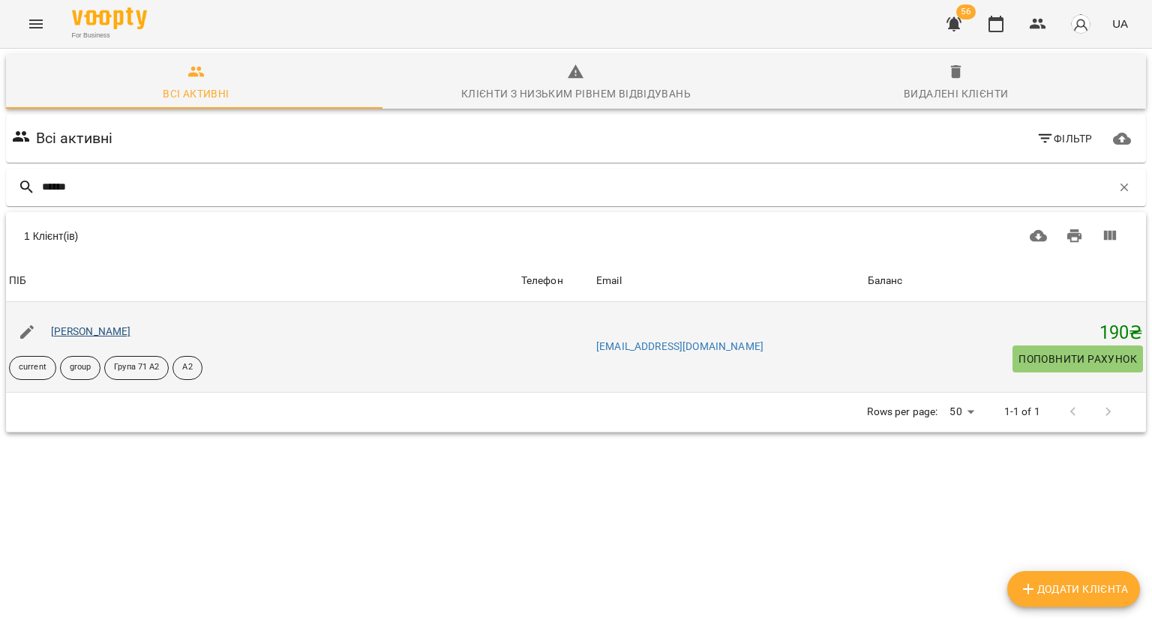
type input "******"
click at [81, 328] on link "[PERSON_NAME]" at bounding box center [91, 331] width 80 height 12
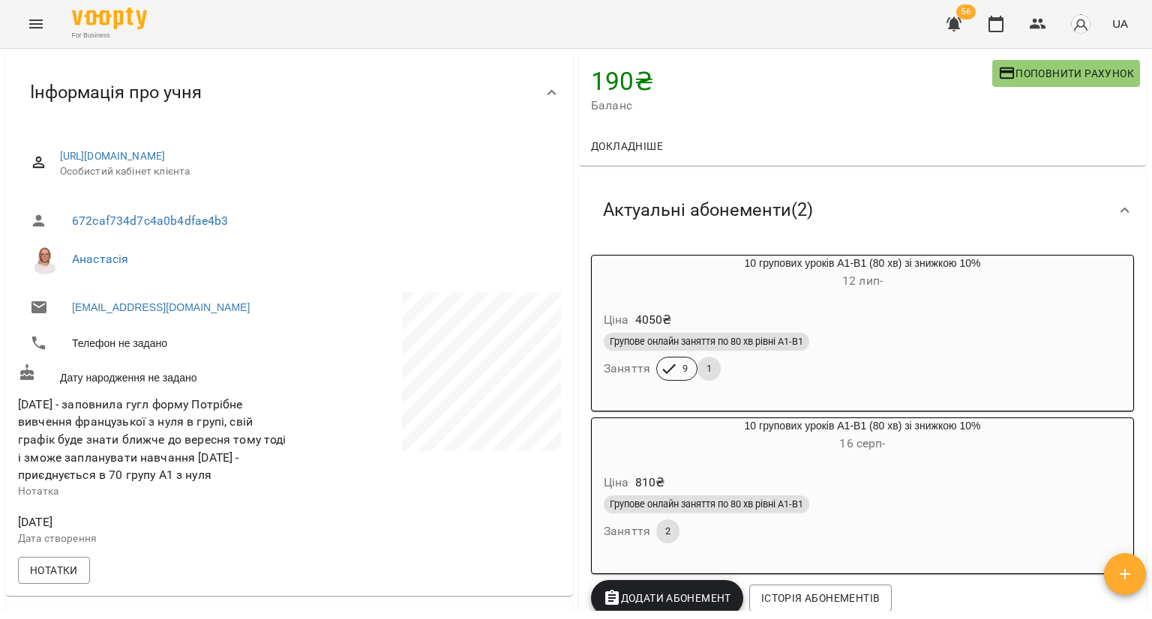
scroll to position [150, 0]
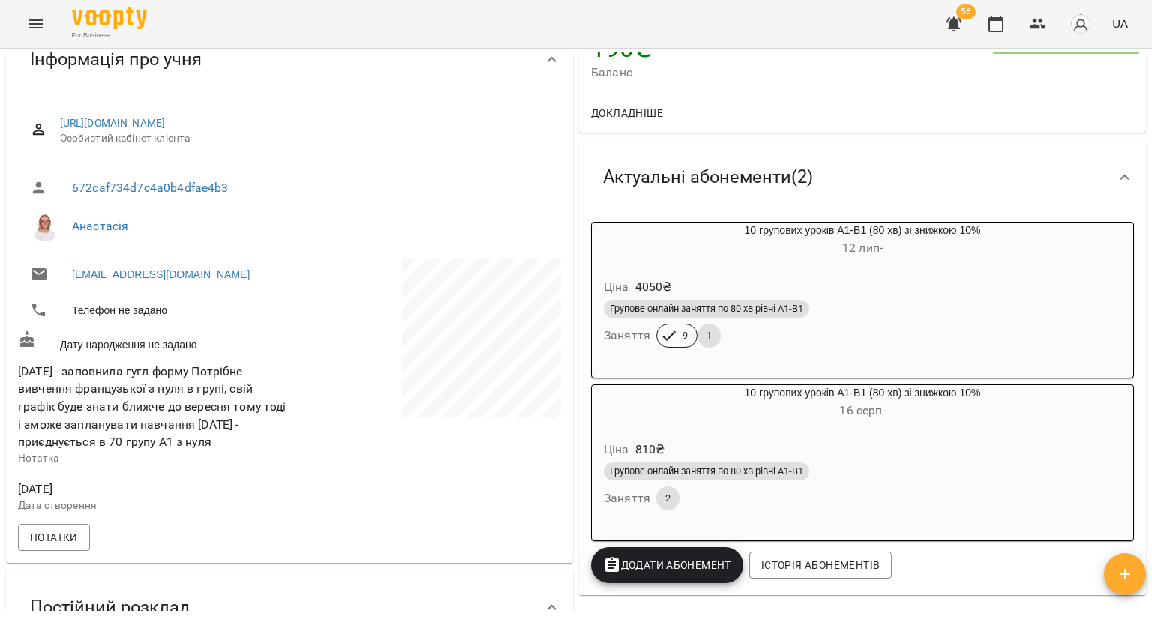
click at [711, 429] on div "Ціна 810 ₴ Групове онлайн заняття по 80 хв рівні А1-В1 Заняття 2" at bounding box center [862, 478] width 547 height 108
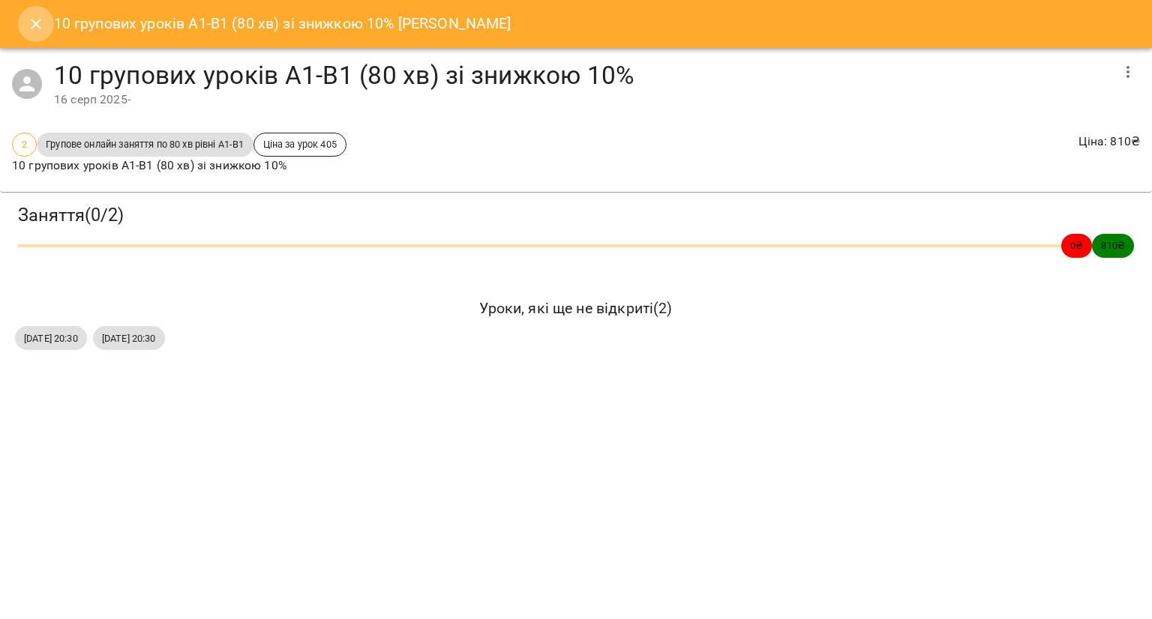
click at [39, 22] on icon "Close" at bounding box center [36, 24] width 18 height 18
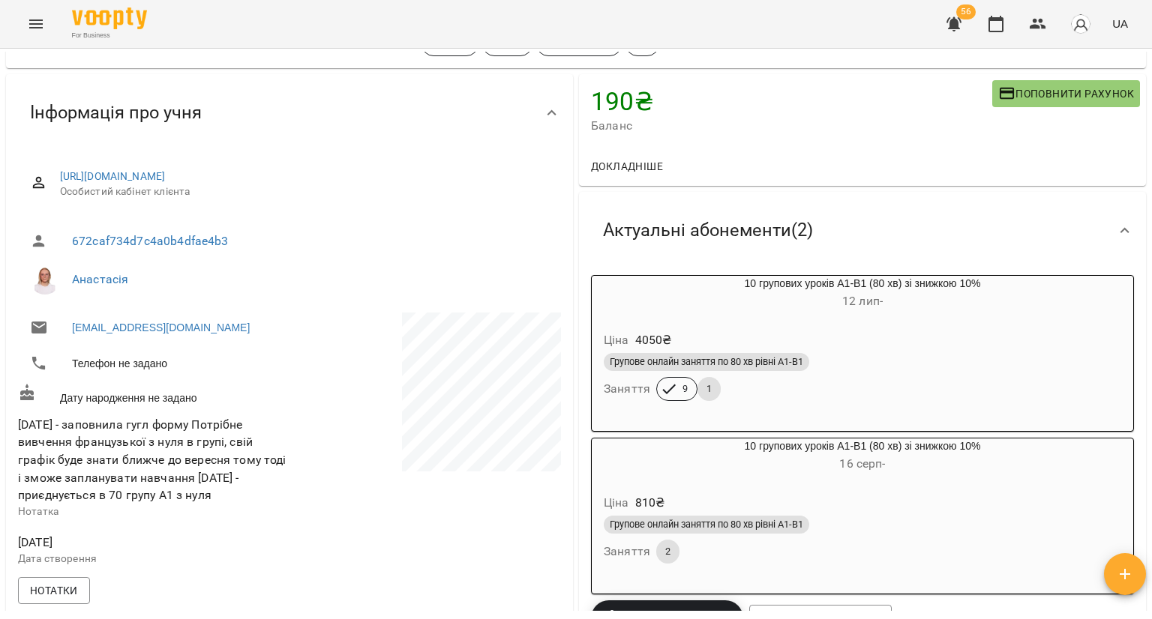
scroll to position [75, 0]
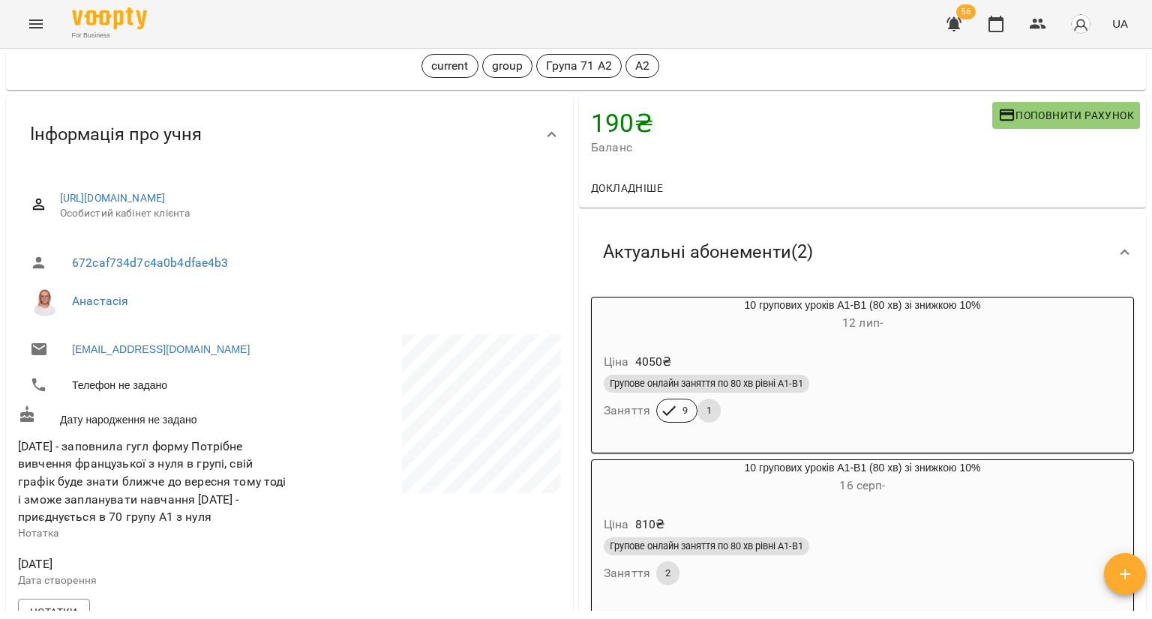
click at [736, 364] on div "Ціна 4050 ₴" at bounding box center [862, 362] width 523 height 27
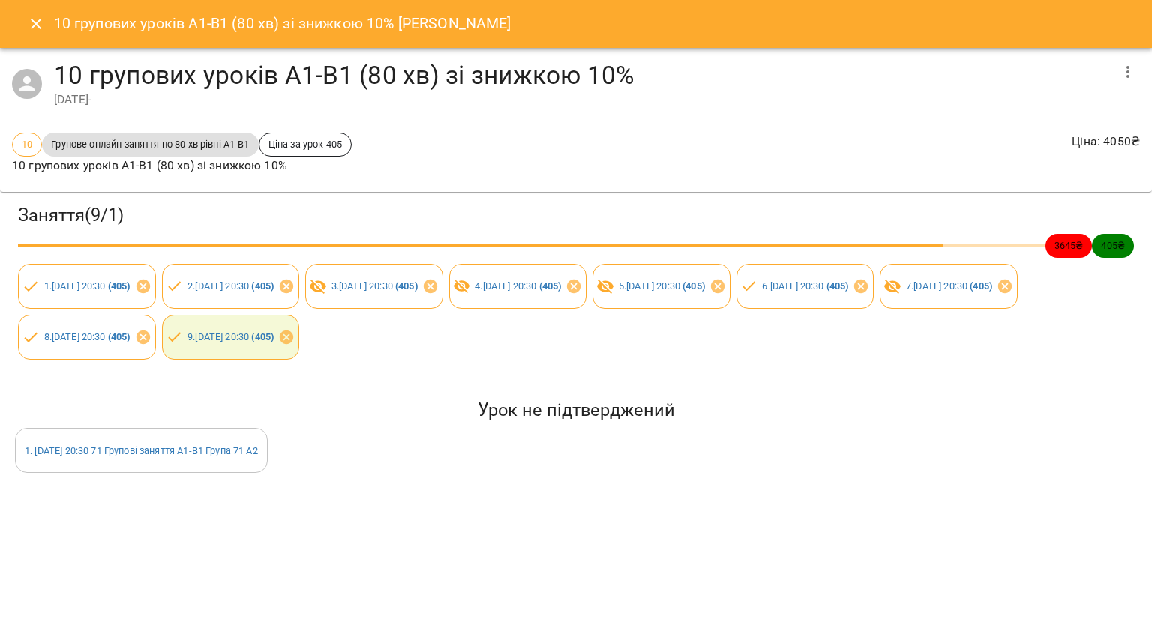
click at [38, 25] on icon "Close" at bounding box center [36, 24] width 18 height 18
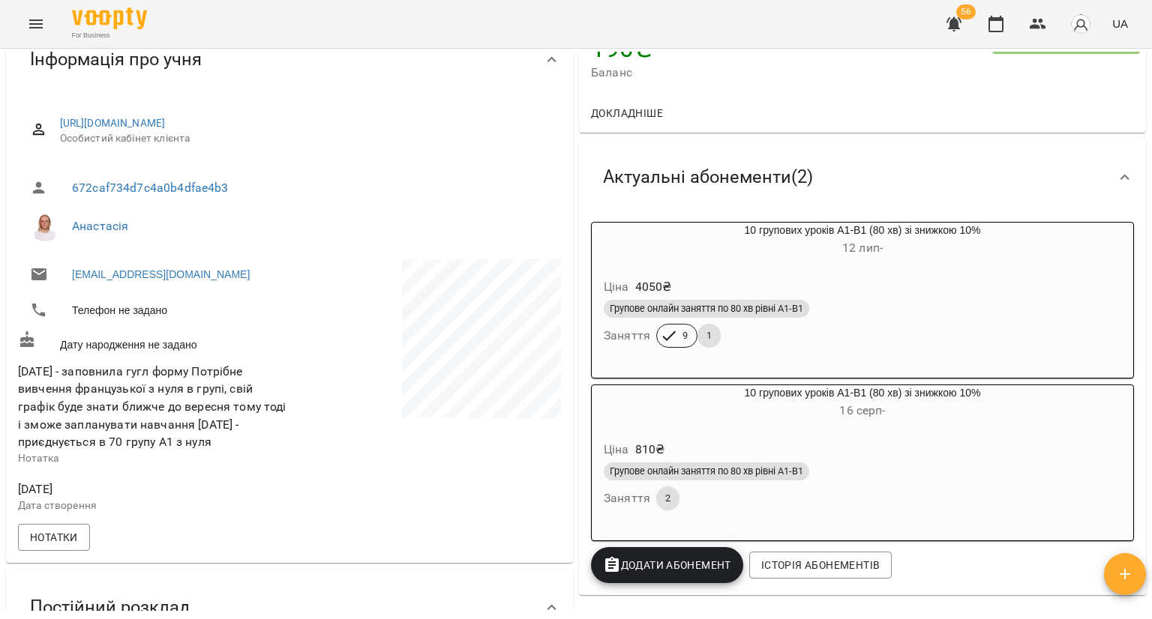
scroll to position [0, 0]
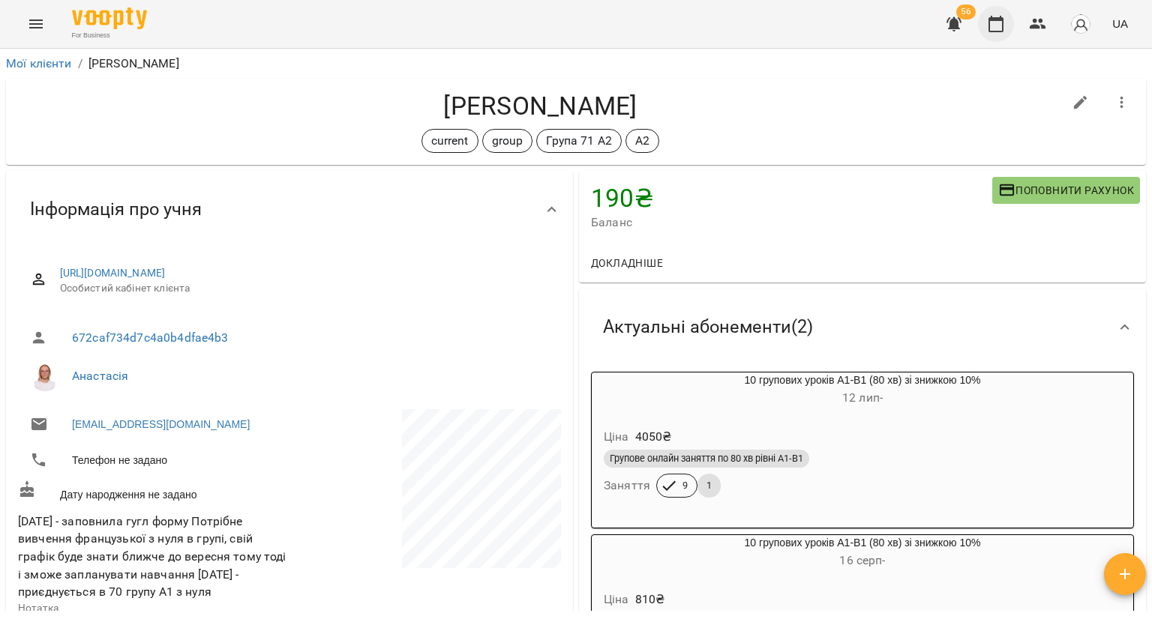
click at [1002, 31] on icon "button" at bounding box center [995, 24] width 15 height 16
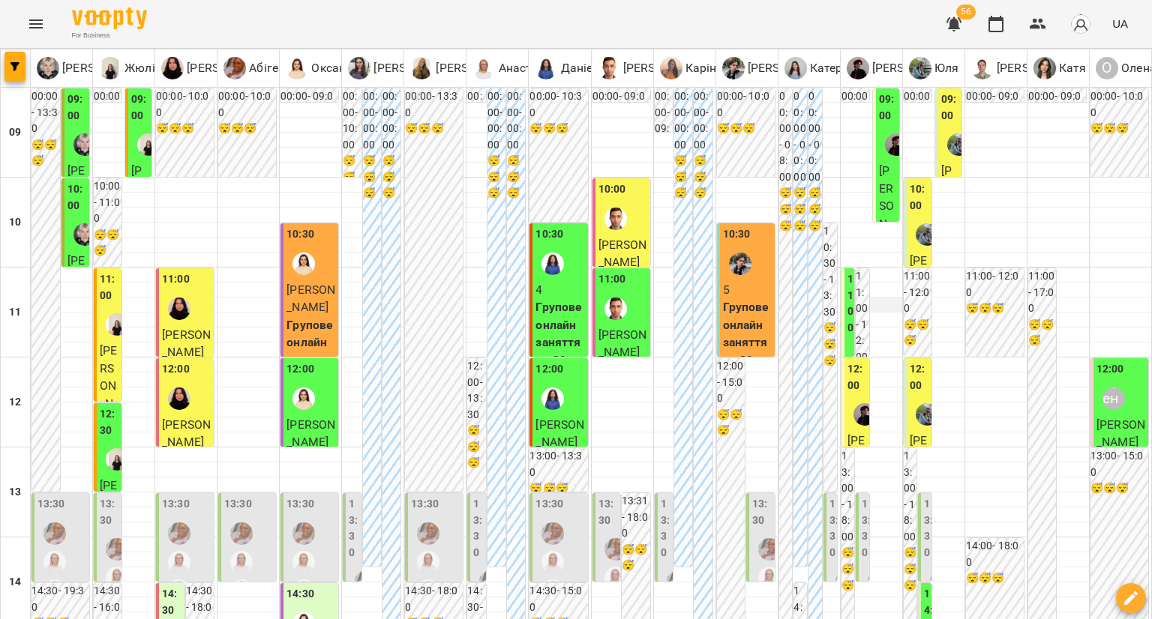
scroll to position [75, 0]
click at [192, 328] on span "[PERSON_NAME]" at bounding box center [186, 344] width 49 height 32
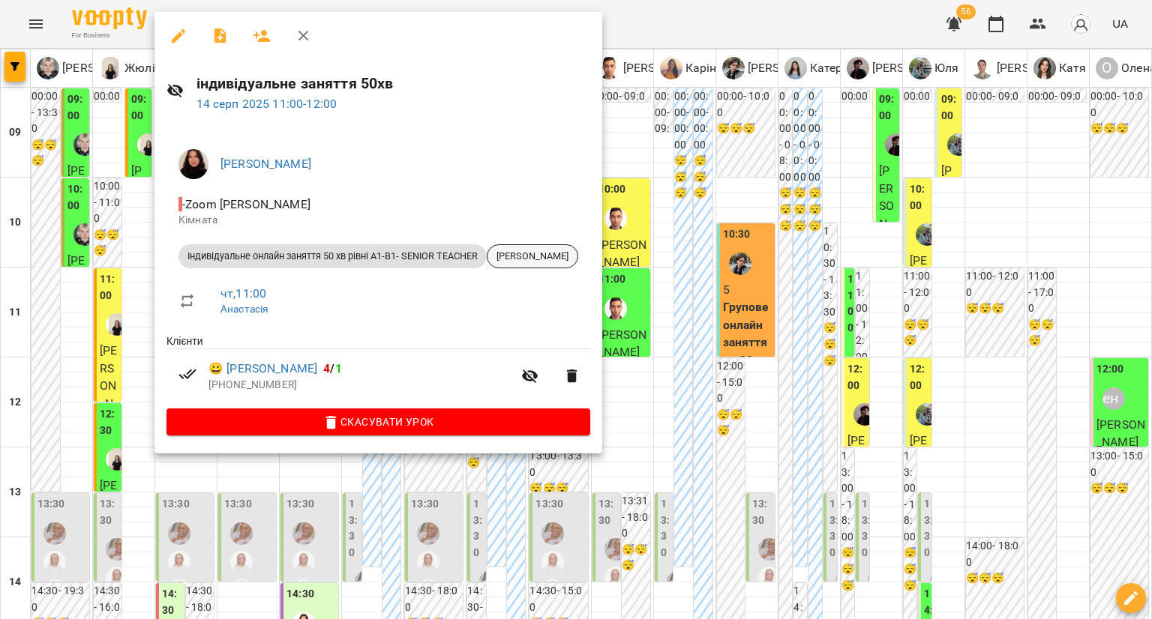
click at [547, 248] on div "[PERSON_NAME]" at bounding box center [532, 256] width 91 height 24
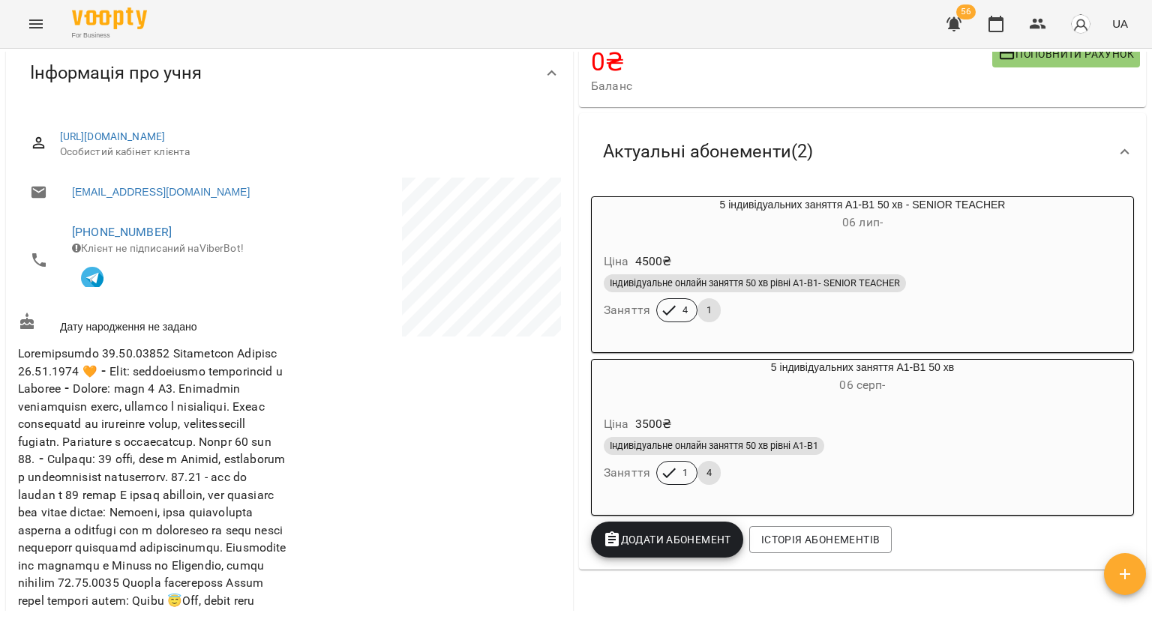
scroll to position [150, 0]
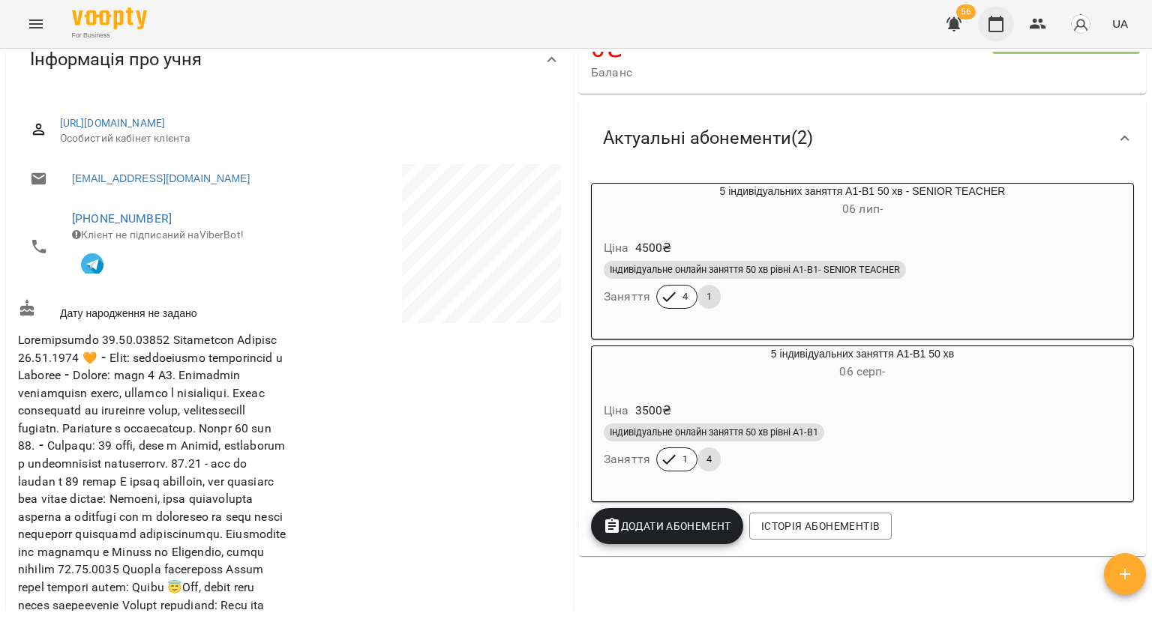
click at [997, 16] on icon "button" at bounding box center [996, 24] width 18 height 18
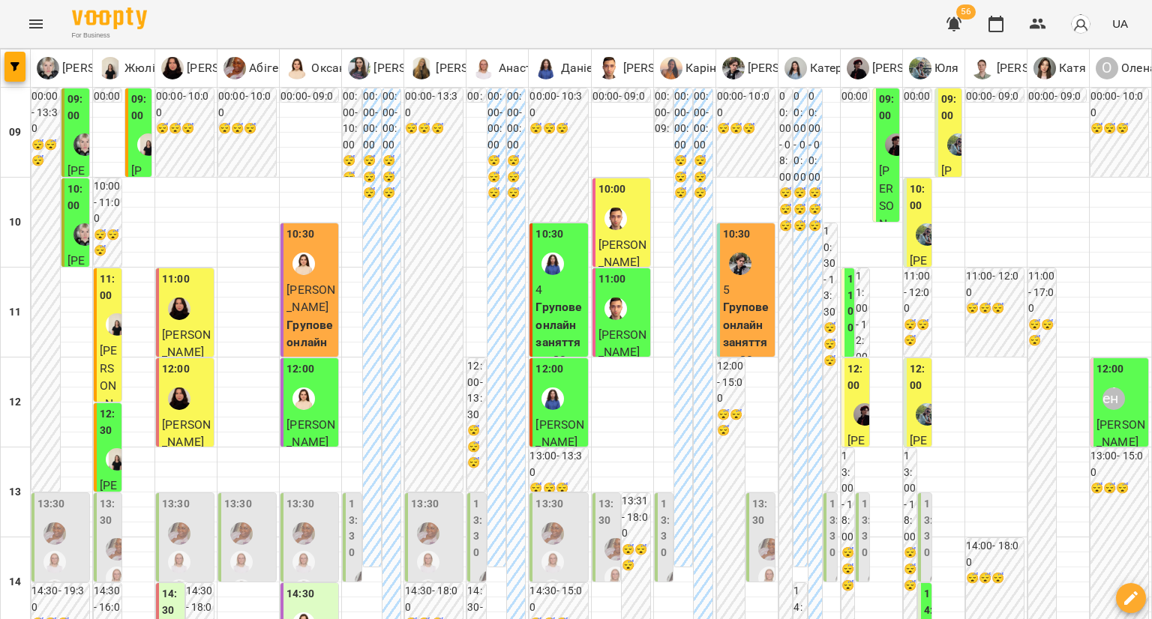
scroll to position [828, 0]
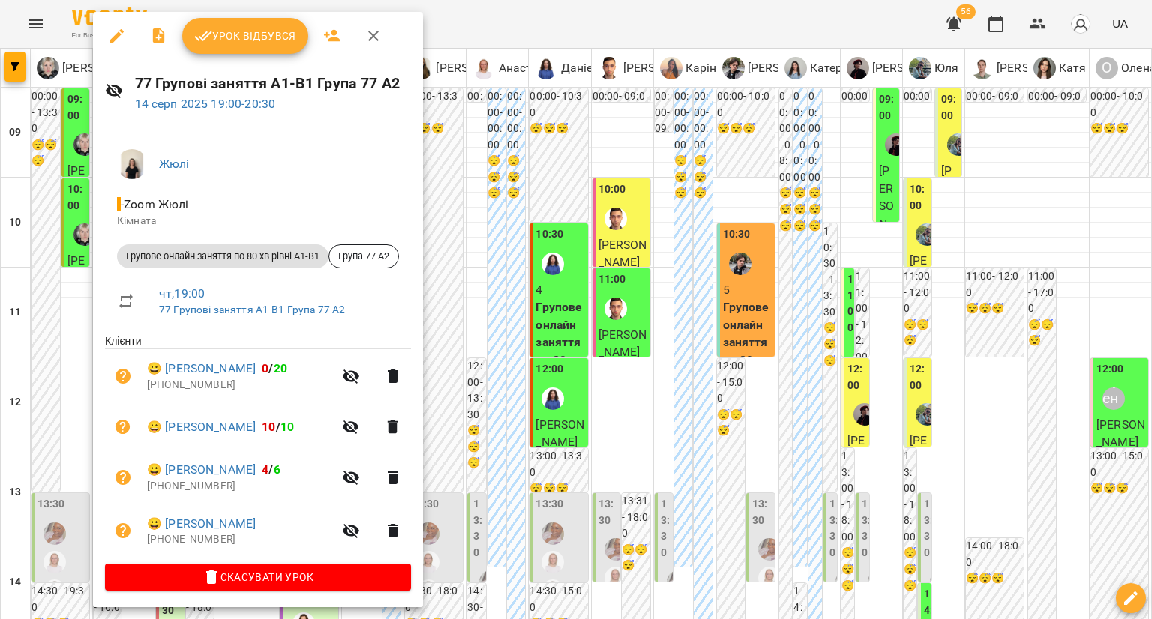
click at [37, 313] on div at bounding box center [576, 309] width 1152 height 619
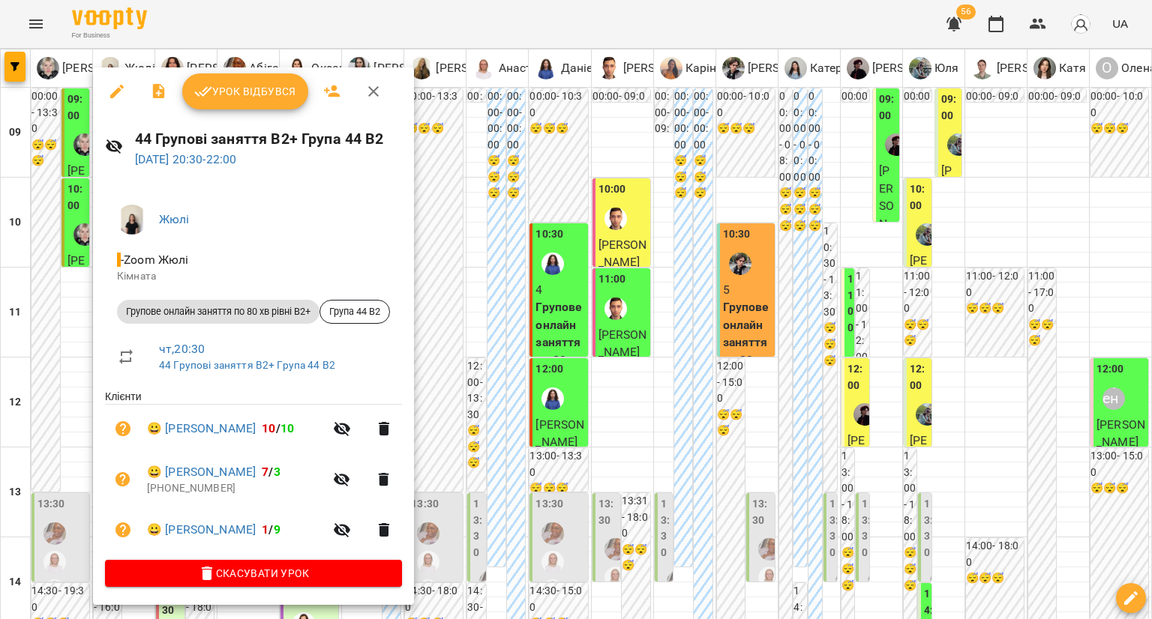
click at [380, 94] on icon "button" at bounding box center [373, 91] width 18 height 18
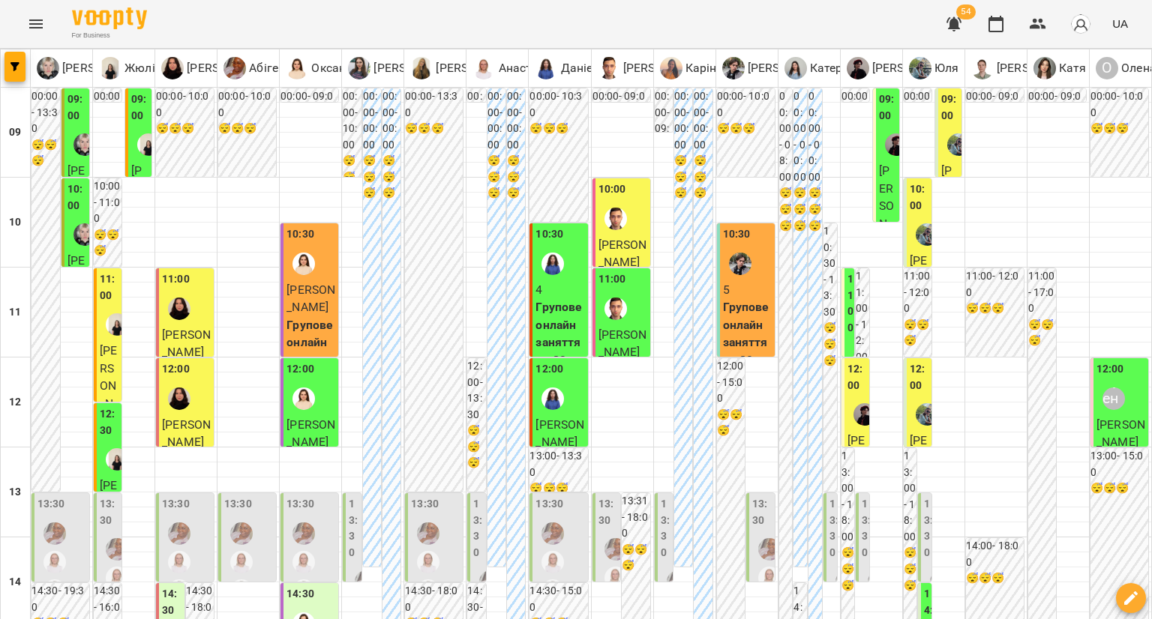
scroll to position [753, 0]
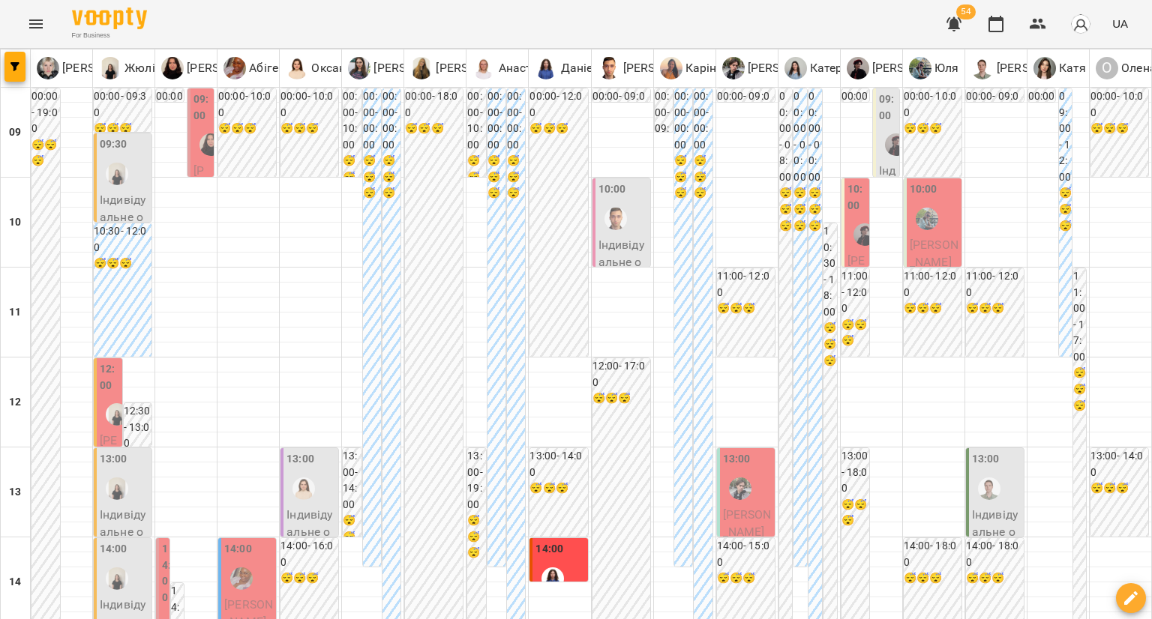
scroll to position [750, 0]
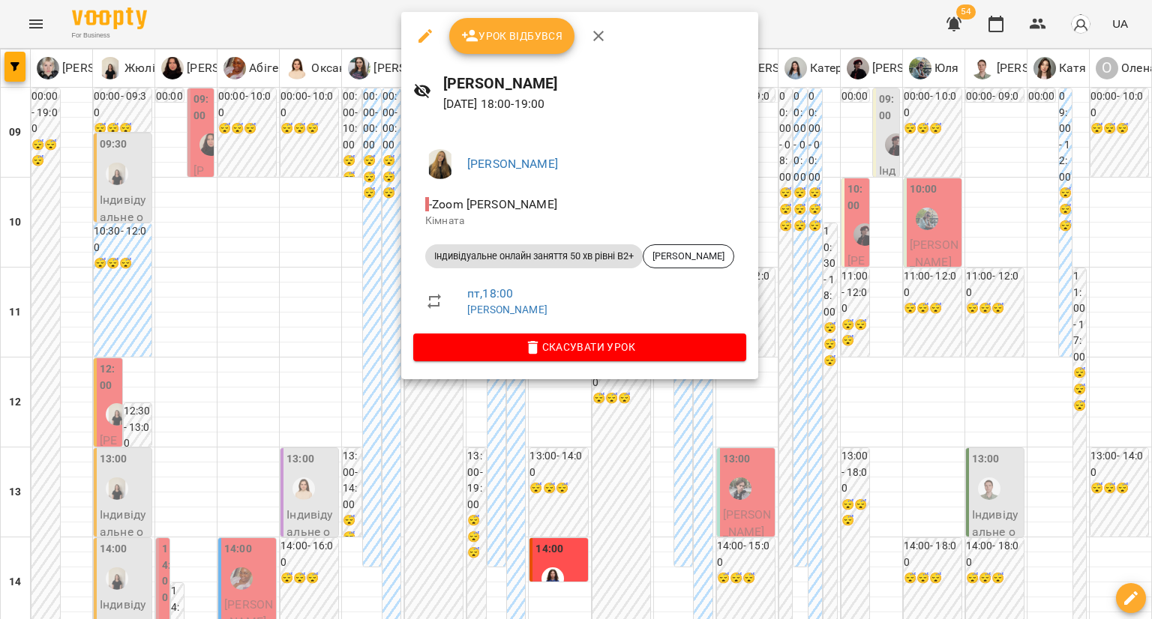
click at [487, 358] on button "Скасувати Урок" at bounding box center [579, 347] width 333 height 27
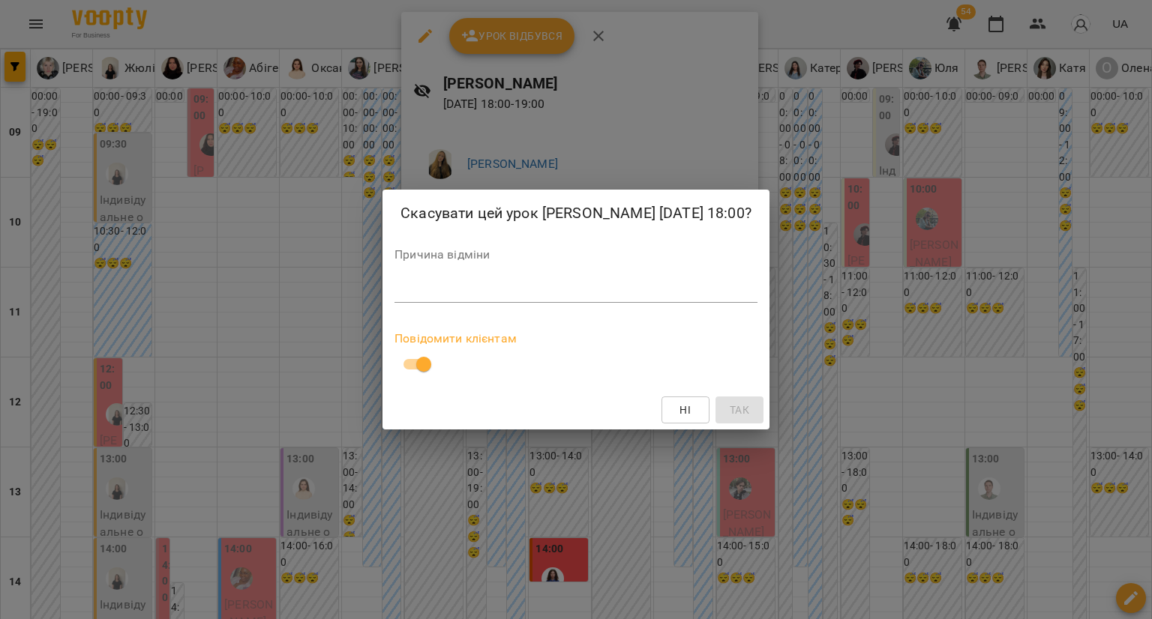
click at [435, 286] on textarea at bounding box center [575, 290] width 363 height 14
type textarea "**********"
click at [730, 406] on span "Так" at bounding box center [739, 410] width 19 height 18
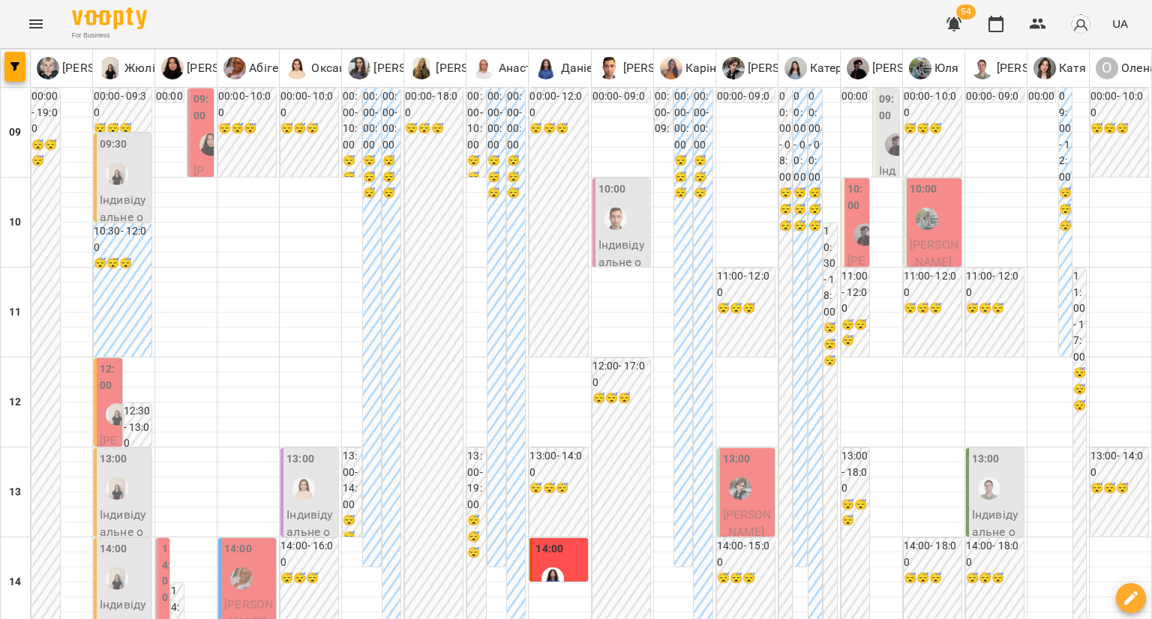
scroll to position [600, 0]
click at [1034, 35] on button "button" at bounding box center [1038, 24] width 36 height 36
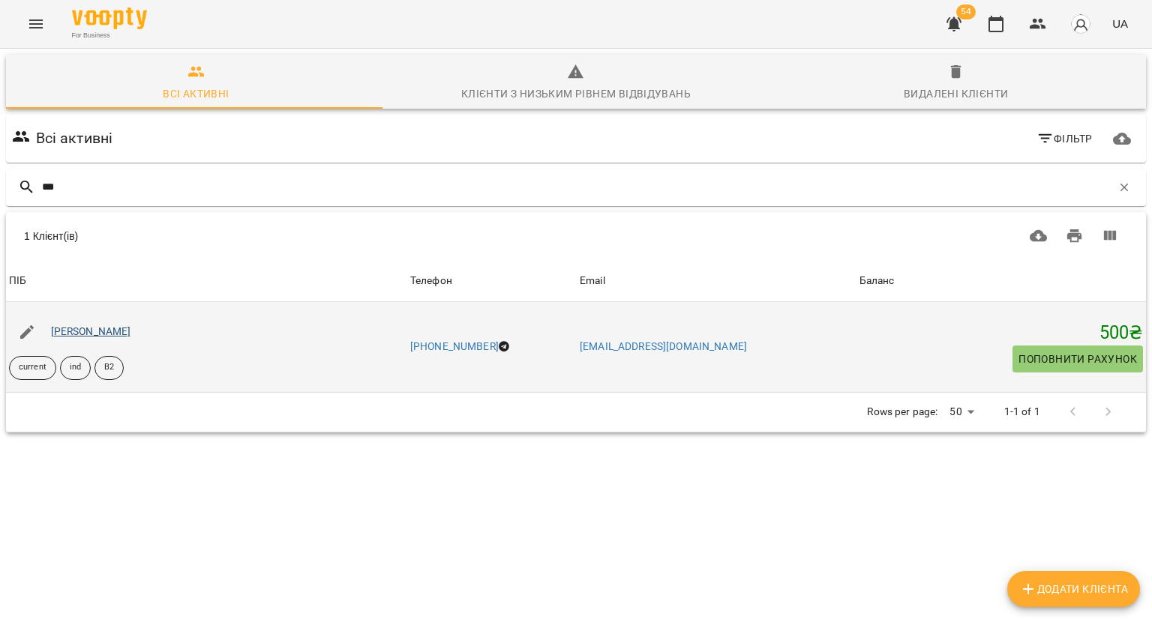
type input "***"
click at [52, 327] on link "[PERSON_NAME]" at bounding box center [91, 331] width 80 height 12
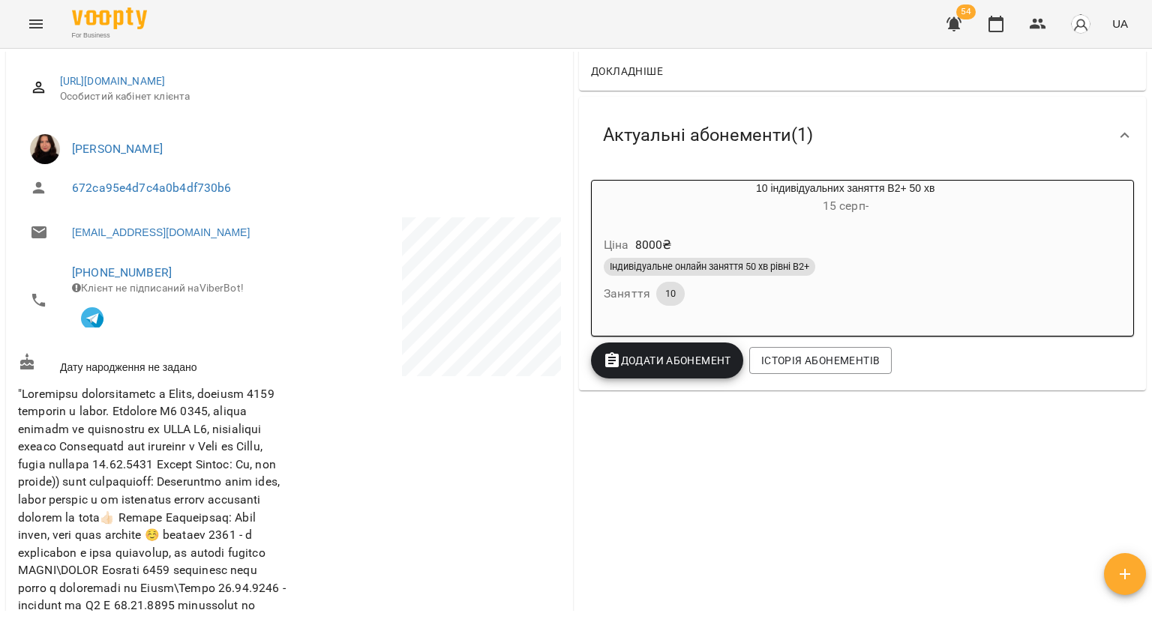
scroll to position [190, 0]
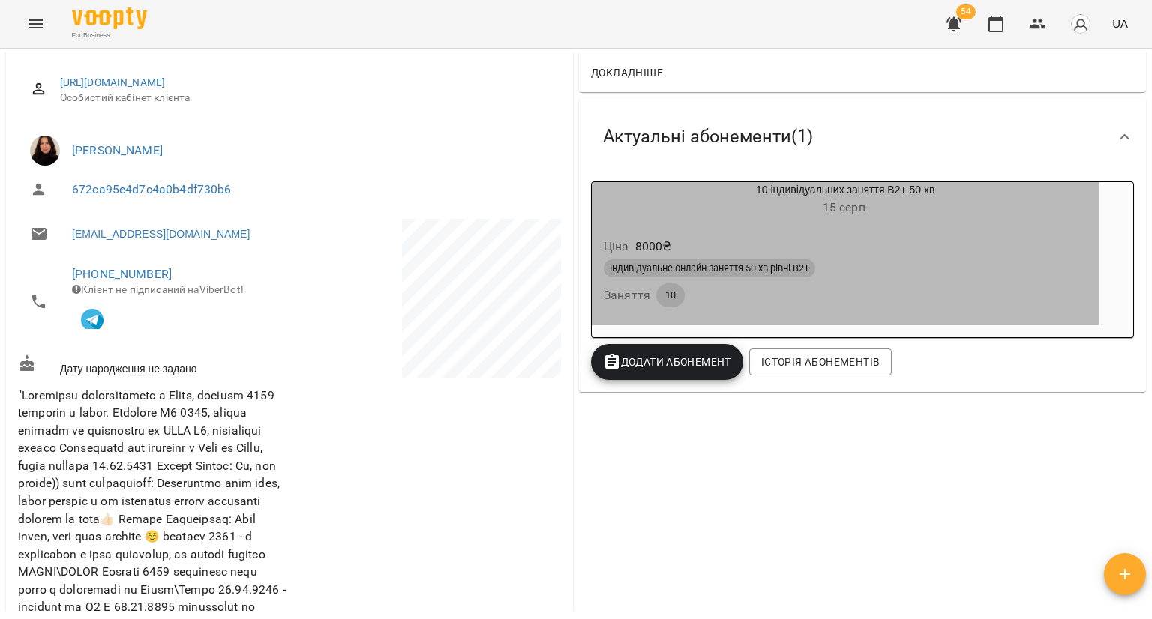
click at [713, 232] on div "Ціна 8000 ₴ Індивідуальне онлайн заняття 50 хв рівні В2+ Заняття 10" at bounding box center [846, 275] width 508 height 102
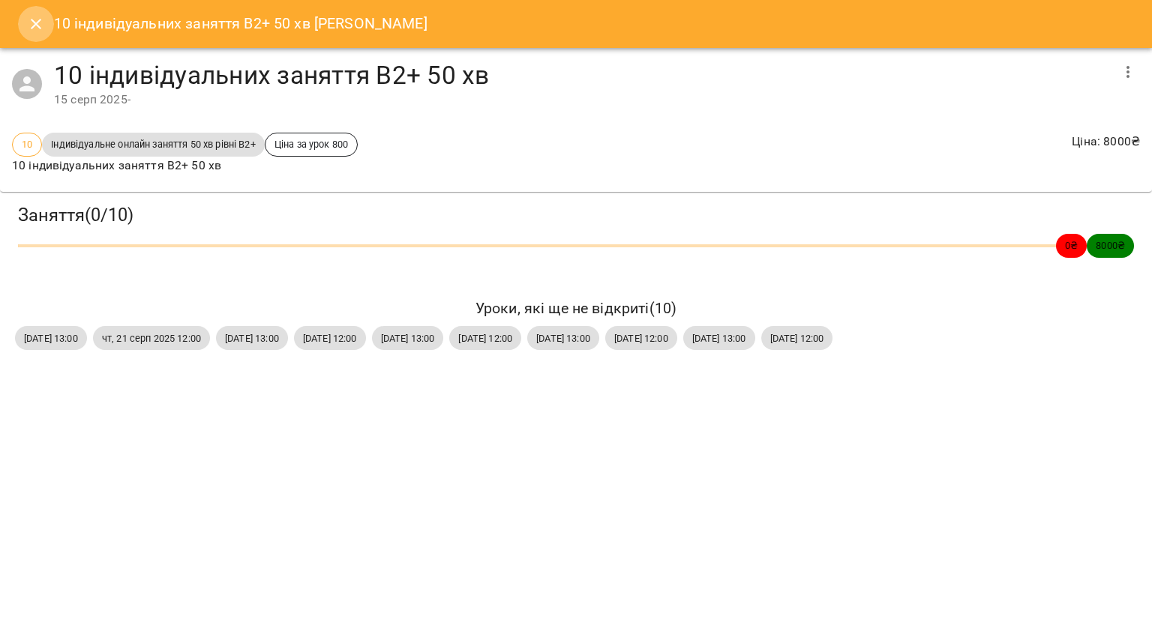
click at [31, 25] on icon "Close" at bounding box center [36, 24] width 18 height 18
